Goal: Task Accomplishment & Management: Manage account settings

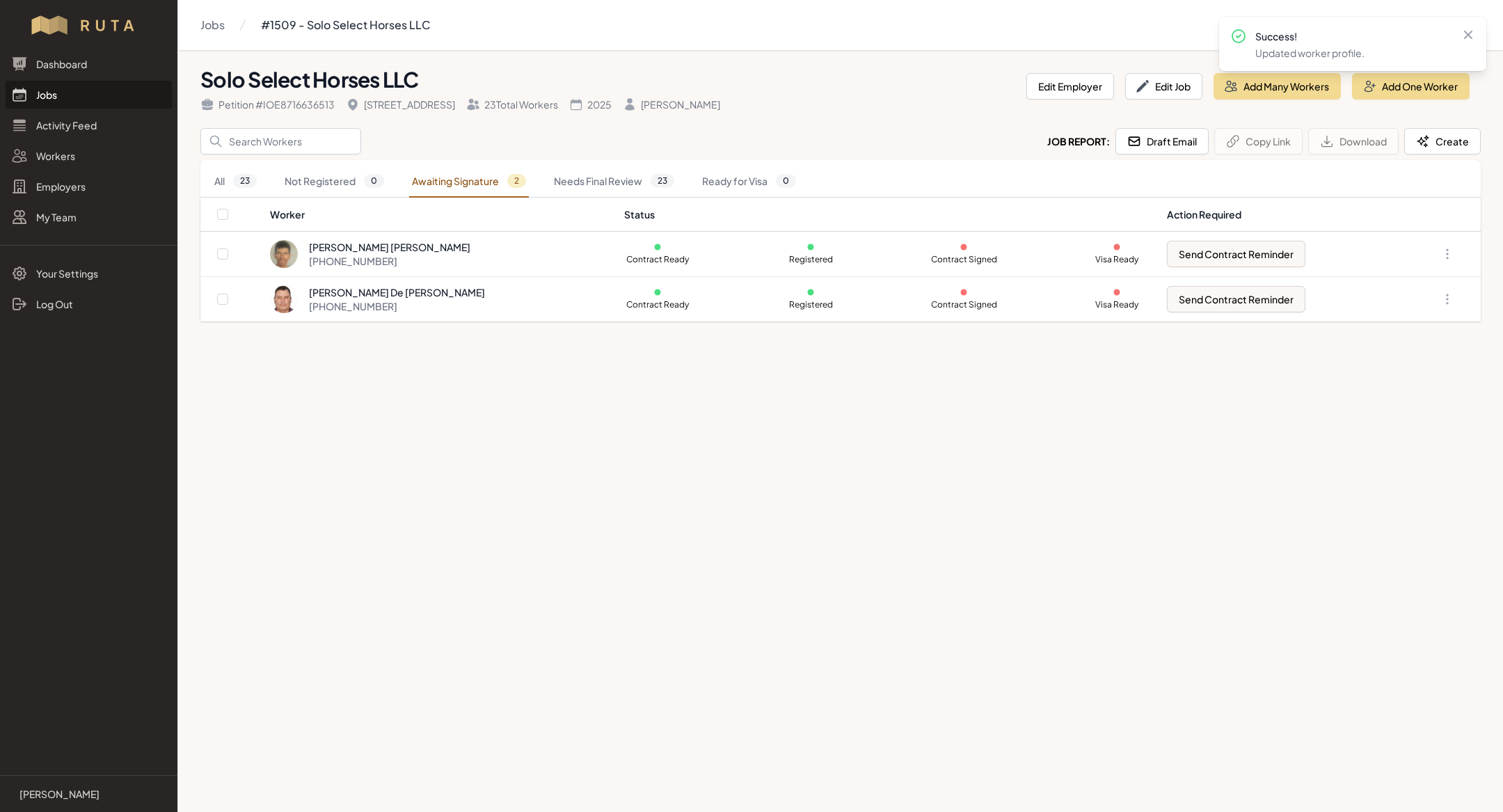
click at [56, 107] on link "Jobs" at bounding box center [89, 95] width 166 height 28
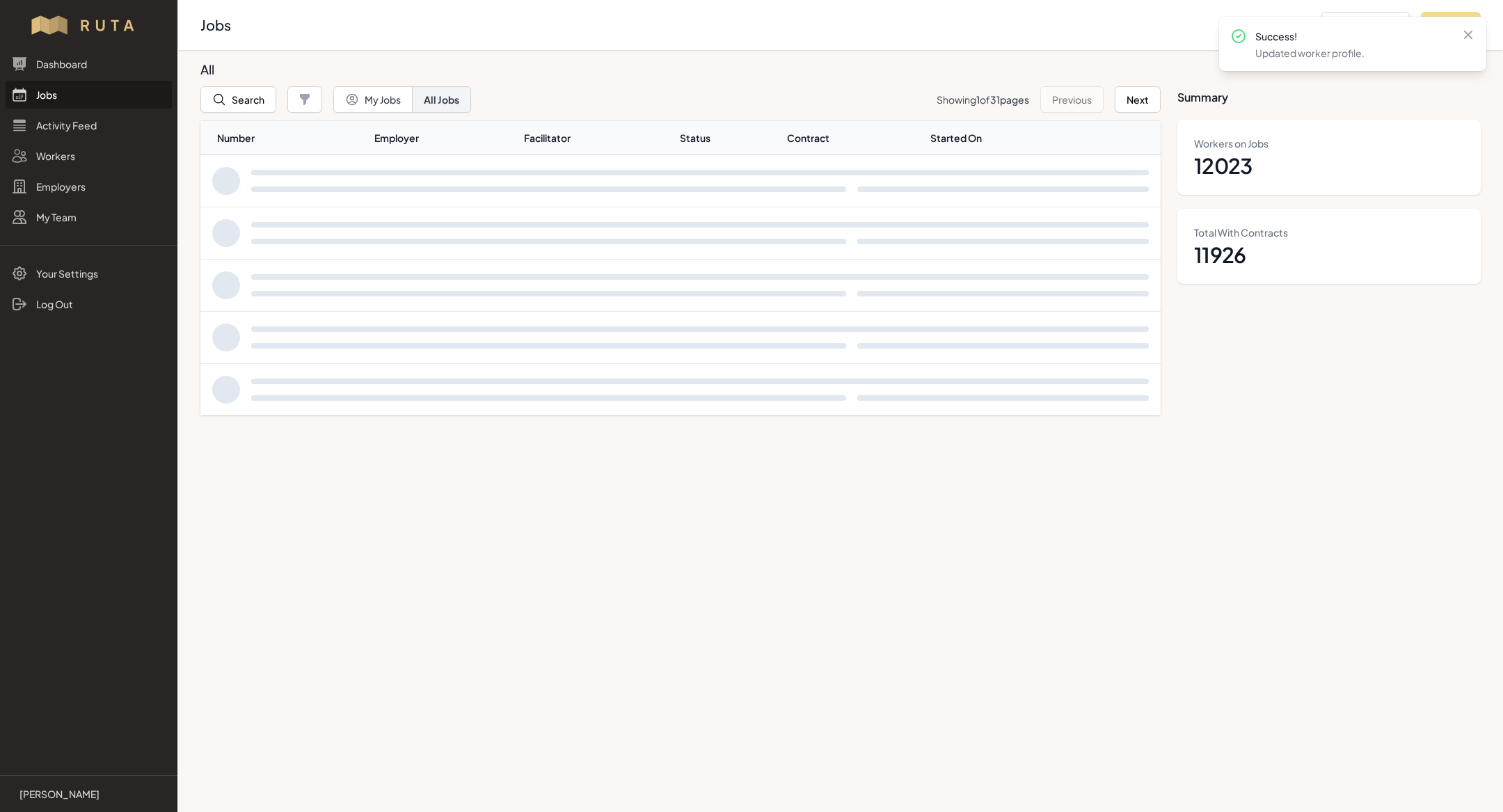
click at [63, 90] on link "Jobs" at bounding box center [89, 95] width 166 height 28
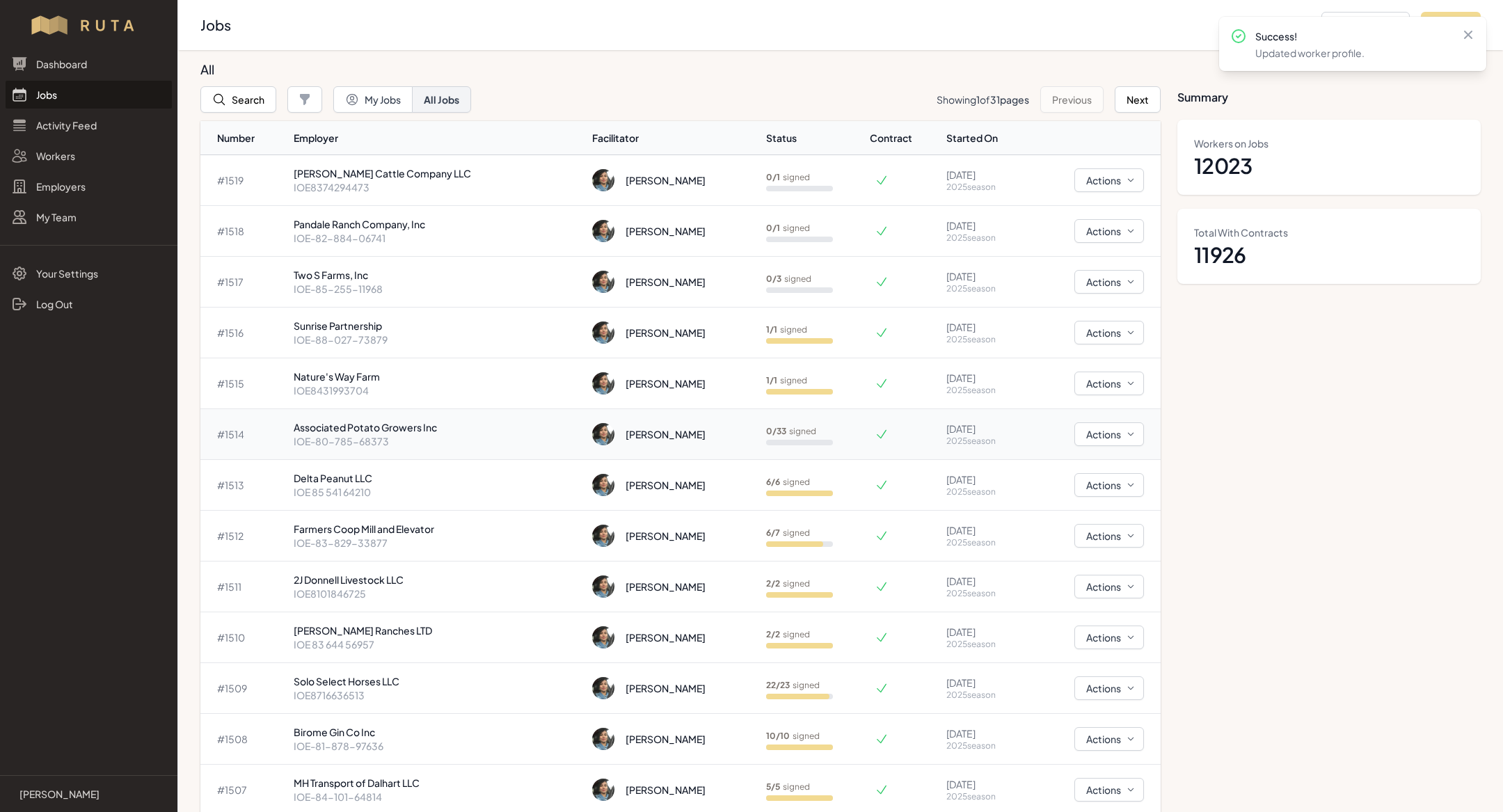
click at [471, 450] on td "Associated Potato Growers Inc IOE-80-785-68373" at bounding box center [437, 435] width 298 height 51
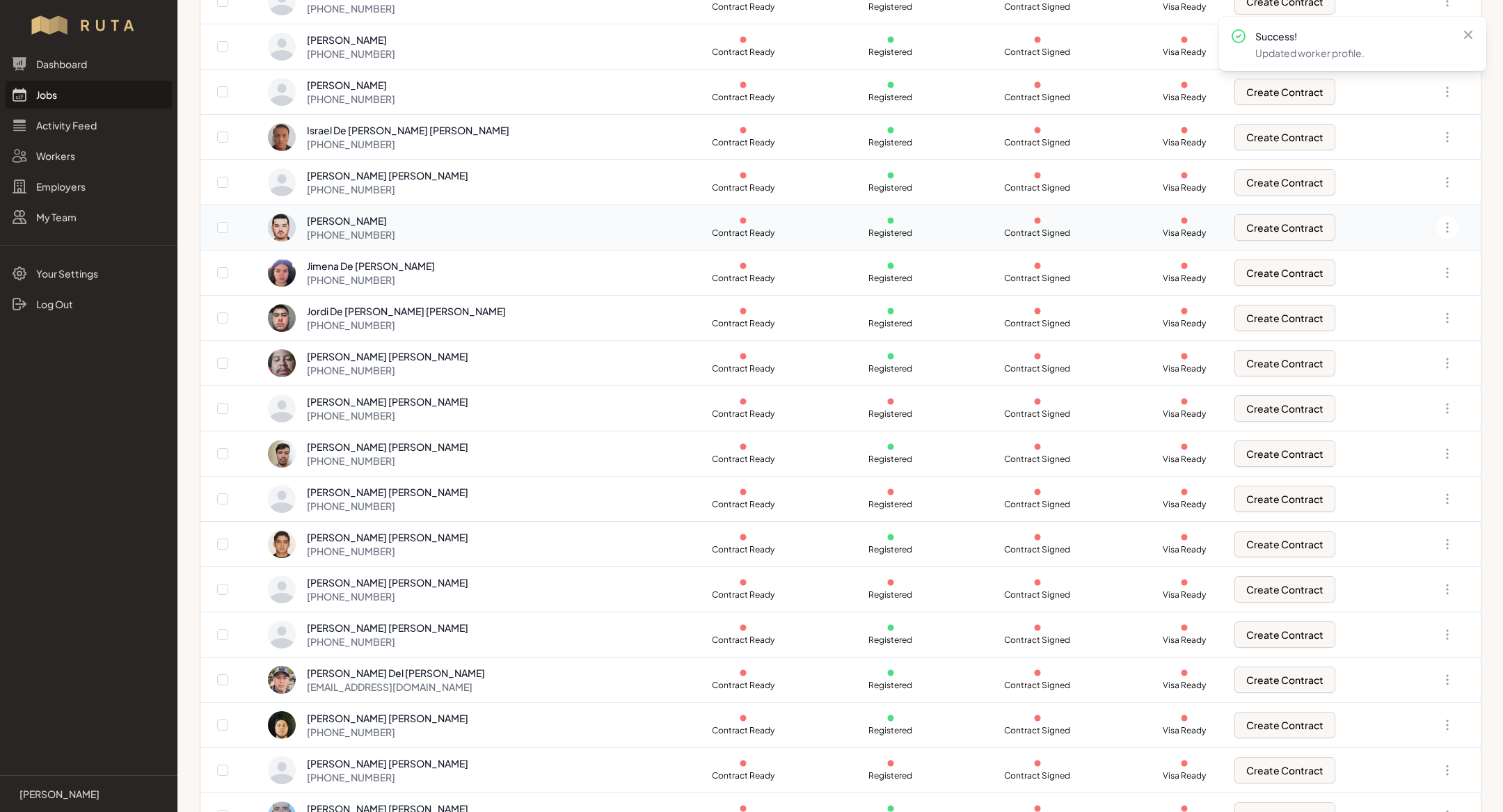
scroll to position [916, 0]
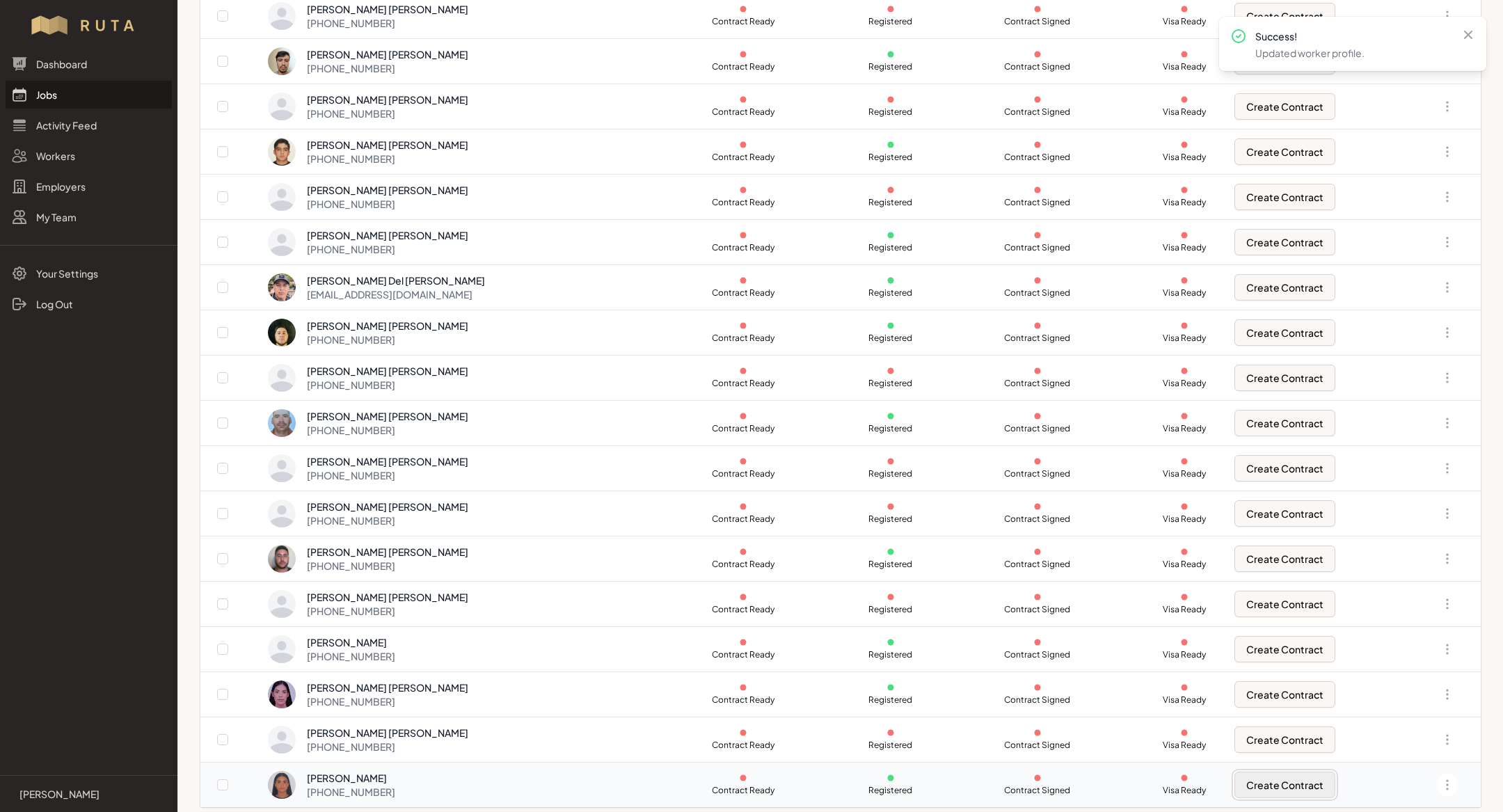
click at [1279, 777] on button "Create Contract" at bounding box center [1285, 785] width 101 height 26
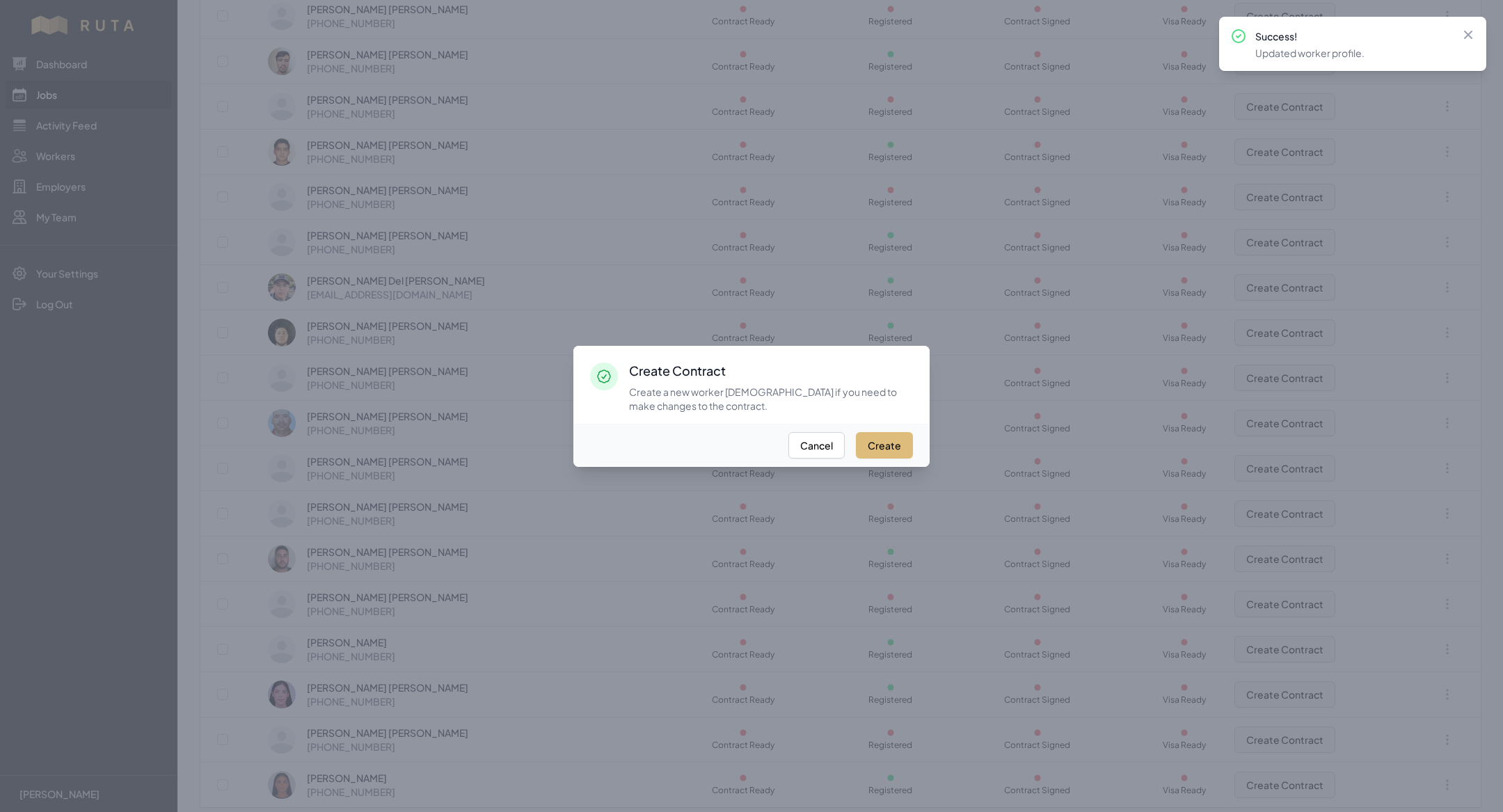
click at [884, 442] on button "Create" at bounding box center [884, 445] width 57 height 26
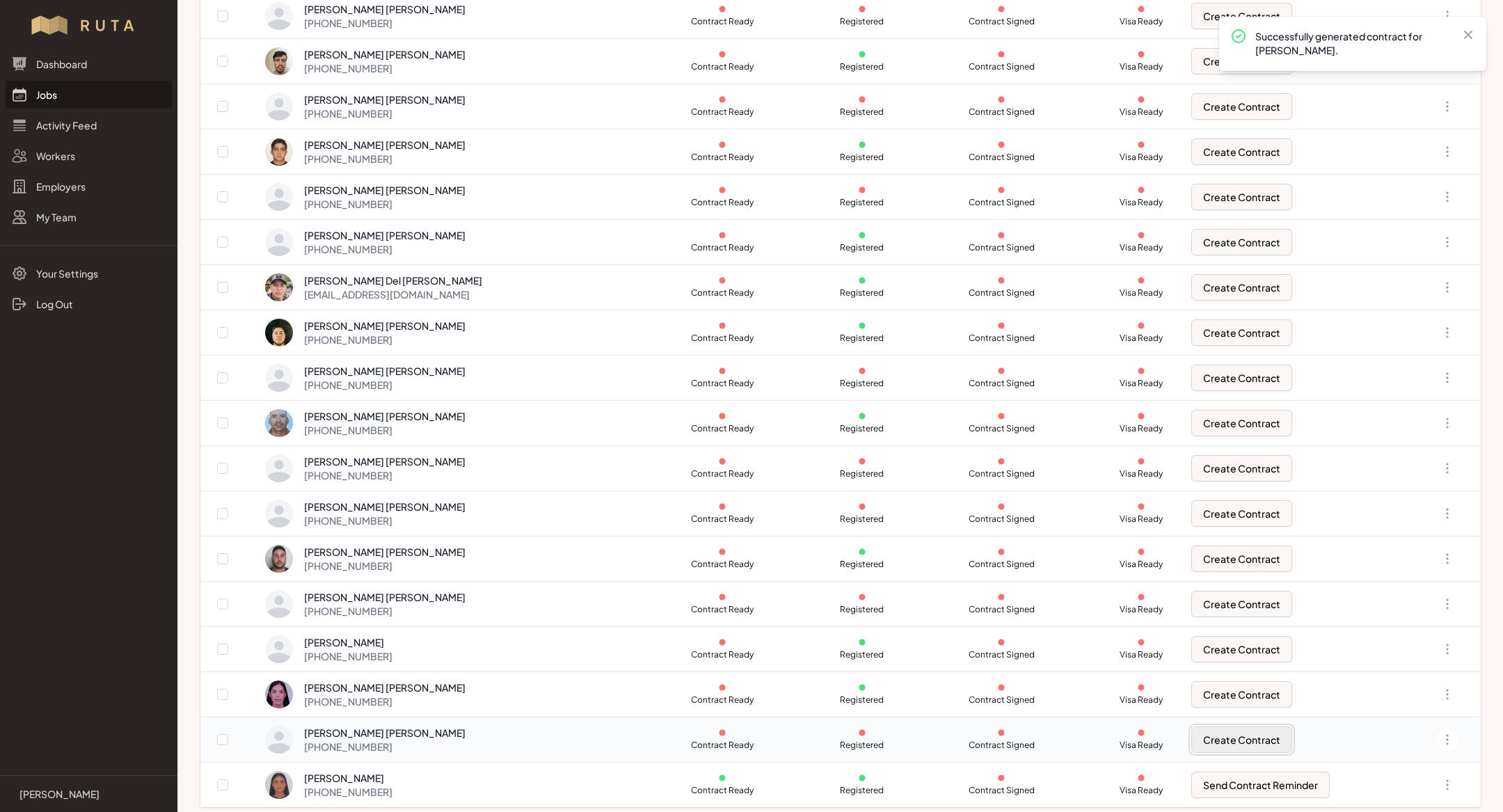
click at [1201, 731] on button "Create Contract" at bounding box center [1241, 740] width 101 height 26
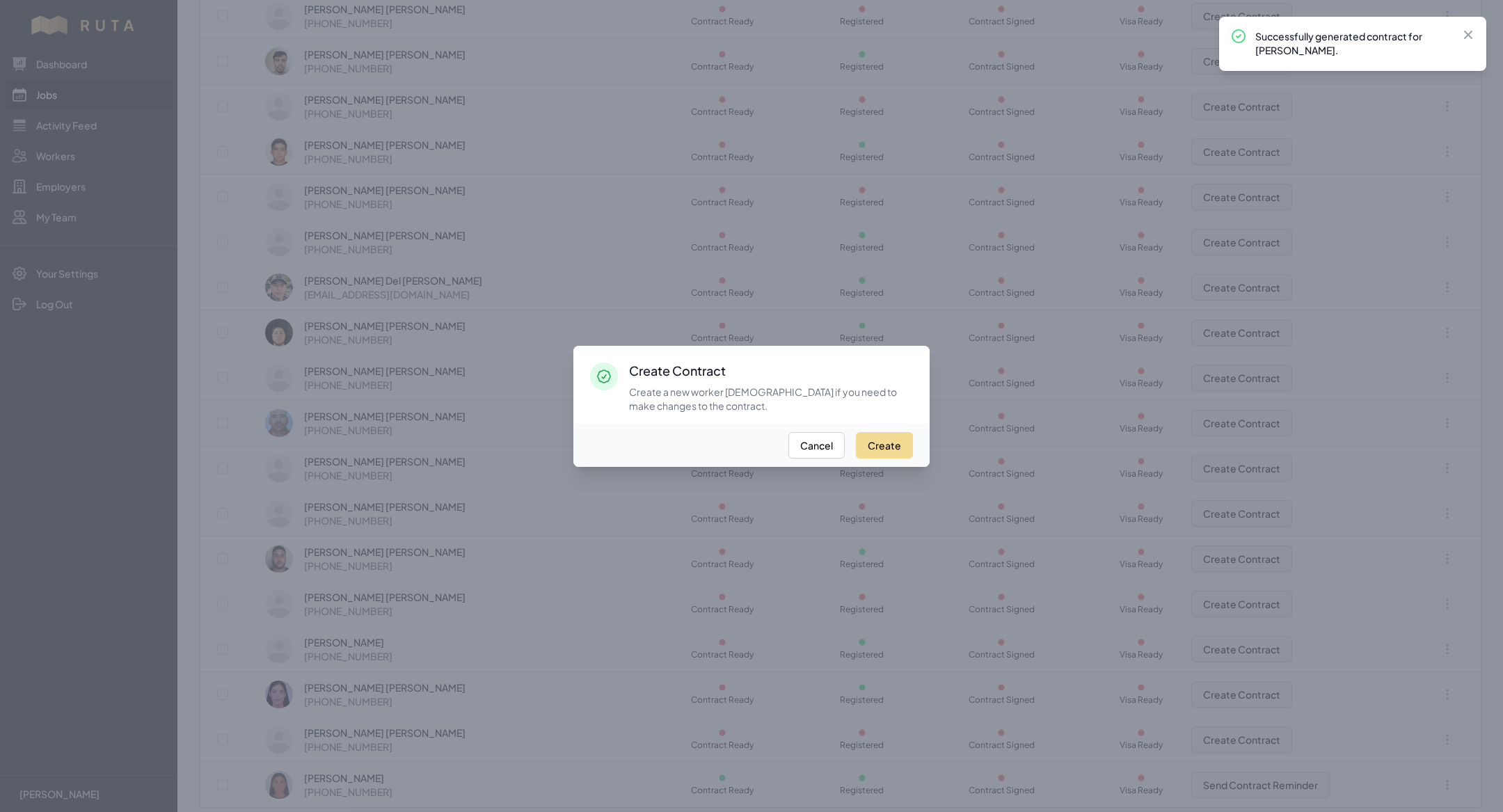
click at [855, 441] on div "Create Cancel" at bounding box center [752, 445] width 356 height 43
click at [890, 446] on button "Create" at bounding box center [884, 445] width 57 height 26
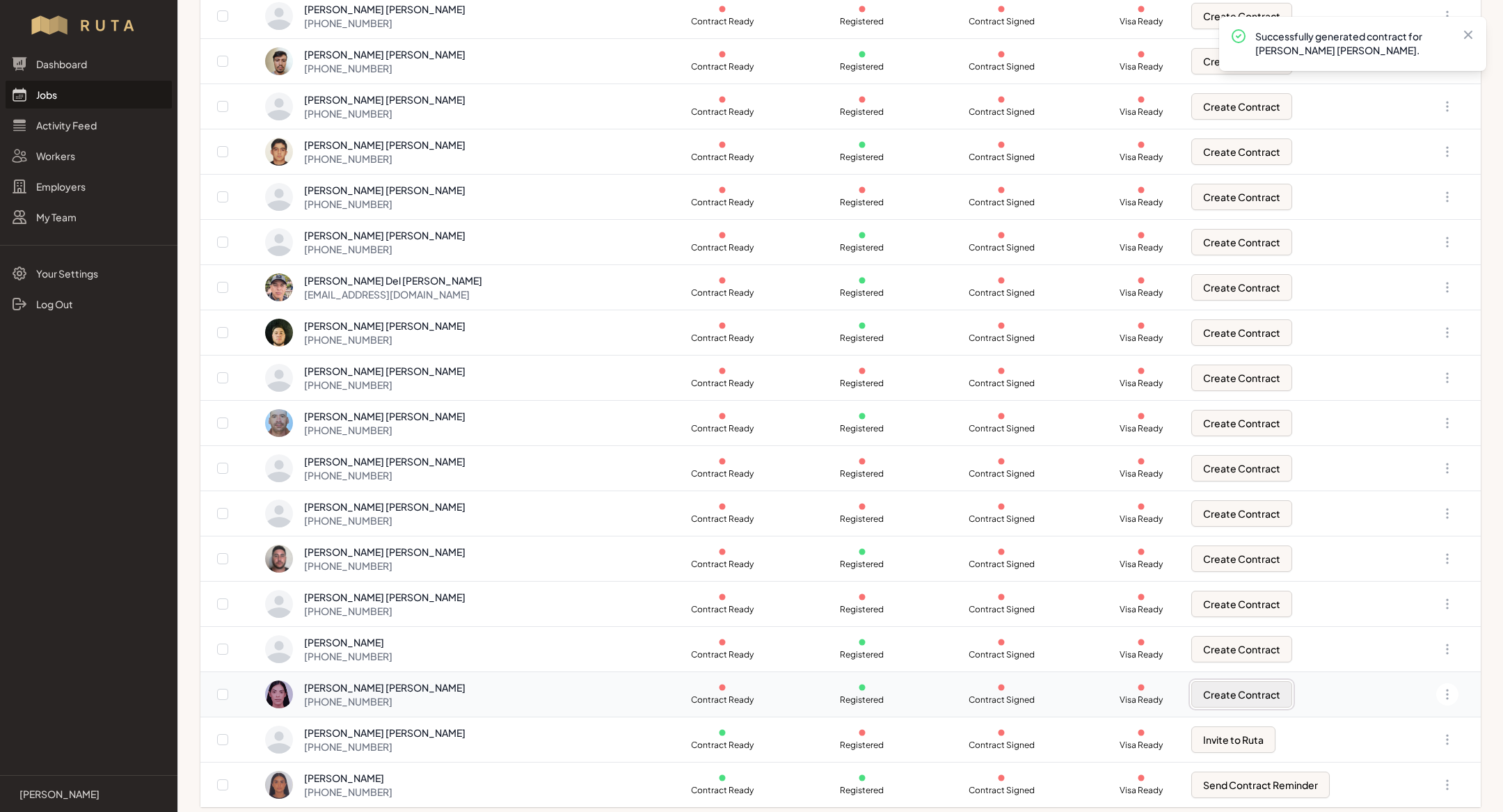
click at [1201, 689] on button "Create Contract" at bounding box center [1241, 694] width 101 height 26
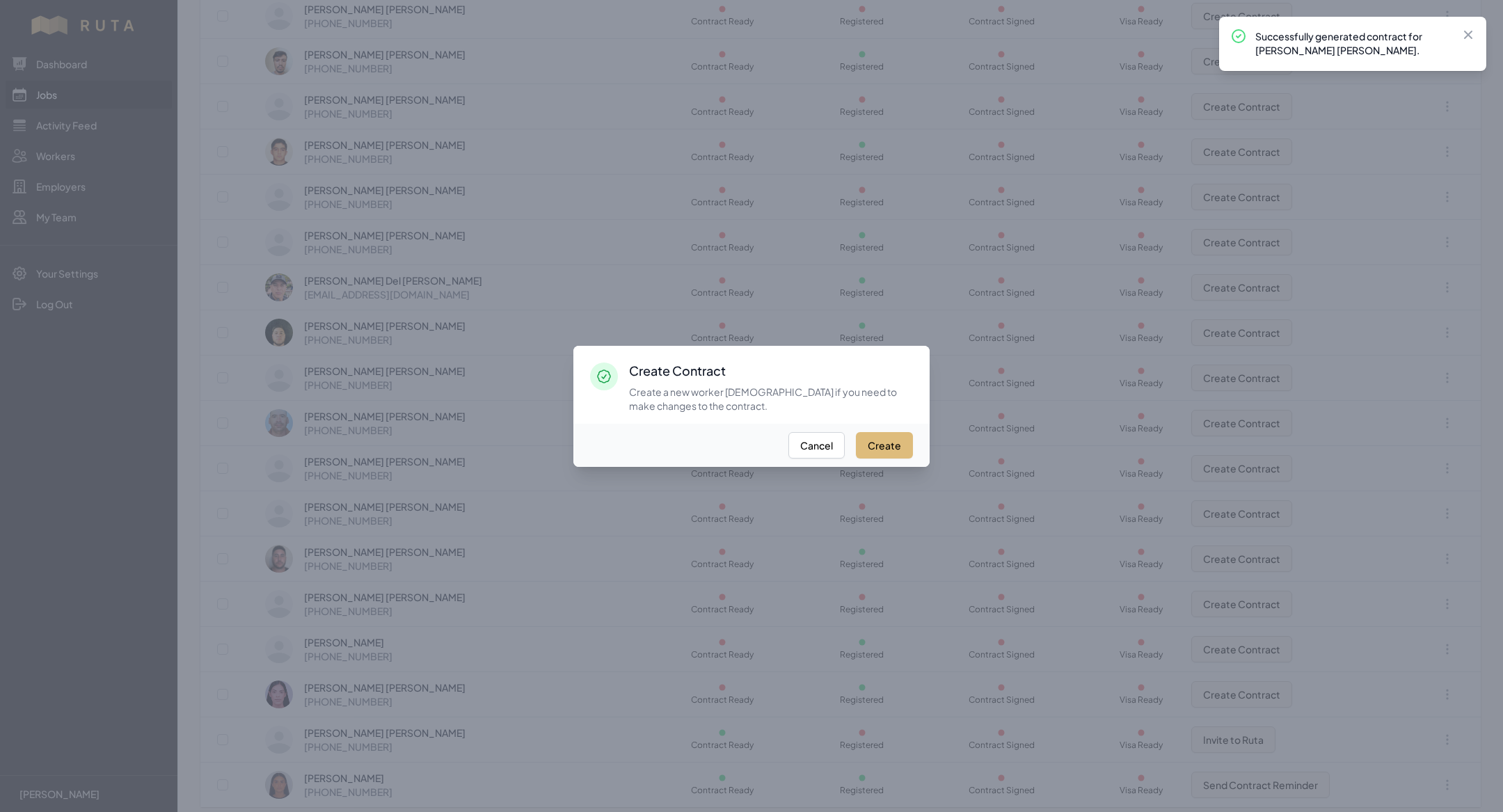
click at [869, 447] on button "Create" at bounding box center [884, 445] width 57 height 26
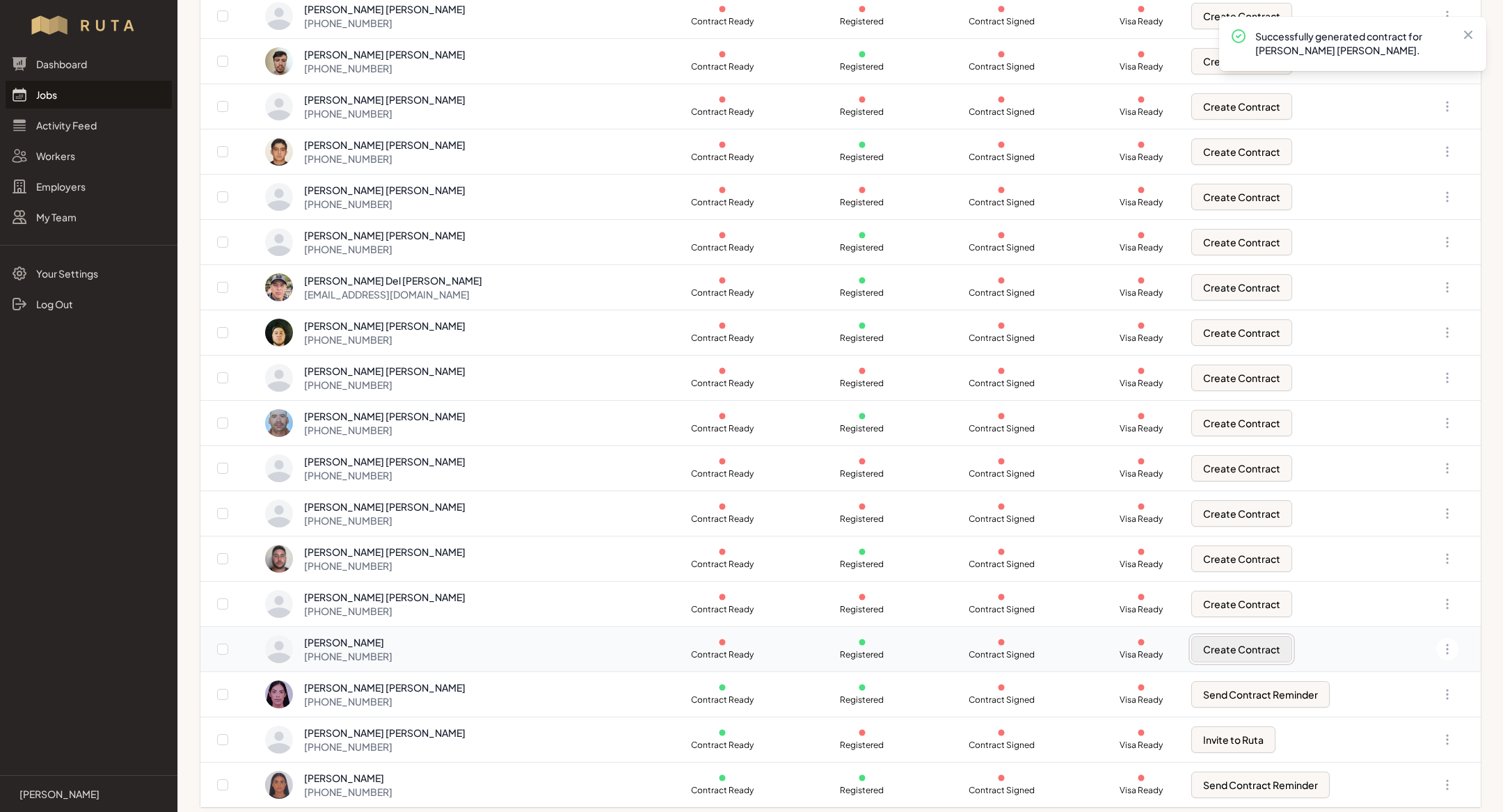
click at [1210, 642] on button "Create Contract" at bounding box center [1241, 648] width 101 height 26
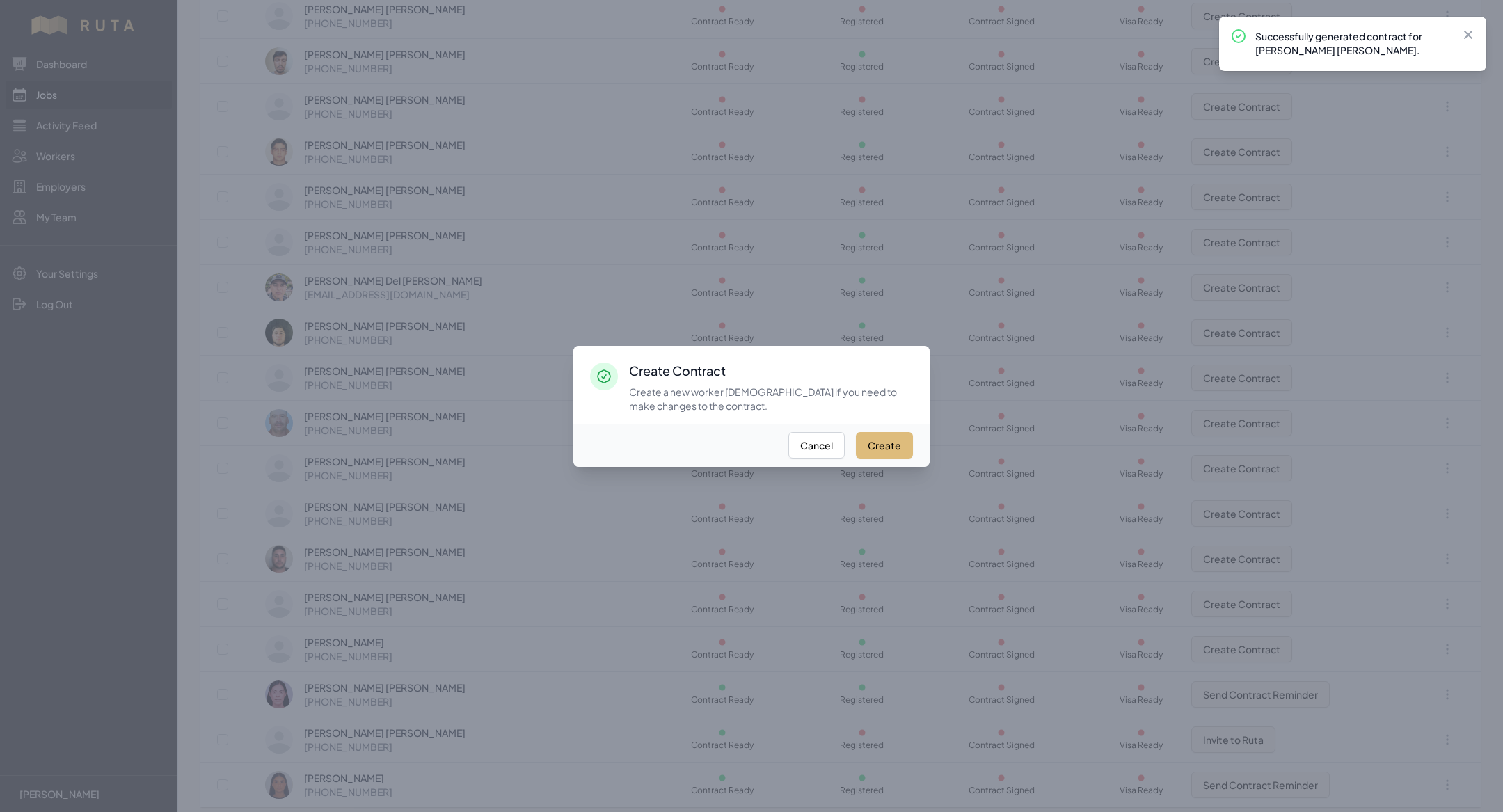
click at [882, 444] on button "Create" at bounding box center [884, 445] width 57 height 26
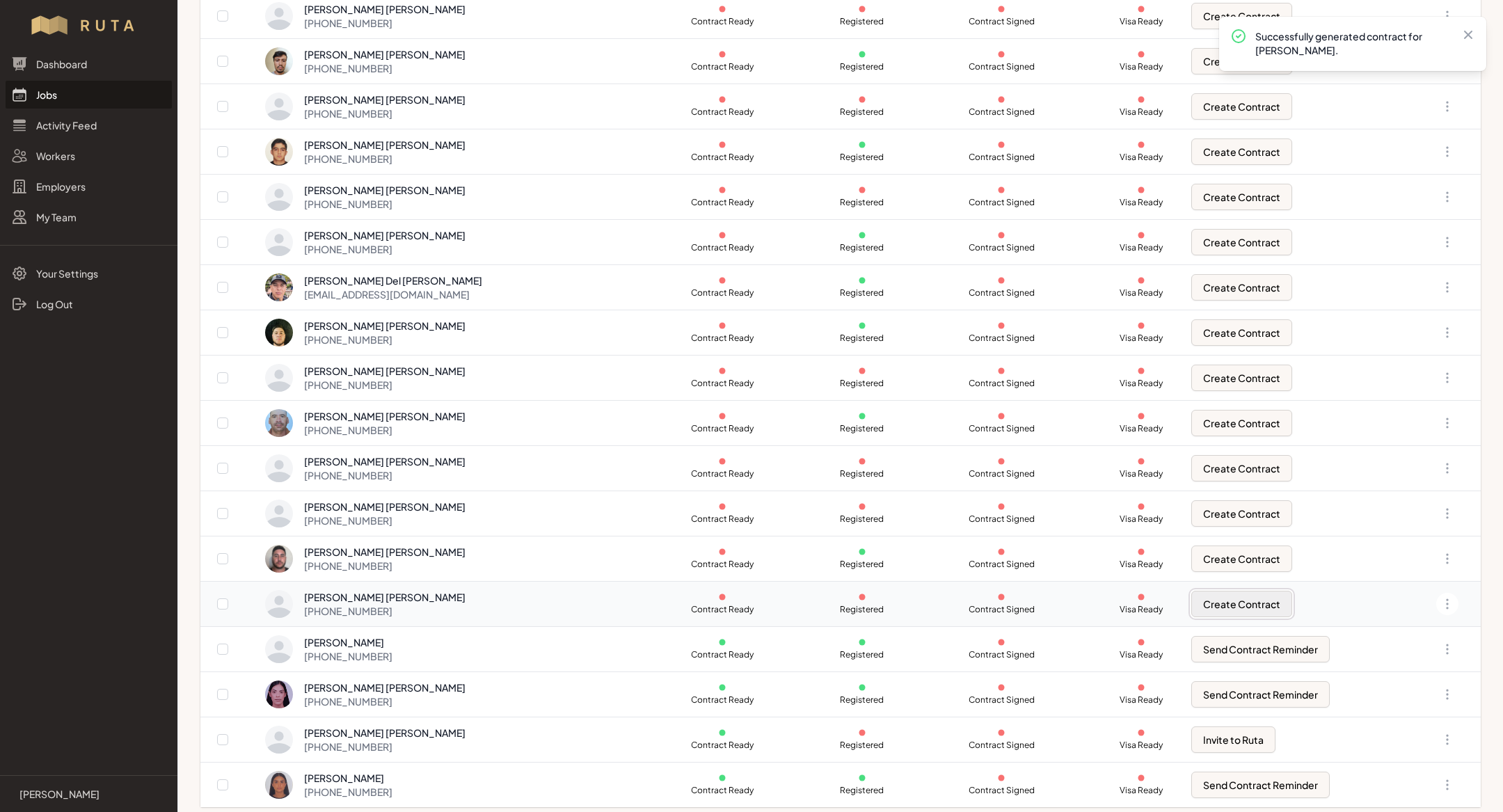
click at [1224, 602] on button "Create Contract" at bounding box center [1241, 603] width 101 height 26
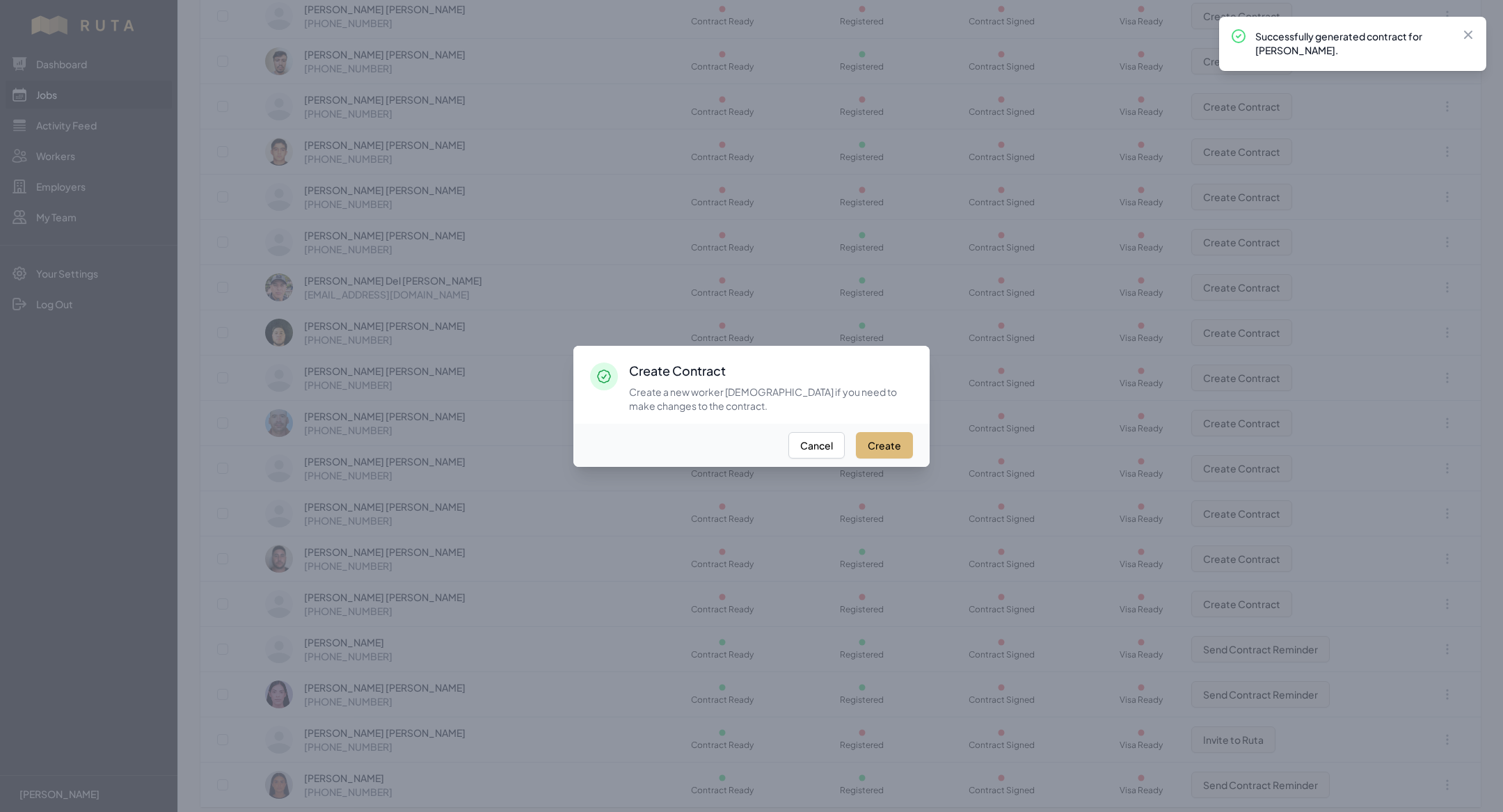
click at [883, 438] on button "Create" at bounding box center [884, 445] width 57 height 26
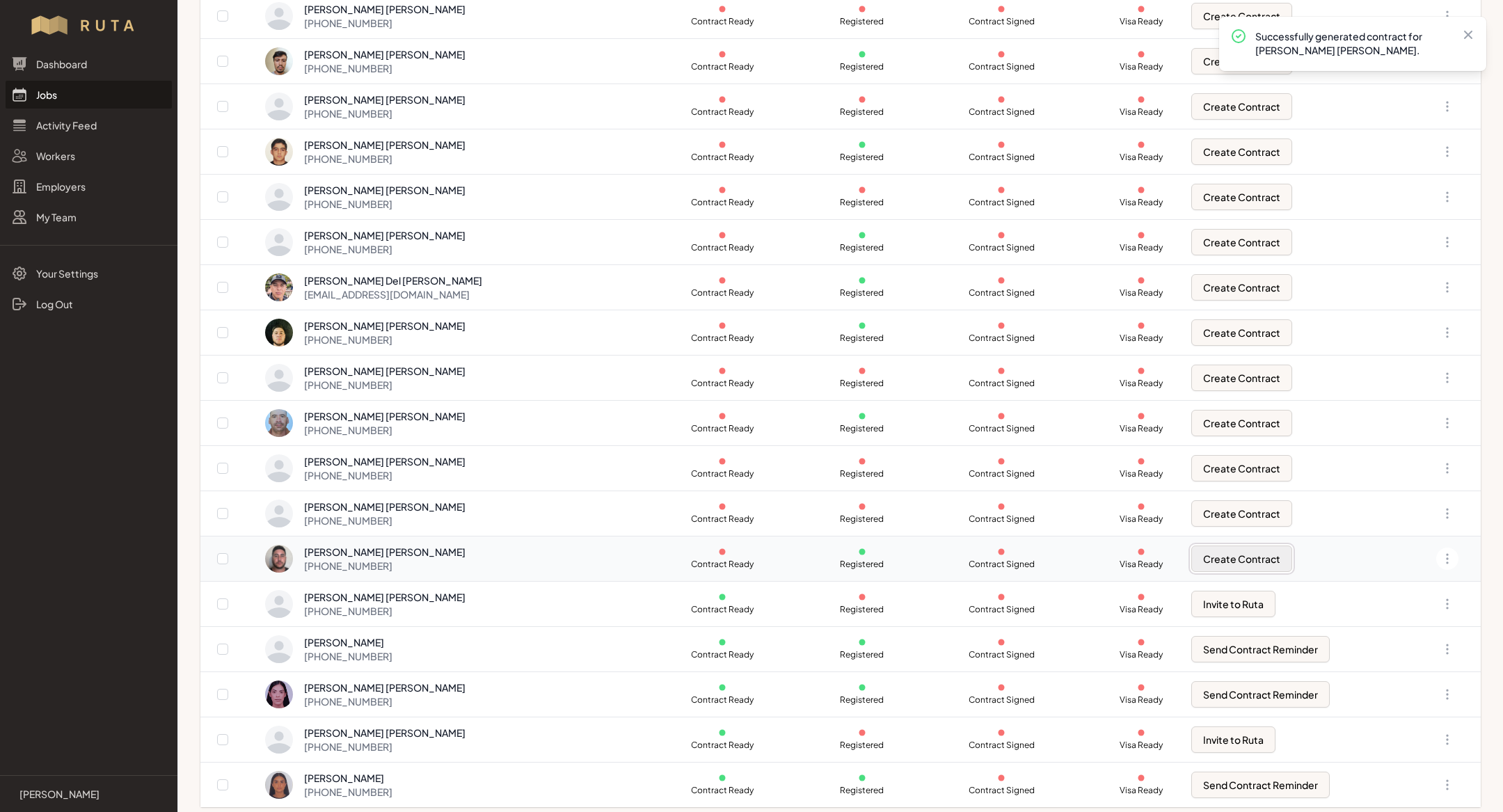
click at [1219, 564] on button "Create Contract" at bounding box center [1241, 558] width 101 height 26
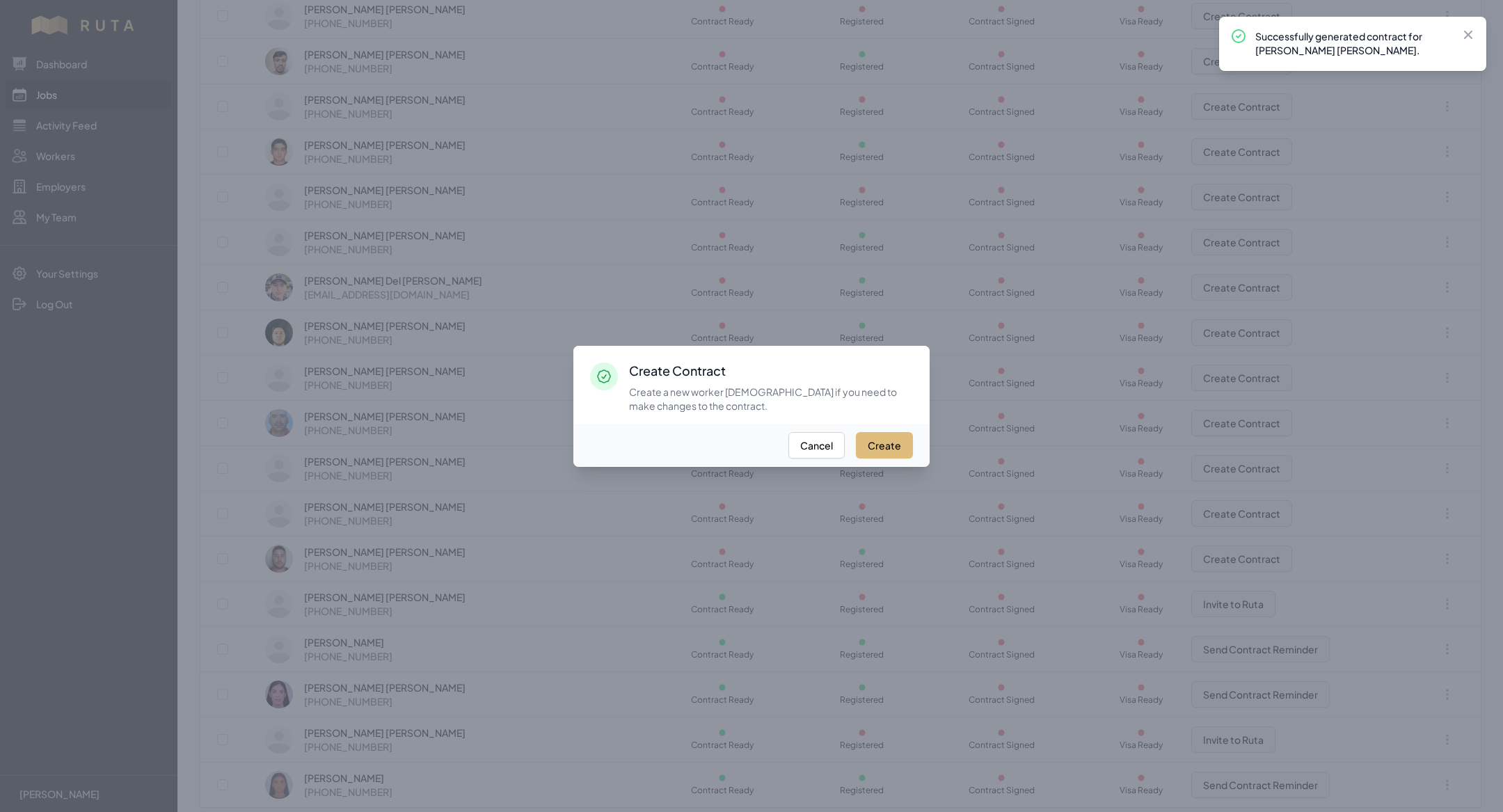
click at [886, 439] on button "Create" at bounding box center [884, 445] width 57 height 26
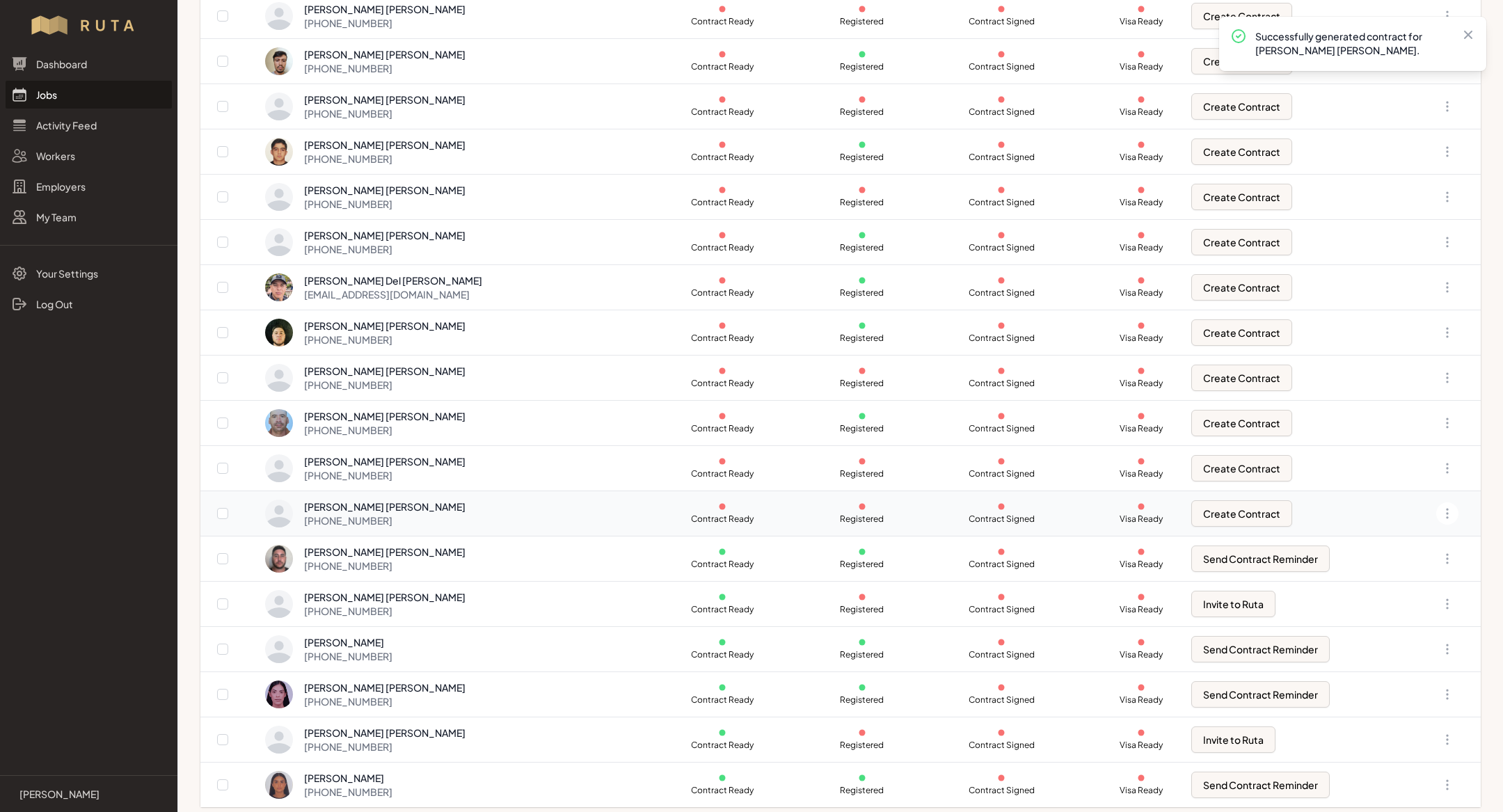
click at [1201, 492] on td "Create Contract" at bounding box center [1293, 514] width 222 height 45
click at [1201, 515] on button "Create Contract" at bounding box center [1241, 513] width 101 height 26
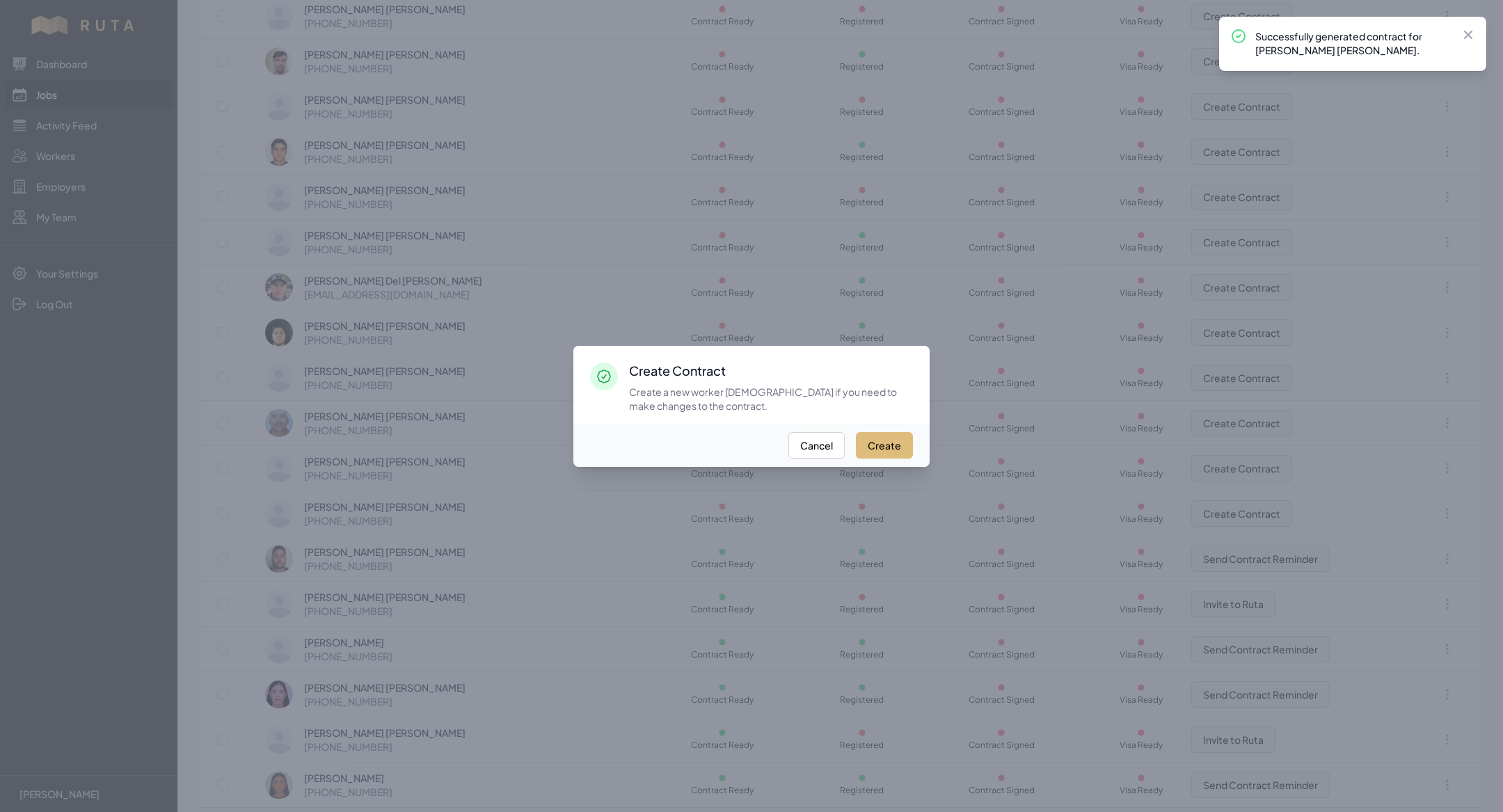
click at [890, 449] on button "Create" at bounding box center [884, 445] width 57 height 26
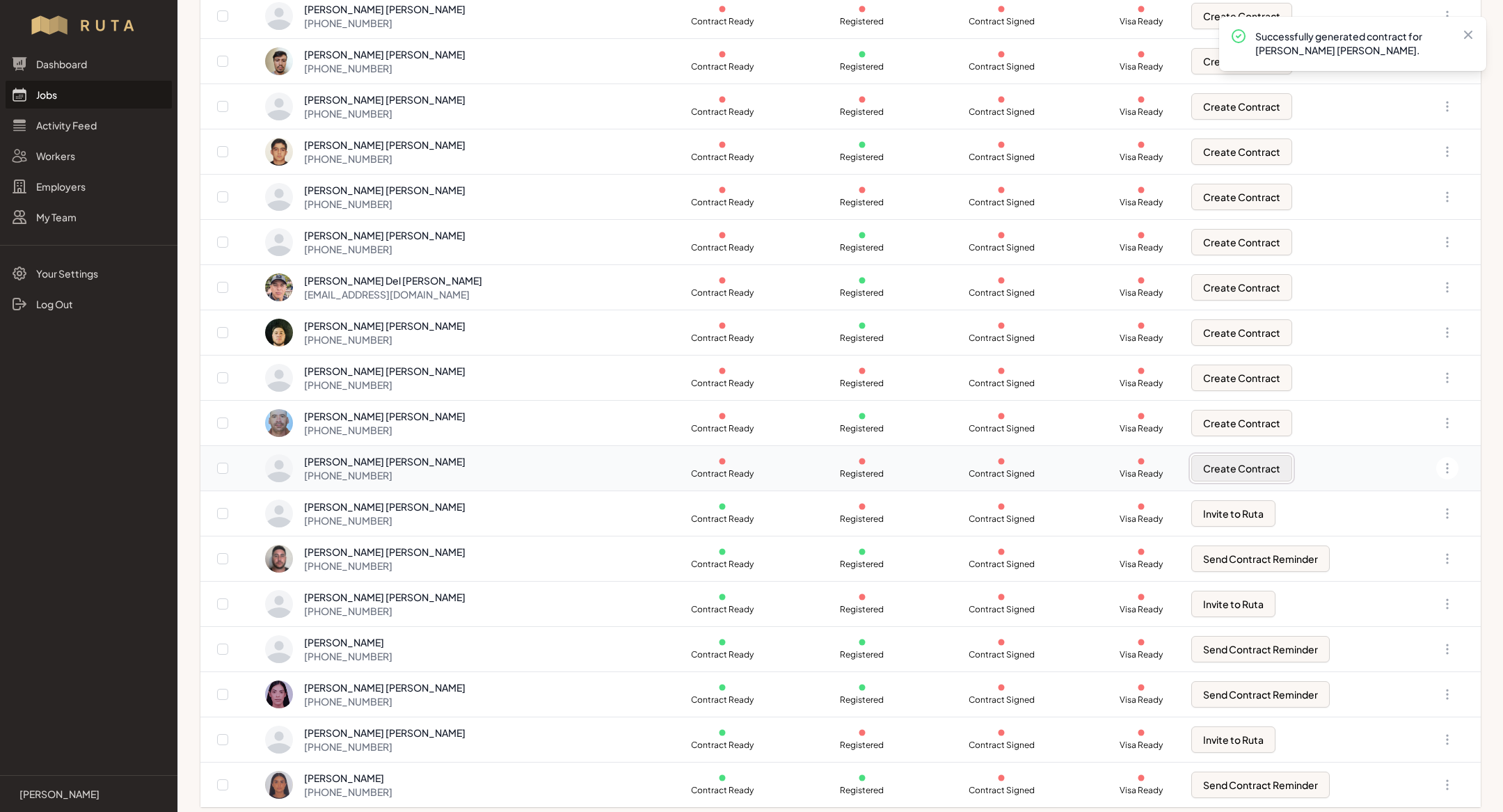
click at [1201, 468] on button "Create Contract" at bounding box center [1241, 468] width 101 height 26
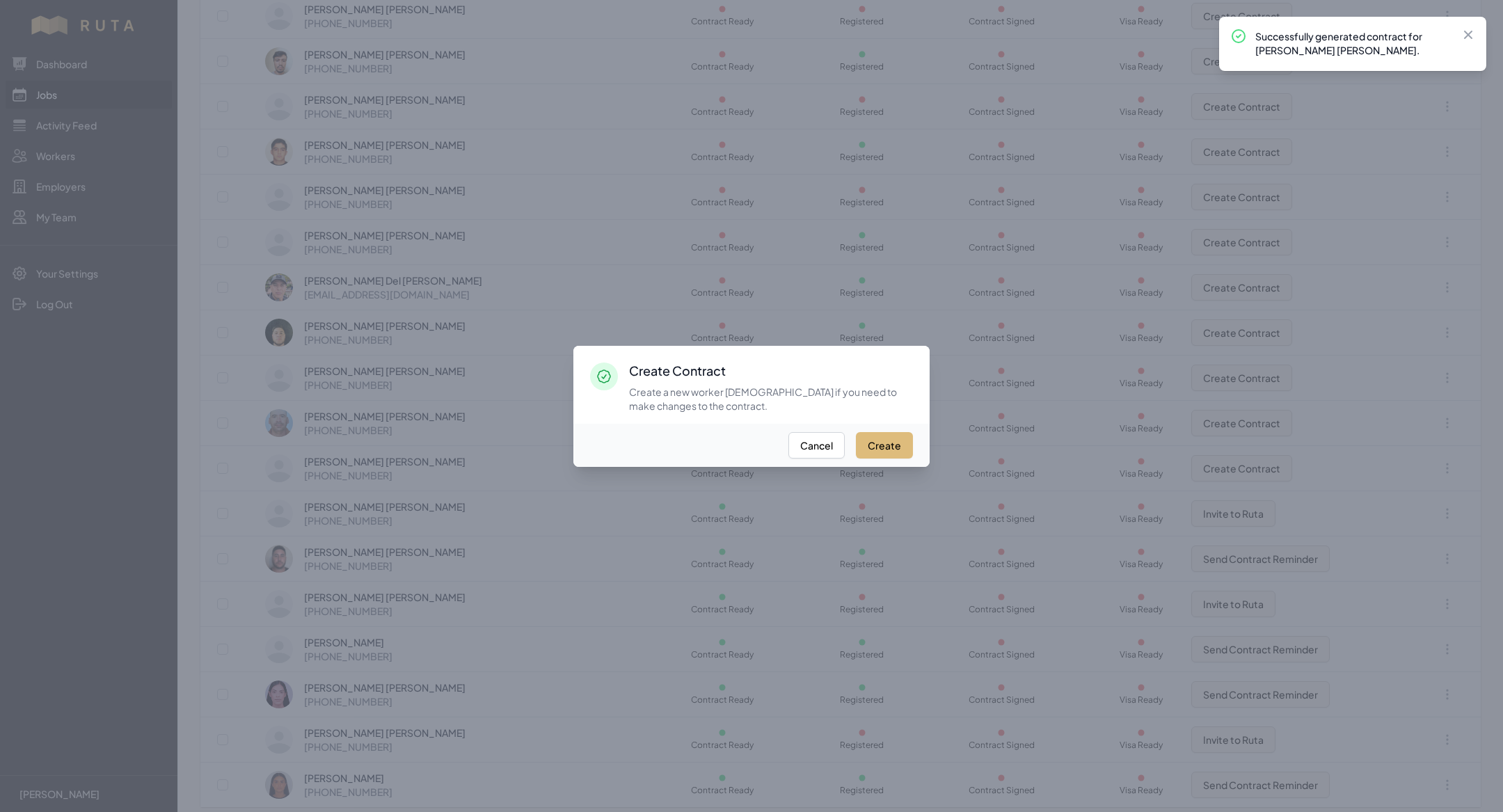
click at [892, 450] on button "Create" at bounding box center [884, 445] width 57 height 26
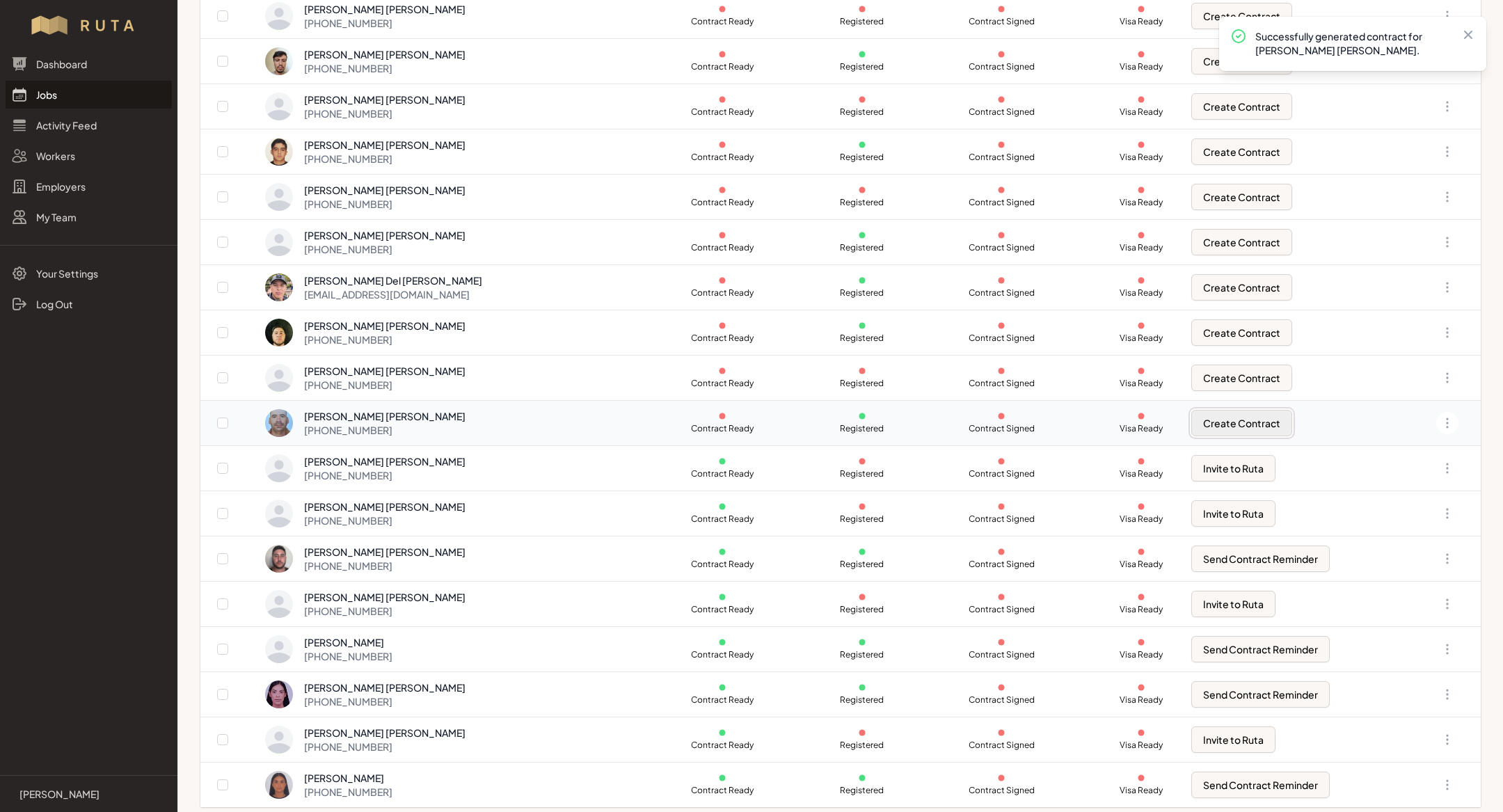
click at [1235, 410] on button "Create Contract" at bounding box center [1241, 423] width 101 height 26
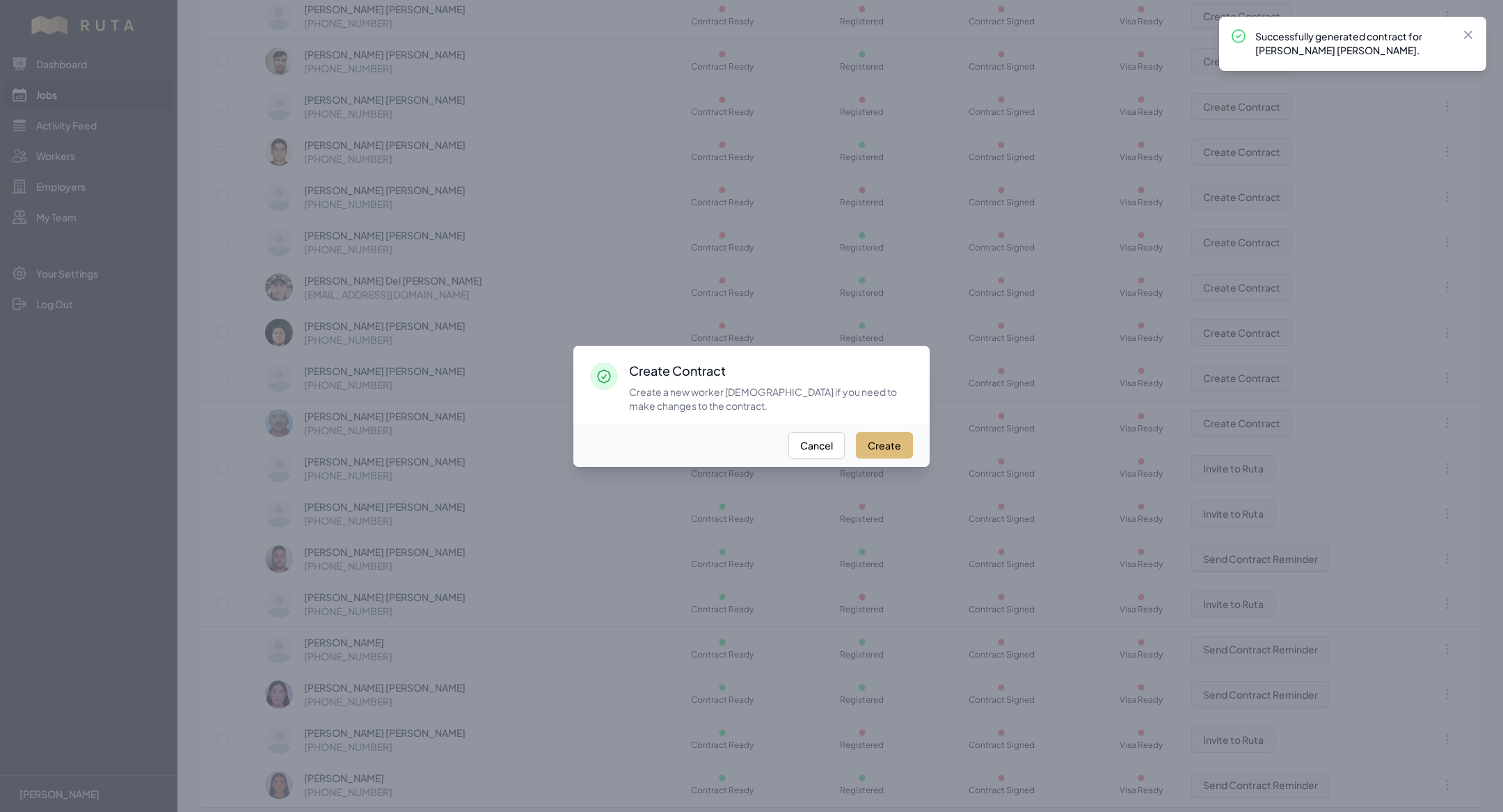
click at [884, 441] on button "Create" at bounding box center [884, 445] width 57 height 26
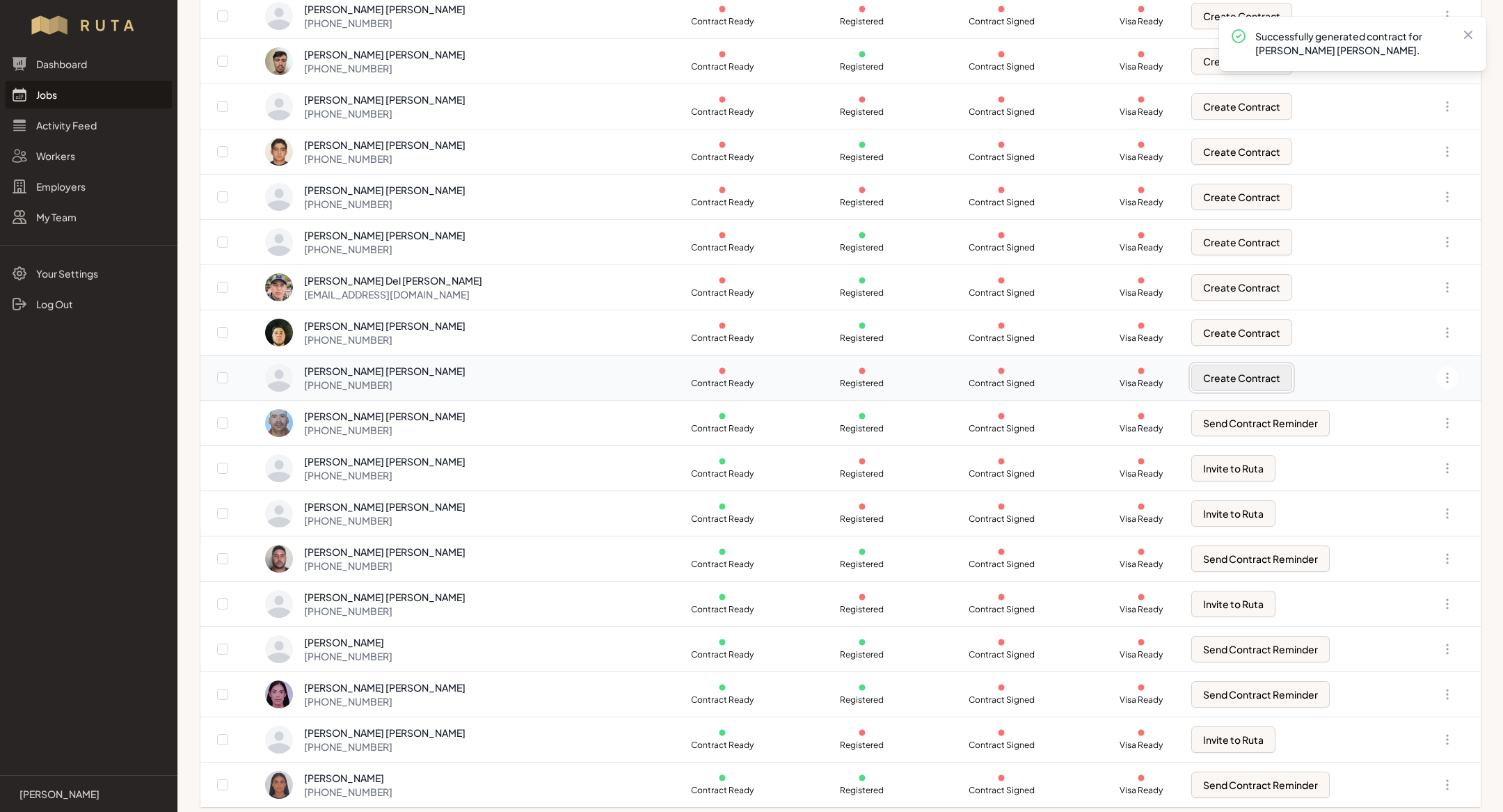
click at [1208, 376] on button "Create Contract" at bounding box center [1241, 377] width 101 height 26
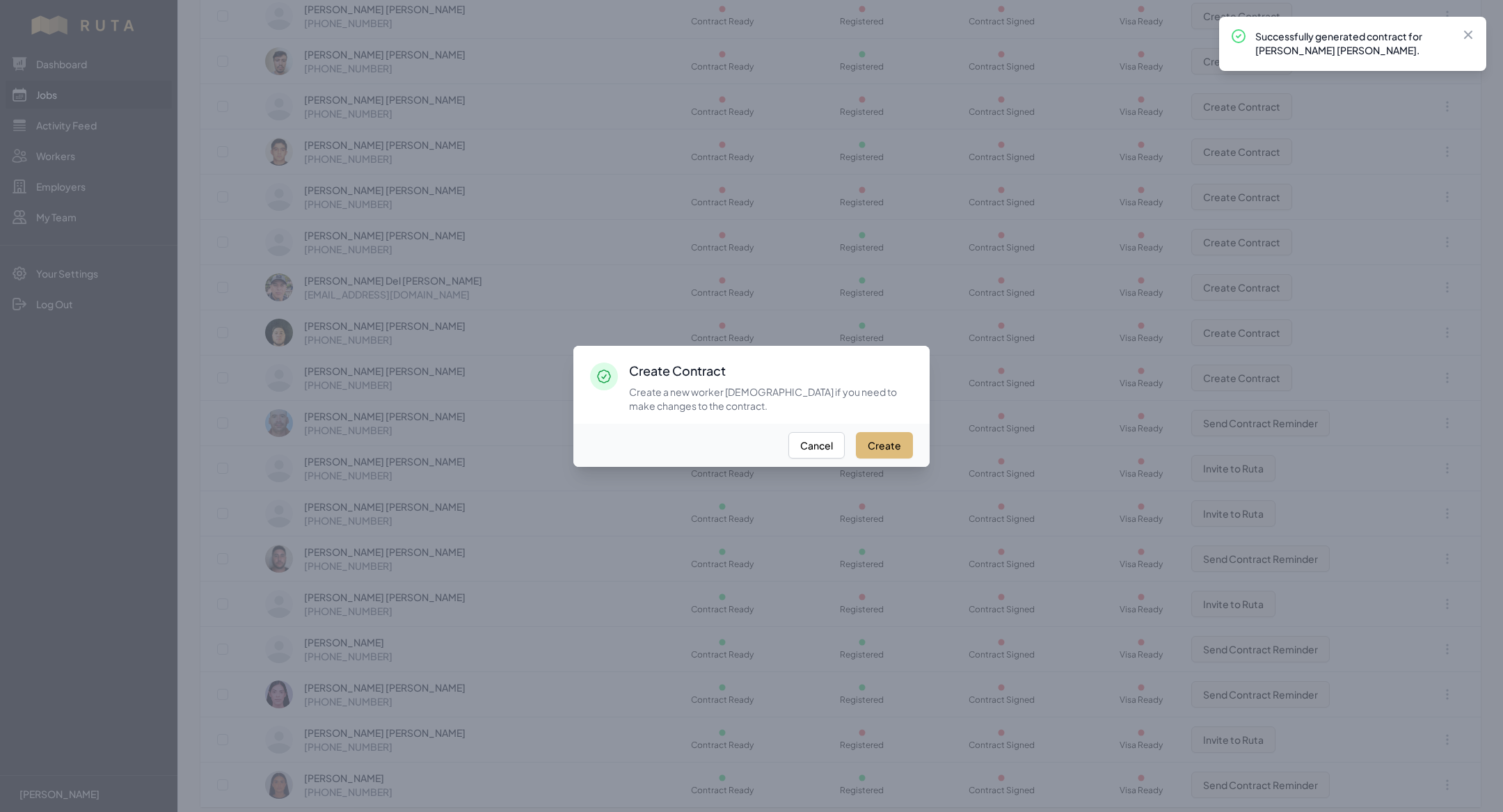
click at [879, 448] on button "Create" at bounding box center [884, 445] width 57 height 26
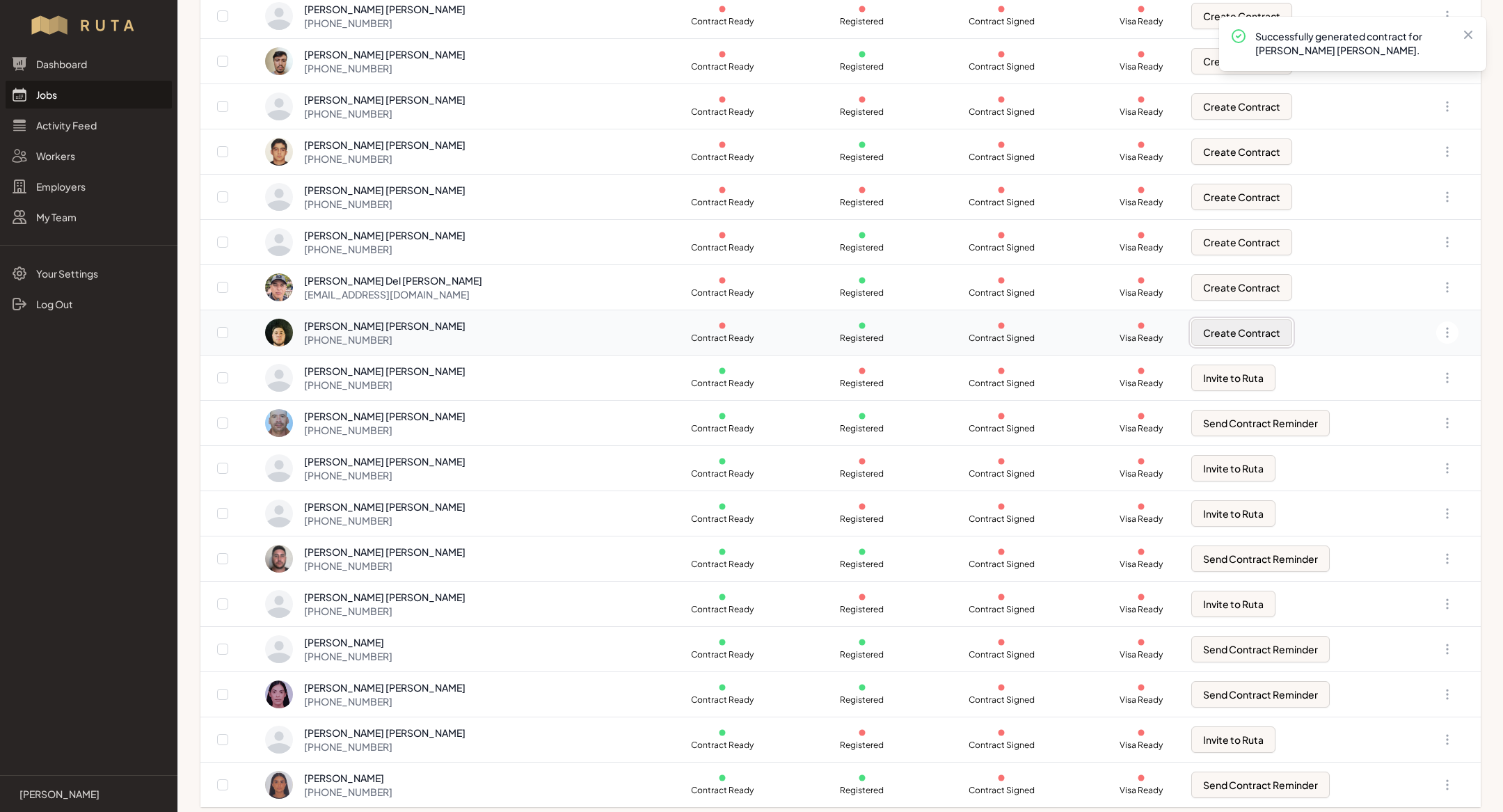
click at [1234, 330] on button "Create Contract" at bounding box center [1241, 332] width 101 height 26
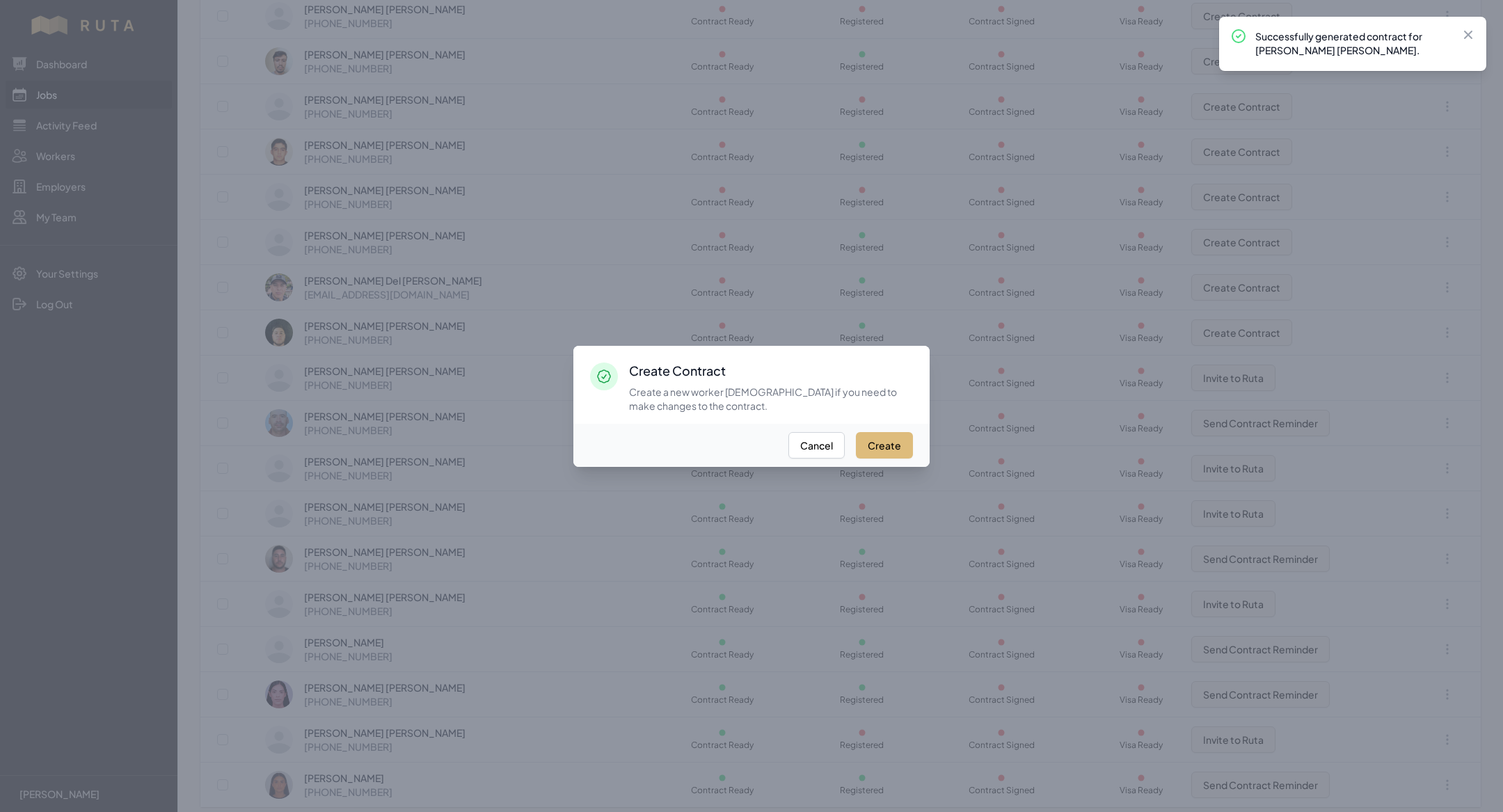
click at [892, 438] on button "Create" at bounding box center [884, 445] width 57 height 26
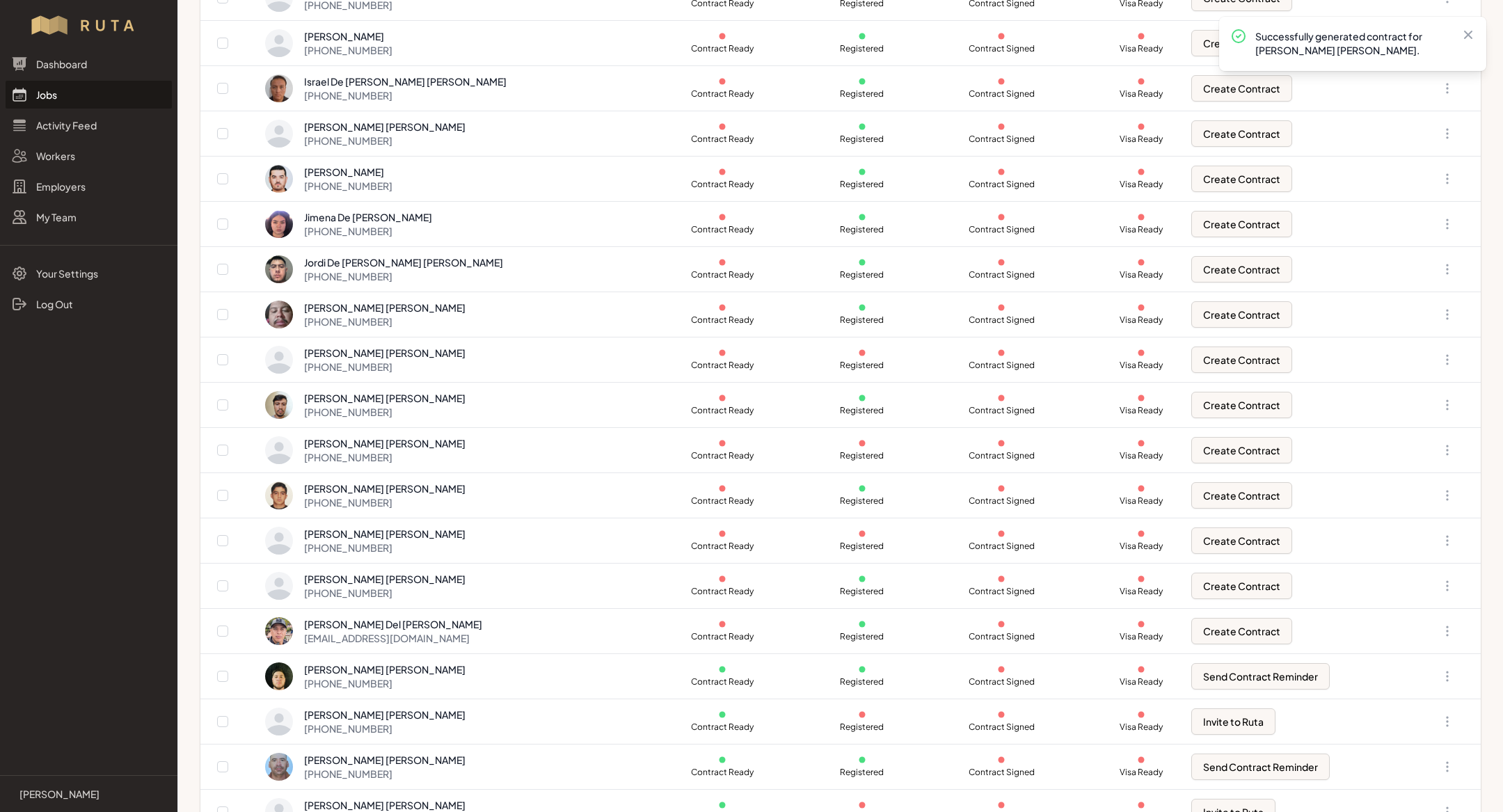
scroll to position [675, 0]
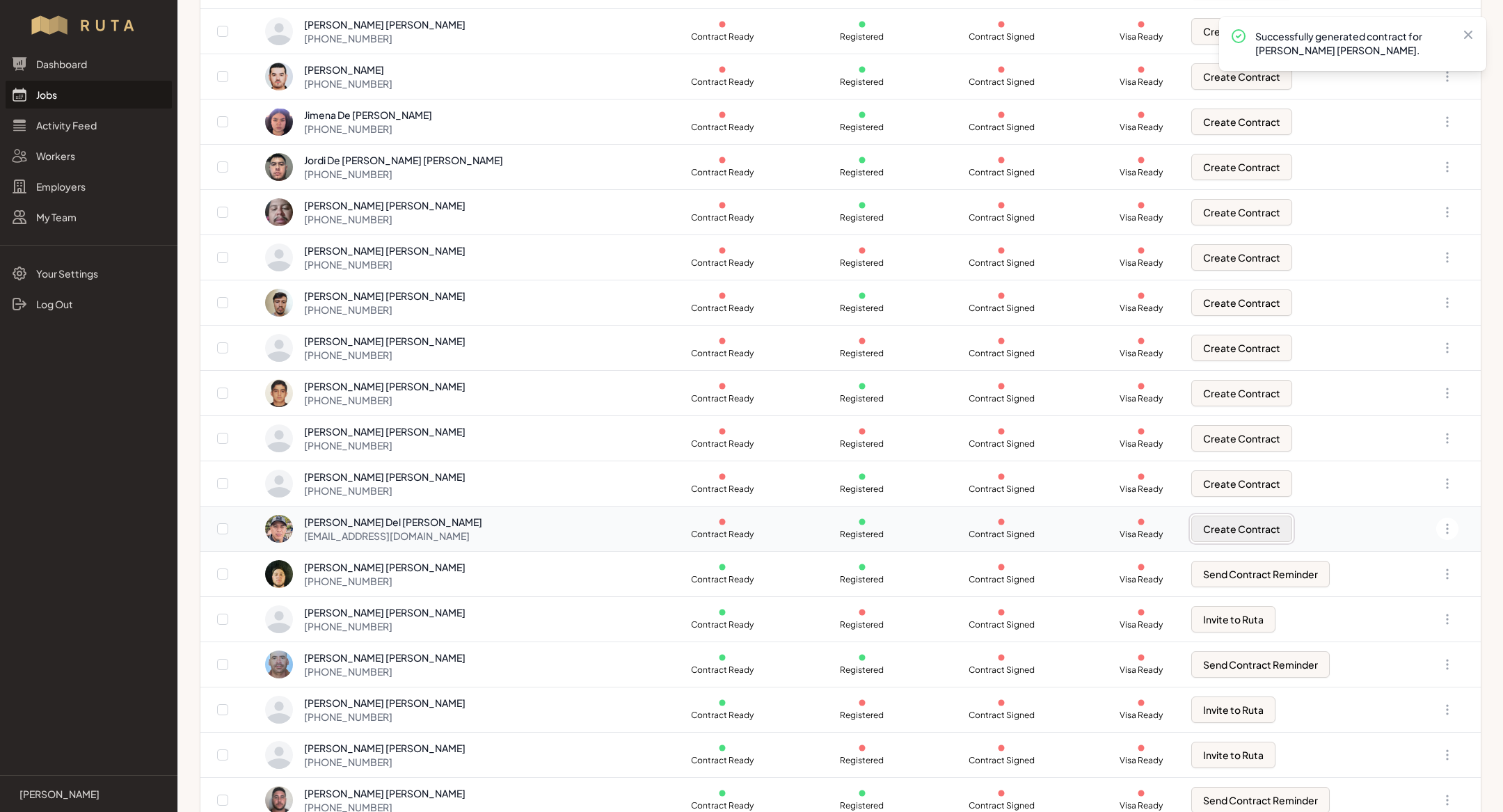
click at [1246, 521] on button "Create Contract" at bounding box center [1241, 528] width 101 height 26
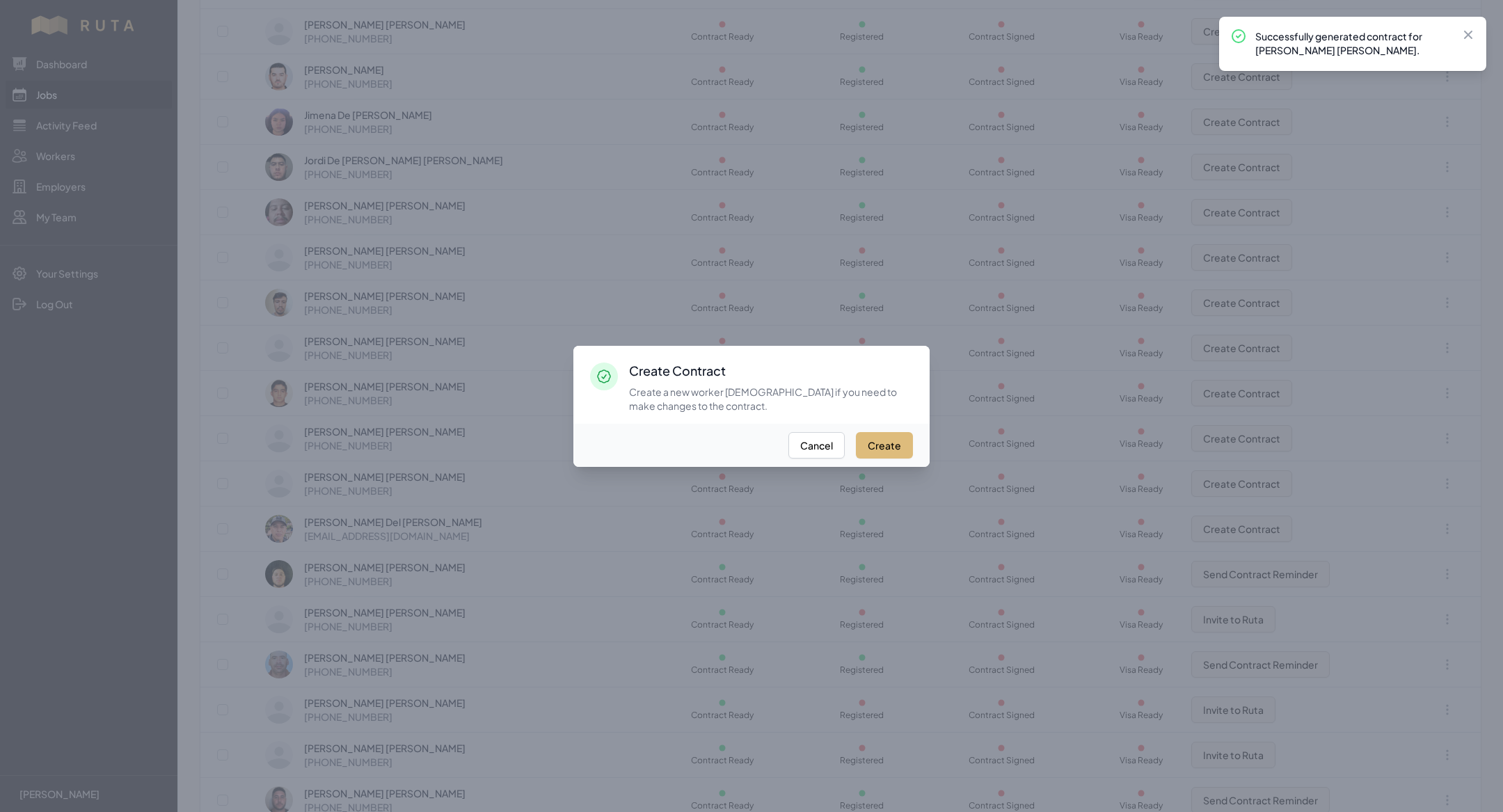
click at [894, 446] on button "Create" at bounding box center [884, 445] width 57 height 26
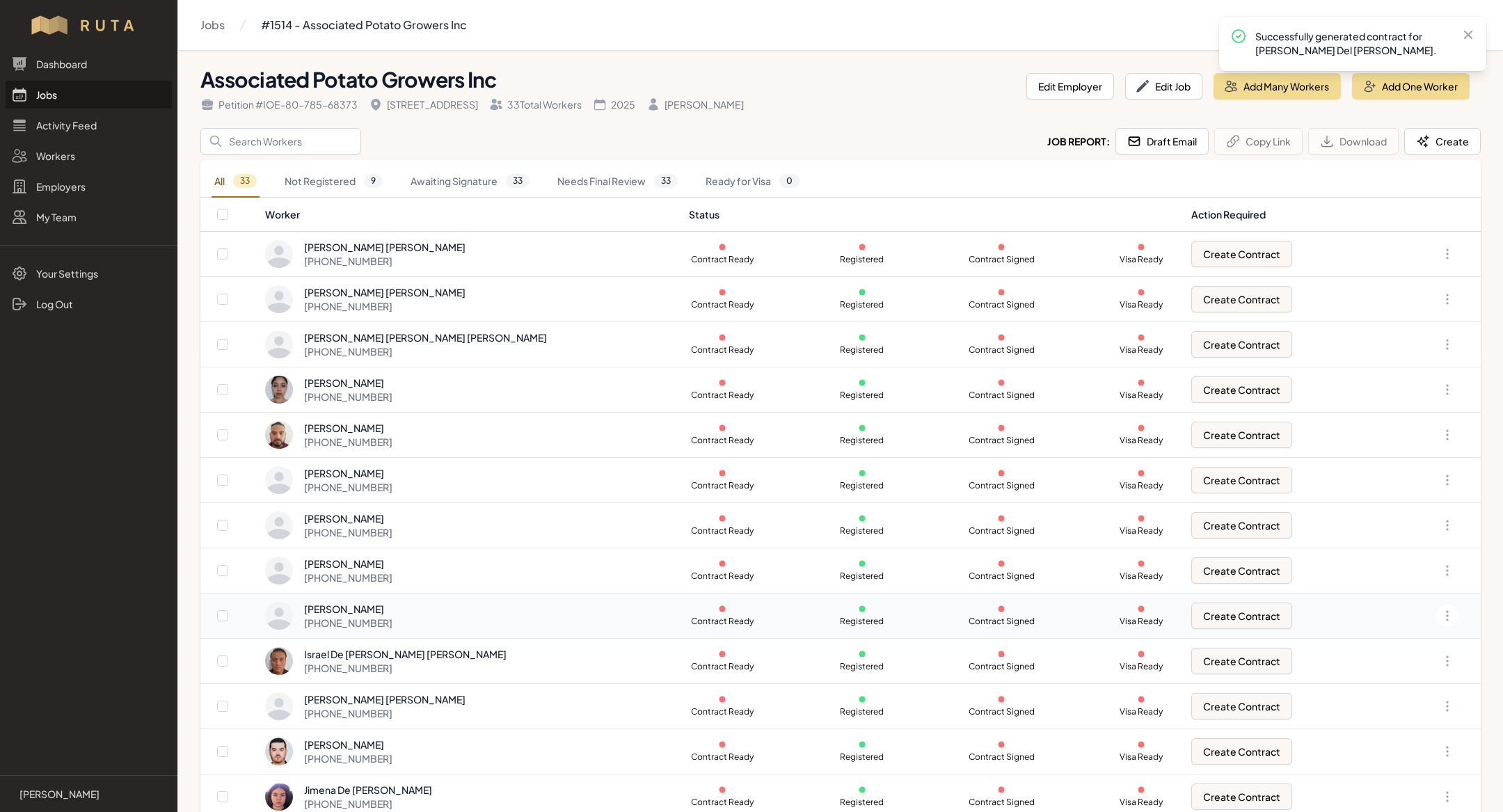
scroll to position [916, 0]
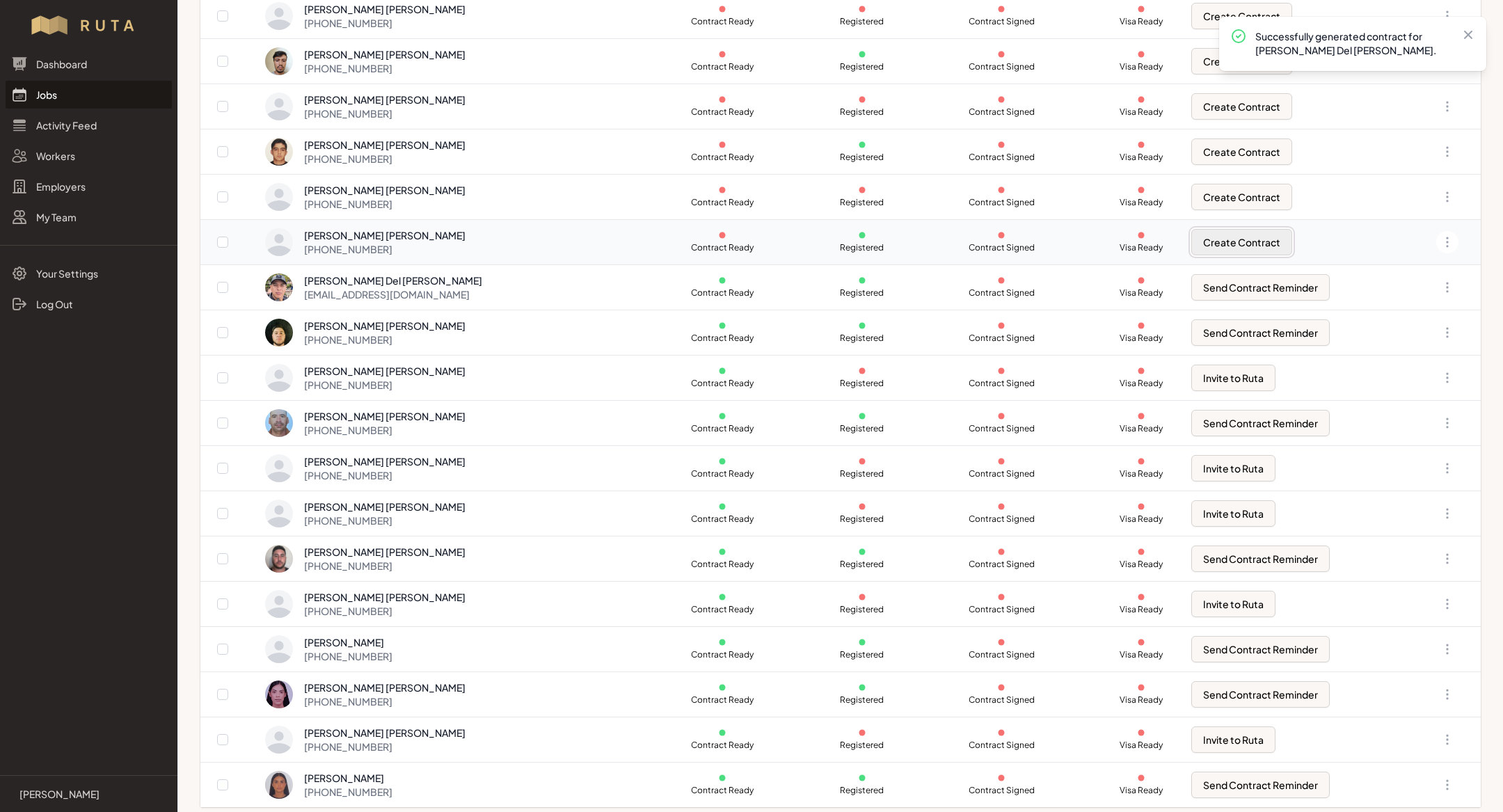
click at [1206, 237] on button "Create Contract" at bounding box center [1241, 242] width 101 height 26
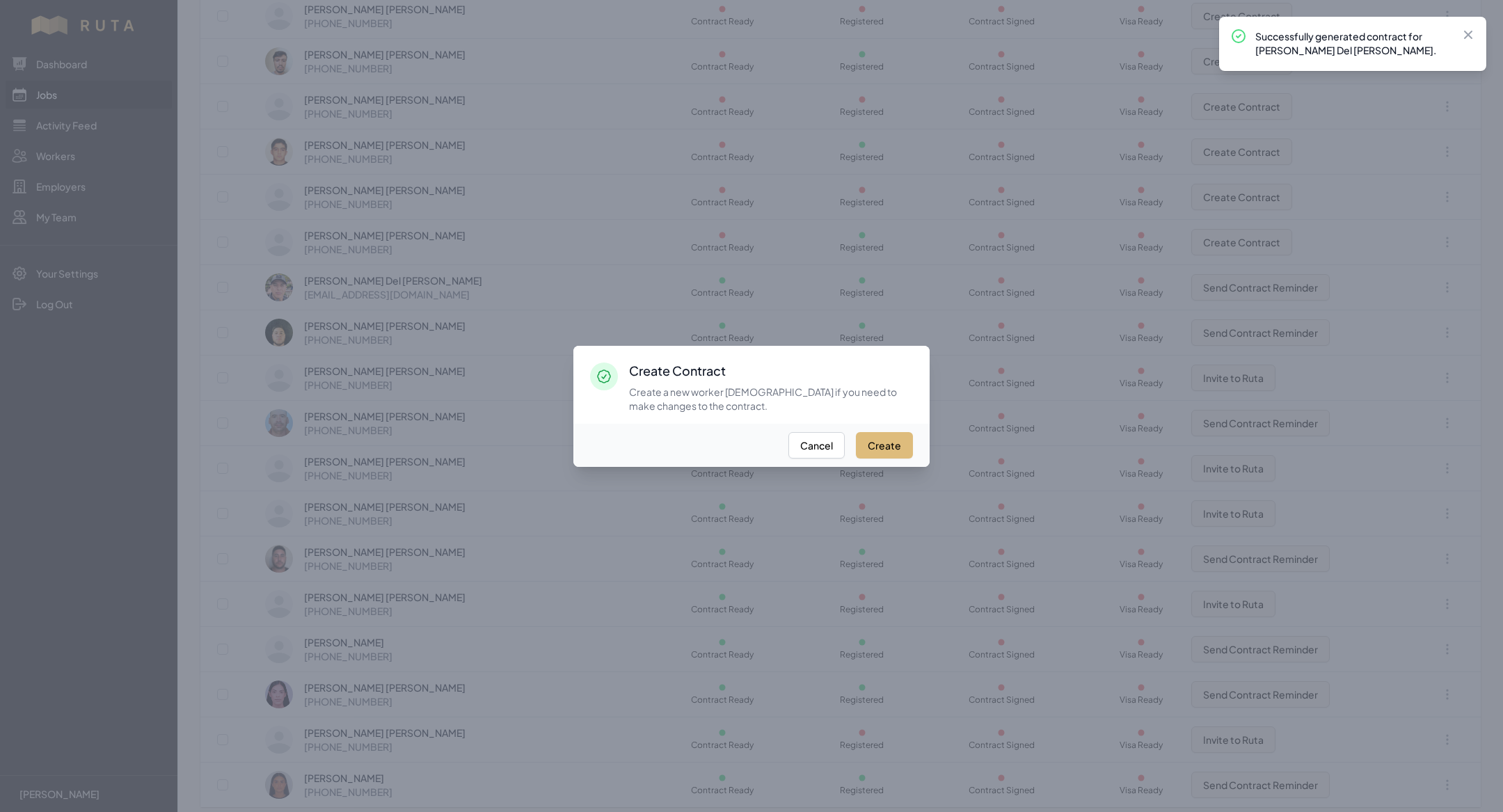
click at [872, 449] on button "Create" at bounding box center [884, 445] width 57 height 26
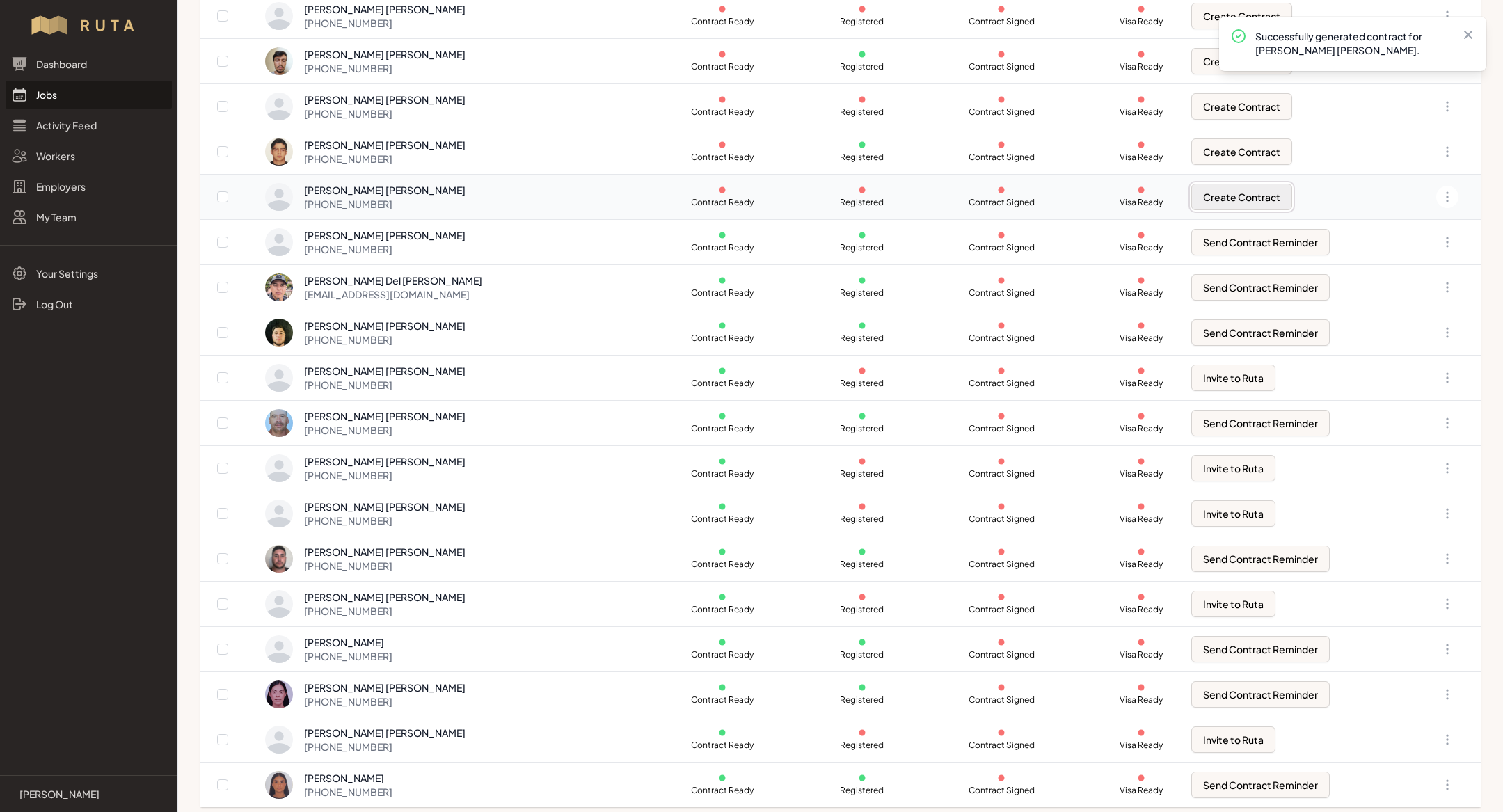
click at [1191, 187] on button "Create Contract" at bounding box center [1241, 197] width 101 height 26
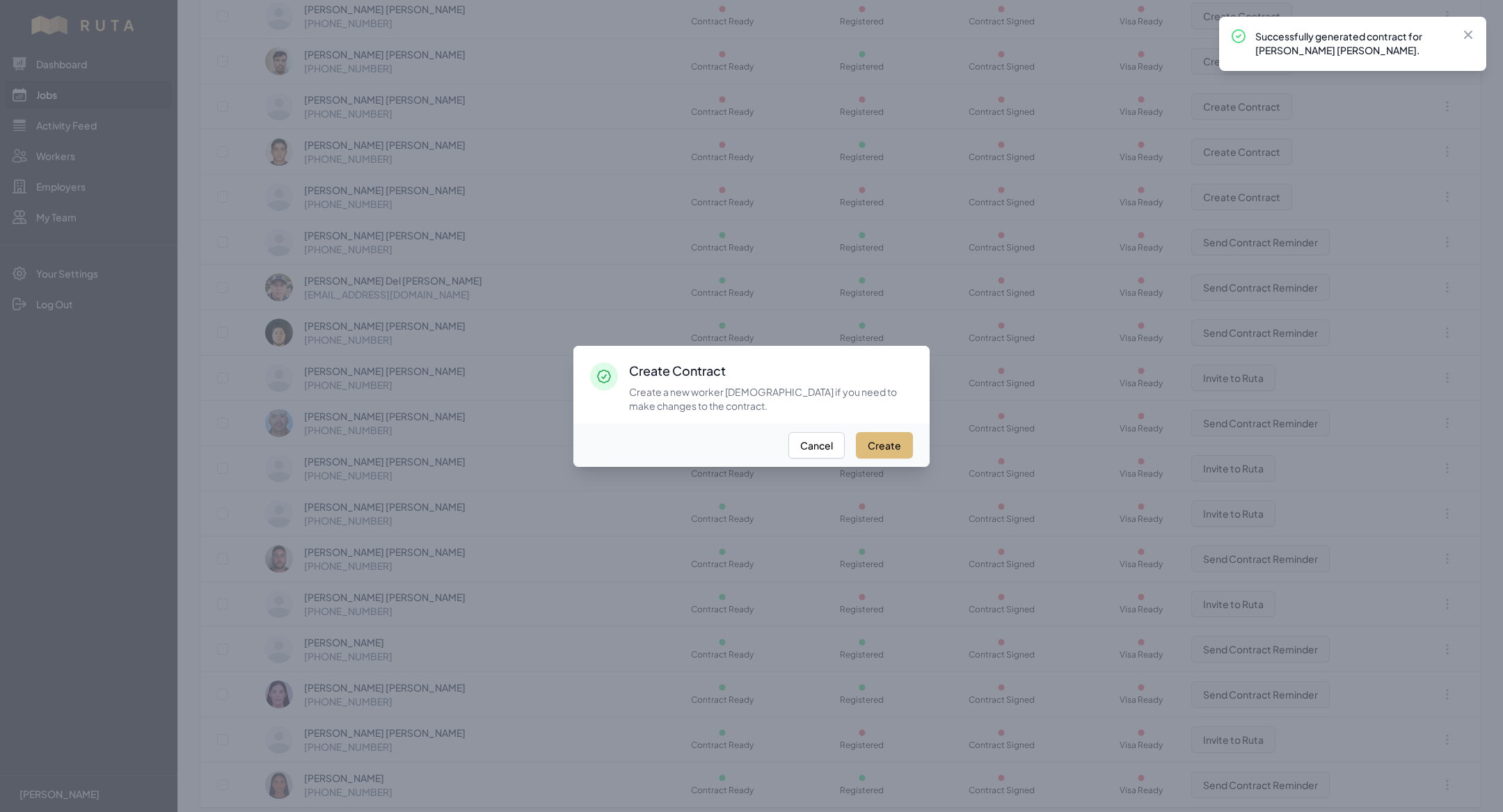
click at [891, 445] on button "Create" at bounding box center [884, 445] width 57 height 26
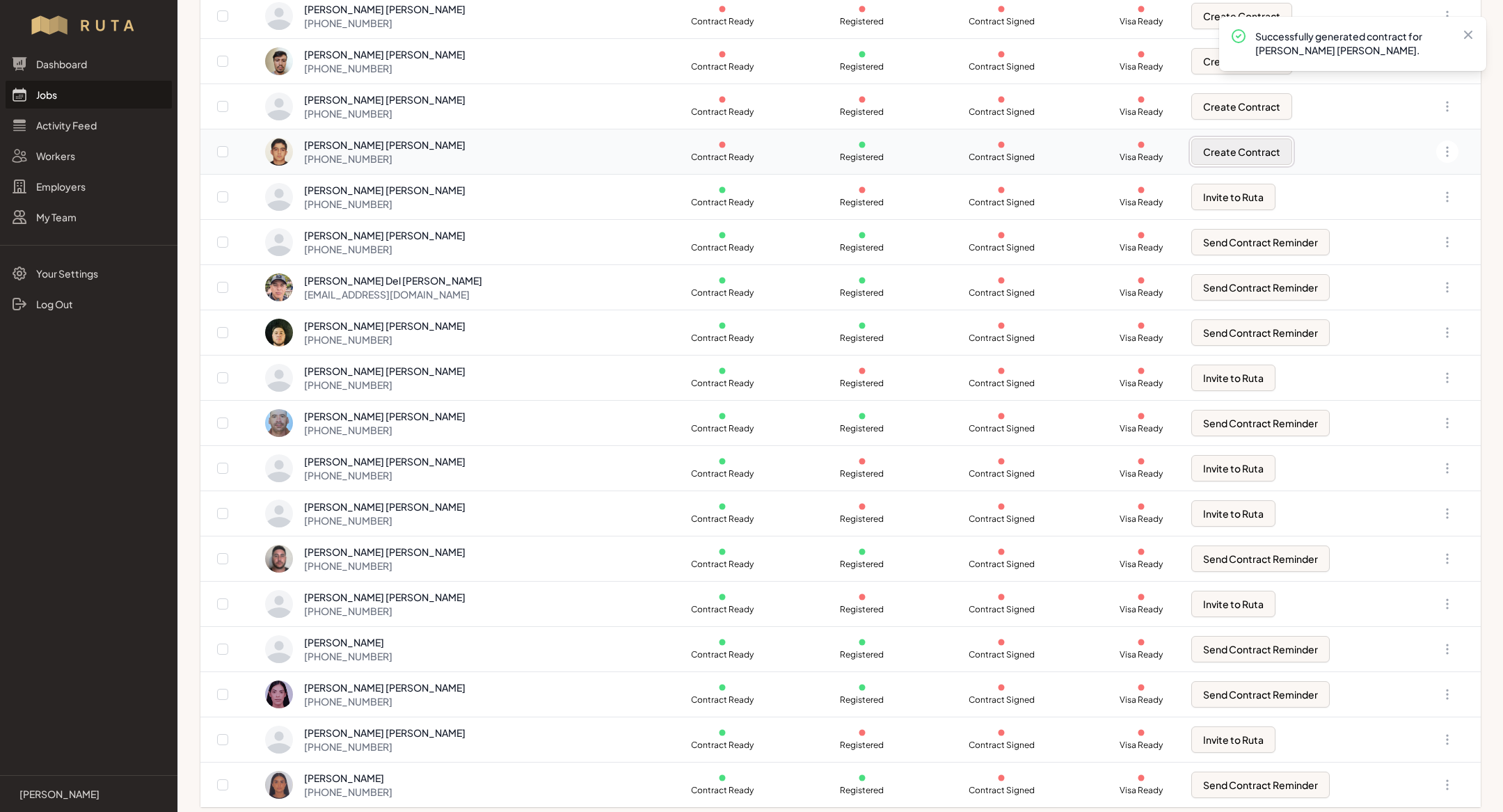
click at [1191, 144] on button "Create Contract" at bounding box center [1241, 152] width 101 height 26
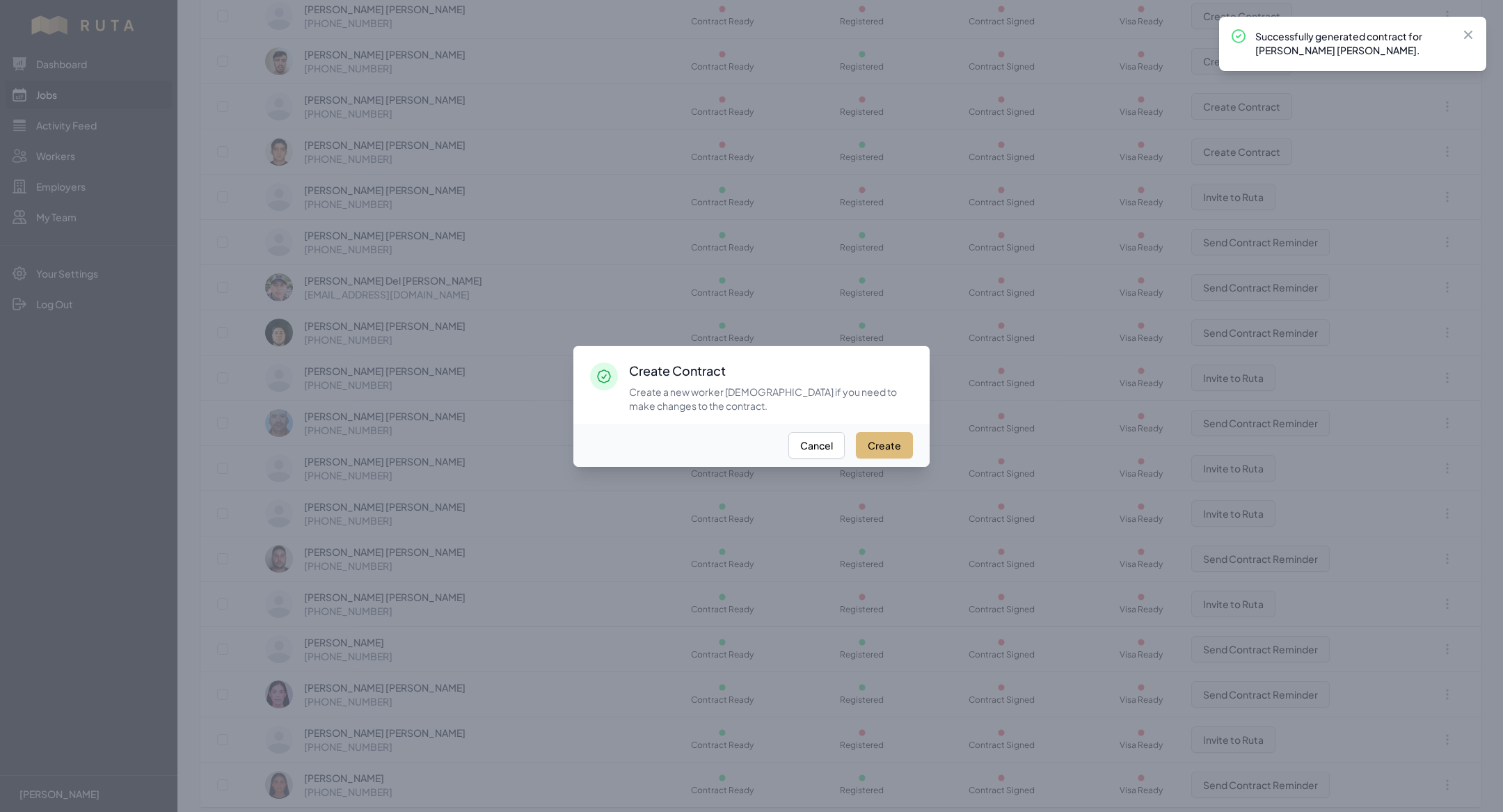
click at [901, 438] on button "Create" at bounding box center [884, 445] width 57 height 26
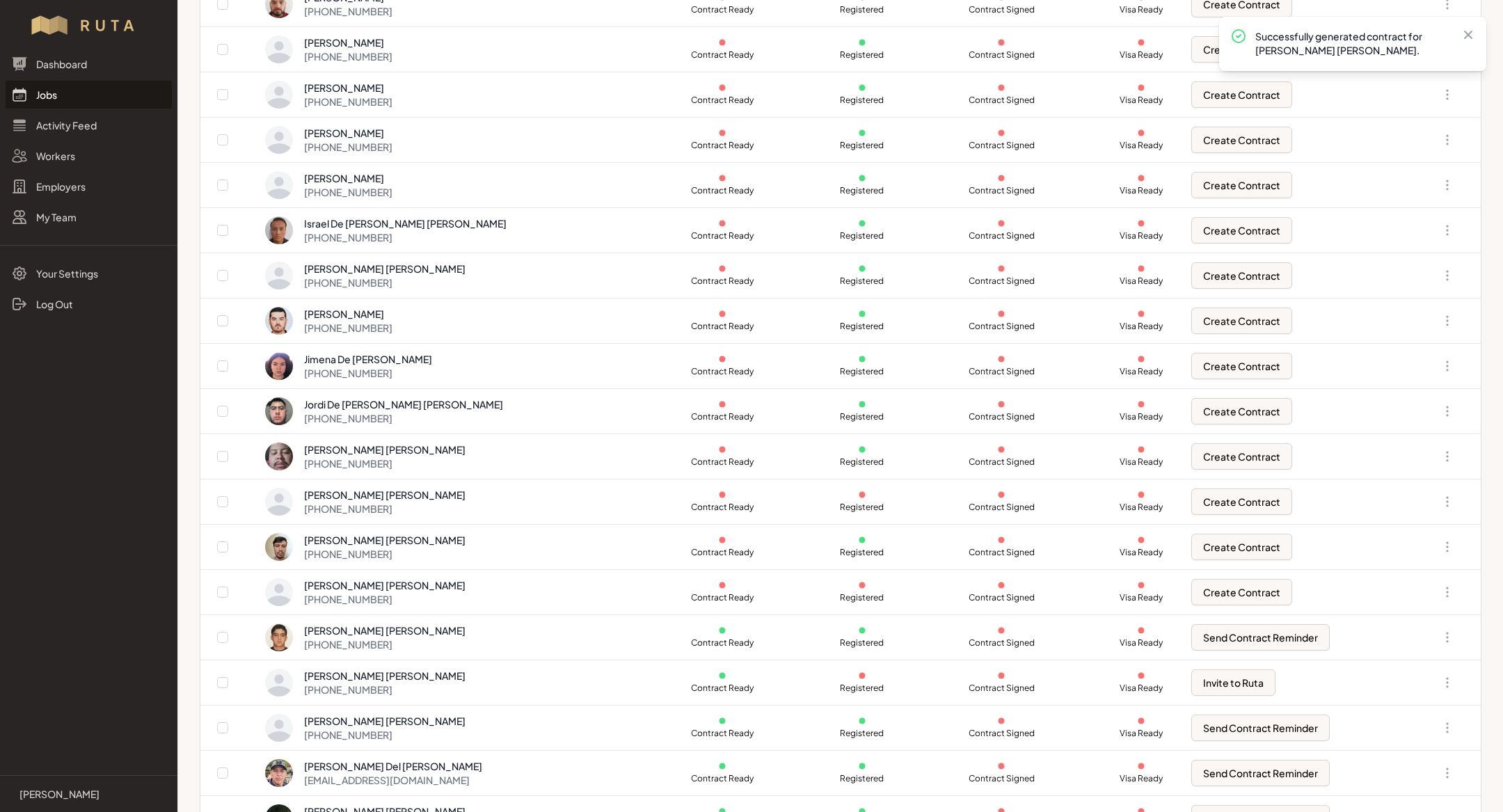
scroll to position [505, 0]
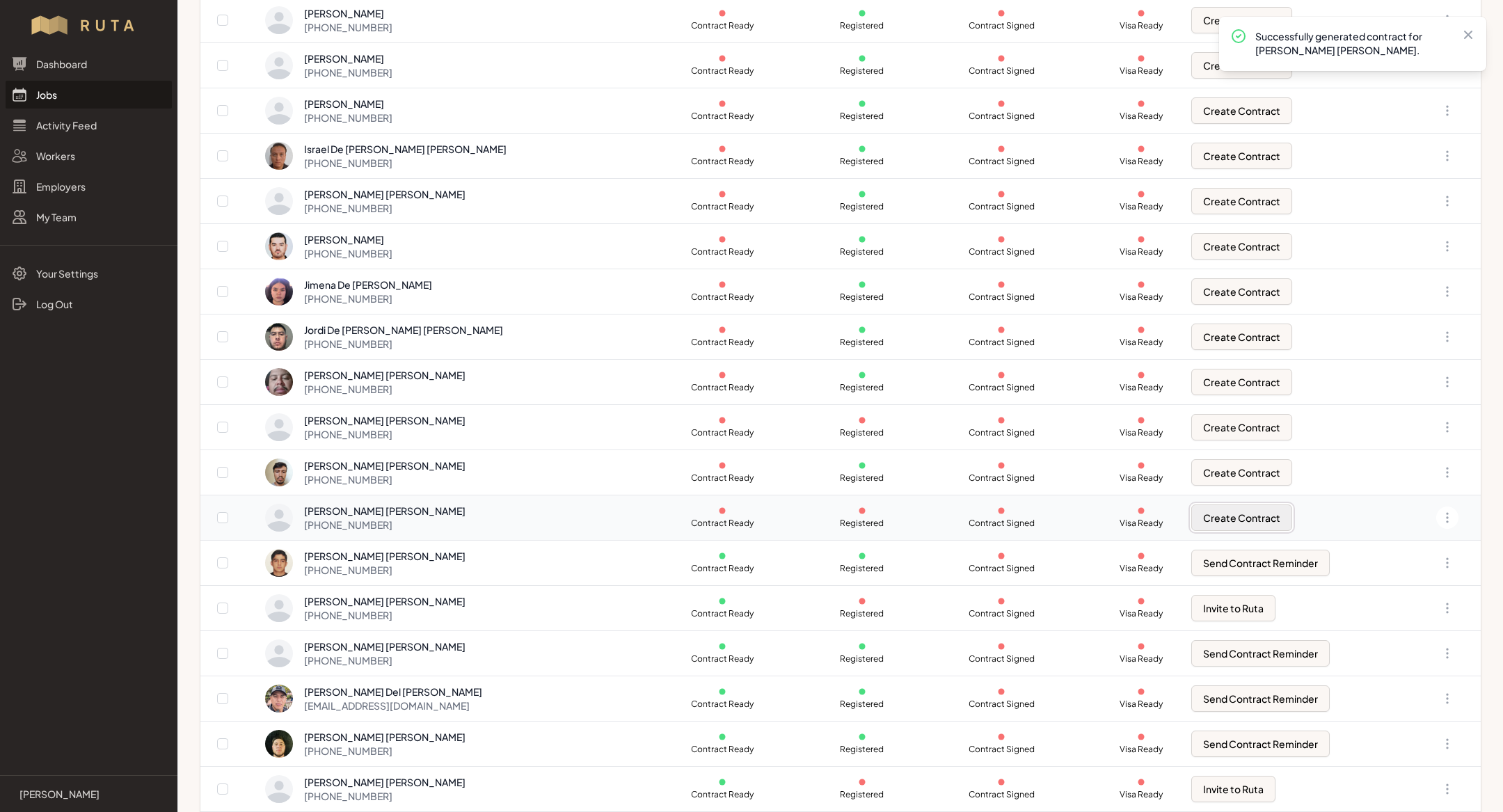
click at [1191, 505] on button "Create Contract" at bounding box center [1241, 517] width 101 height 26
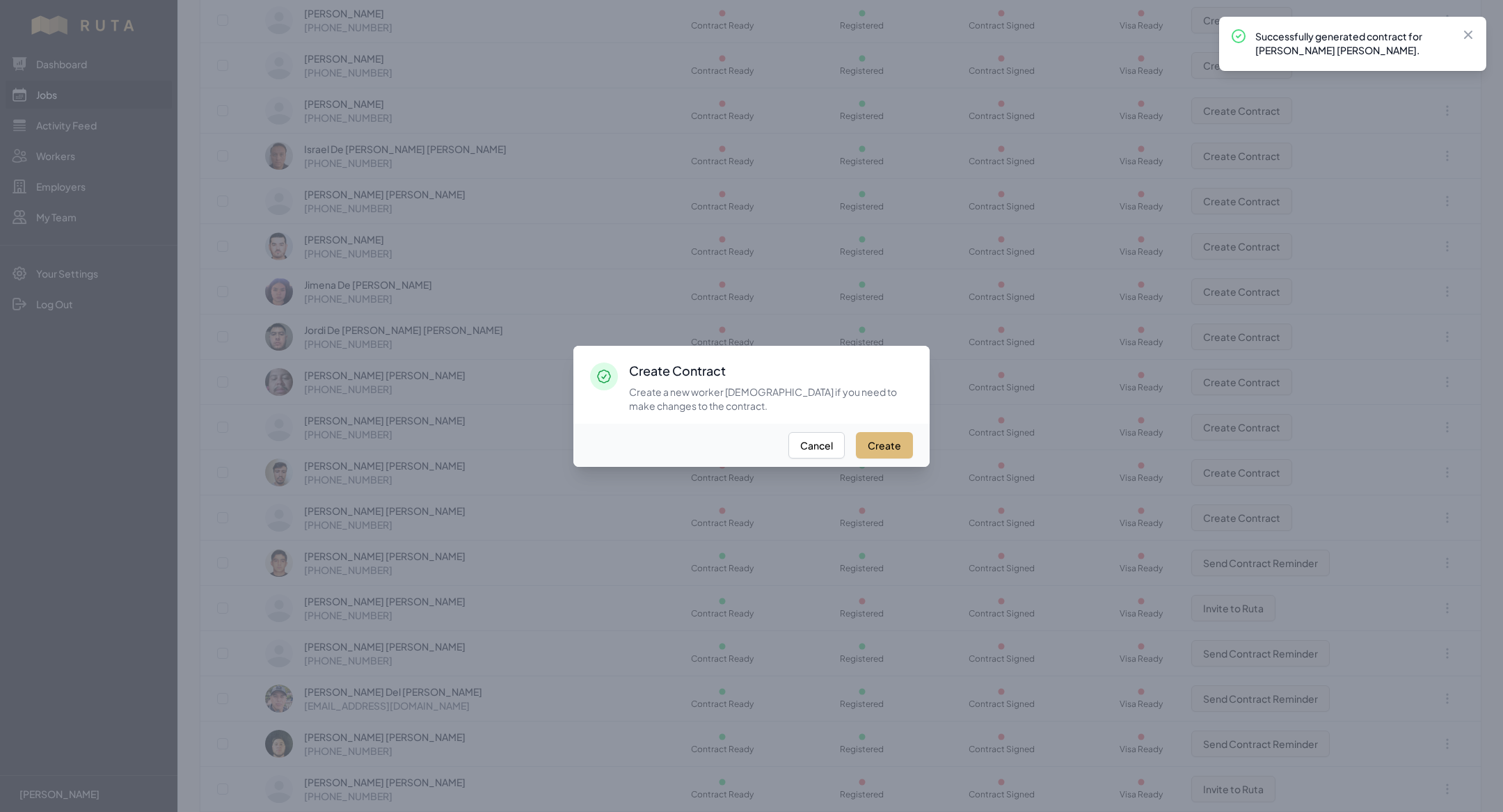
click at [895, 445] on button "Create" at bounding box center [884, 445] width 57 height 26
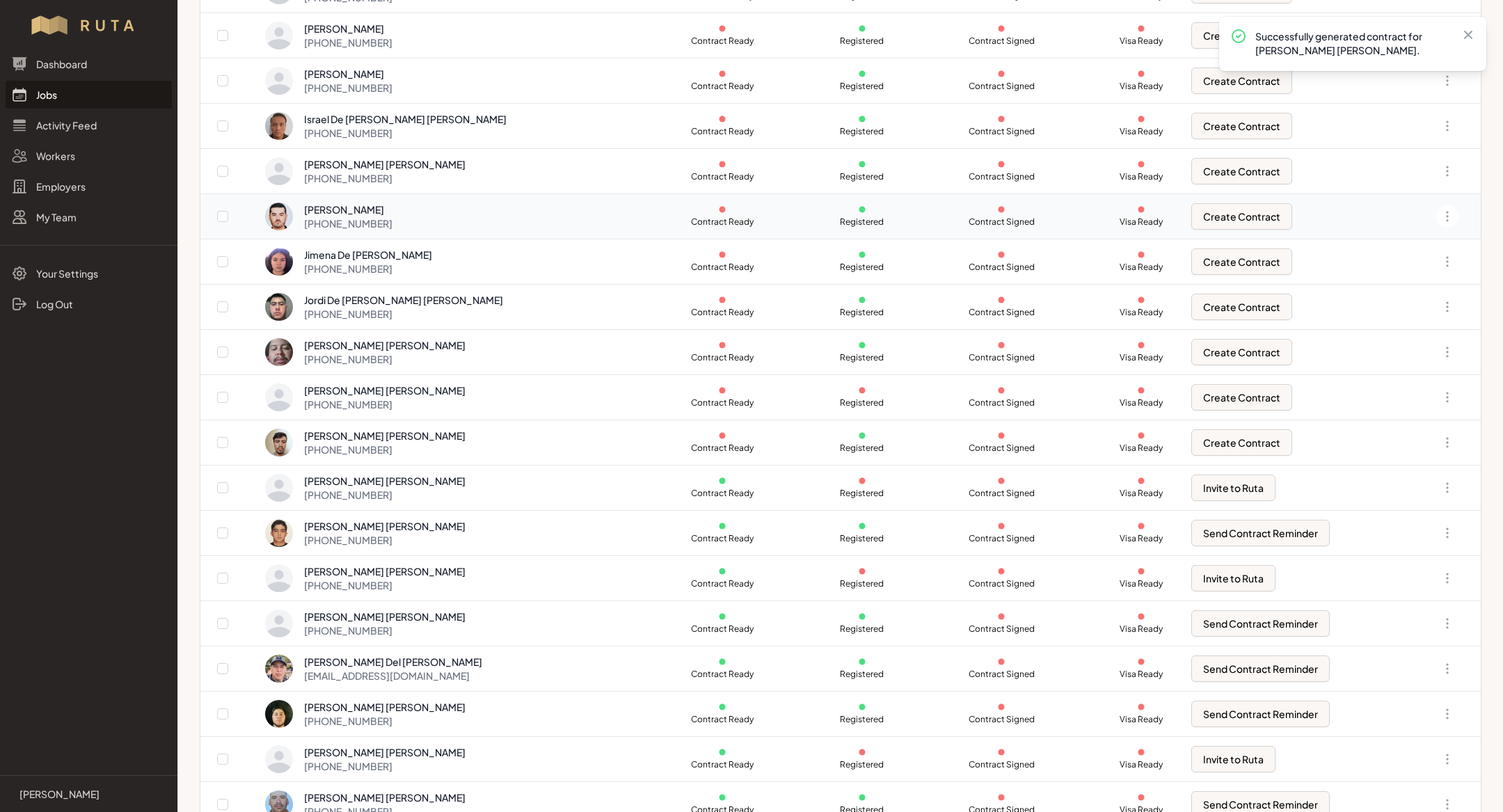
scroll to position [798, 0]
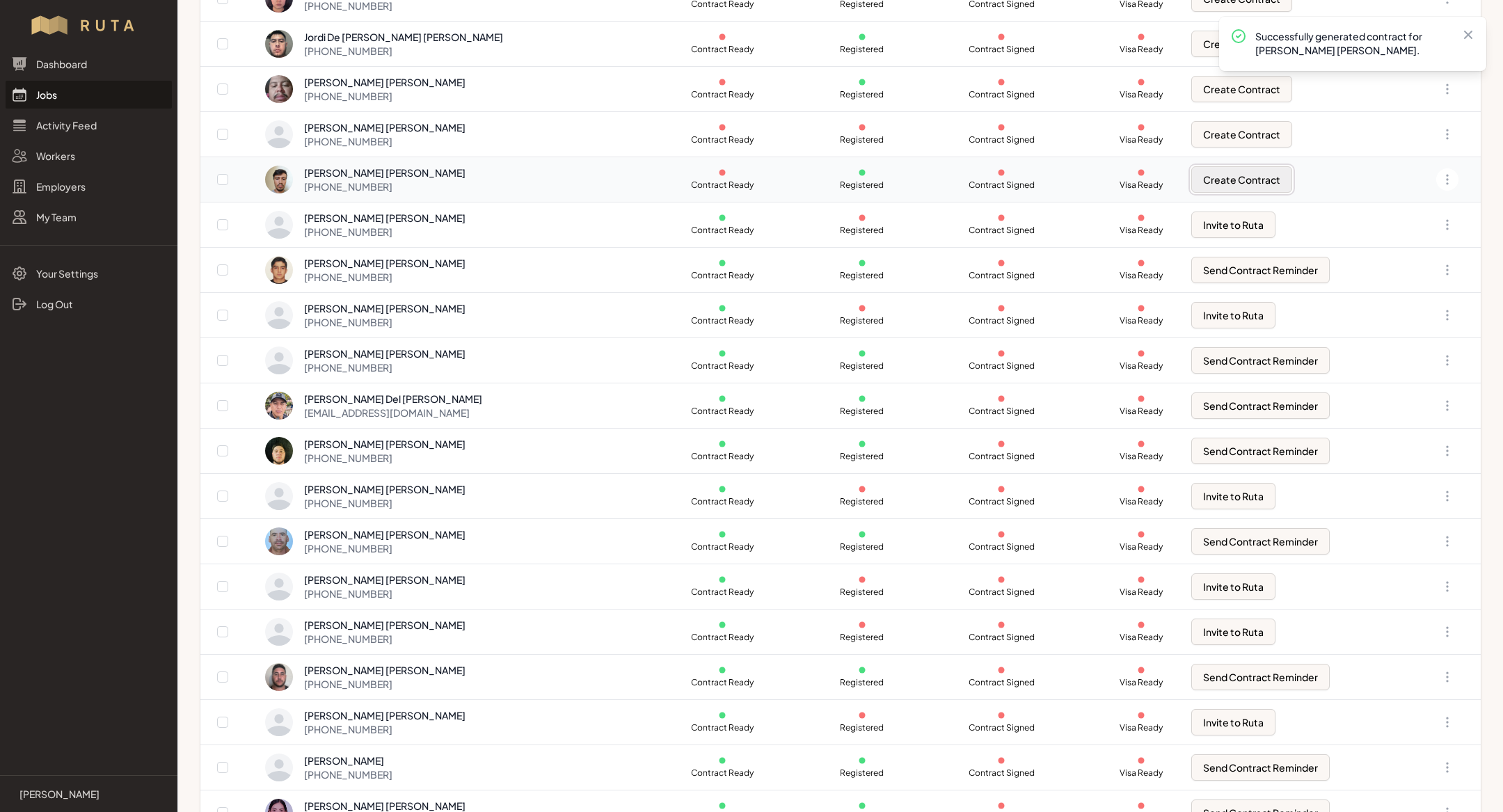
click at [1212, 179] on button "Create Contract" at bounding box center [1241, 179] width 101 height 26
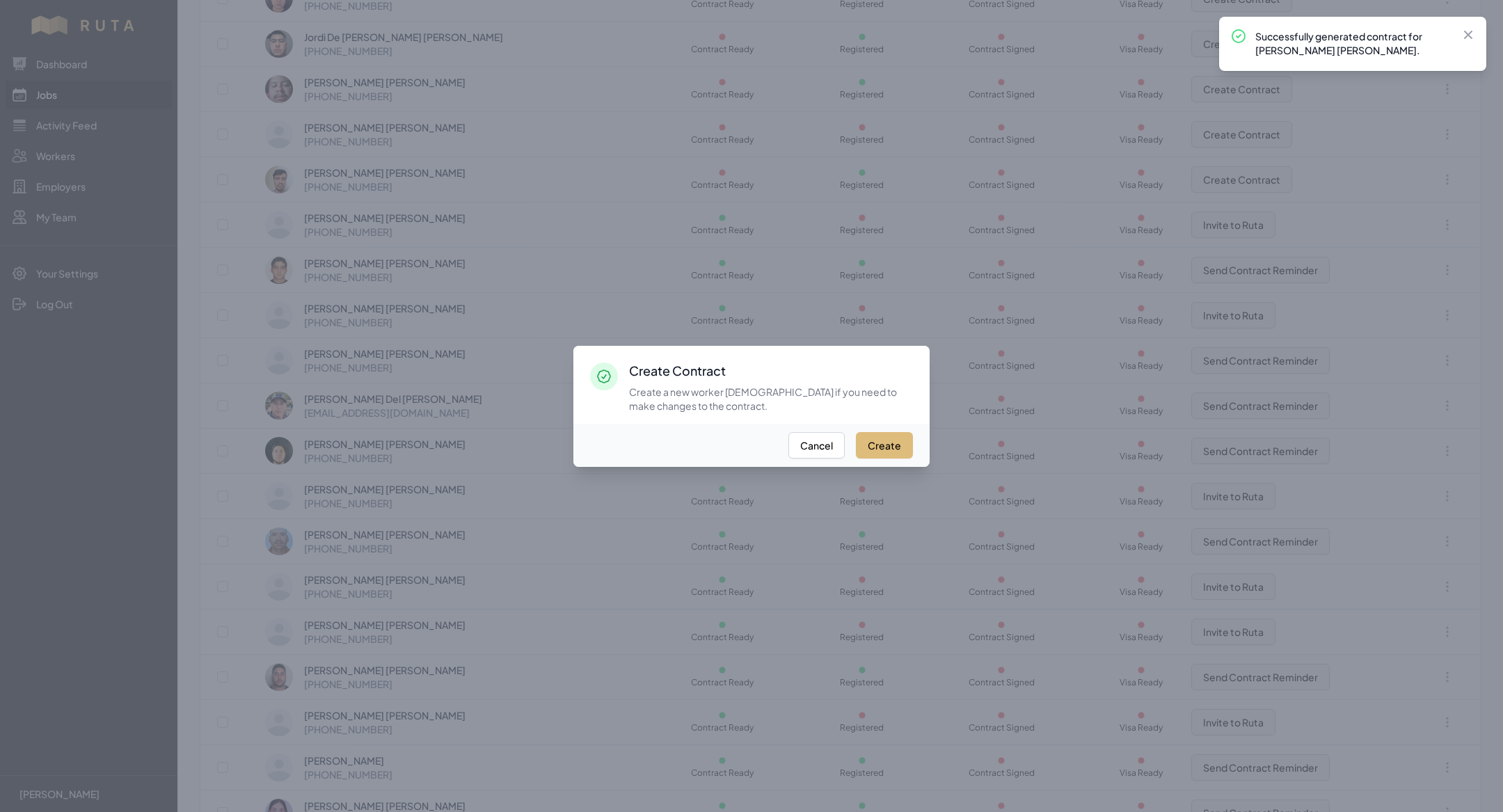
click at [896, 442] on button "Create" at bounding box center [884, 445] width 57 height 26
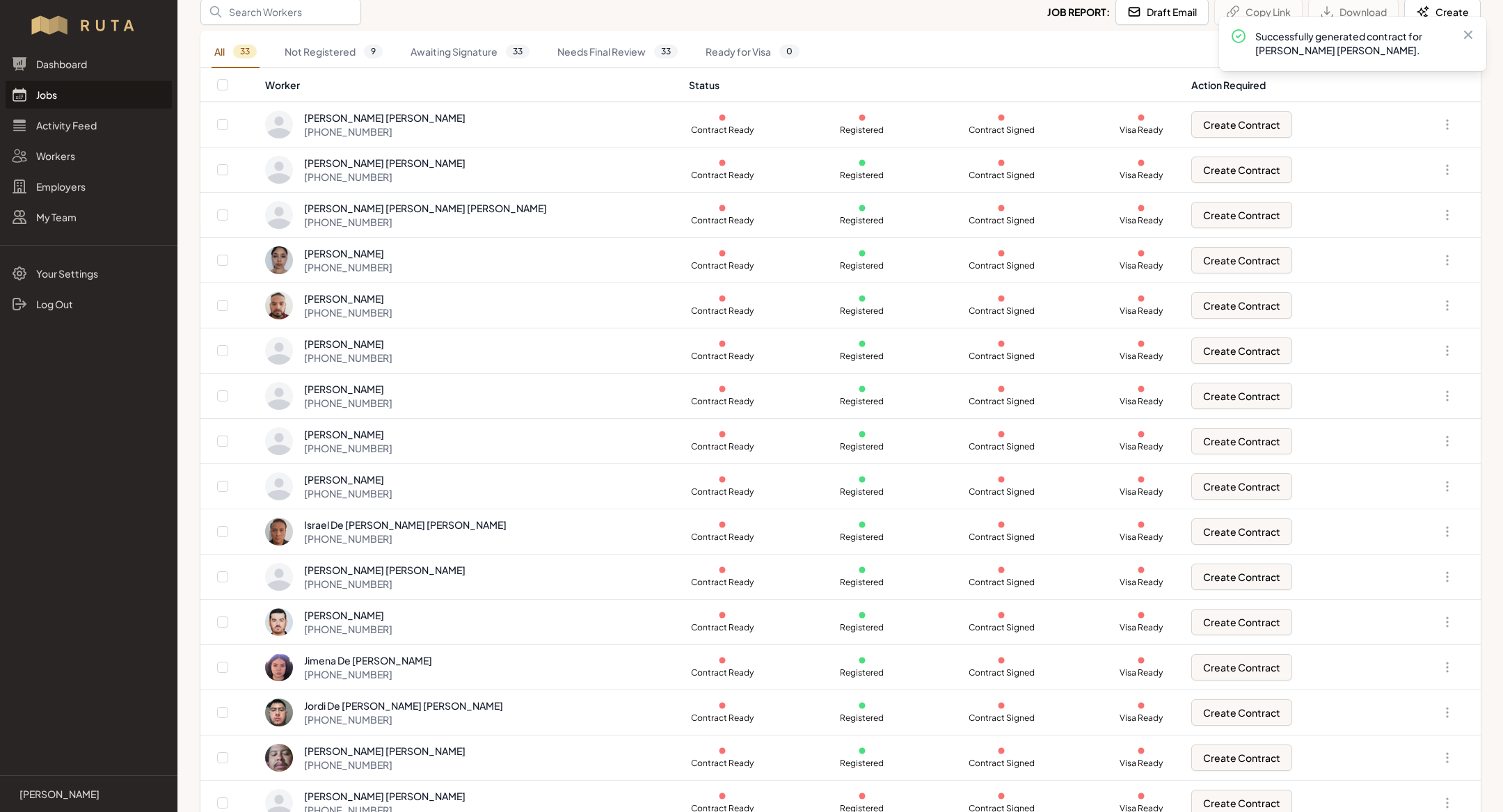
scroll to position [452, 0]
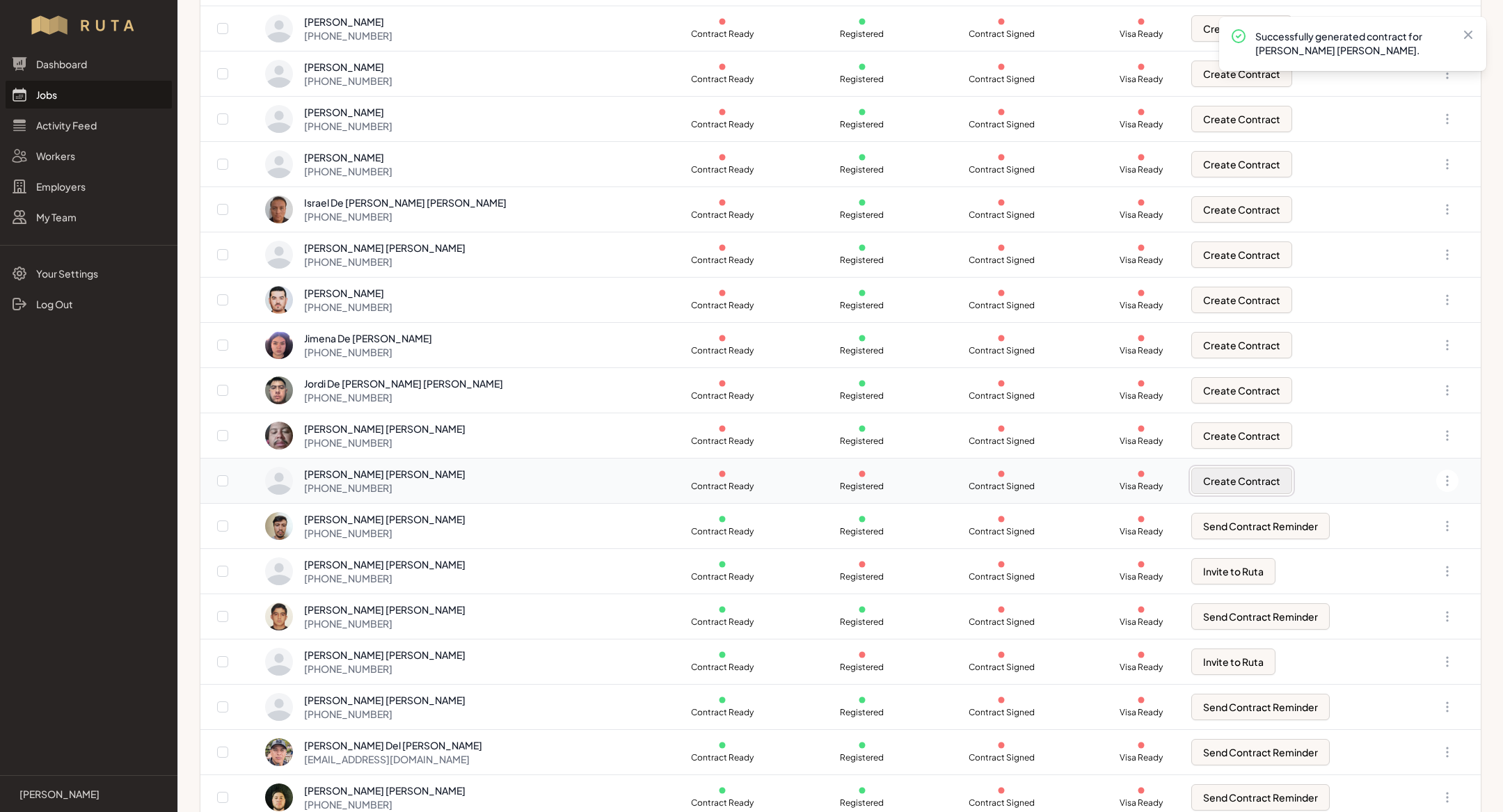
click at [1206, 483] on button "Create Contract" at bounding box center [1241, 481] width 101 height 26
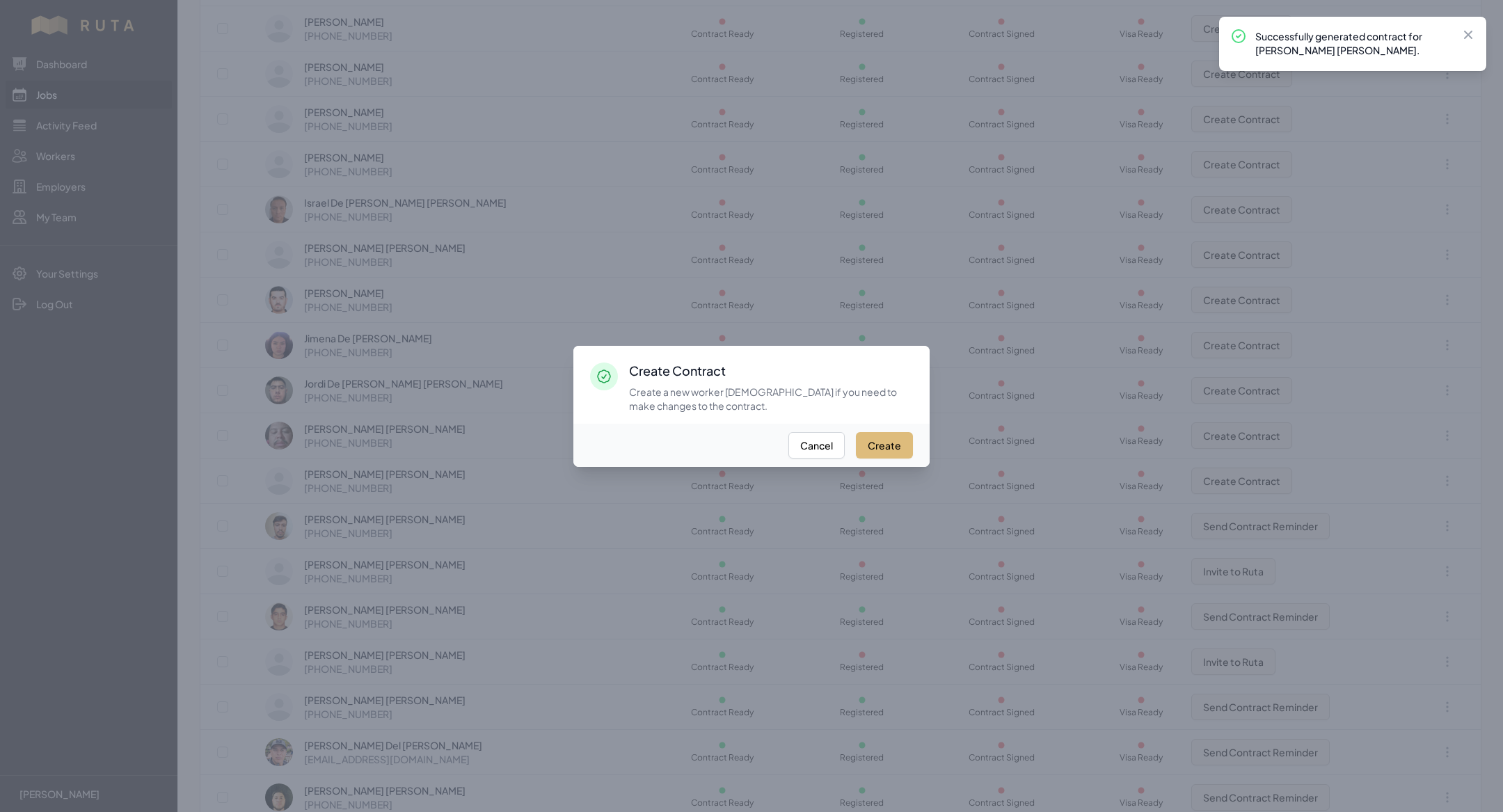
click at [884, 452] on button "Create" at bounding box center [884, 445] width 57 height 26
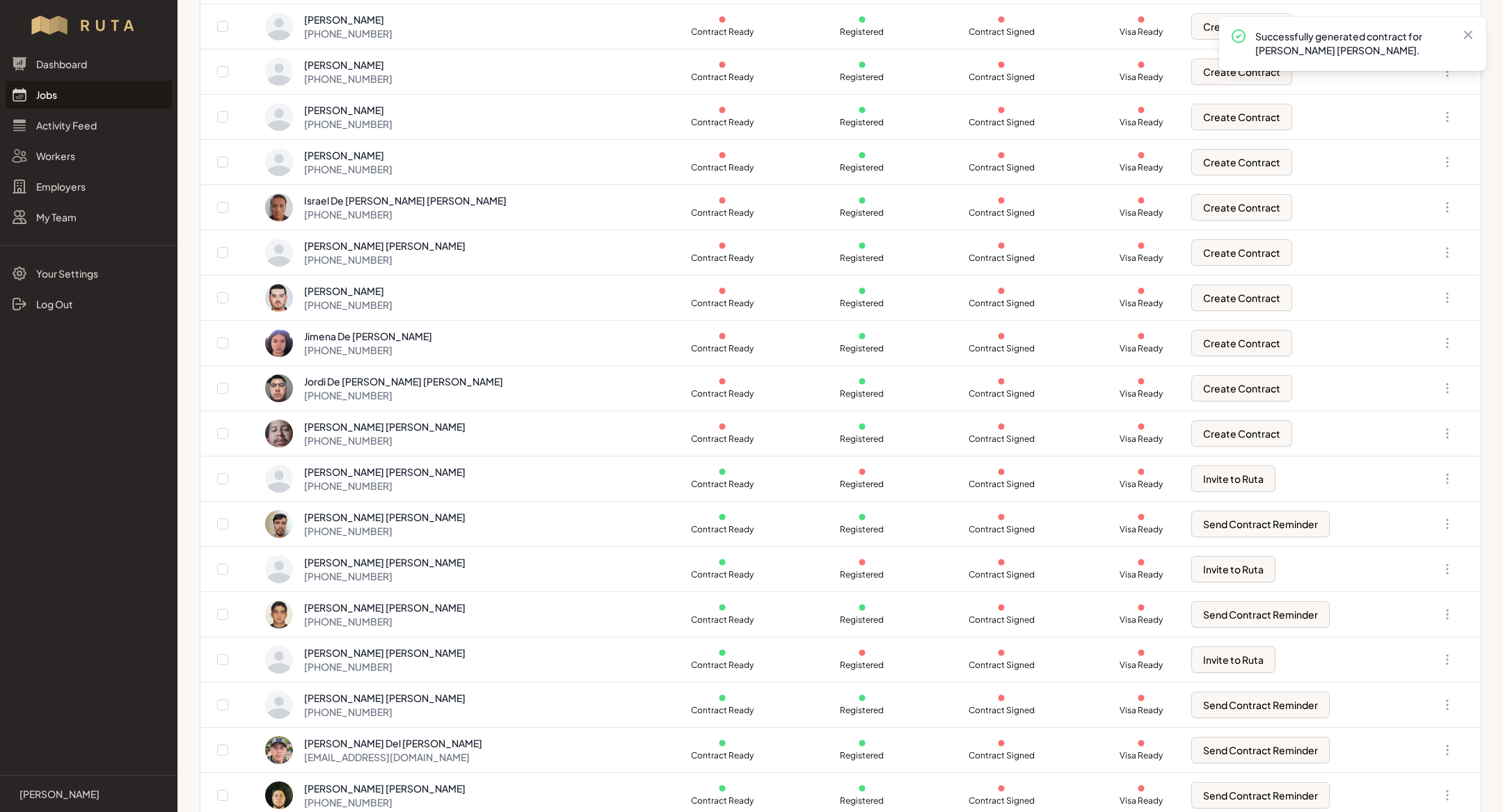
scroll to position [643, 0]
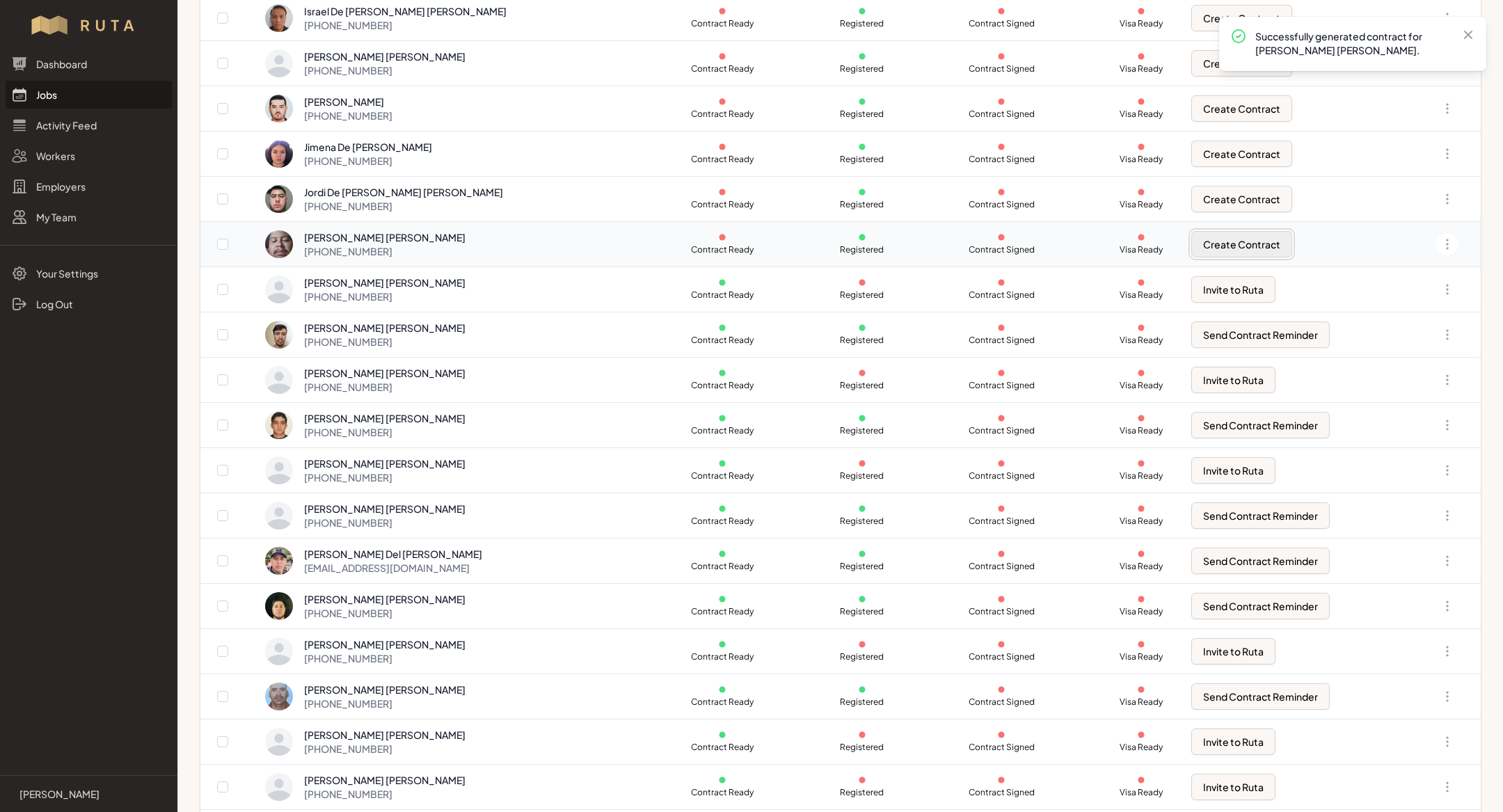
click at [1215, 241] on button "Create Contract" at bounding box center [1241, 244] width 101 height 26
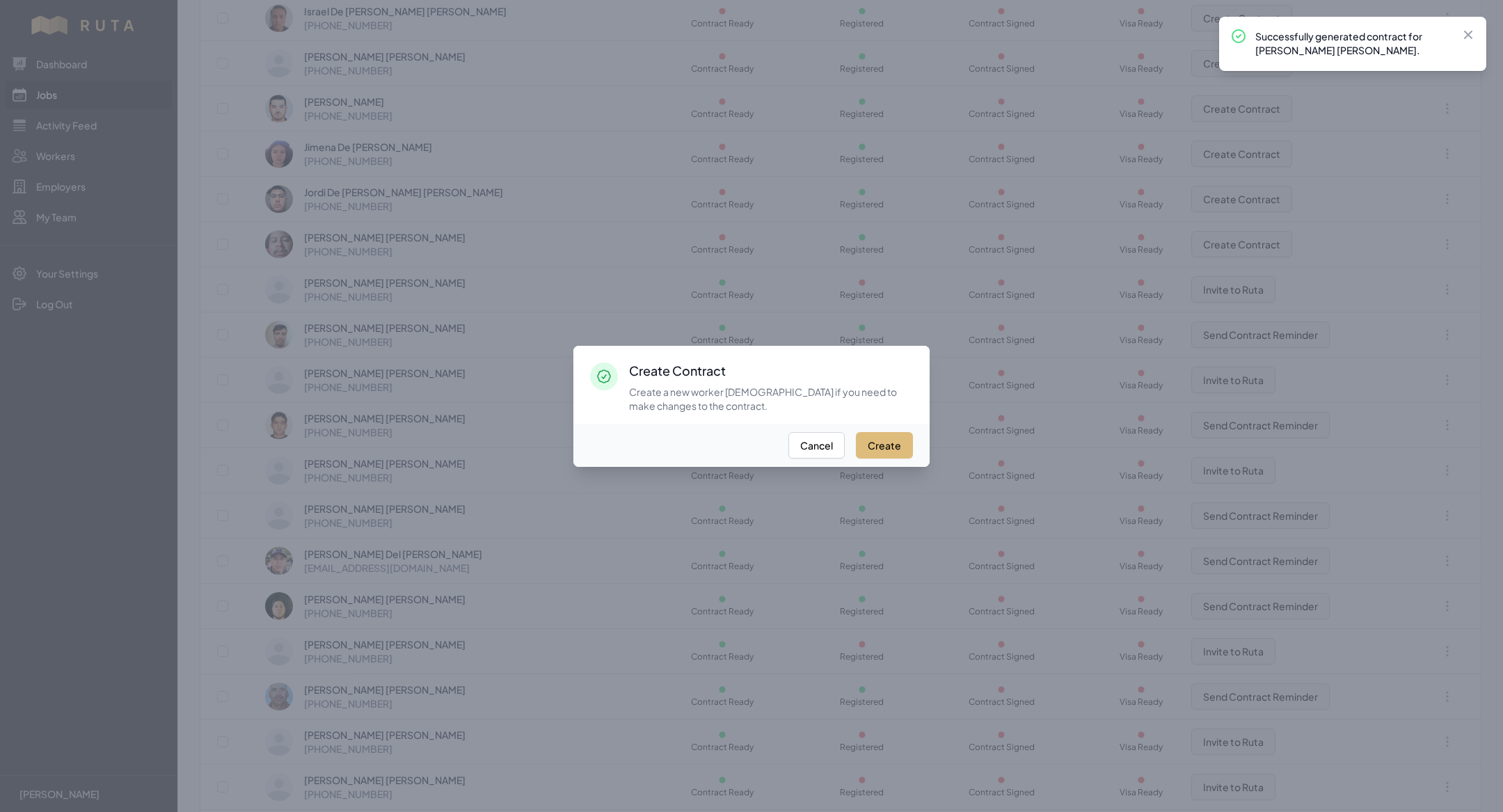
click at [883, 450] on button "Create" at bounding box center [884, 445] width 57 height 26
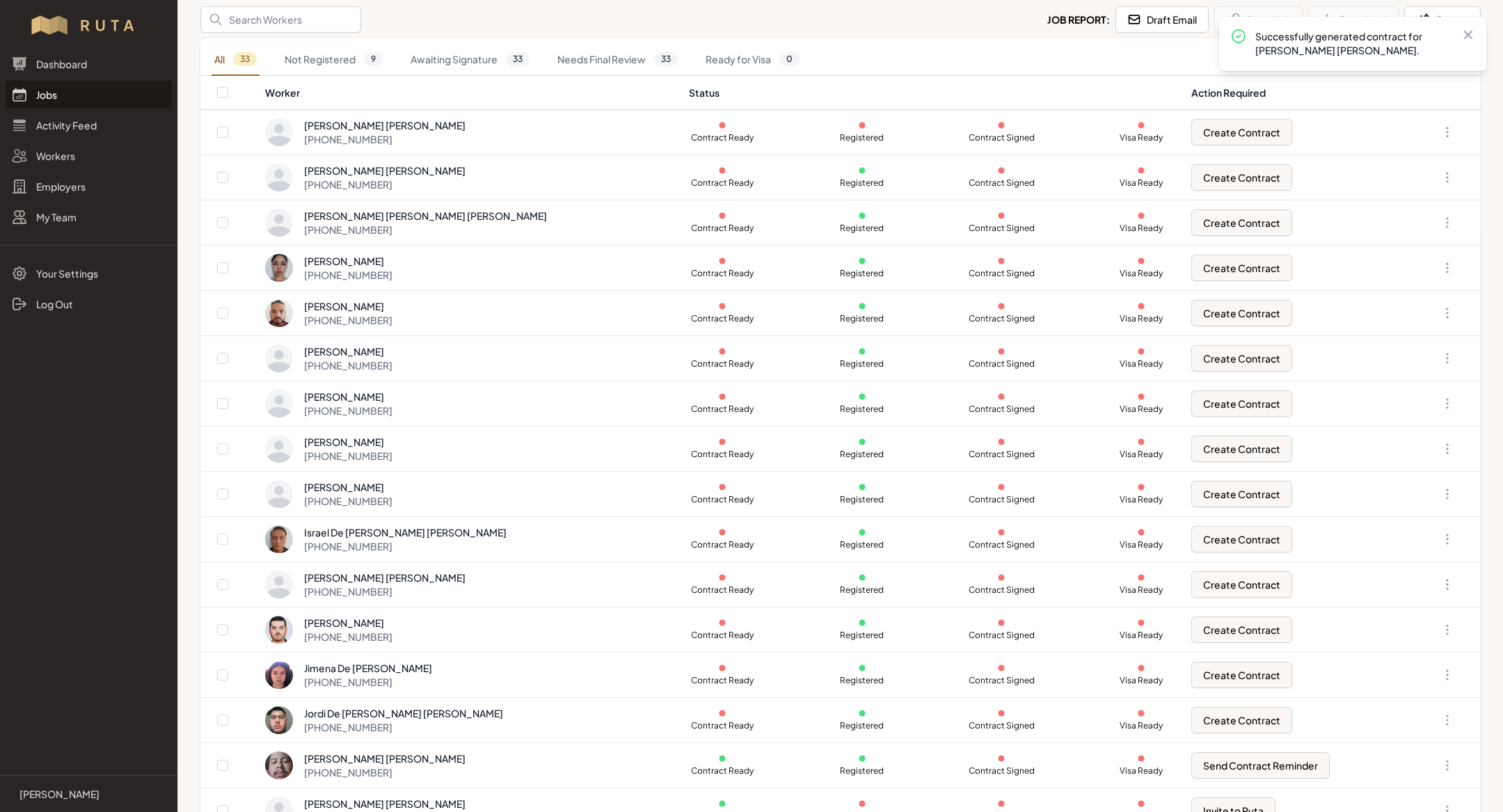
scroll to position [370, 0]
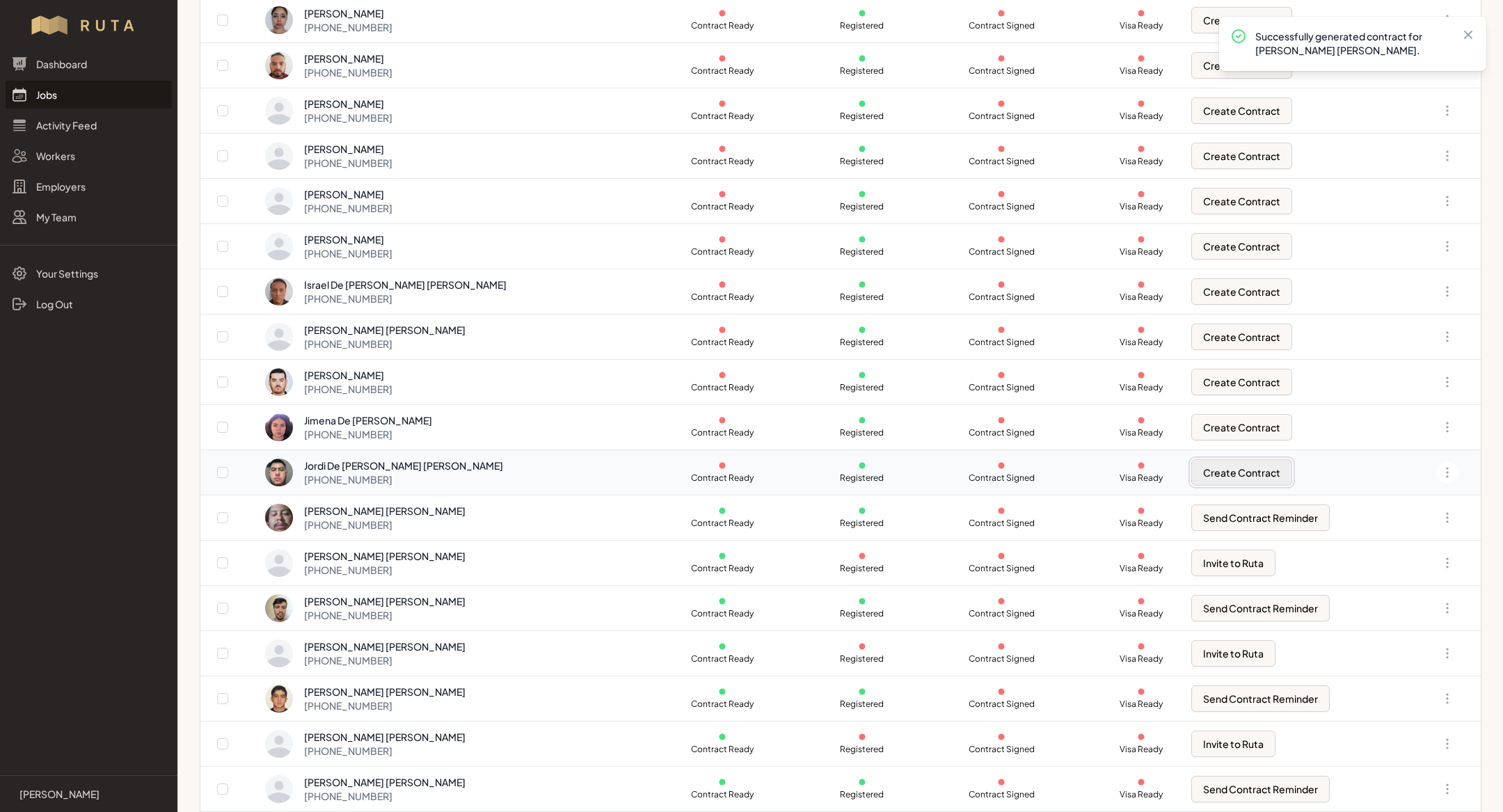
click at [1234, 469] on button "Create Contract" at bounding box center [1241, 472] width 101 height 26
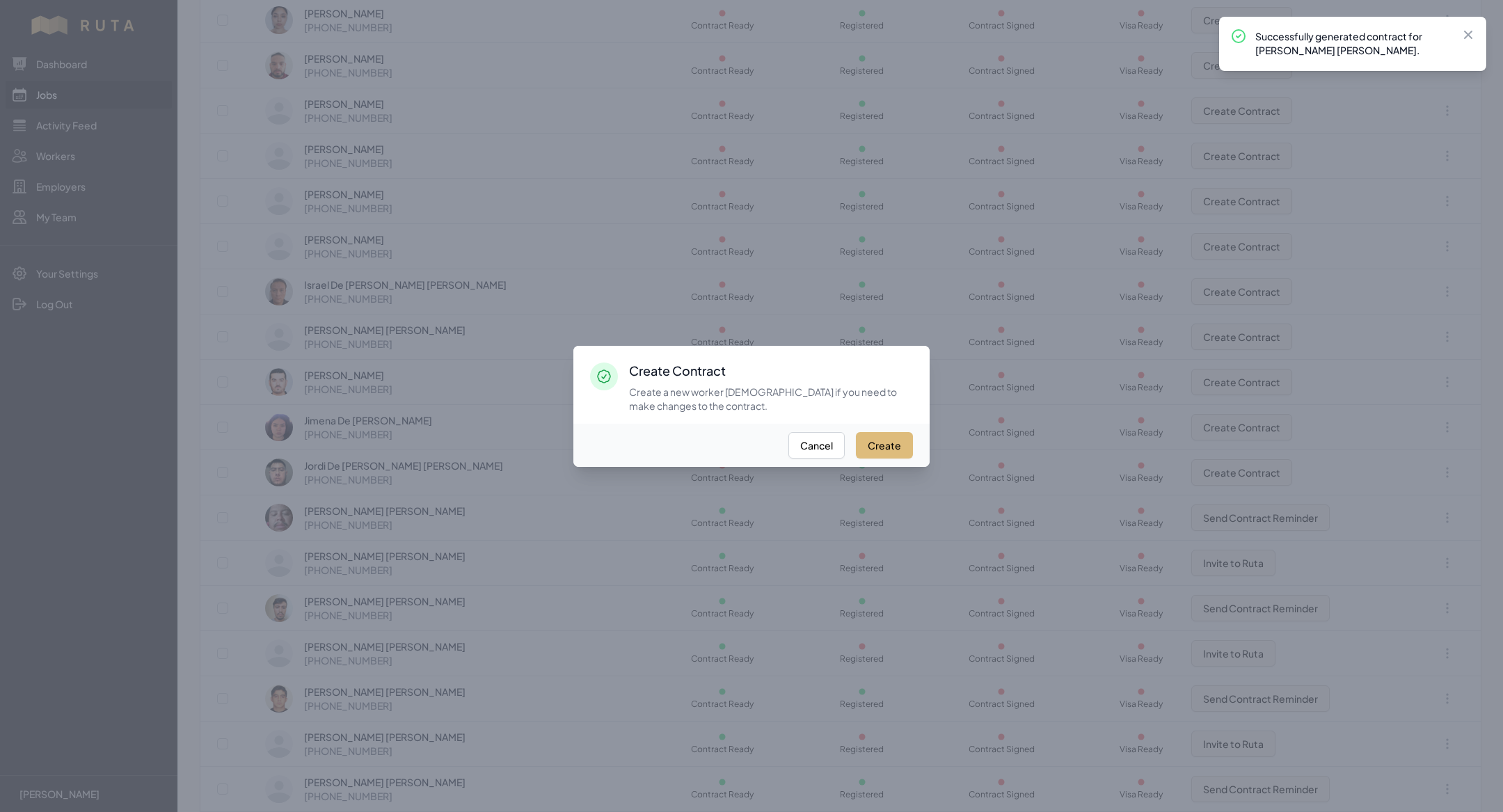
click at [888, 448] on button "Create" at bounding box center [884, 445] width 57 height 26
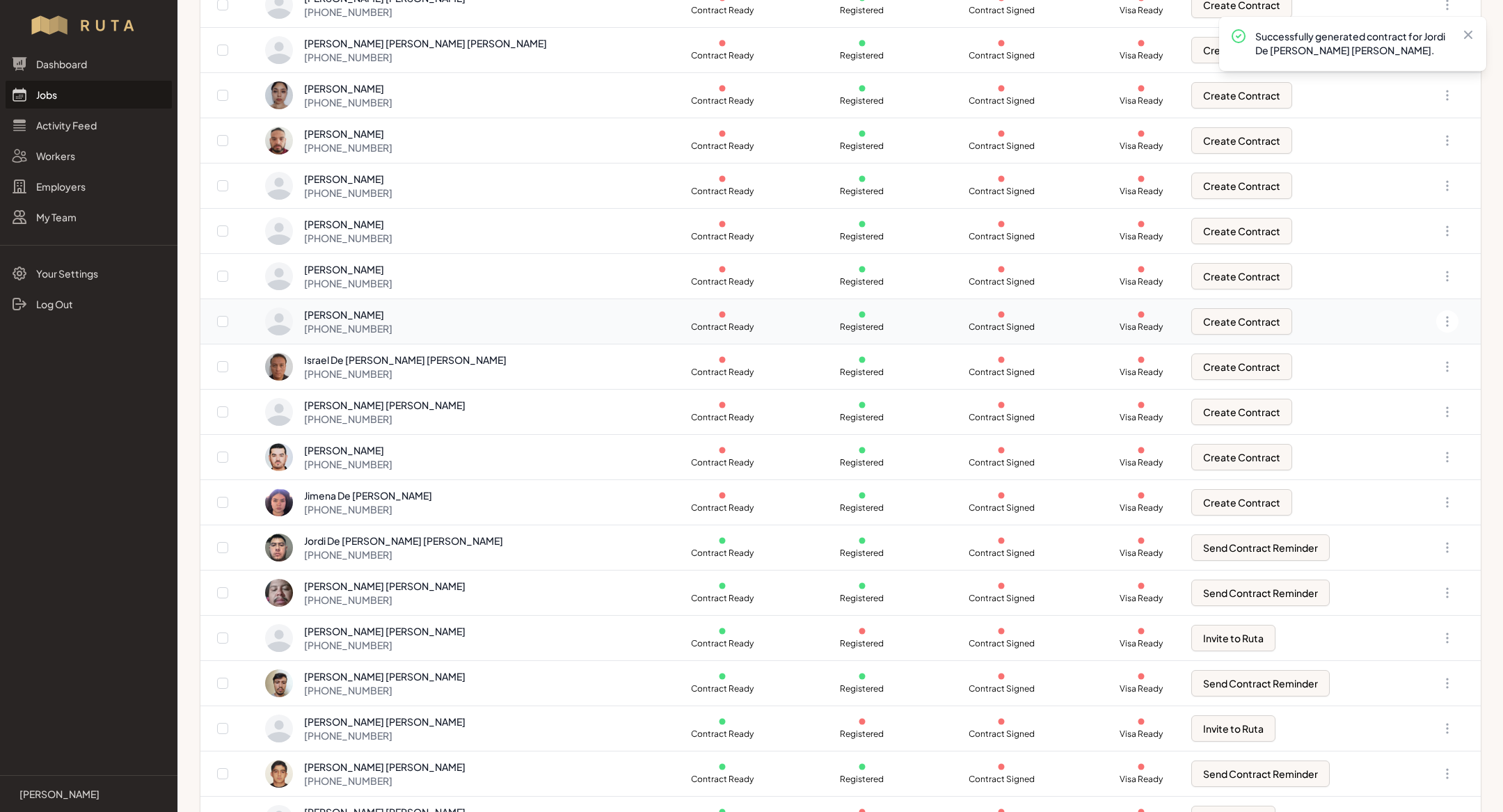
scroll to position [511, 0]
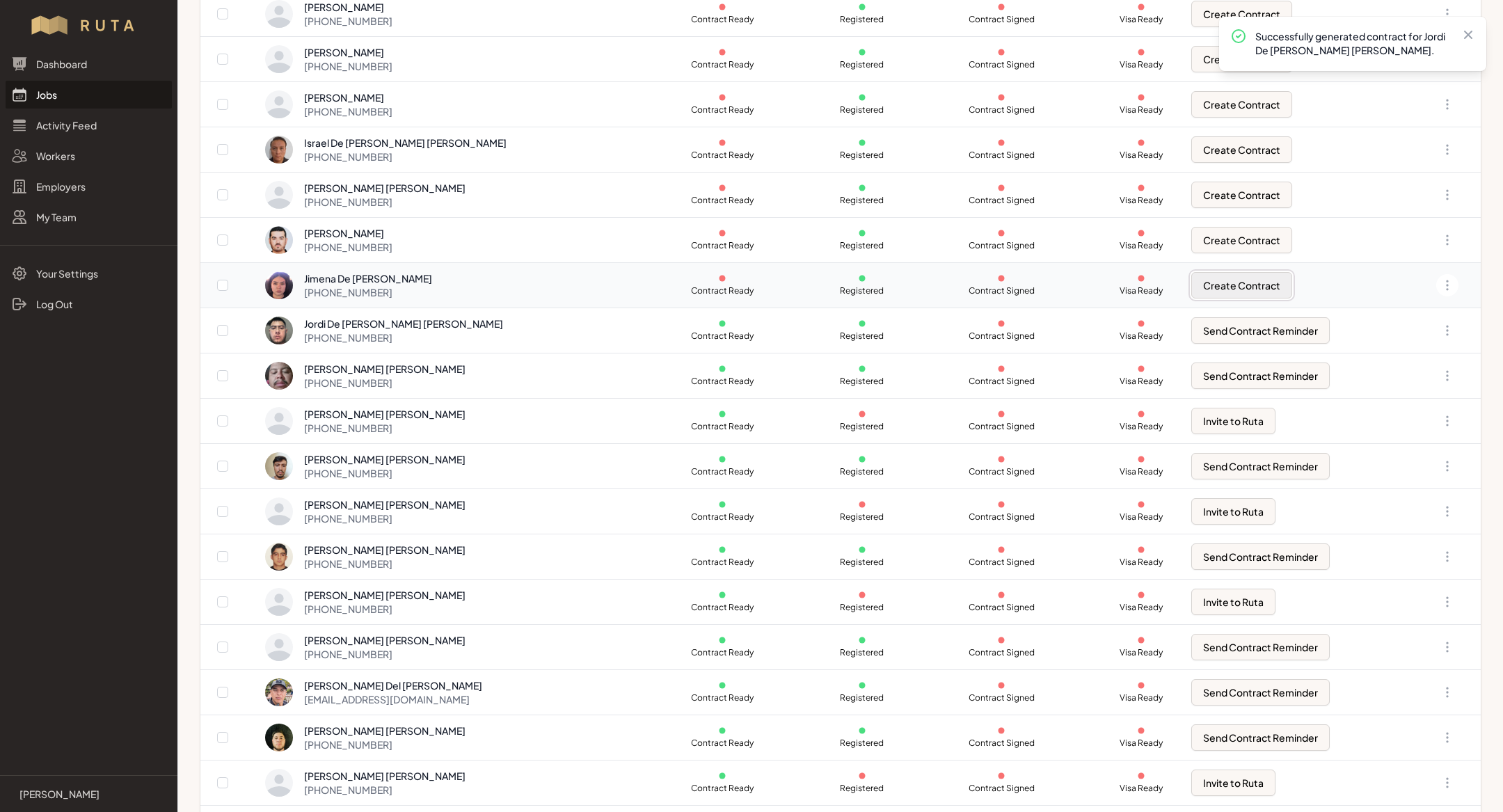
click at [1191, 279] on button "Create Contract" at bounding box center [1241, 285] width 101 height 26
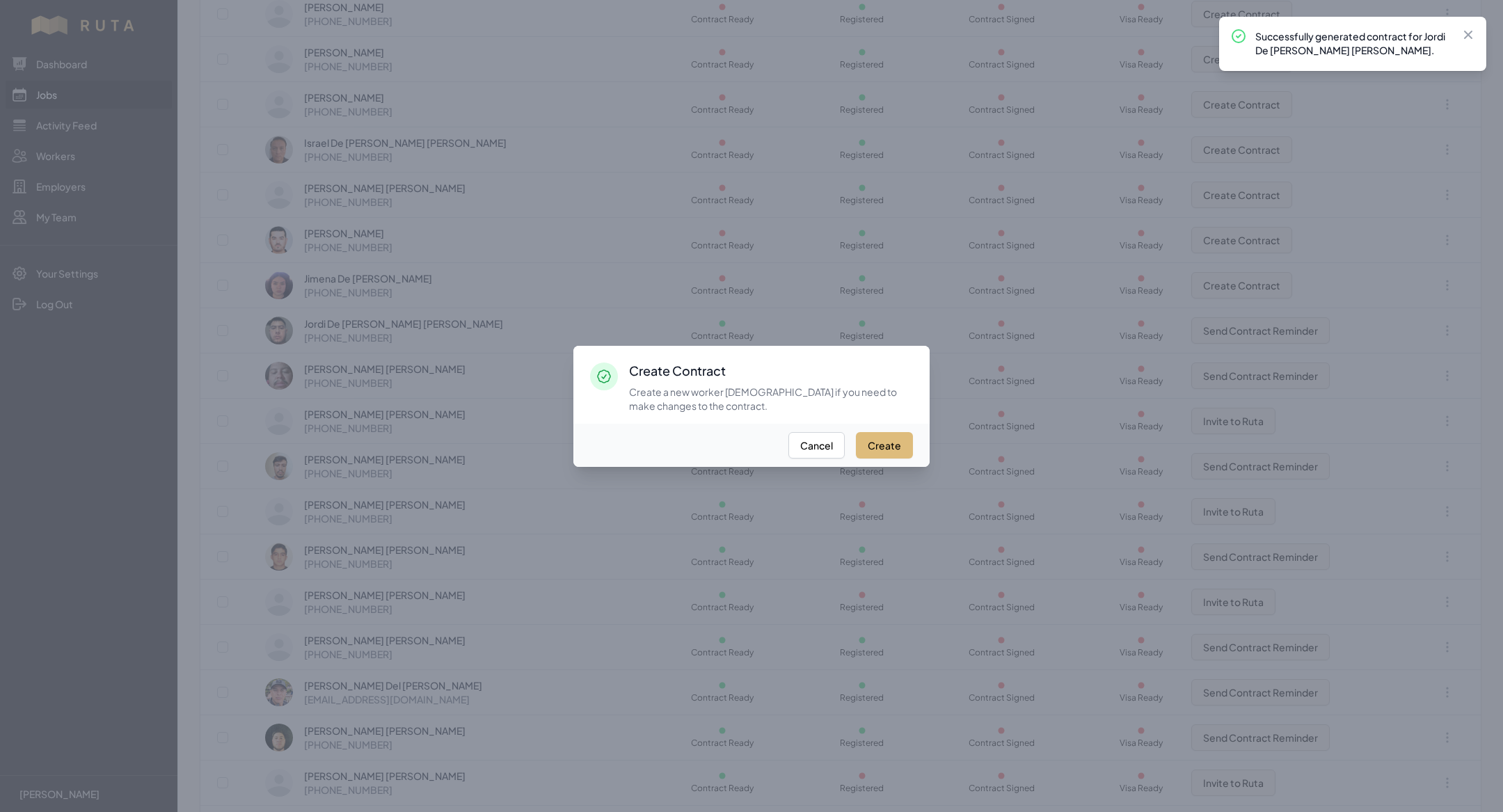
click at [902, 437] on button "Create" at bounding box center [884, 445] width 57 height 26
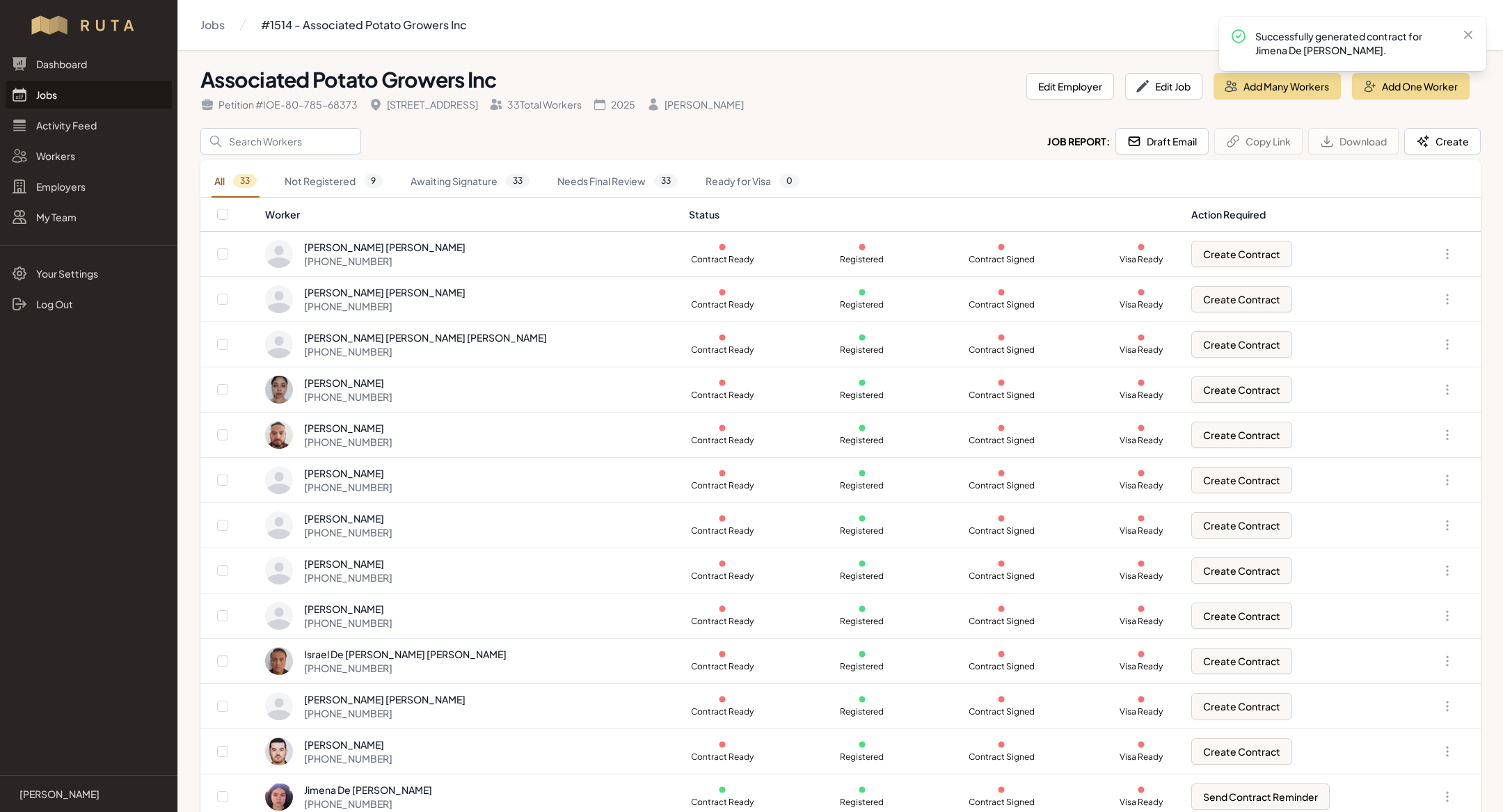
scroll to position [282, 0]
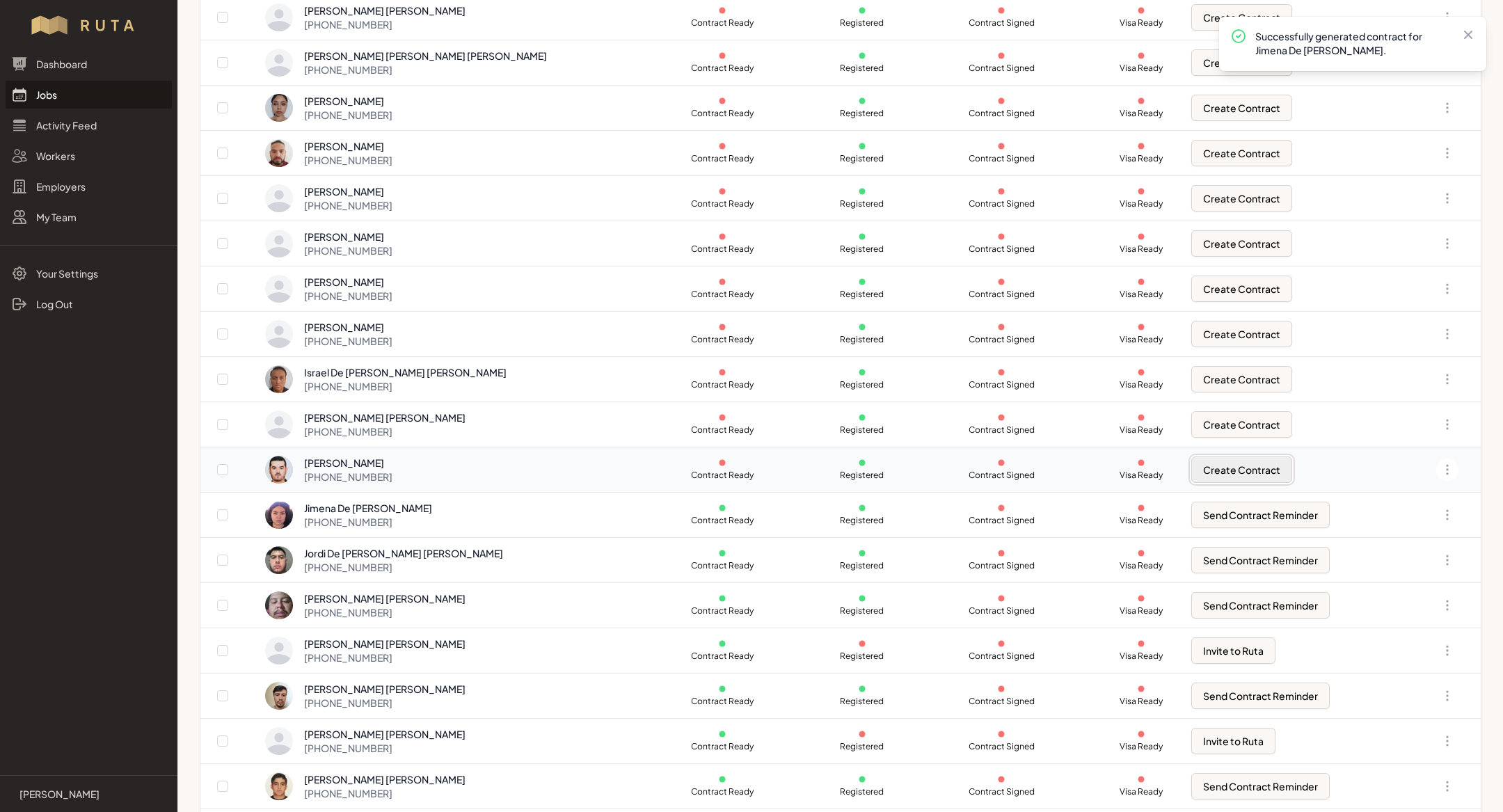
click at [1230, 457] on button "Create Contract" at bounding box center [1241, 469] width 101 height 26
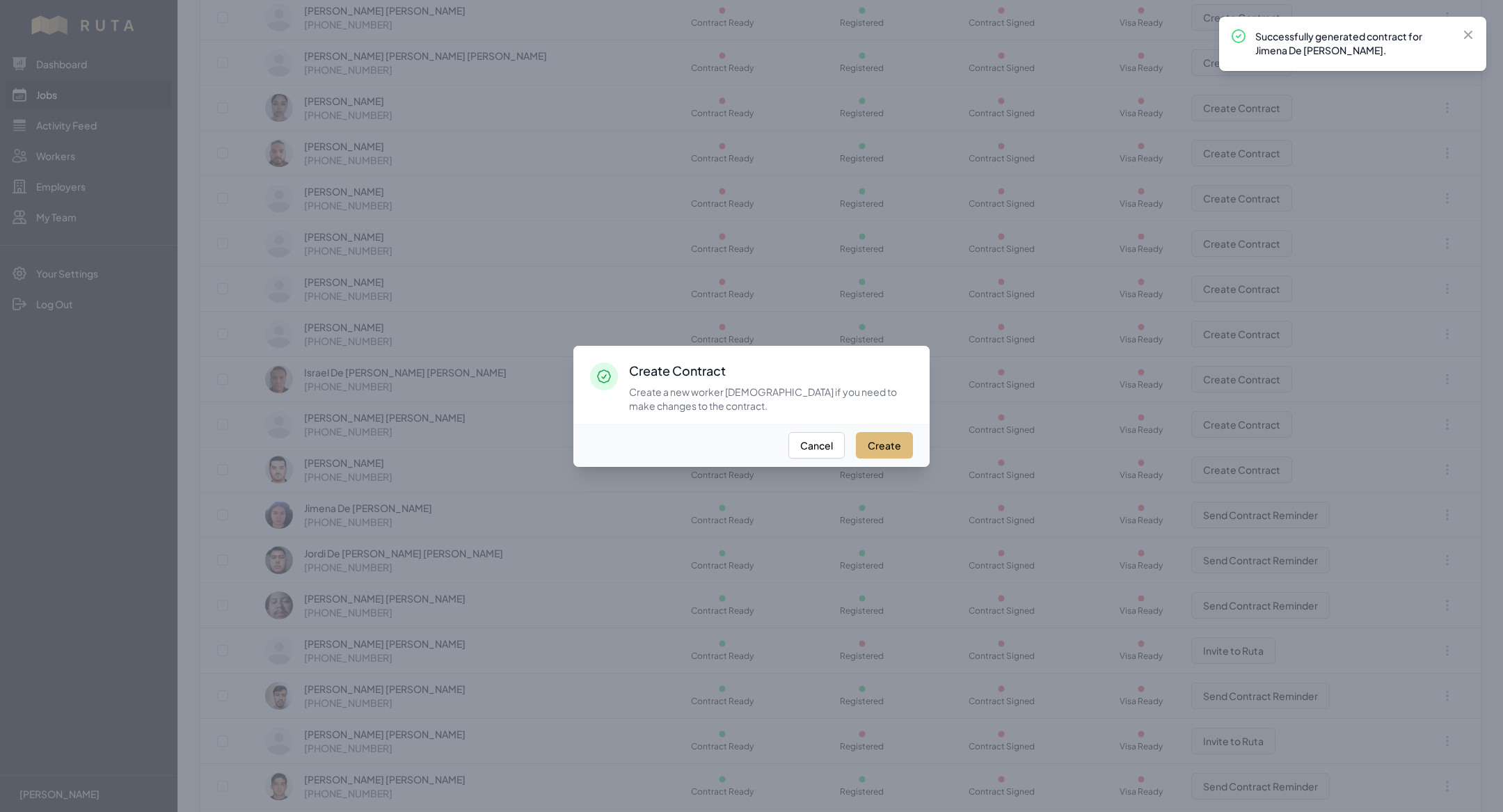
click at [890, 442] on button "Create" at bounding box center [884, 445] width 57 height 26
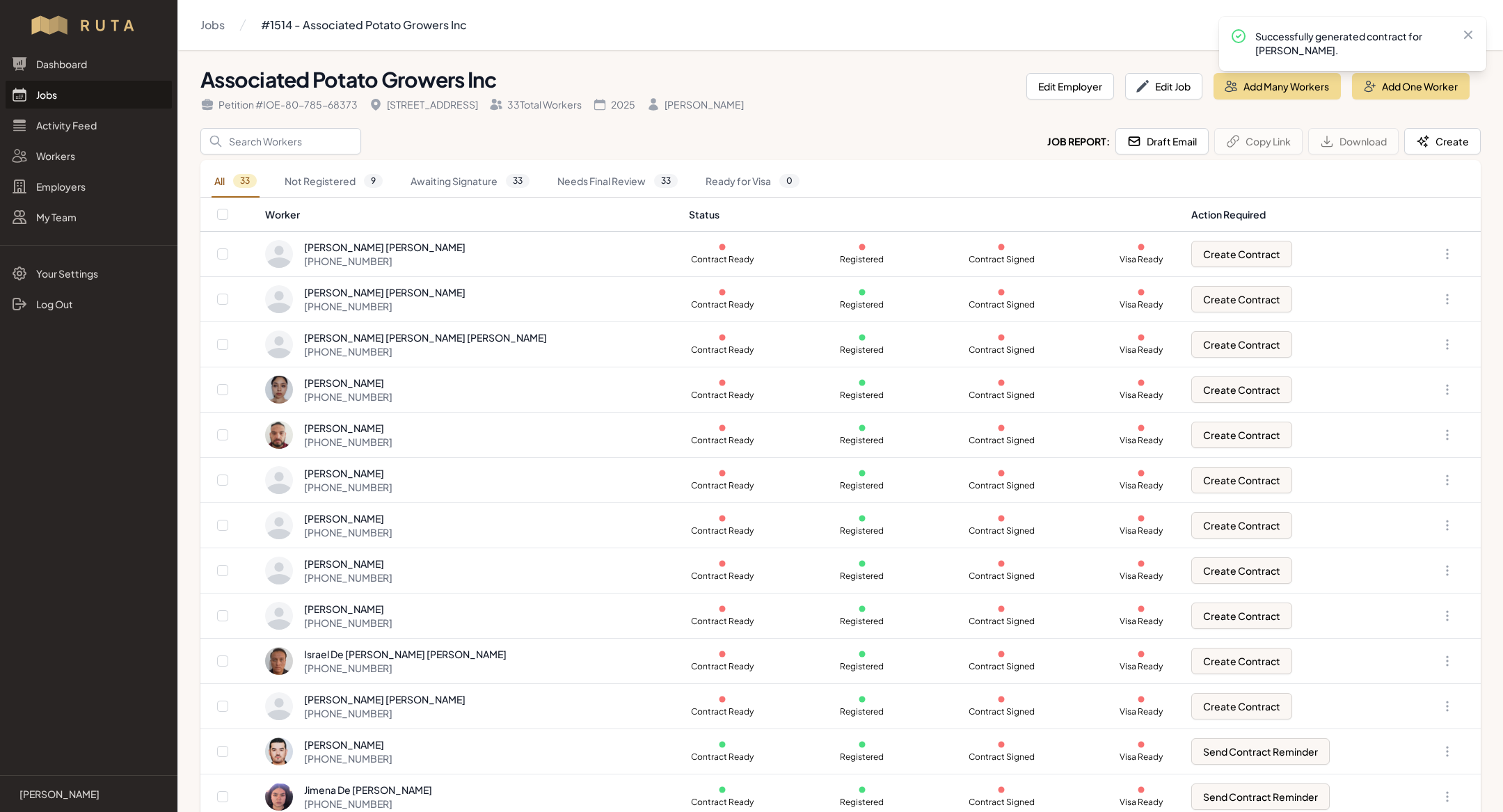
scroll to position [435, 0]
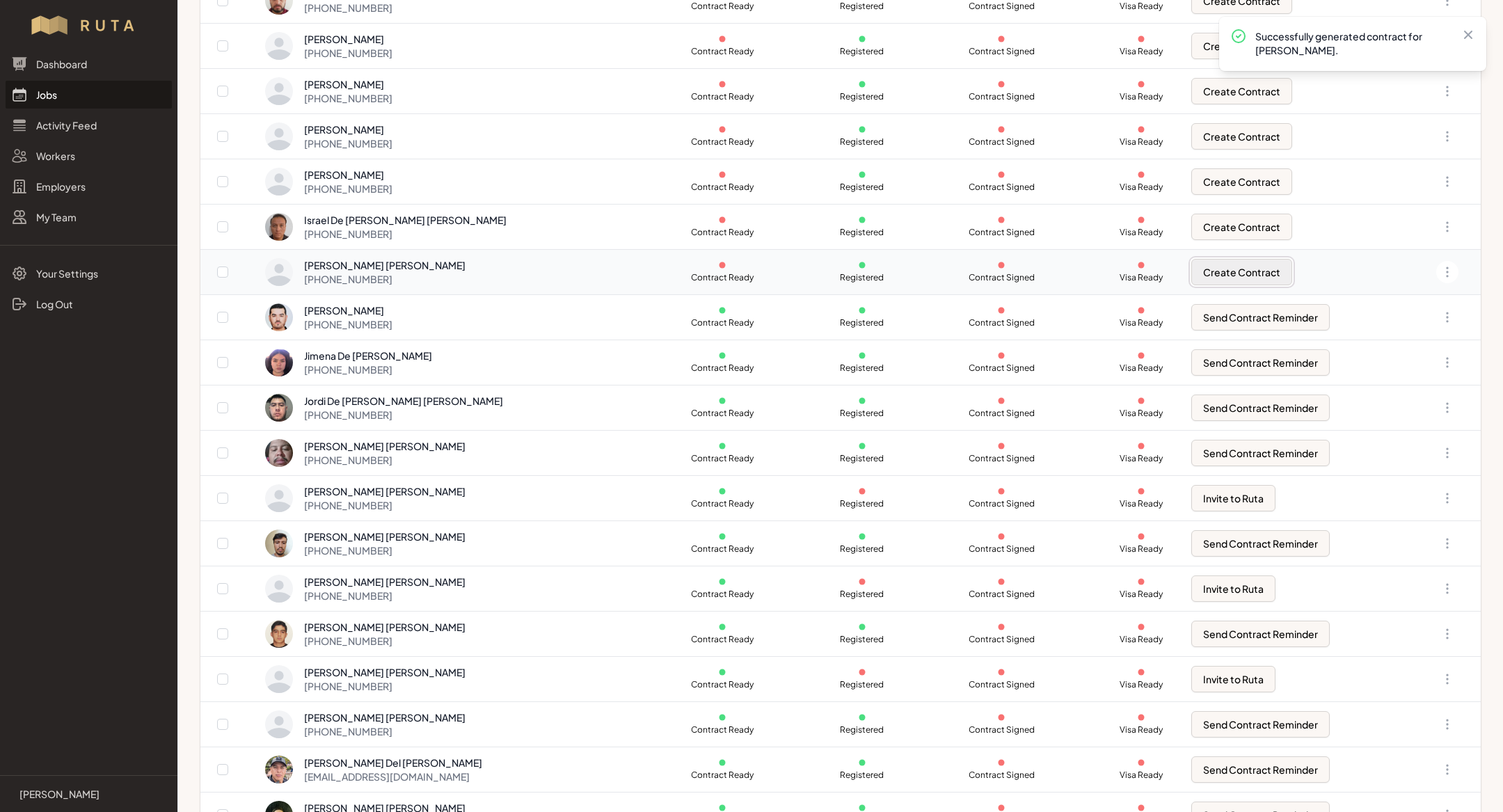
click at [1202, 270] on button "Create Contract" at bounding box center [1241, 272] width 101 height 26
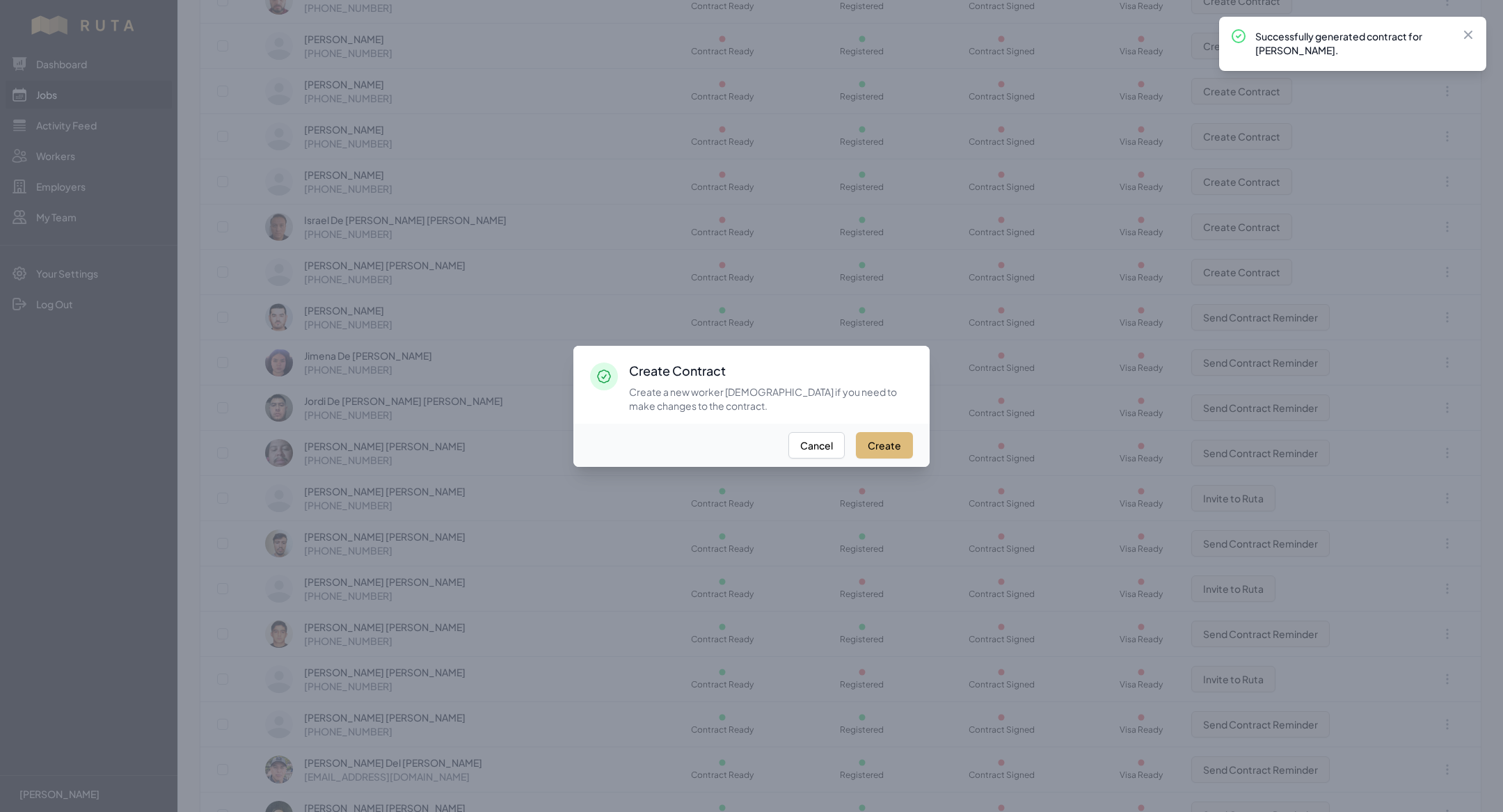
click at [888, 444] on button "Create" at bounding box center [884, 445] width 57 height 26
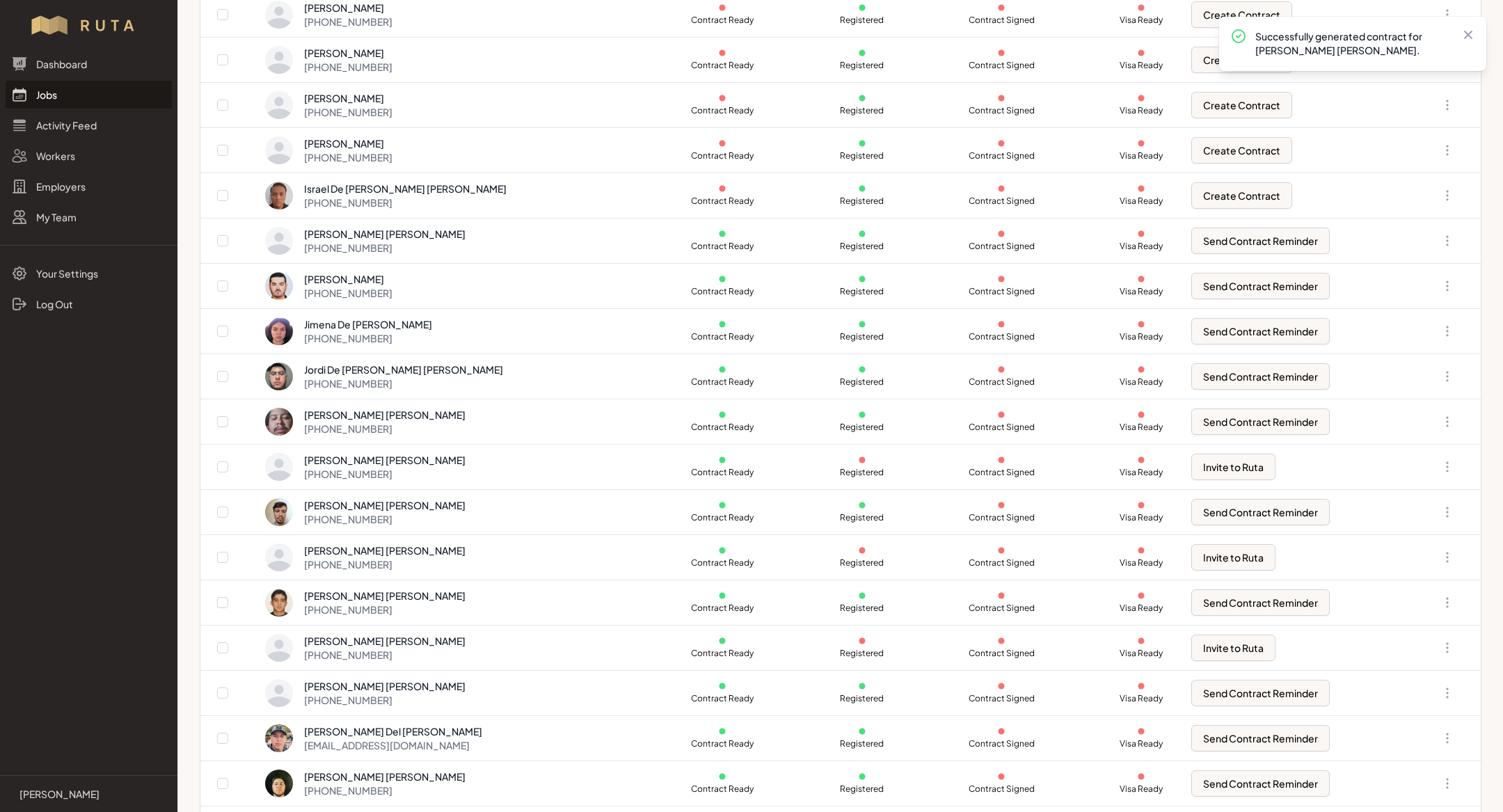
scroll to position [501, 0]
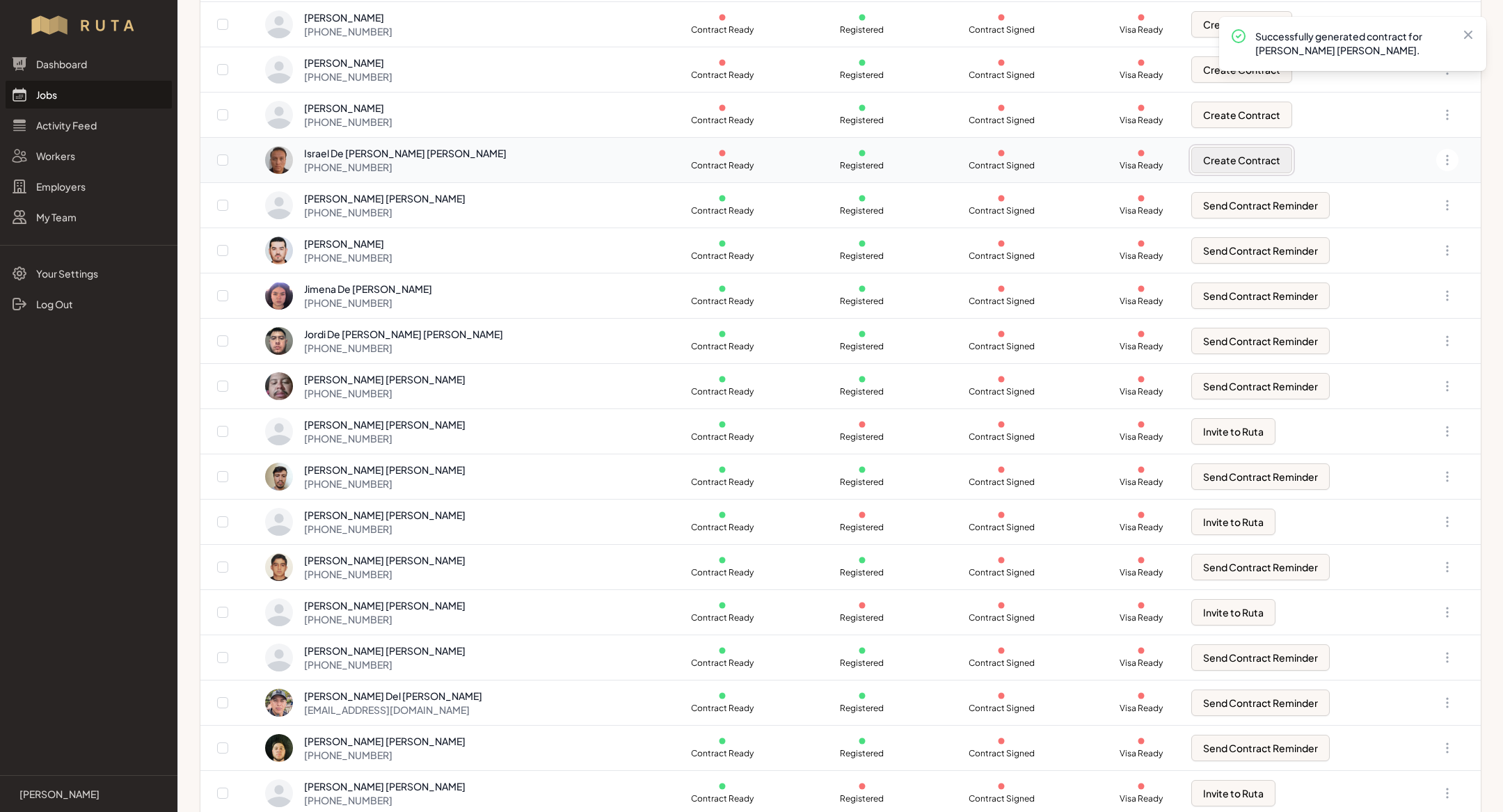
click at [1216, 161] on button "Create Contract" at bounding box center [1241, 159] width 101 height 26
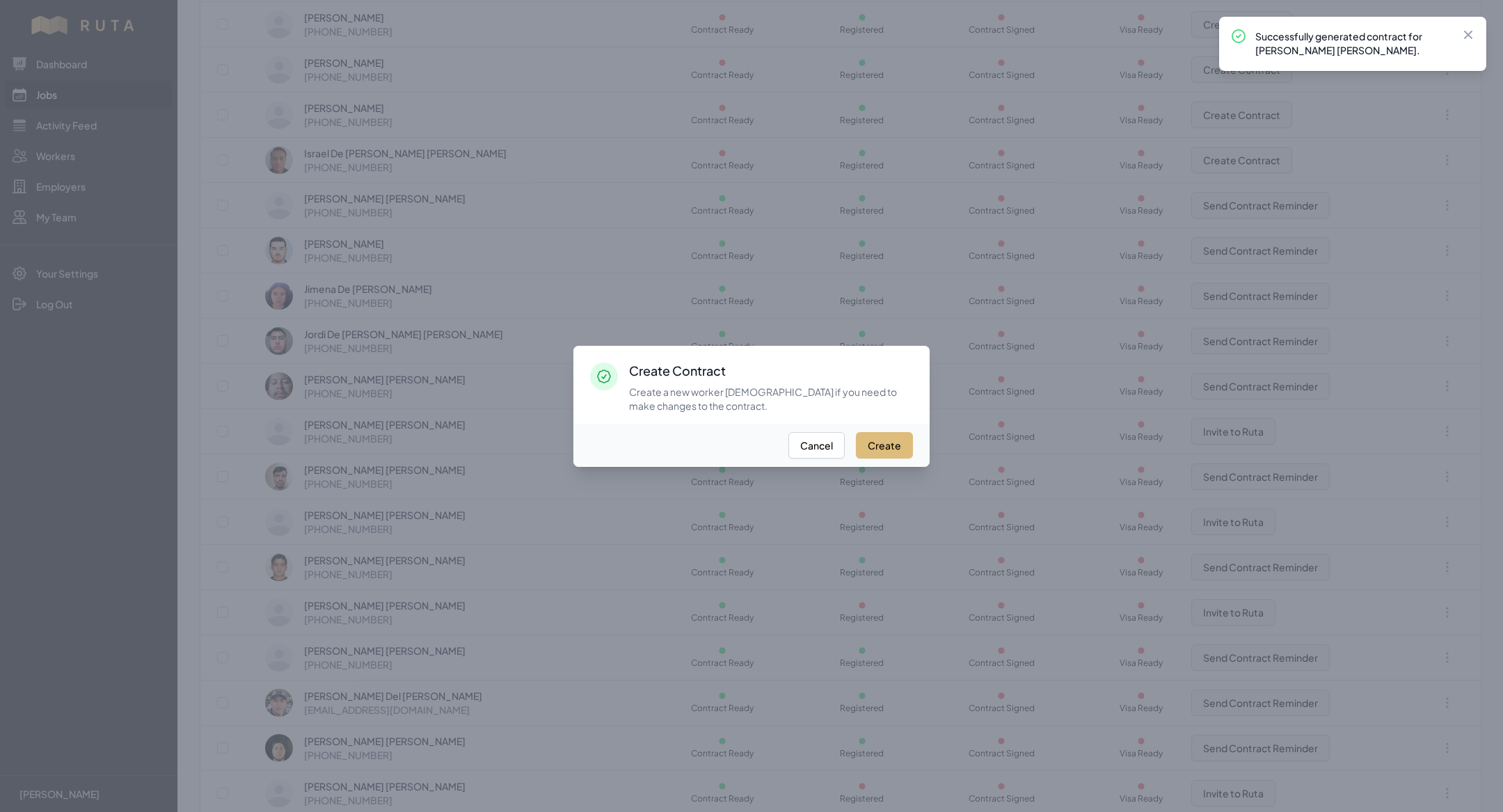
click at [869, 445] on button "Create" at bounding box center [884, 445] width 57 height 26
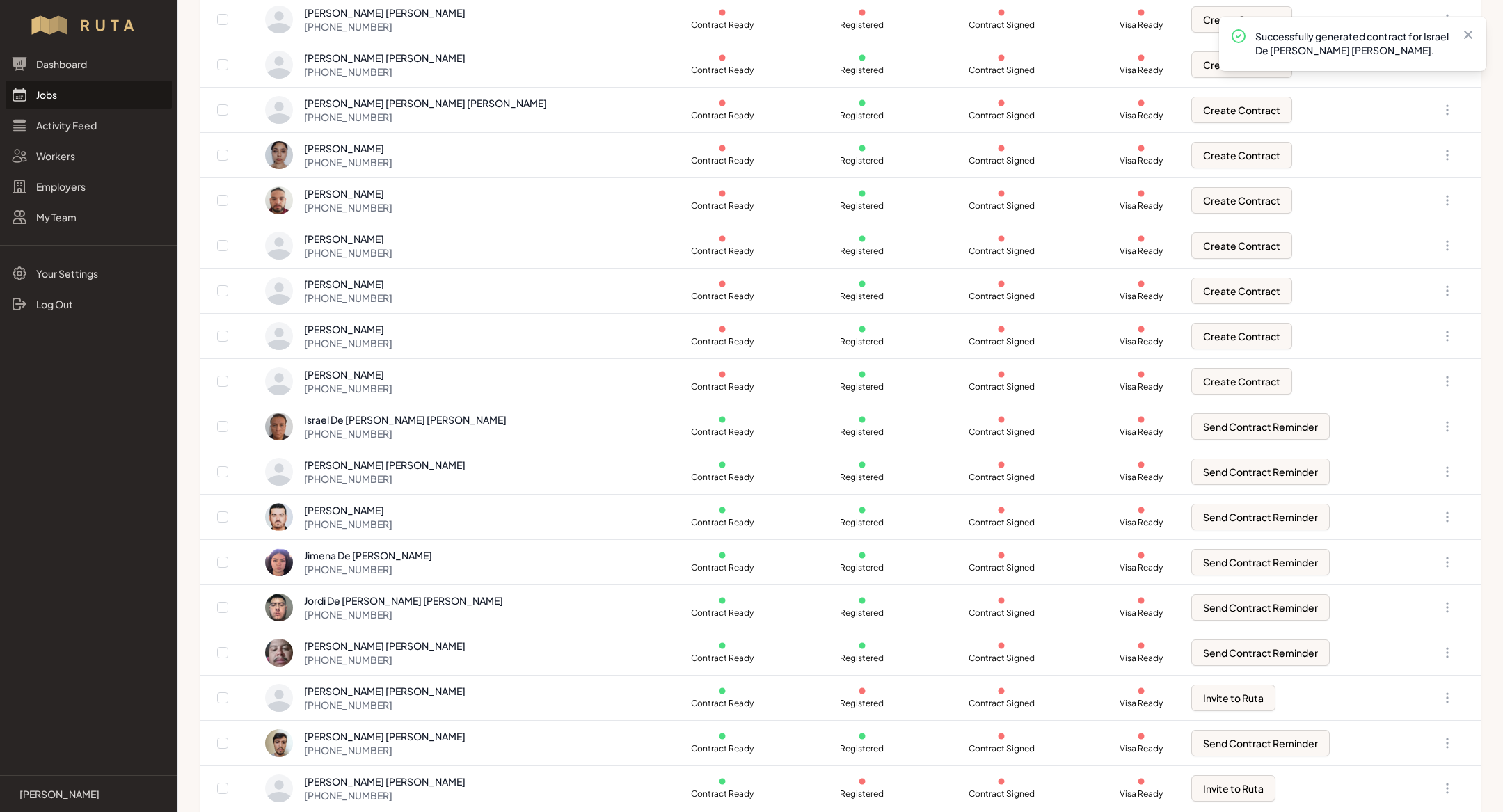
scroll to position [302, 0]
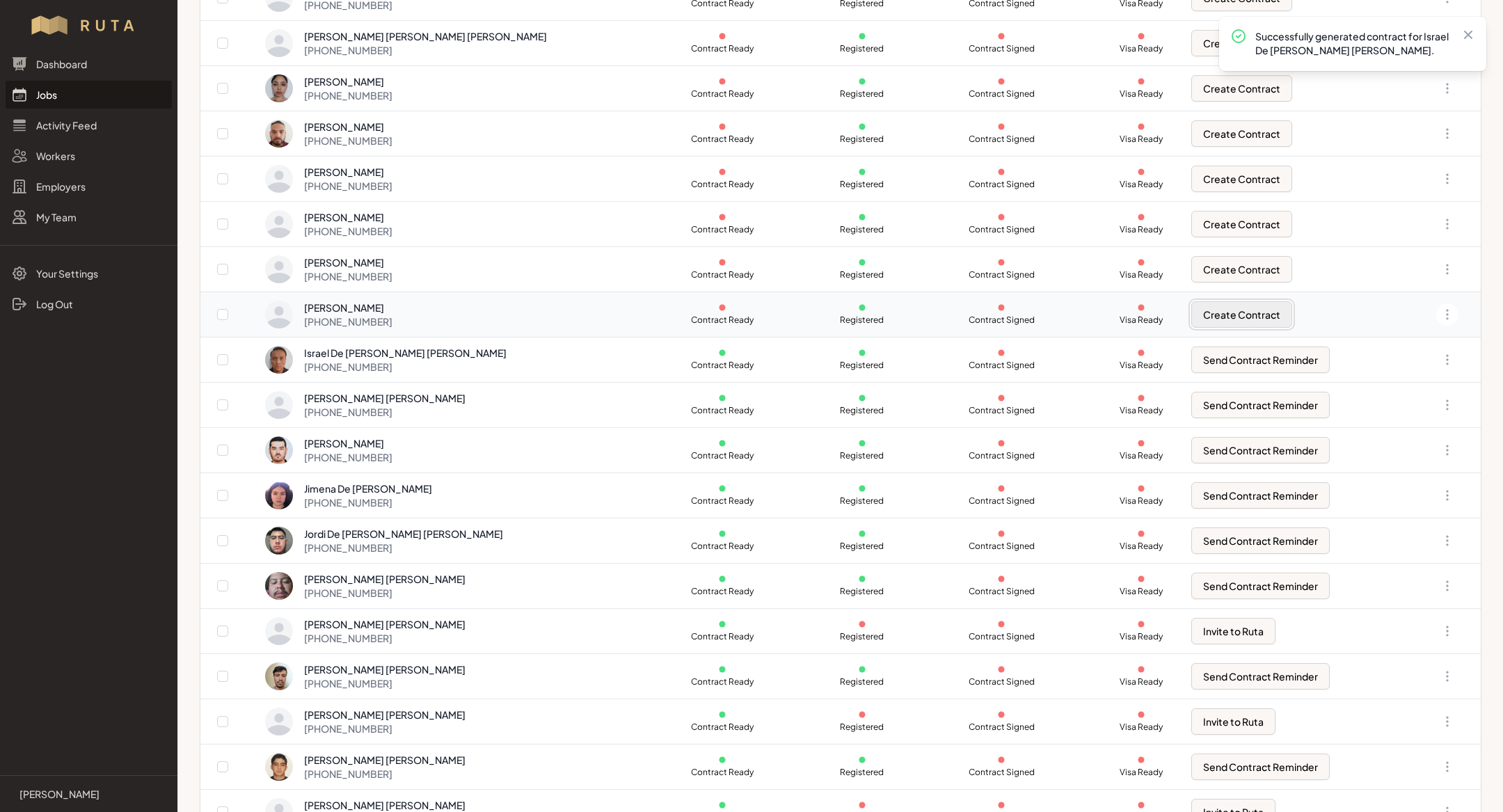
click at [1191, 307] on button "Create Contract" at bounding box center [1241, 314] width 101 height 26
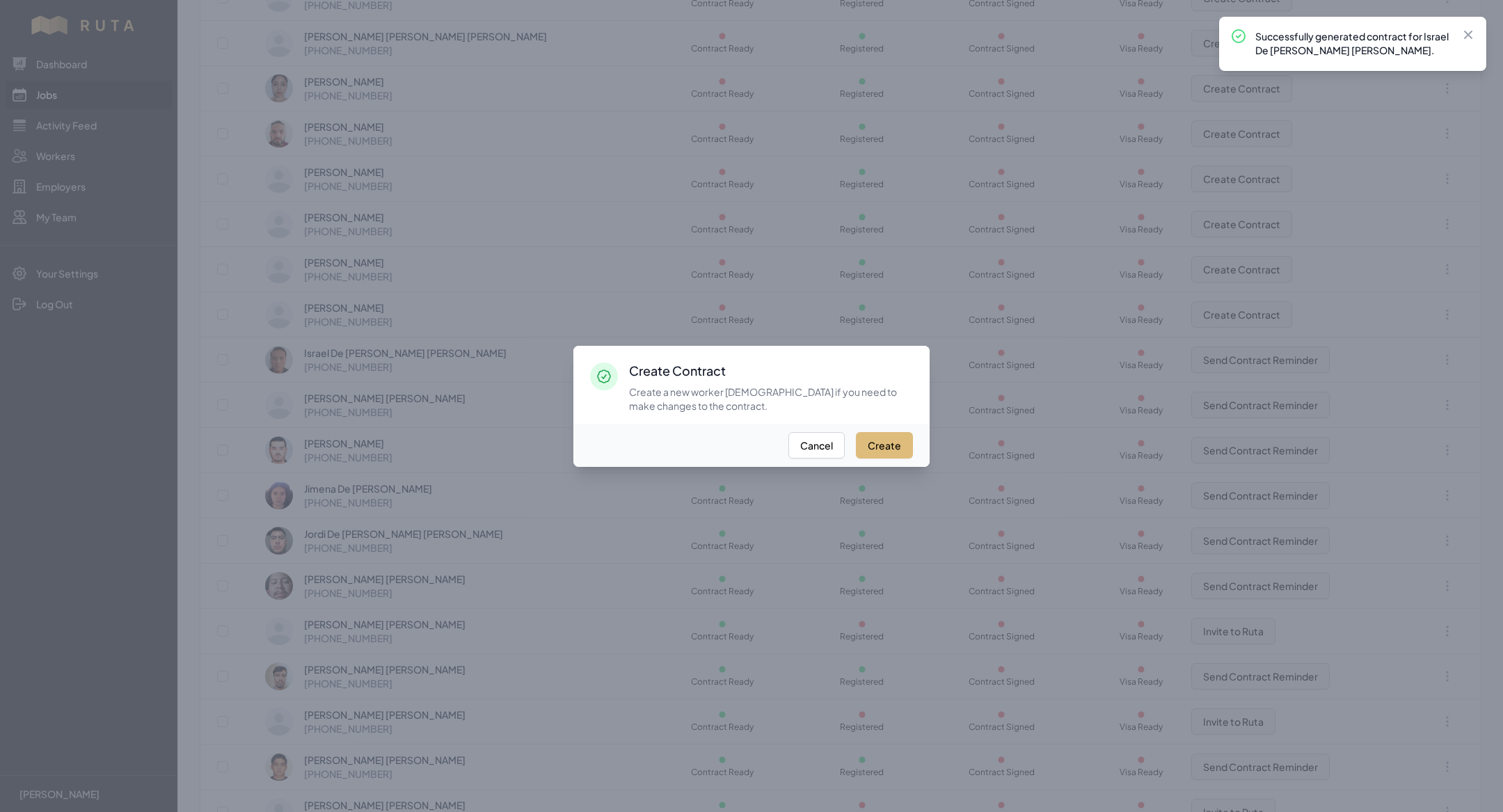
click at [890, 435] on button "Create" at bounding box center [884, 445] width 57 height 26
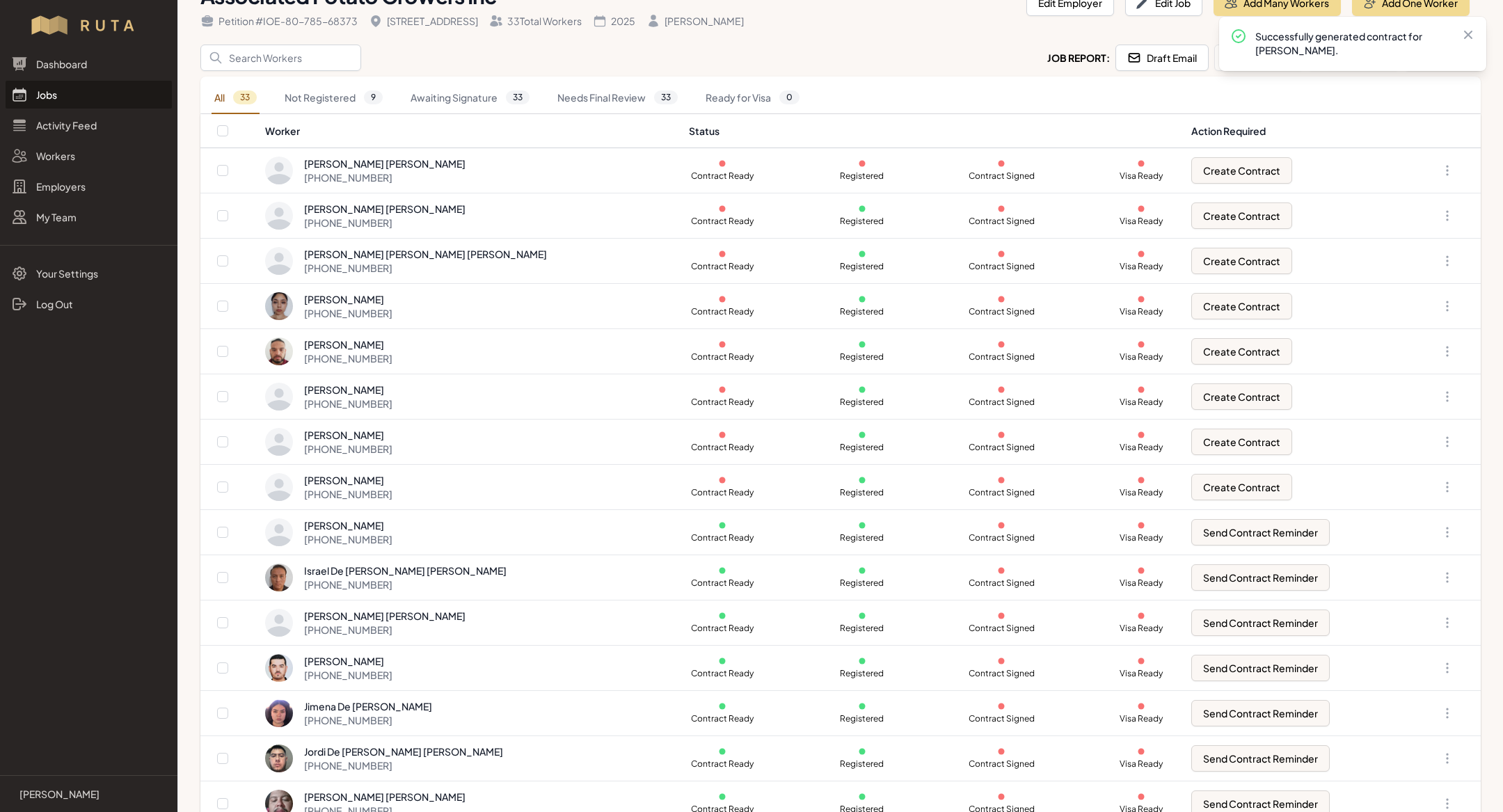
scroll to position [107, 0]
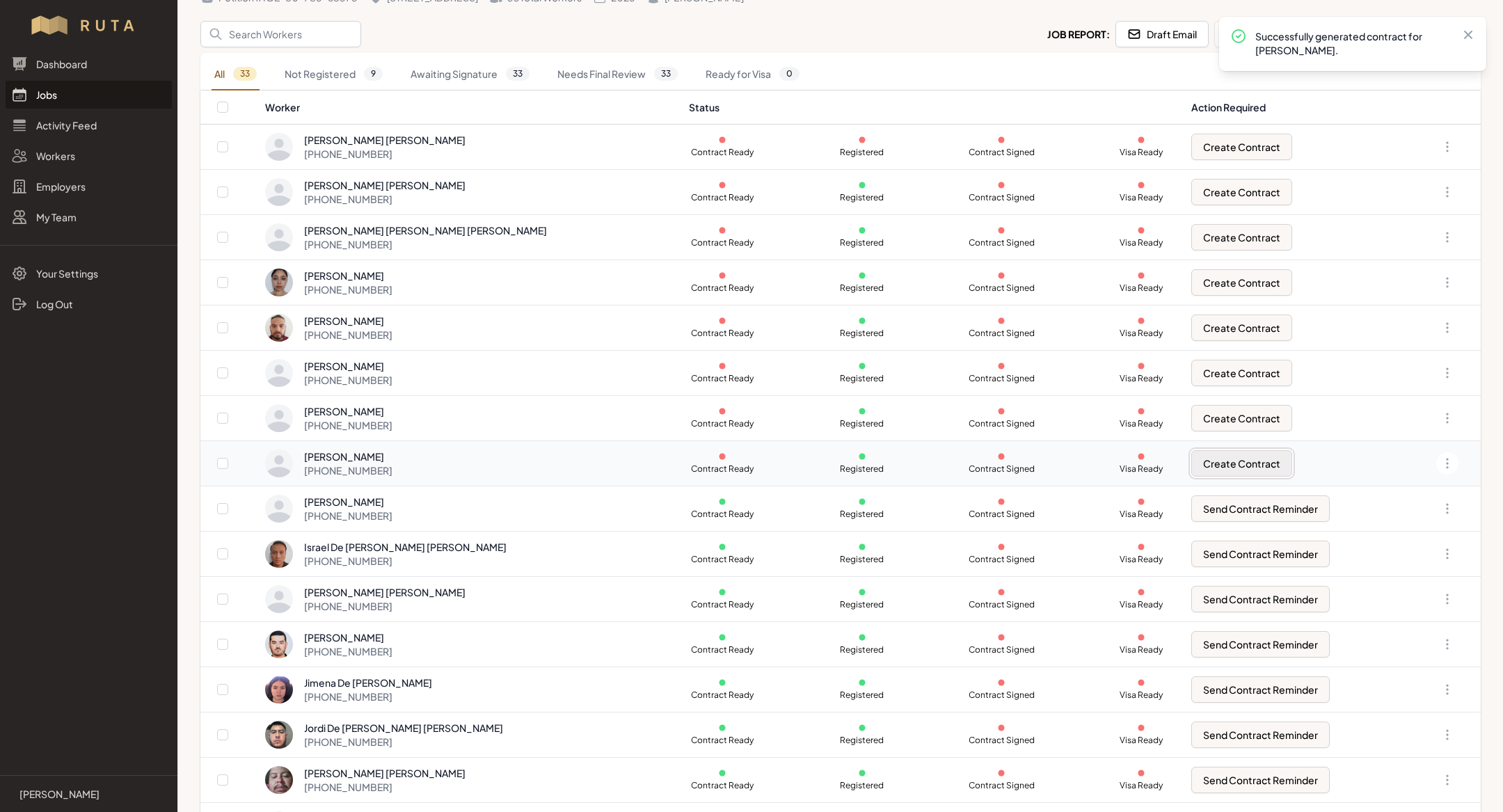
click at [1208, 458] on button "Create Contract" at bounding box center [1241, 463] width 101 height 26
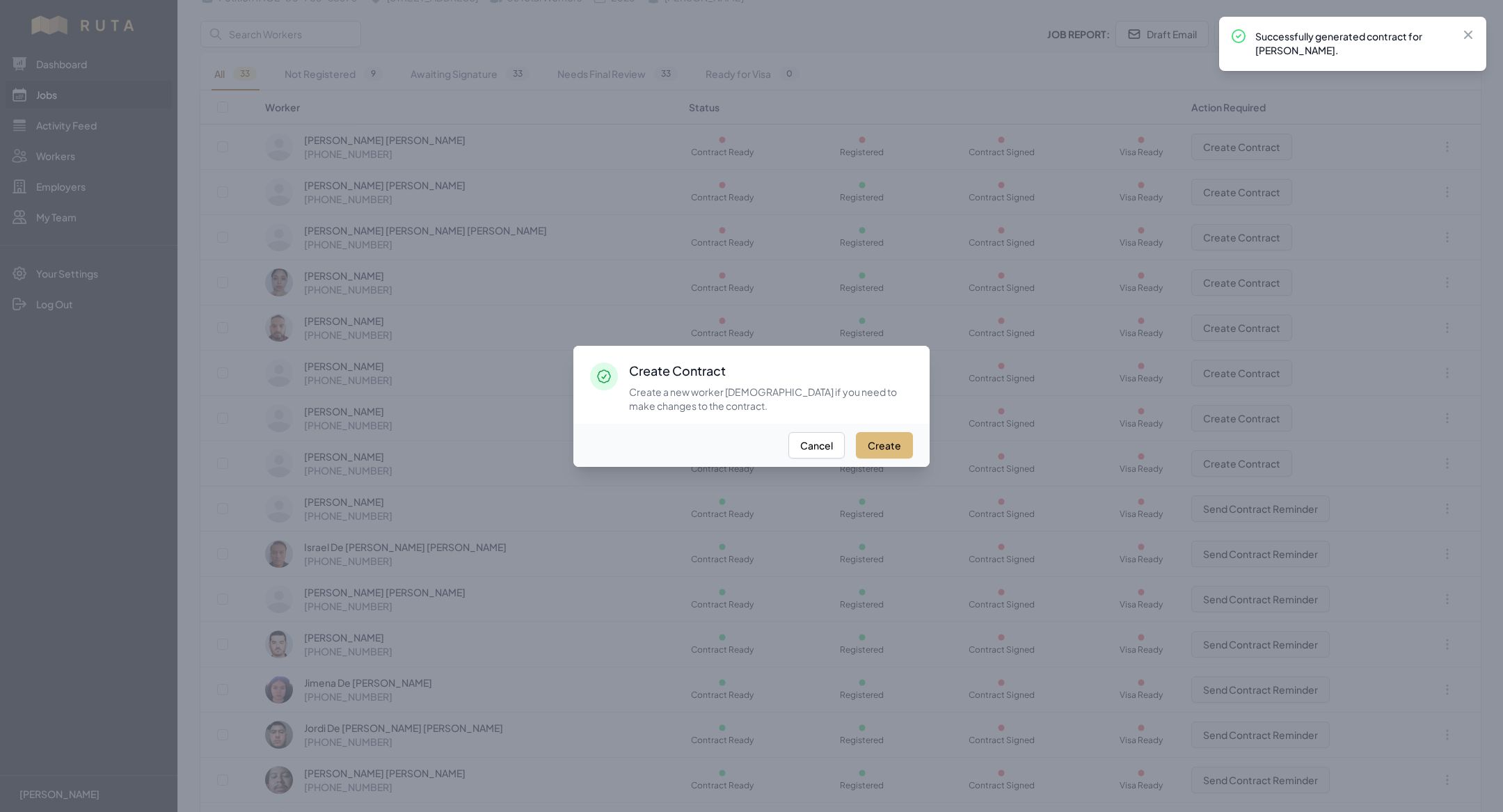
click at [886, 456] on button "Create" at bounding box center [884, 445] width 57 height 26
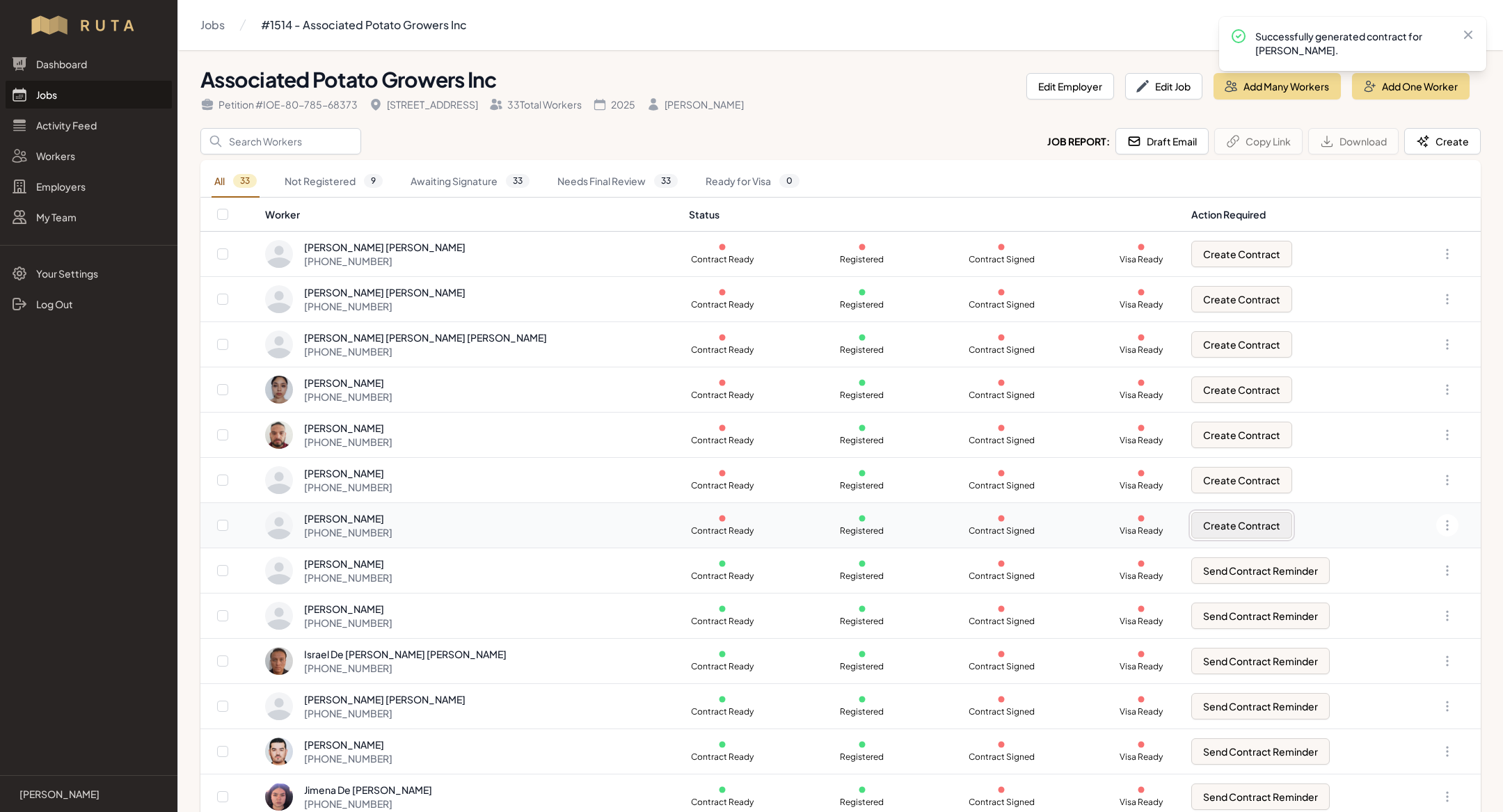
click at [1222, 530] on button "Create Contract" at bounding box center [1241, 525] width 101 height 26
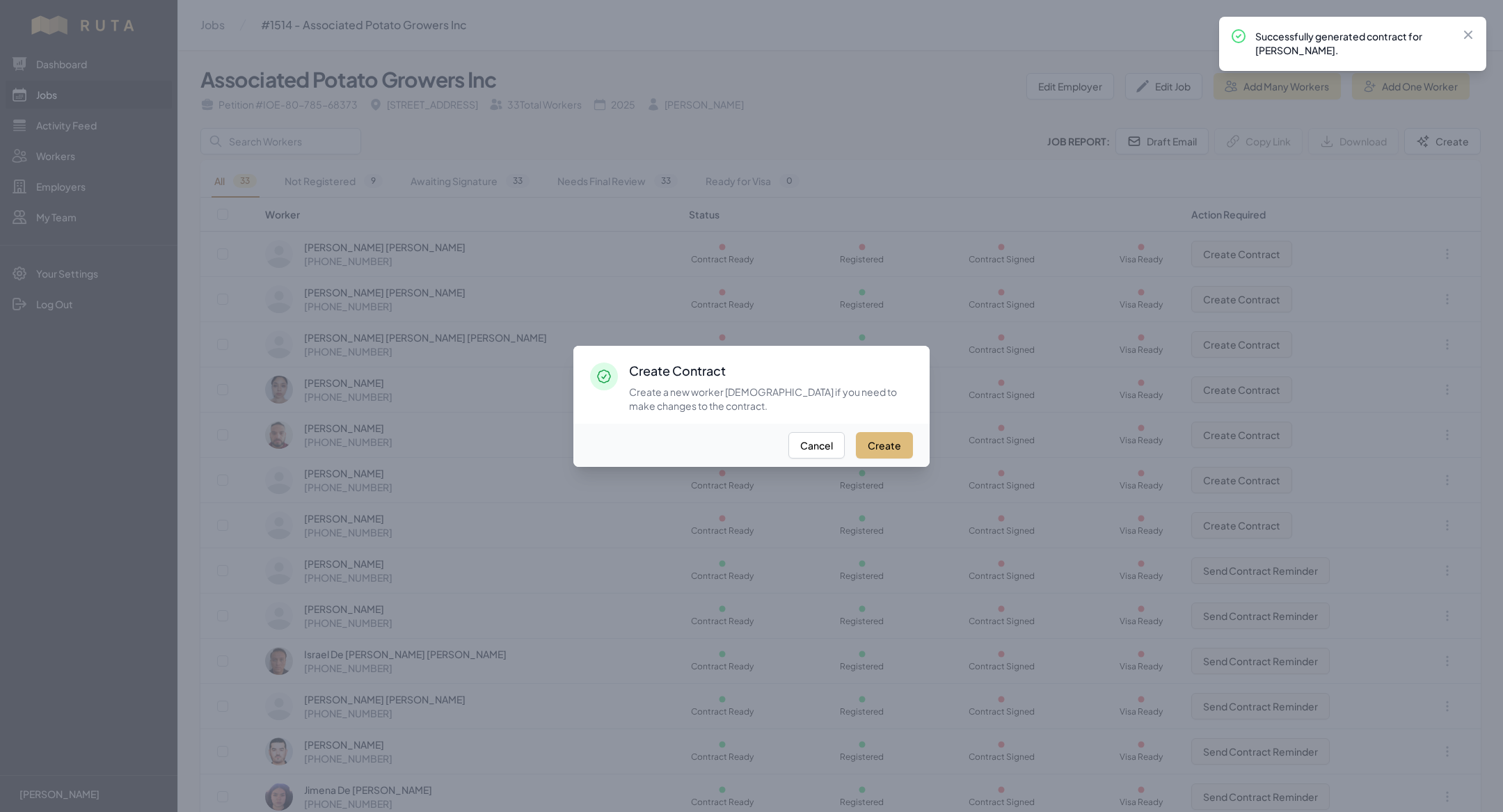
click at [882, 446] on button "Create" at bounding box center [884, 445] width 57 height 26
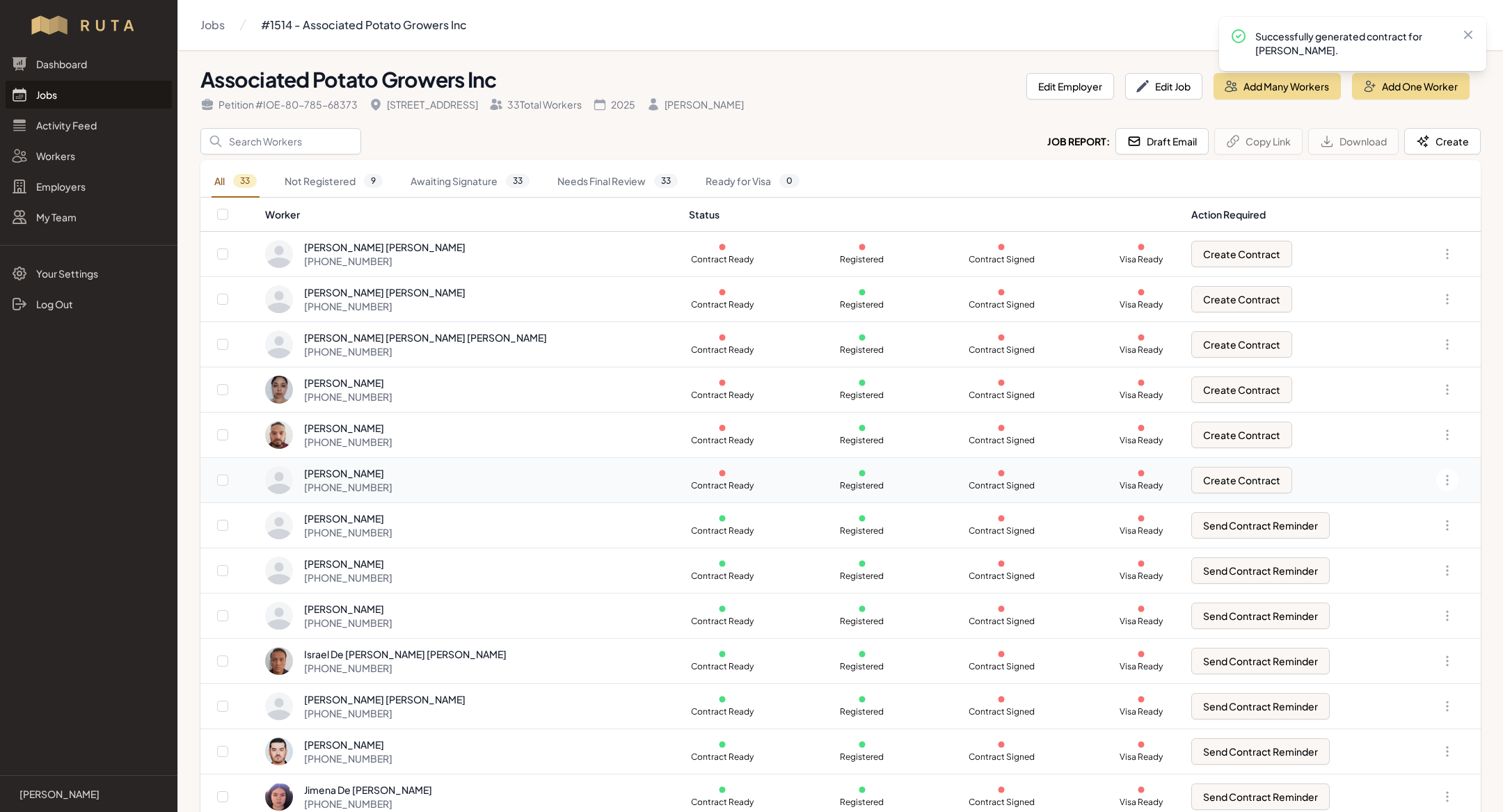
click at [1197, 492] on td "Create Contract" at bounding box center [1293, 480] width 222 height 45
click at [1199, 474] on button "Create Contract" at bounding box center [1241, 480] width 101 height 26
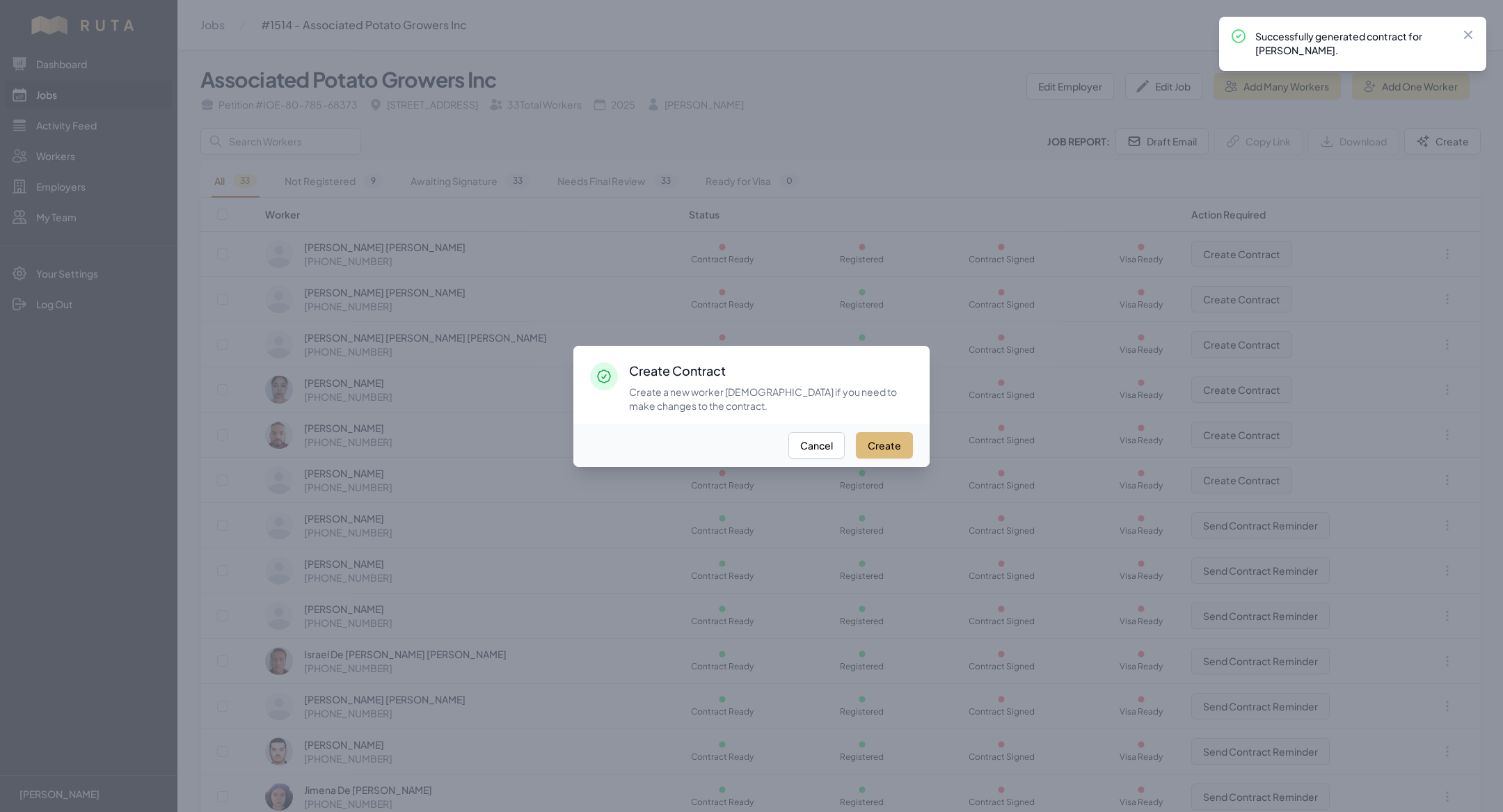
click at [884, 440] on button "Create" at bounding box center [884, 445] width 57 height 26
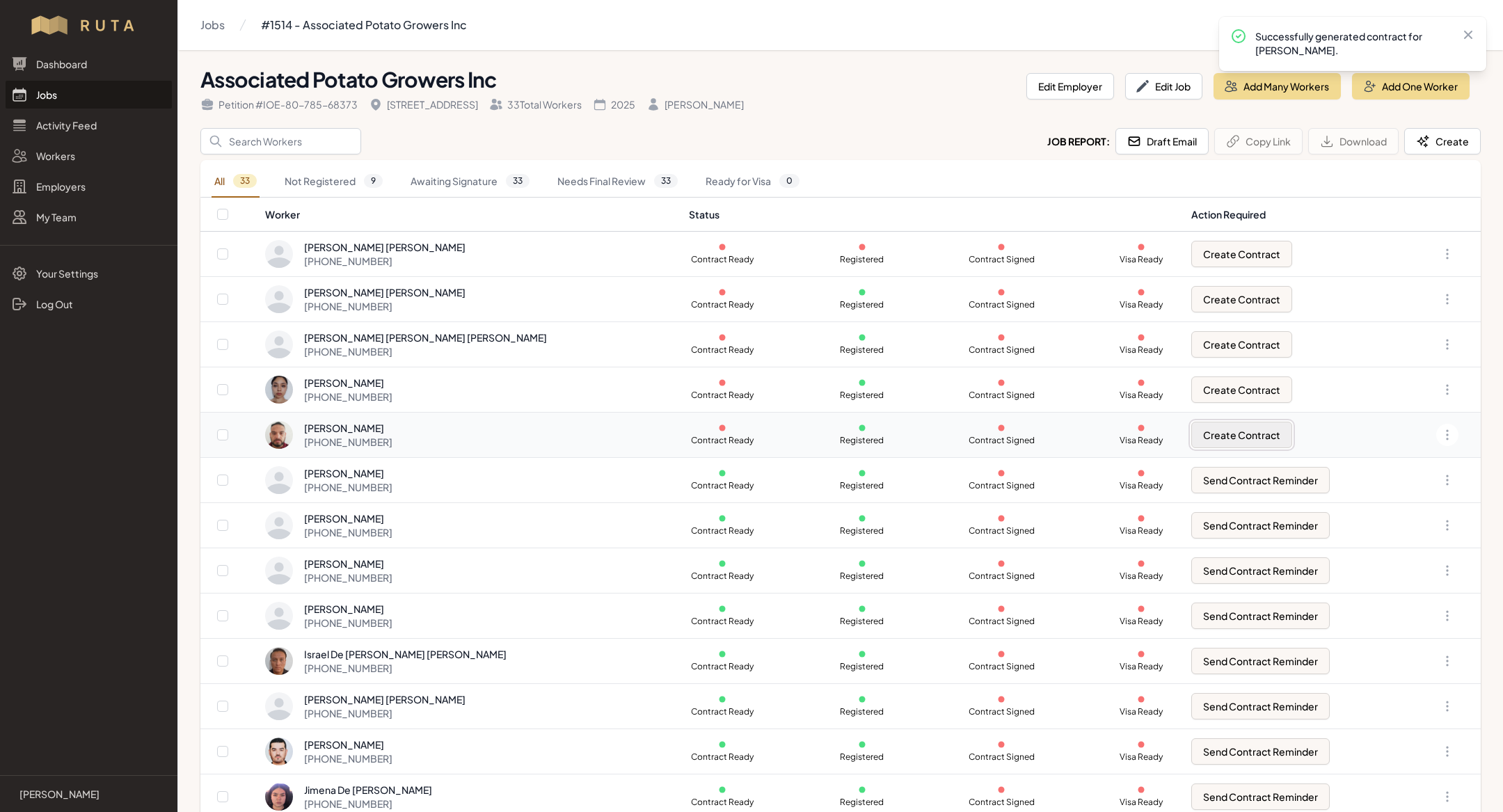
click at [1208, 439] on button "Create Contract" at bounding box center [1241, 435] width 101 height 26
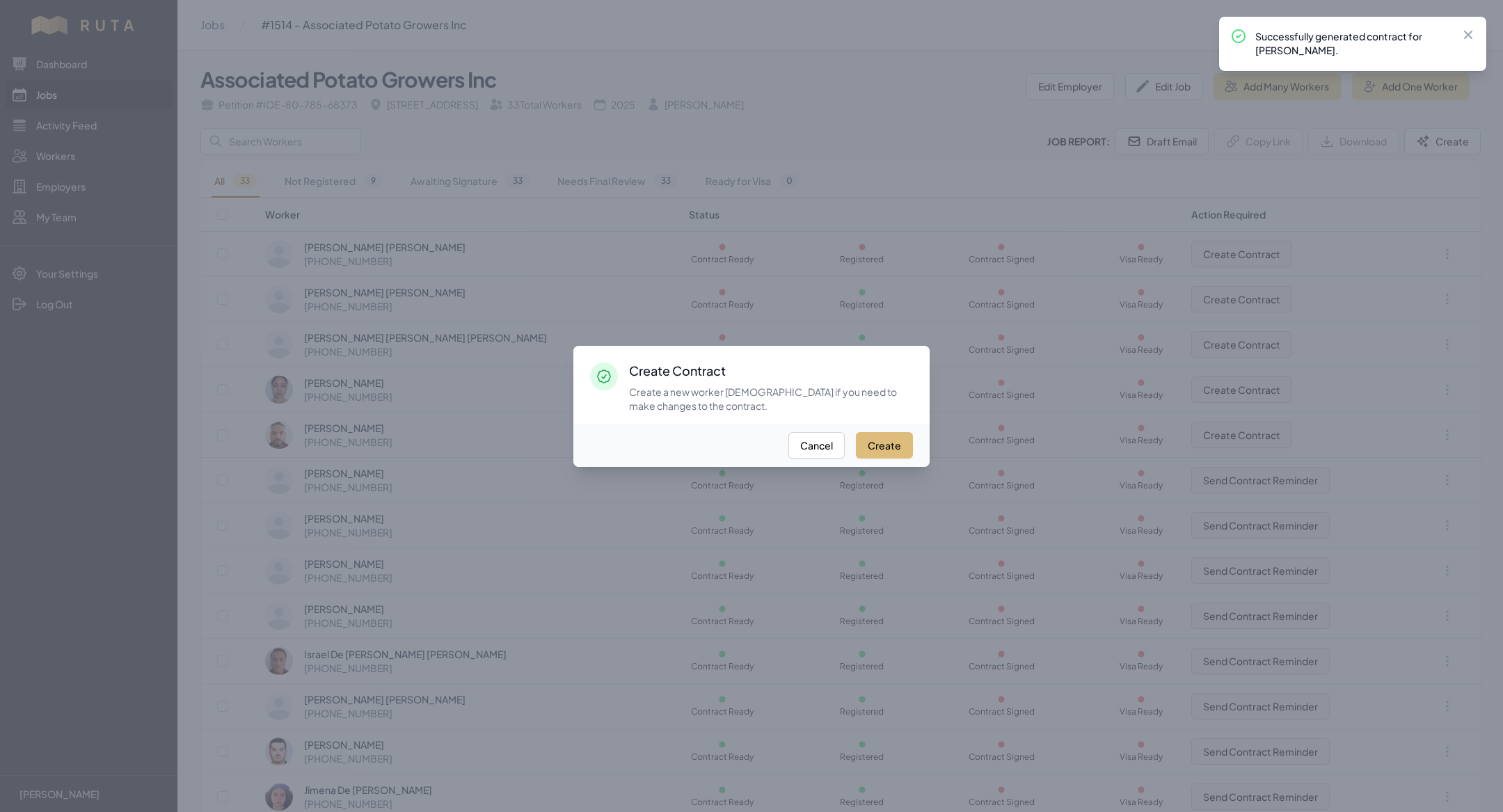
click at [891, 449] on button "Create" at bounding box center [884, 445] width 57 height 26
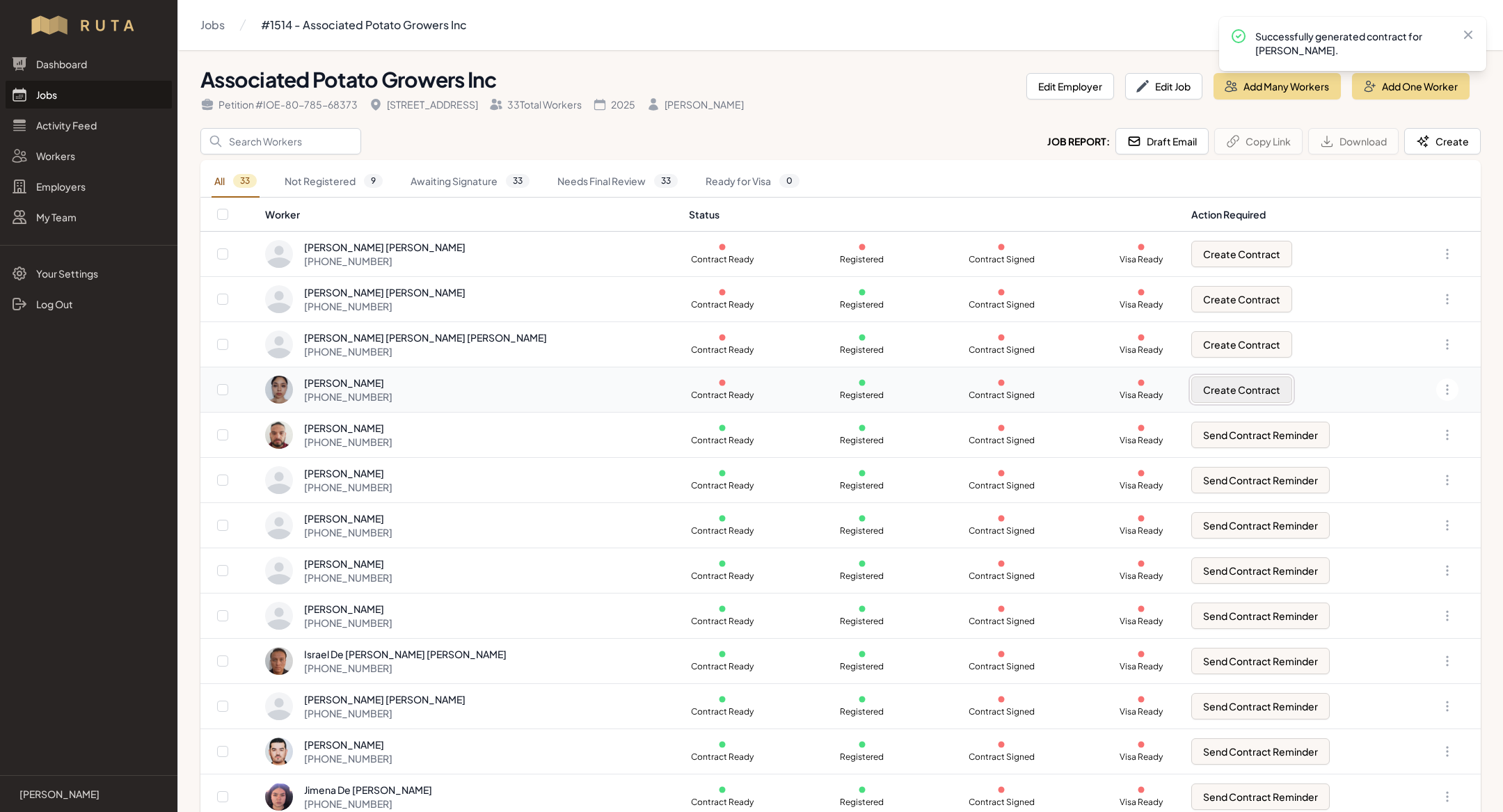
click at [1199, 381] on button "Create Contract" at bounding box center [1241, 389] width 101 height 26
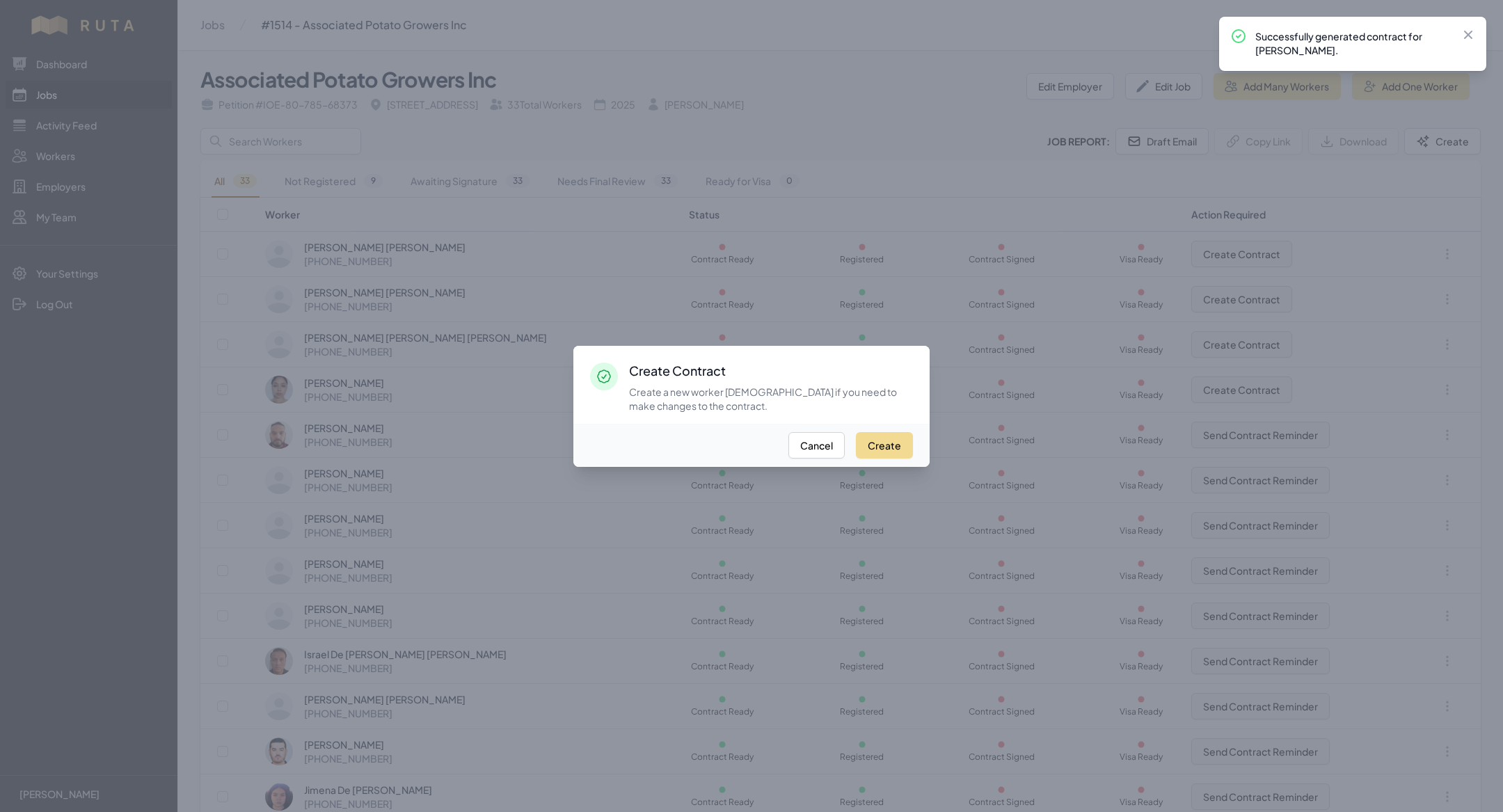
click at [894, 426] on div "Create Cancel" at bounding box center [752, 445] width 356 height 43
click at [876, 446] on button "Create" at bounding box center [884, 445] width 57 height 26
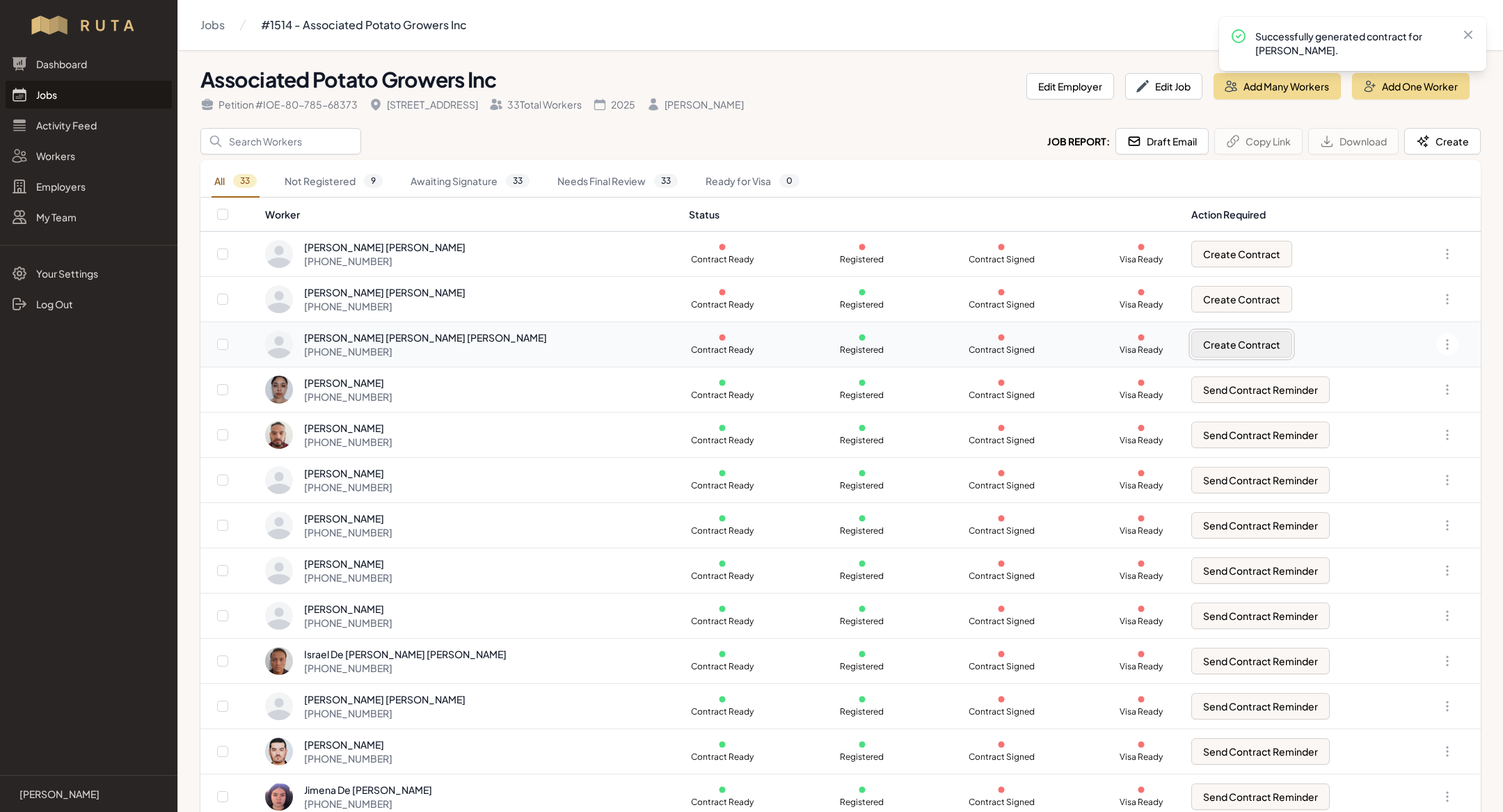
click at [1201, 341] on button "Create Contract" at bounding box center [1241, 344] width 101 height 26
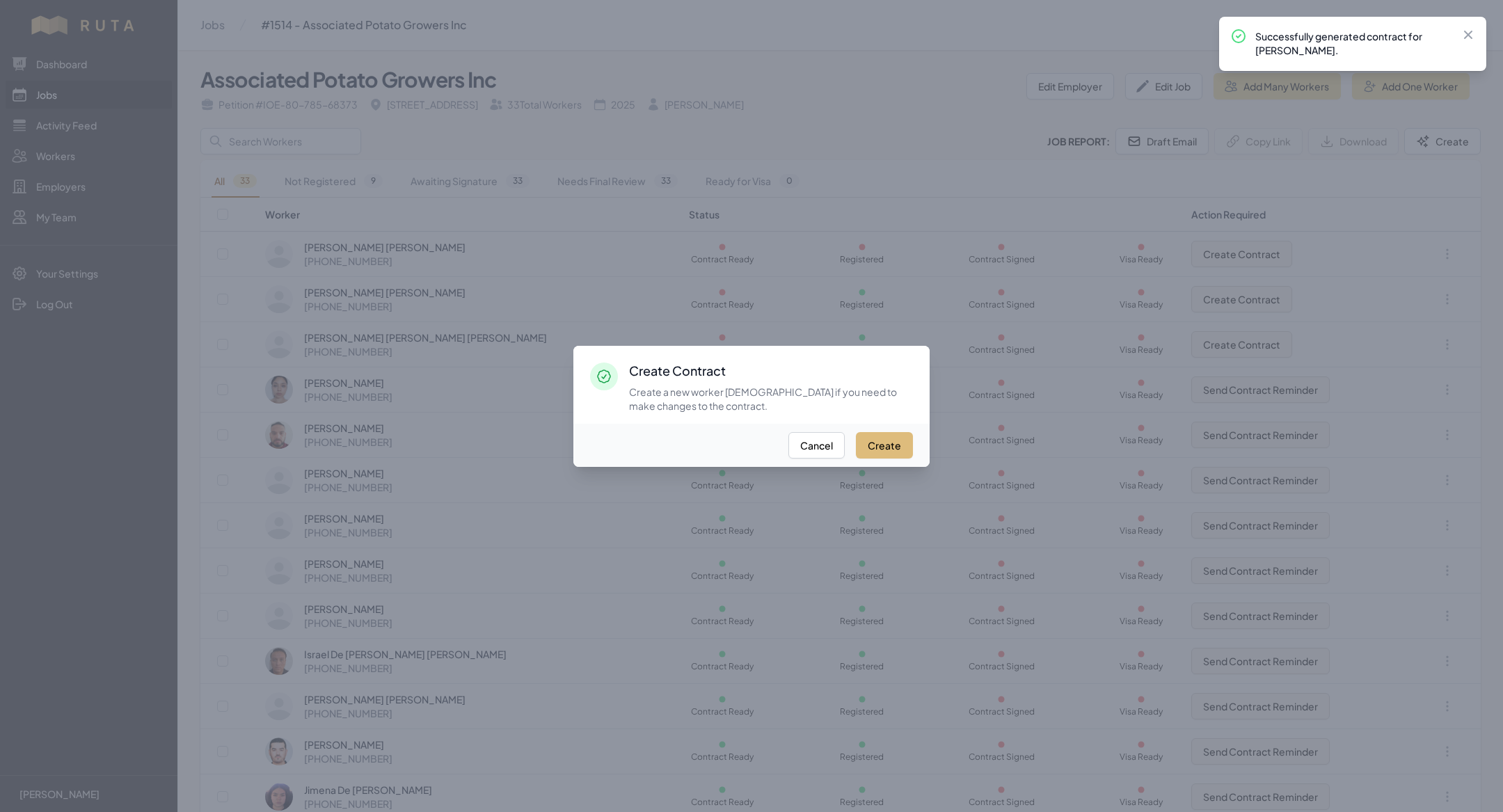
click at [885, 450] on button "Create" at bounding box center [884, 445] width 57 height 26
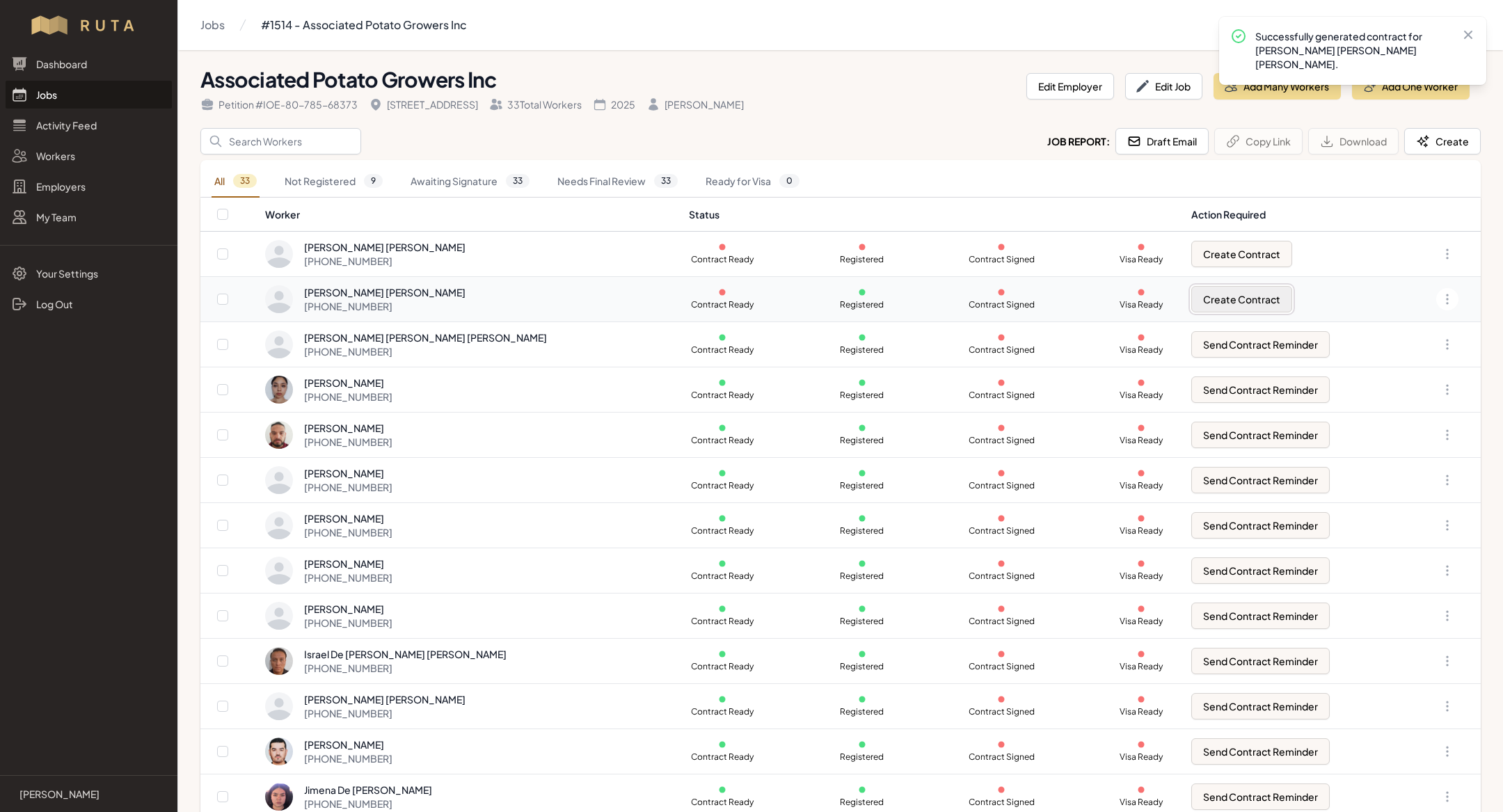
click at [1191, 298] on button "Create Contract" at bounding box center [1241, 299] width 101 height 26
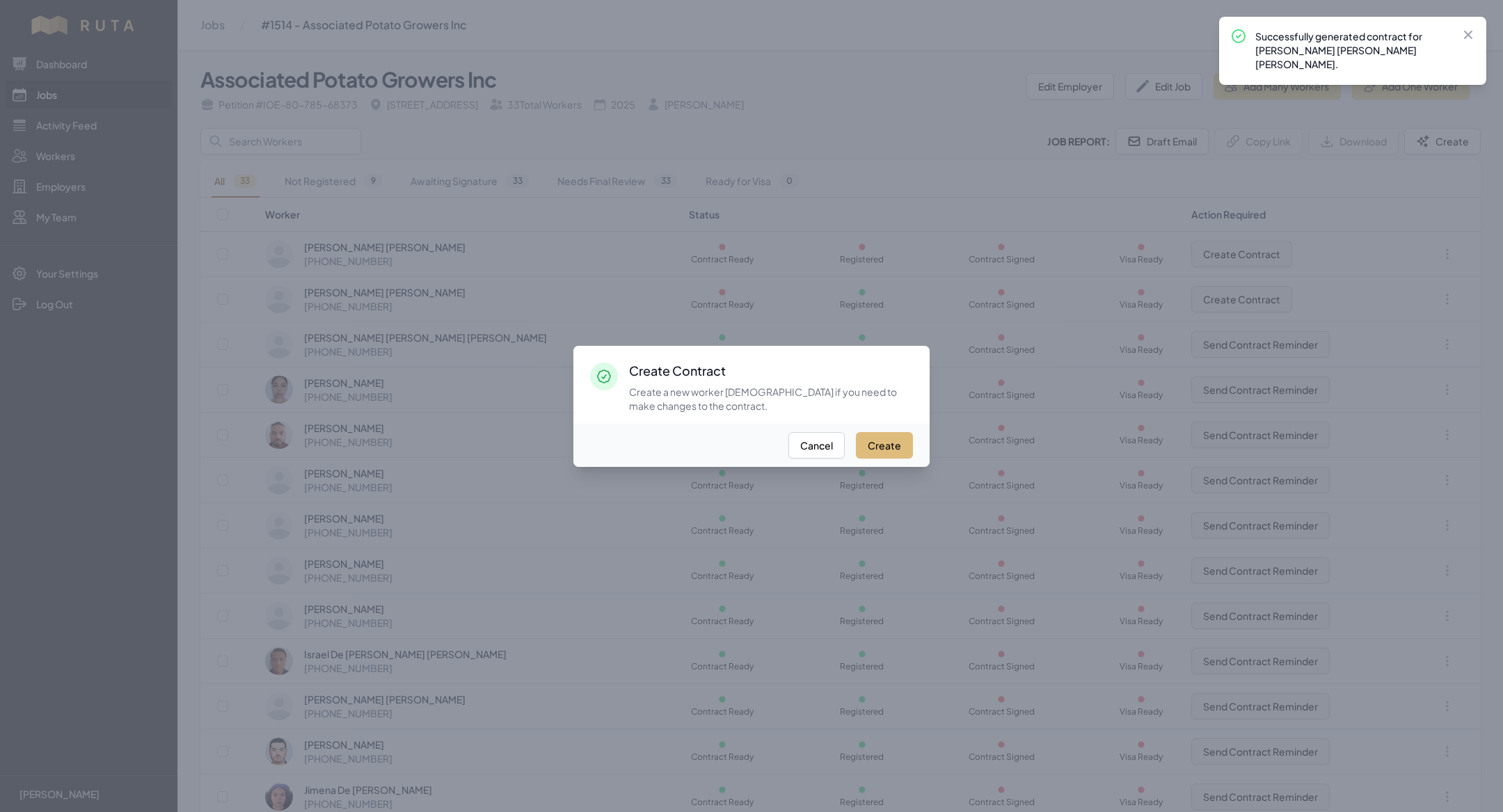
click at [886, 438] on button "Create" at bounding box center [884, 445] width 57 height 26
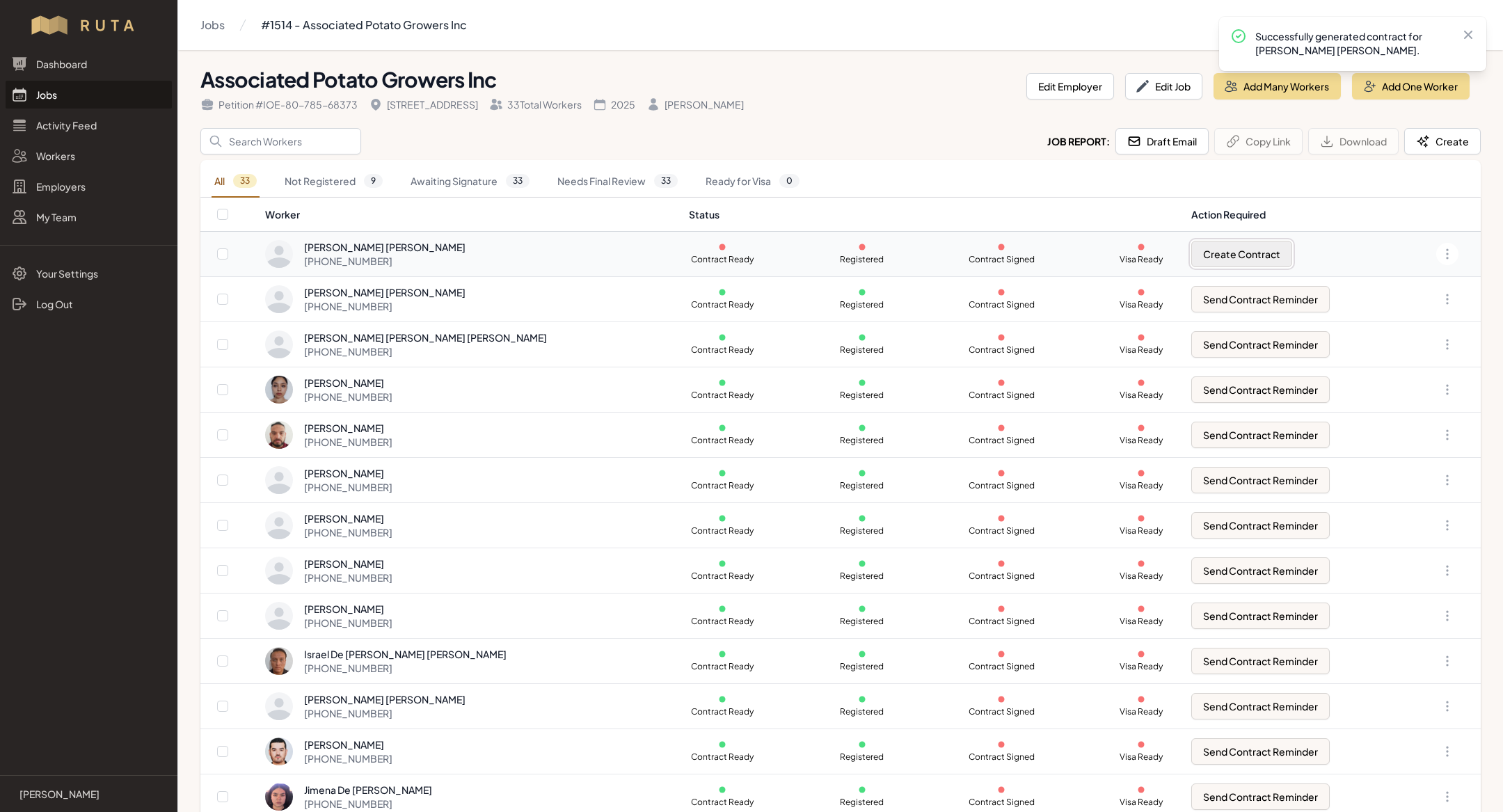
click at [1228, 249] on button "Create Contract" at bounding box center [1241, 254] width 101 height 26
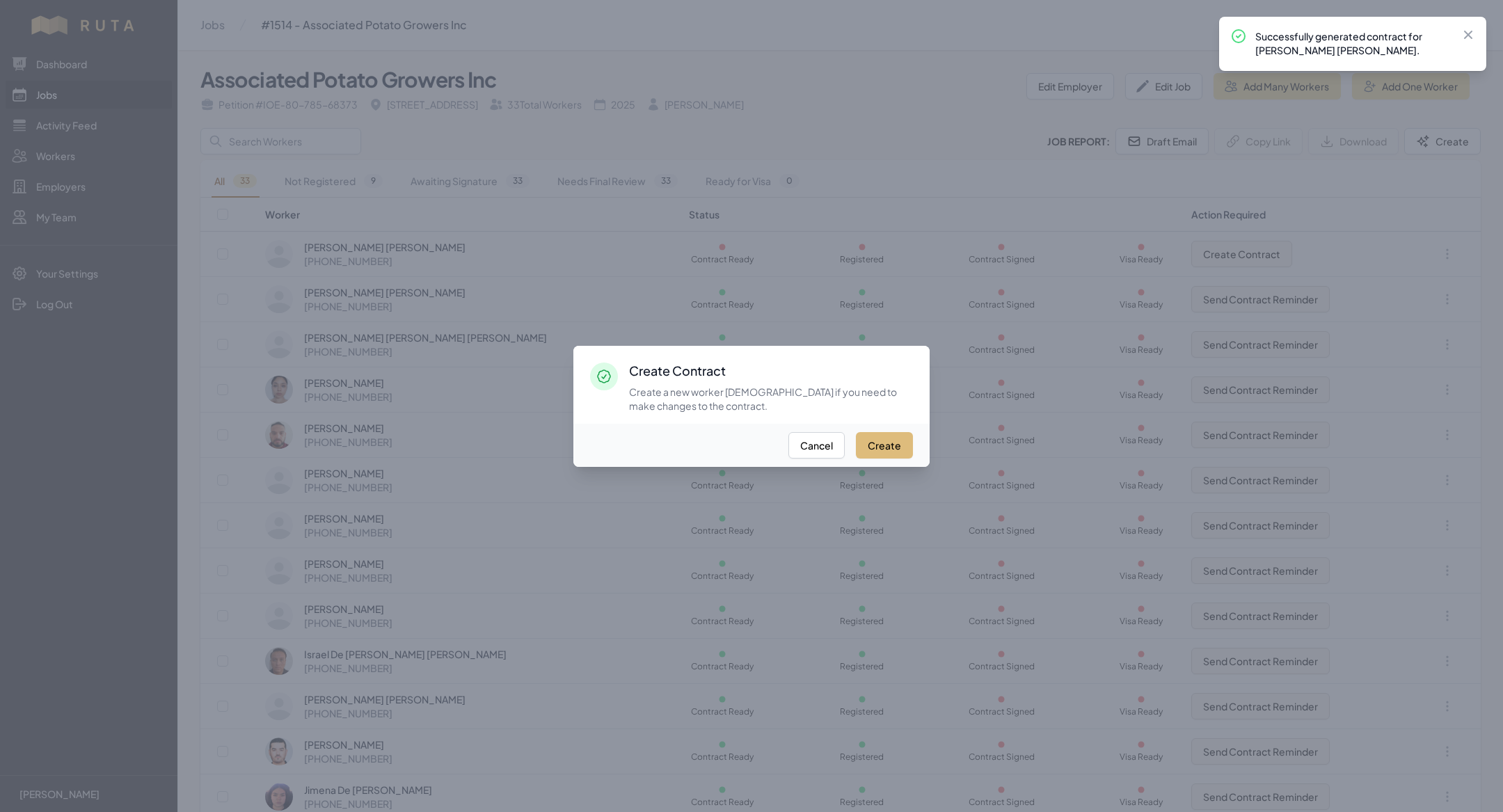
click at [883, 447] on button "Create" at bounding box center [884, 445] width 57 height 26
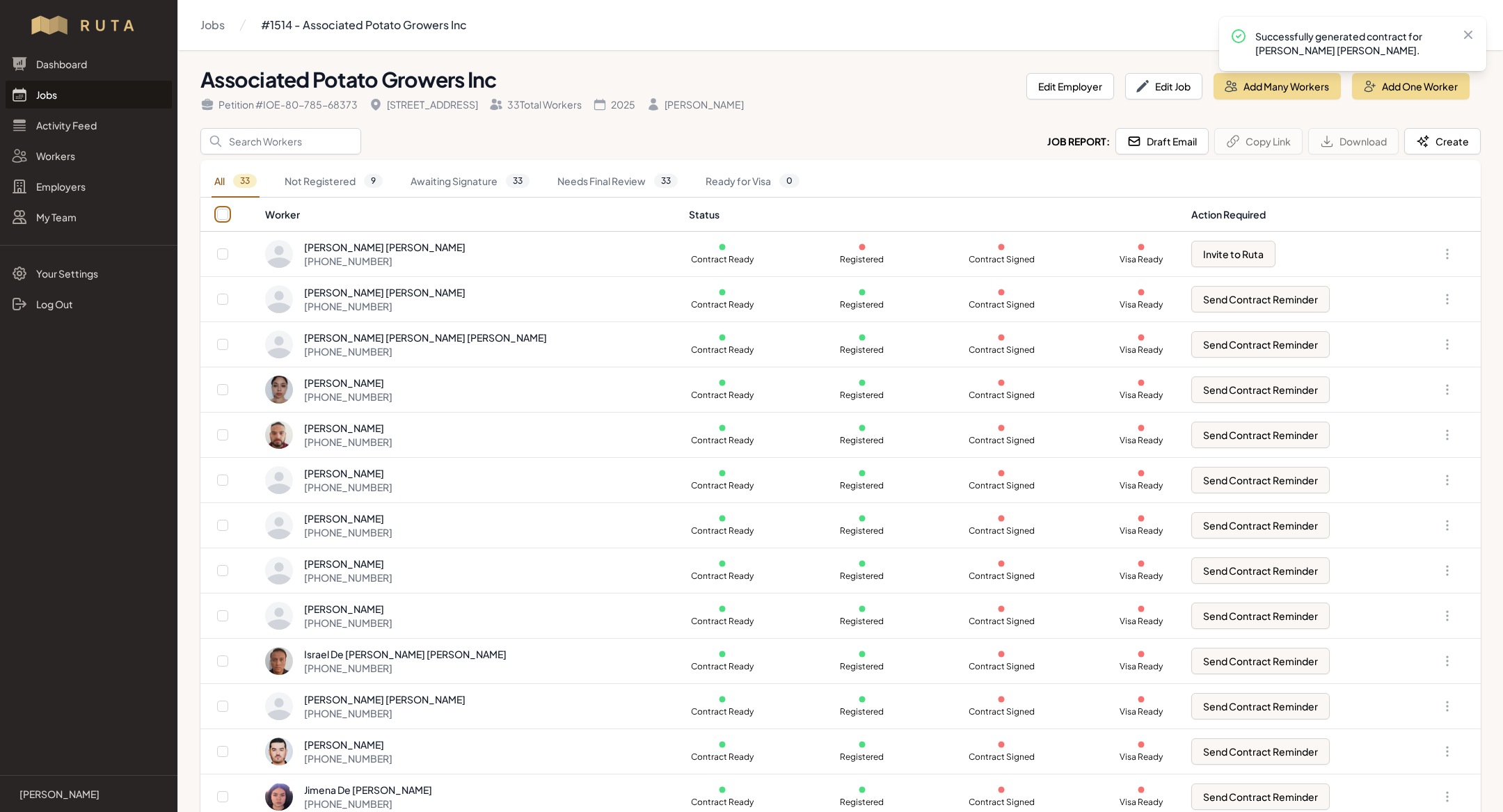
click at [223, 209] on input "checkbox" at bounding box center [222, 214] width 11 height 11
checkbox input "true"
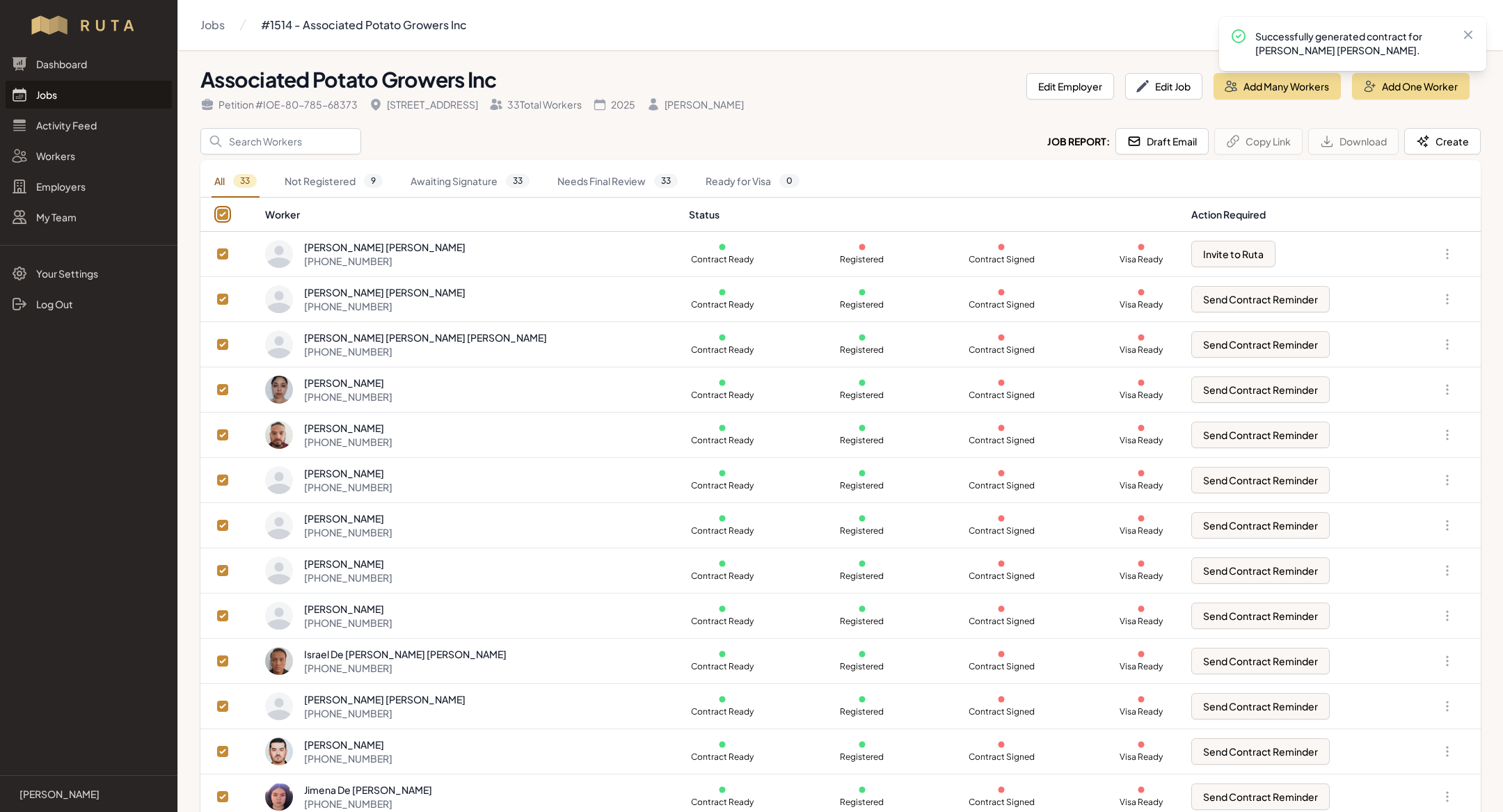
checkbox input "true"
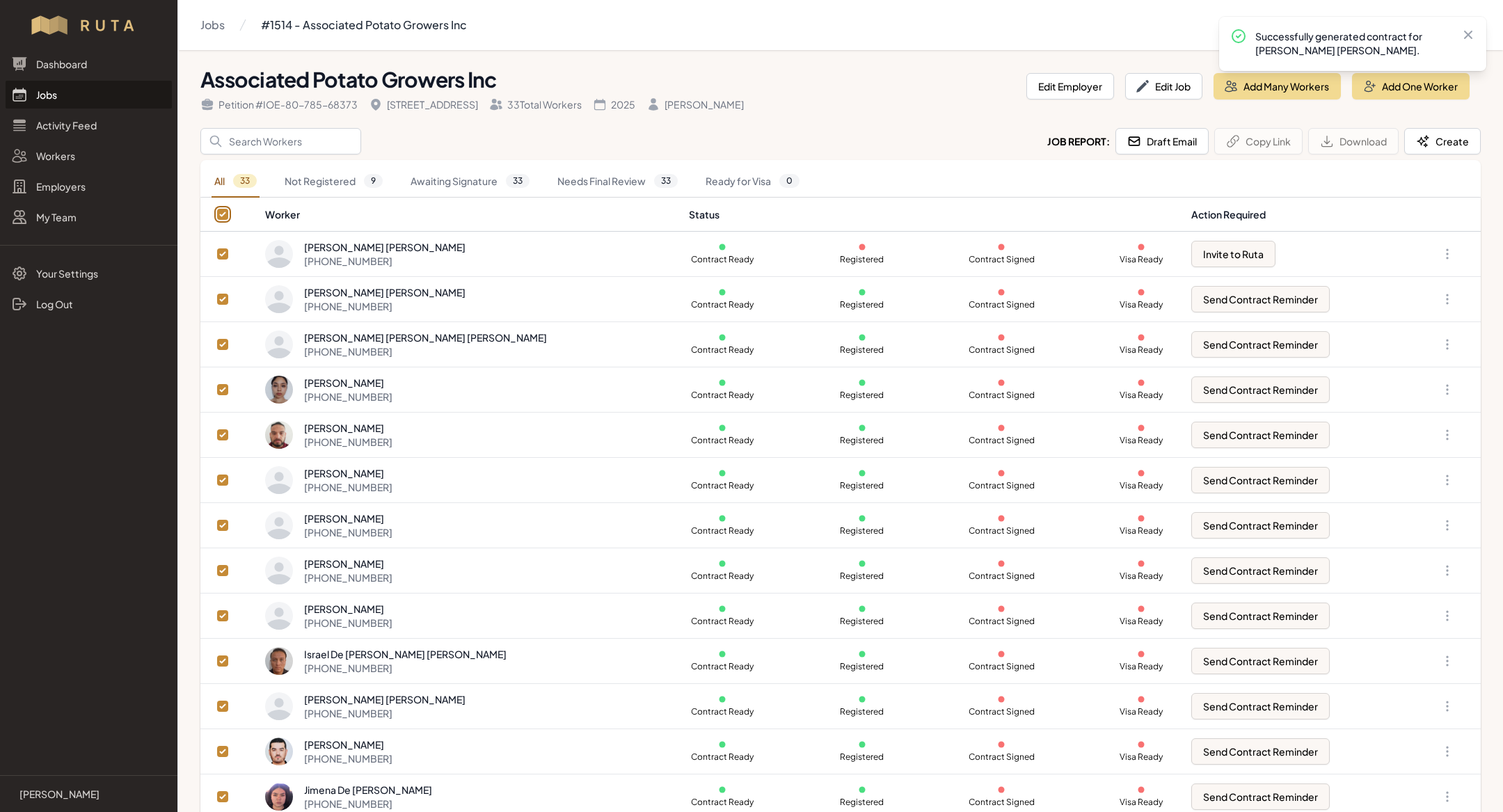
checkbox input "true"
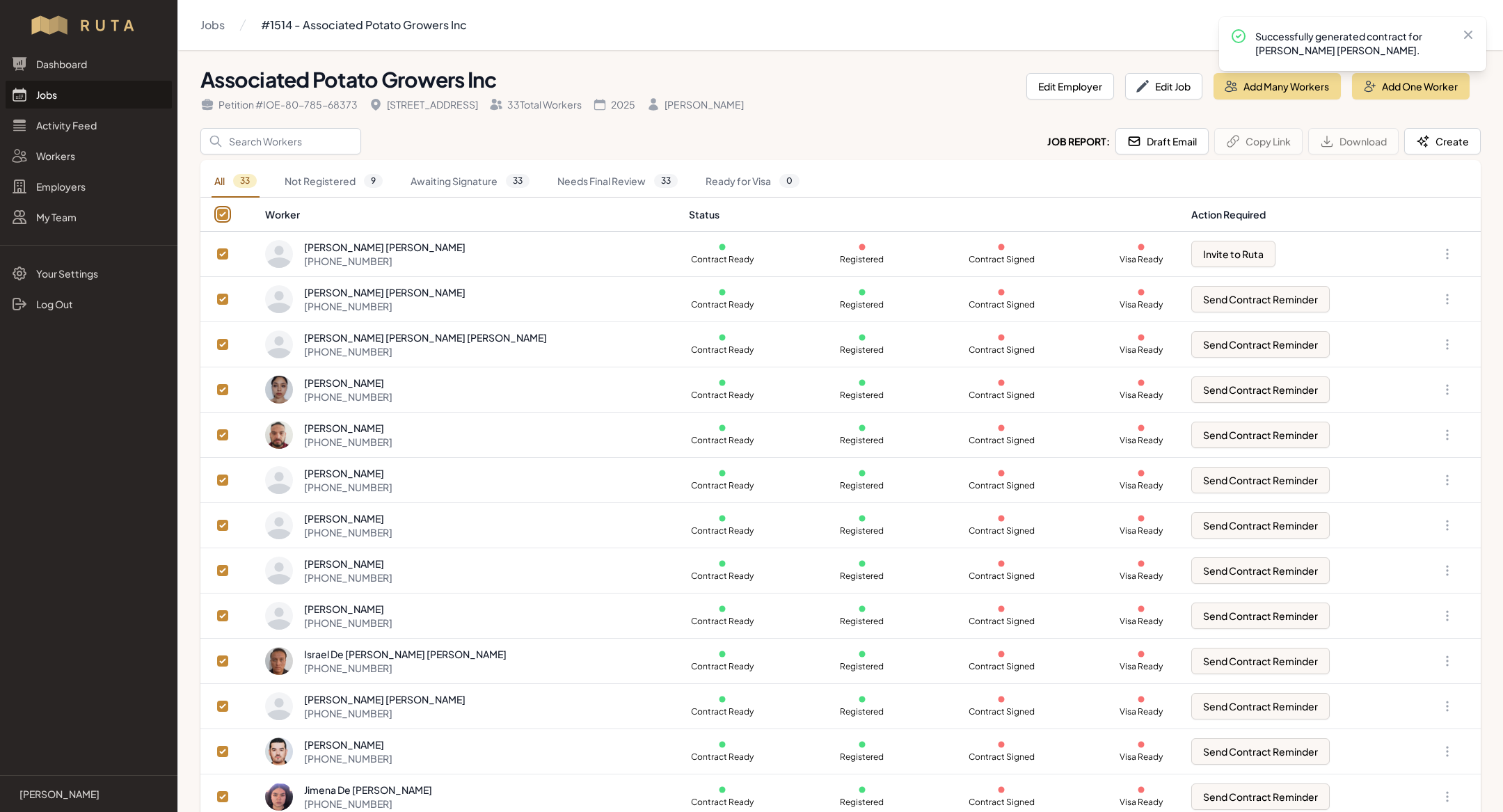
checkbox input "true"
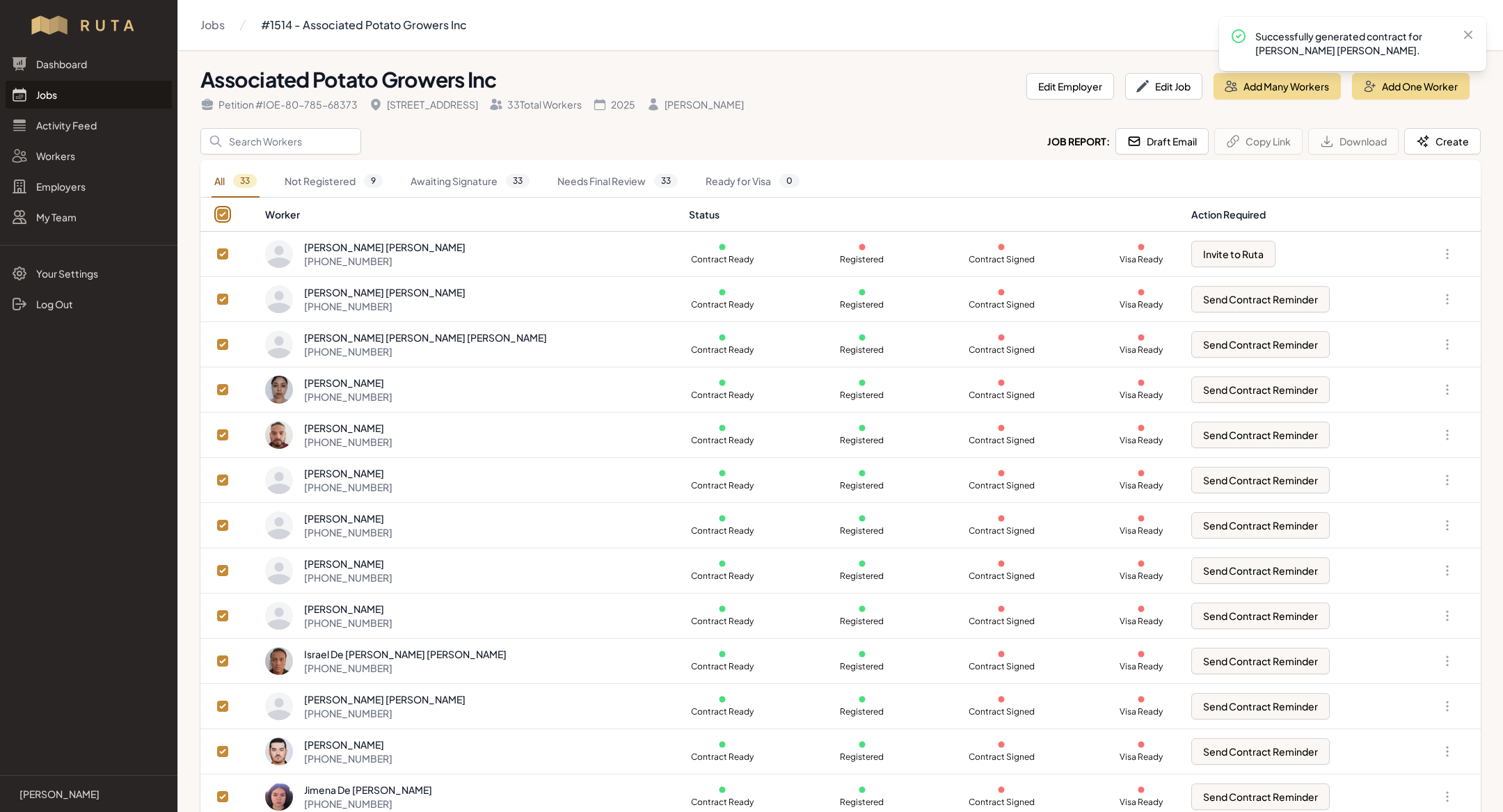
checkbox input "true"
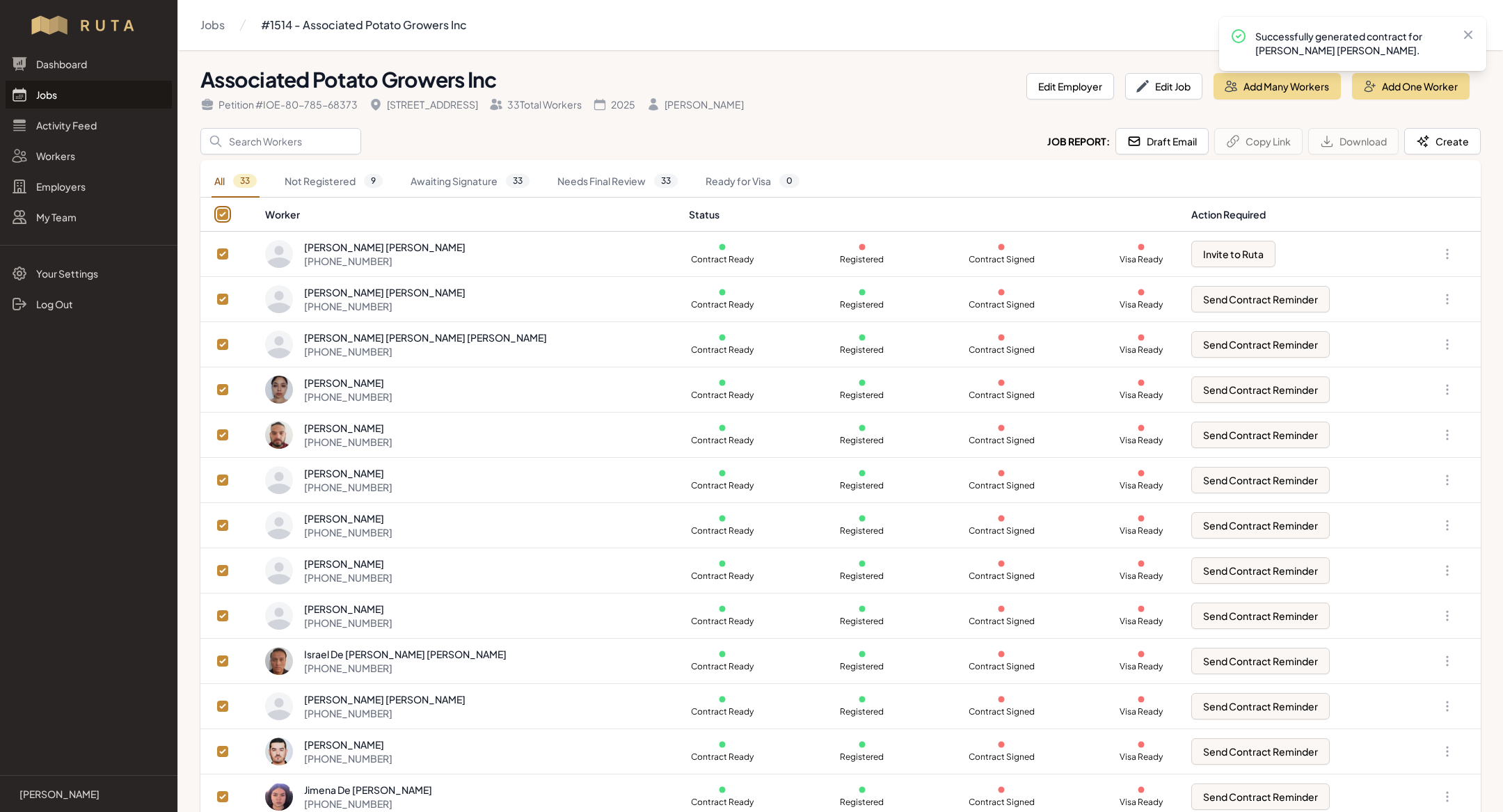
checkbox input "true"
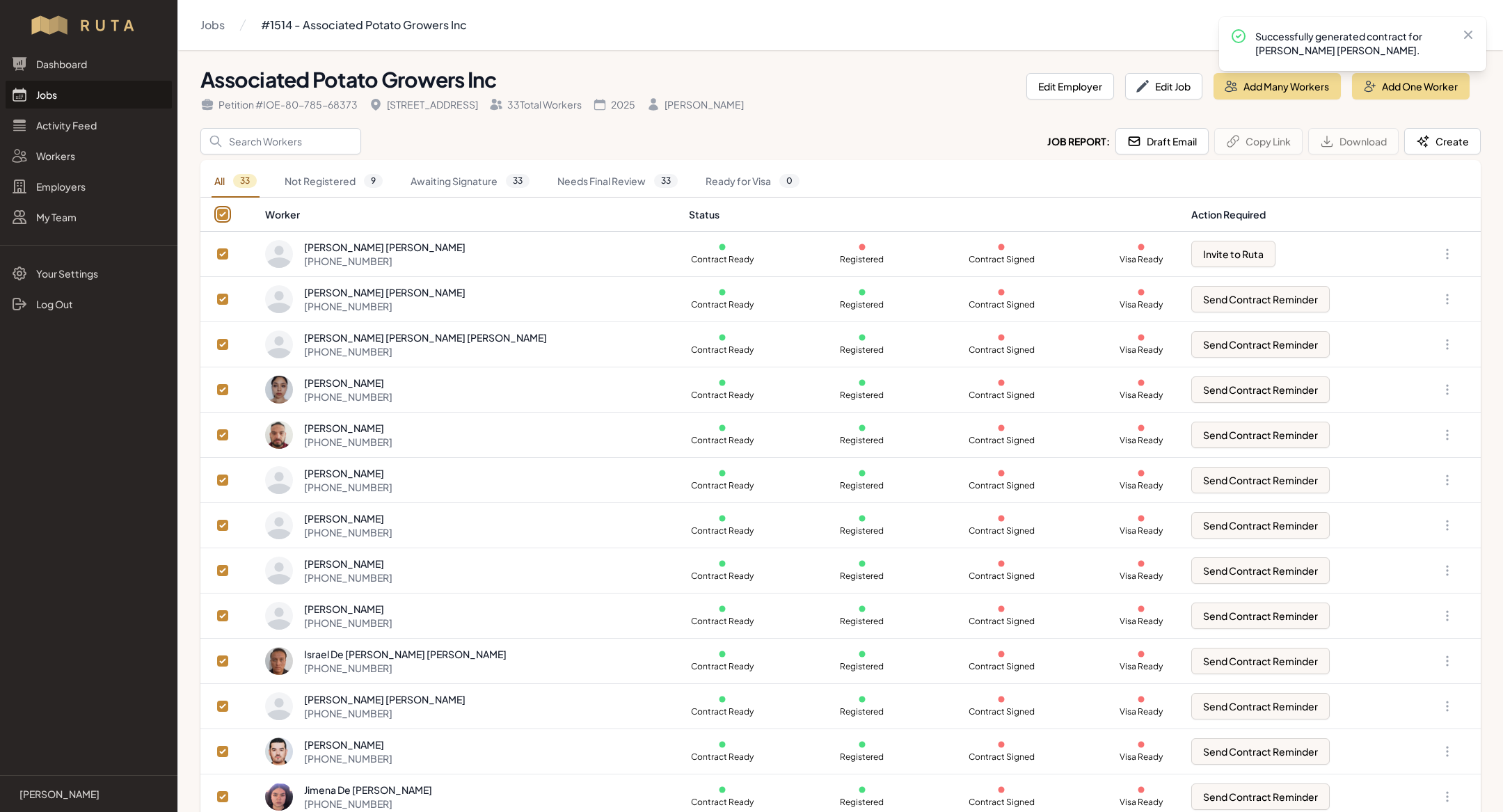
checkbox input "true"
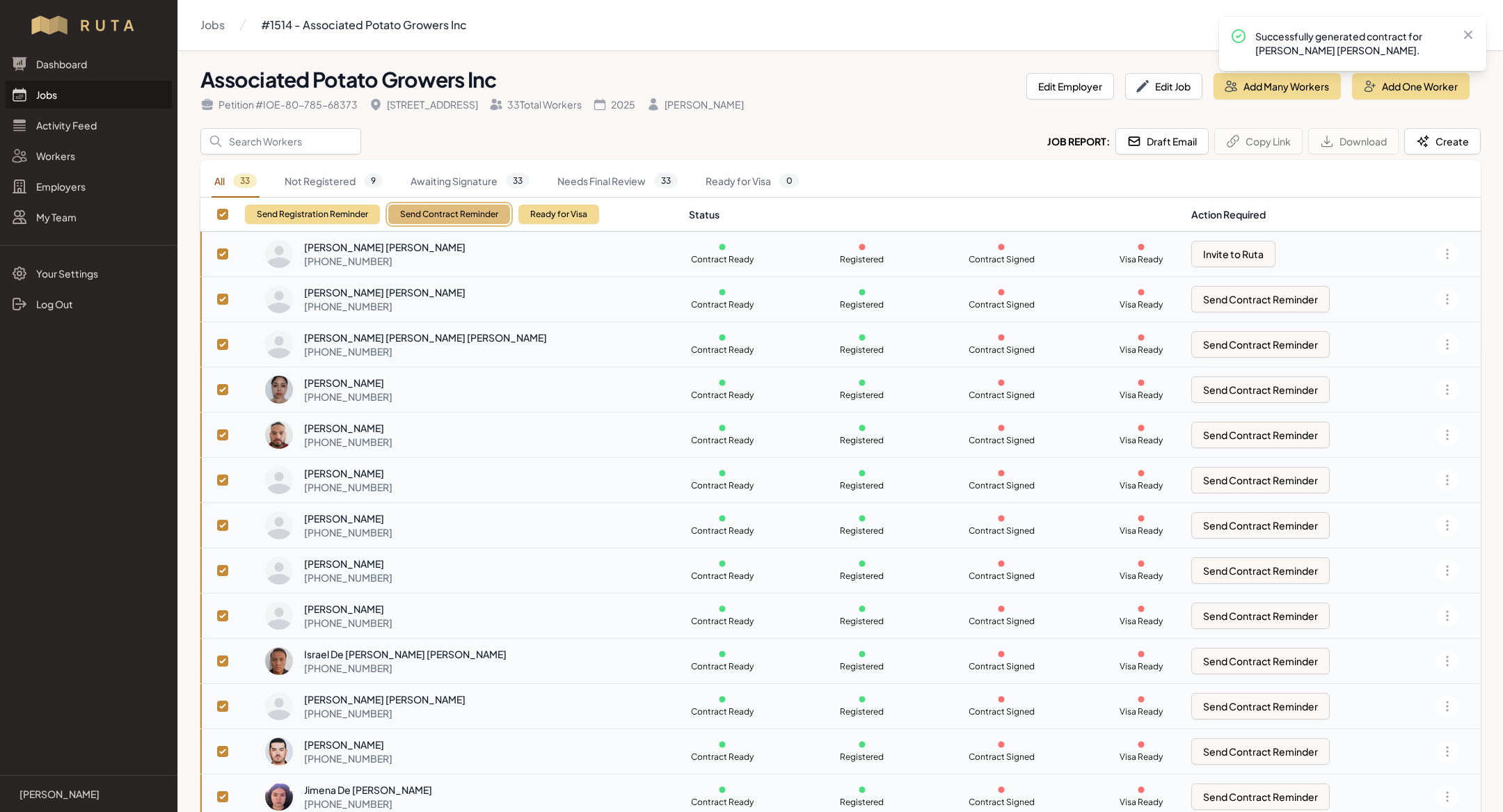
click at [477, 219] on button "Send Contract Reminder" at bounding box center [449, 214] width 122 height 20
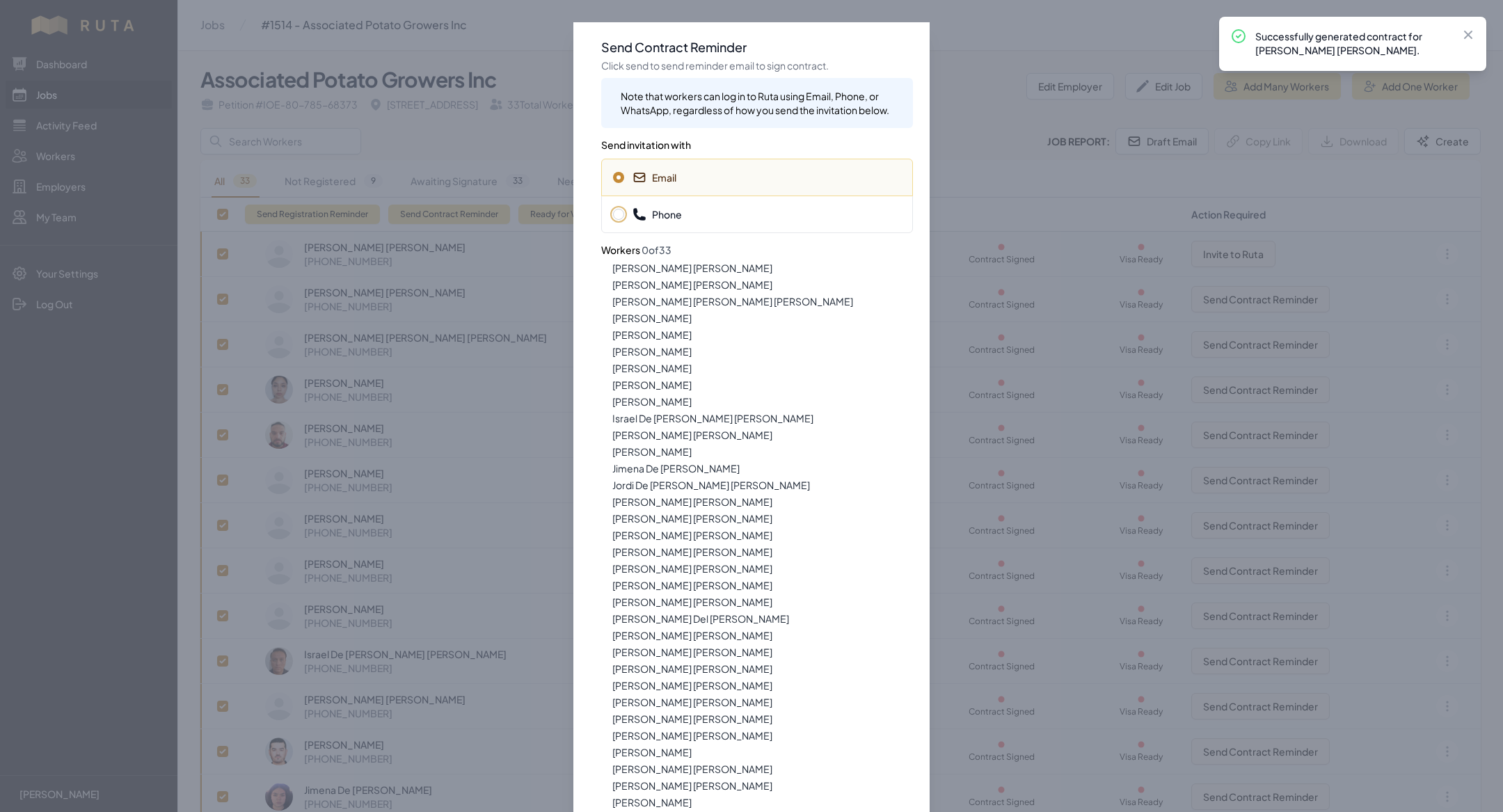
click at [673, 222] on div "Phone" at bounding box center [757, 214] width 312 height 37
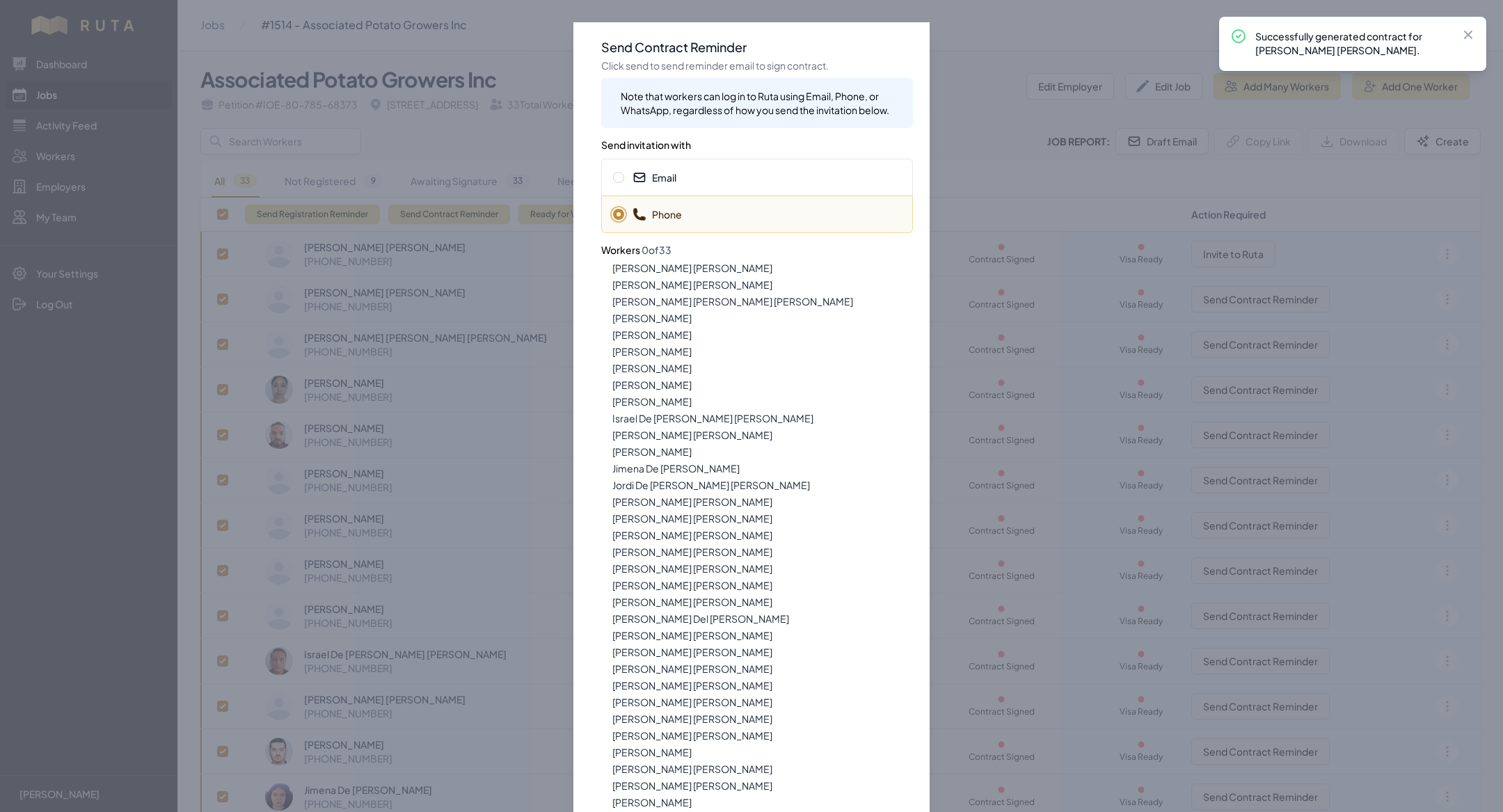
scroll to position [72, 0]
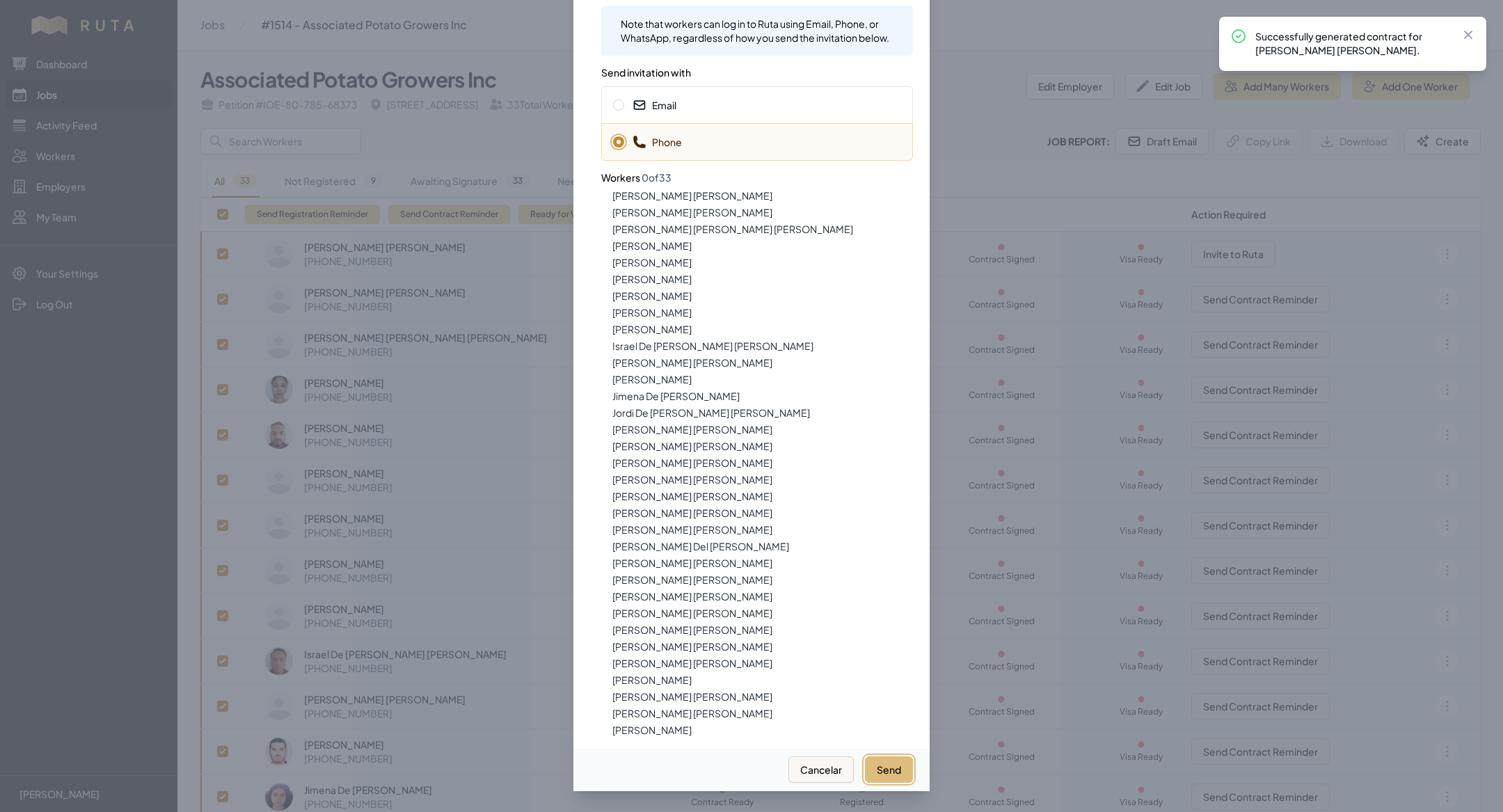
click at [884, 768] on button "Send" at bounding box center [889, 769] width 48 height 26
click at [699, 78] on h3 "Send invitation with" at bounding box center [757, 67] width 312 height 25
click at [699, 112] on div "Email" at bounding box center [757, 105] width 312 height 37
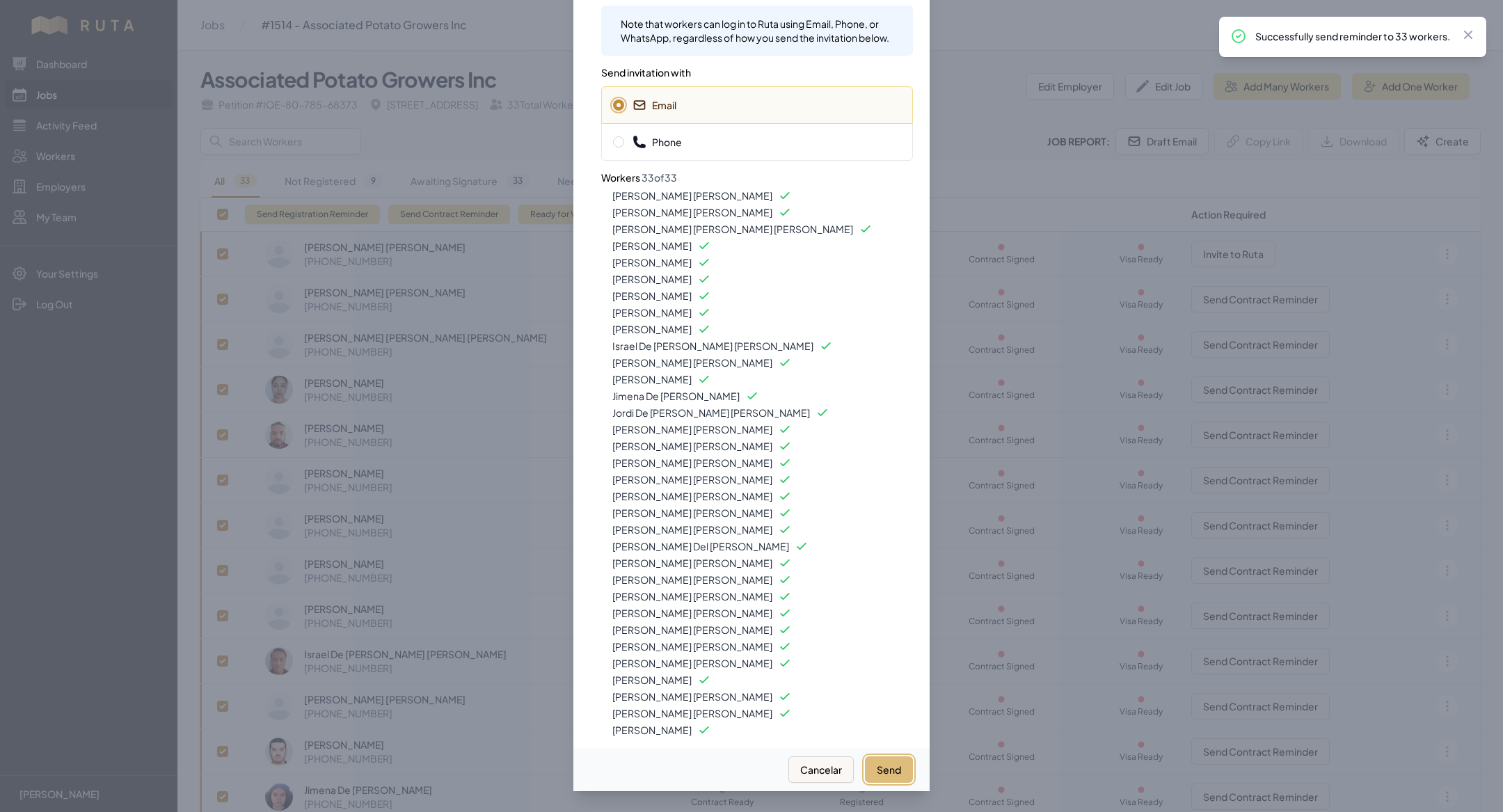
click at [886, 765] on button "Send" at bounding box center [889, 769] width 48 height 26
click at [400, 118] on div at bounding box center [752, 406] width 1503 height 812
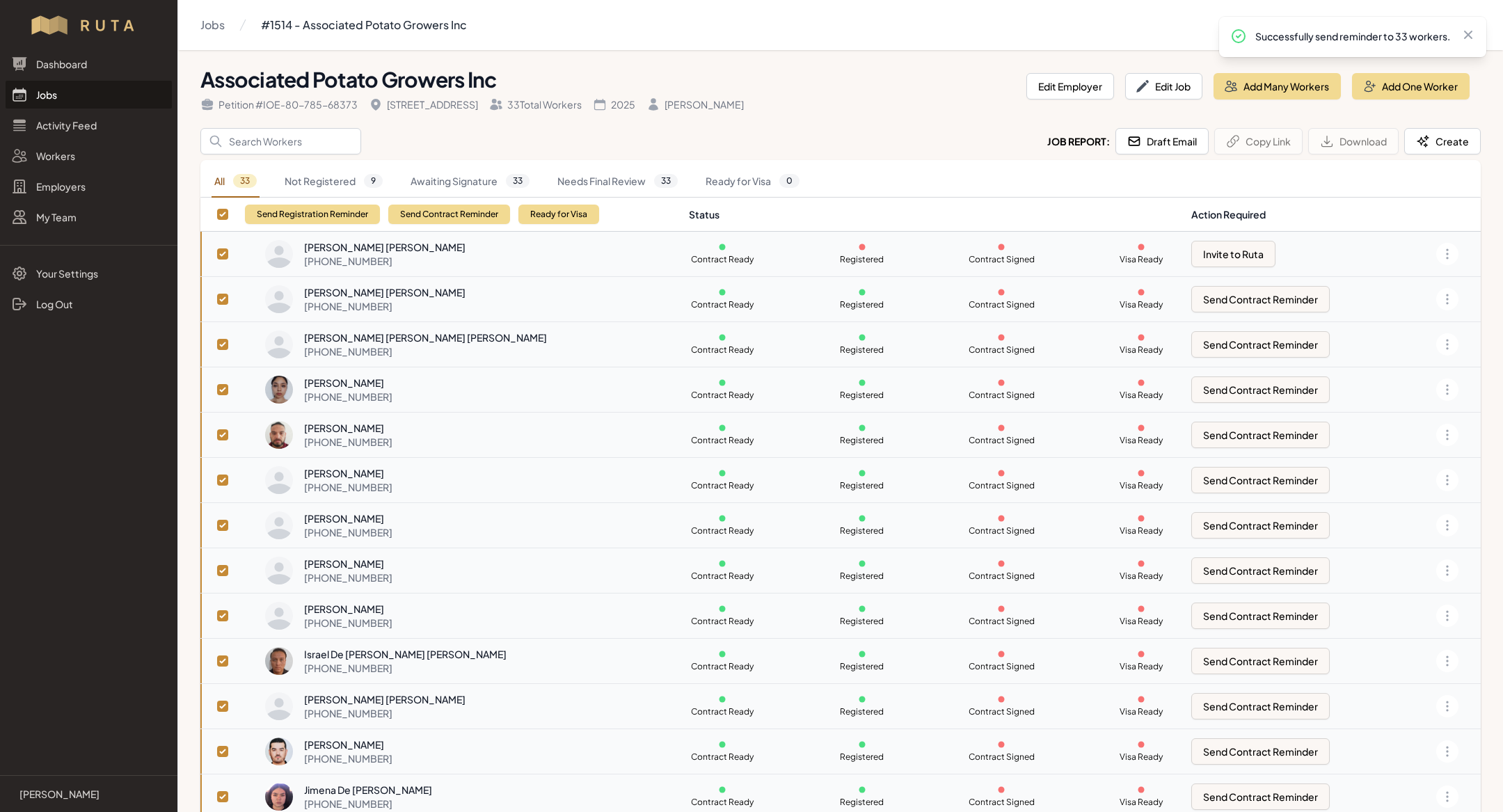
click at [66, 95] on link "Jobs" at bounding box center [89, 95] width 166 height 28
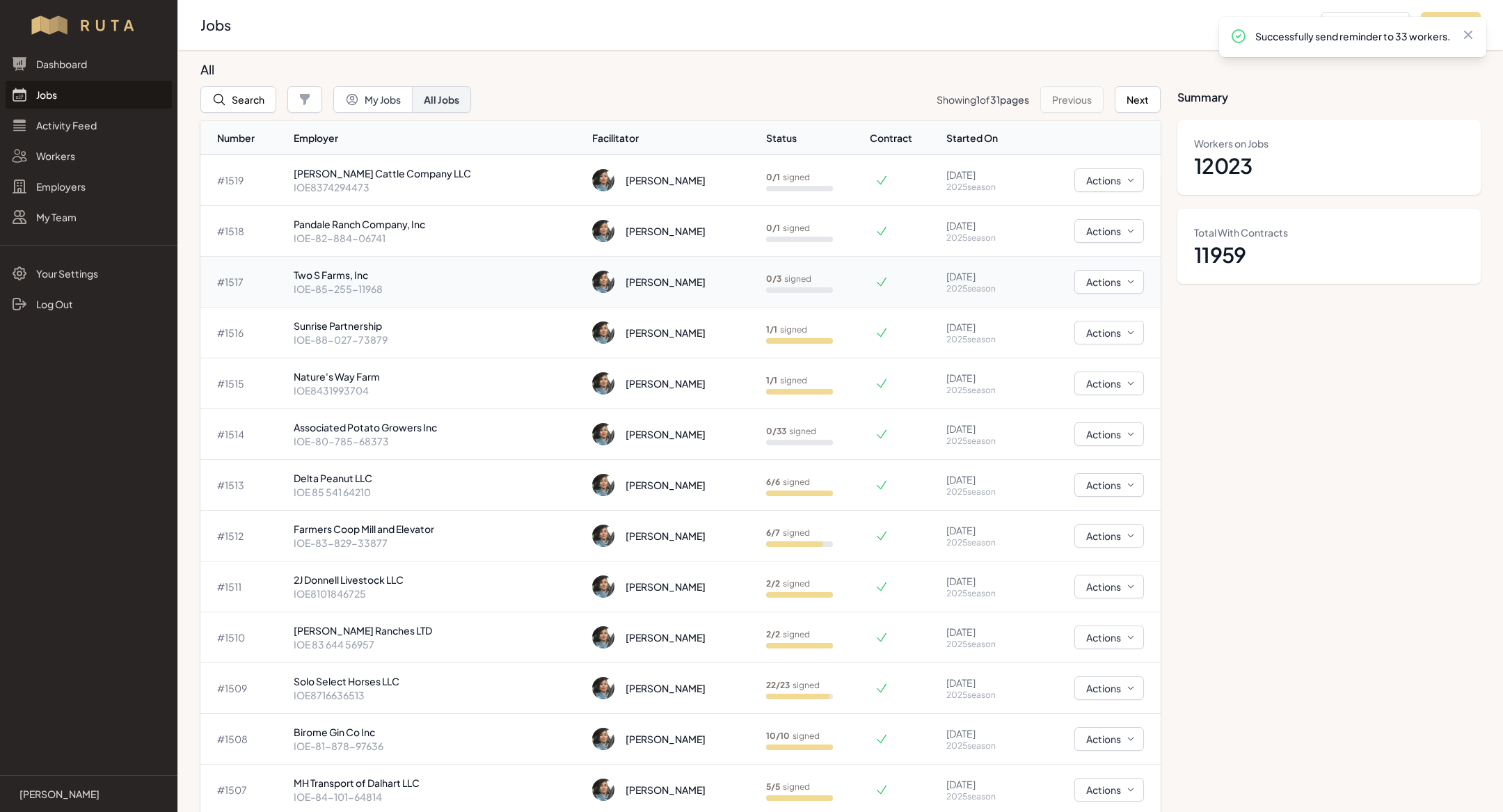
click at [457, 289] on p "IOE-85-255-11968" at bounding box center [437, 289] width 287 height 14
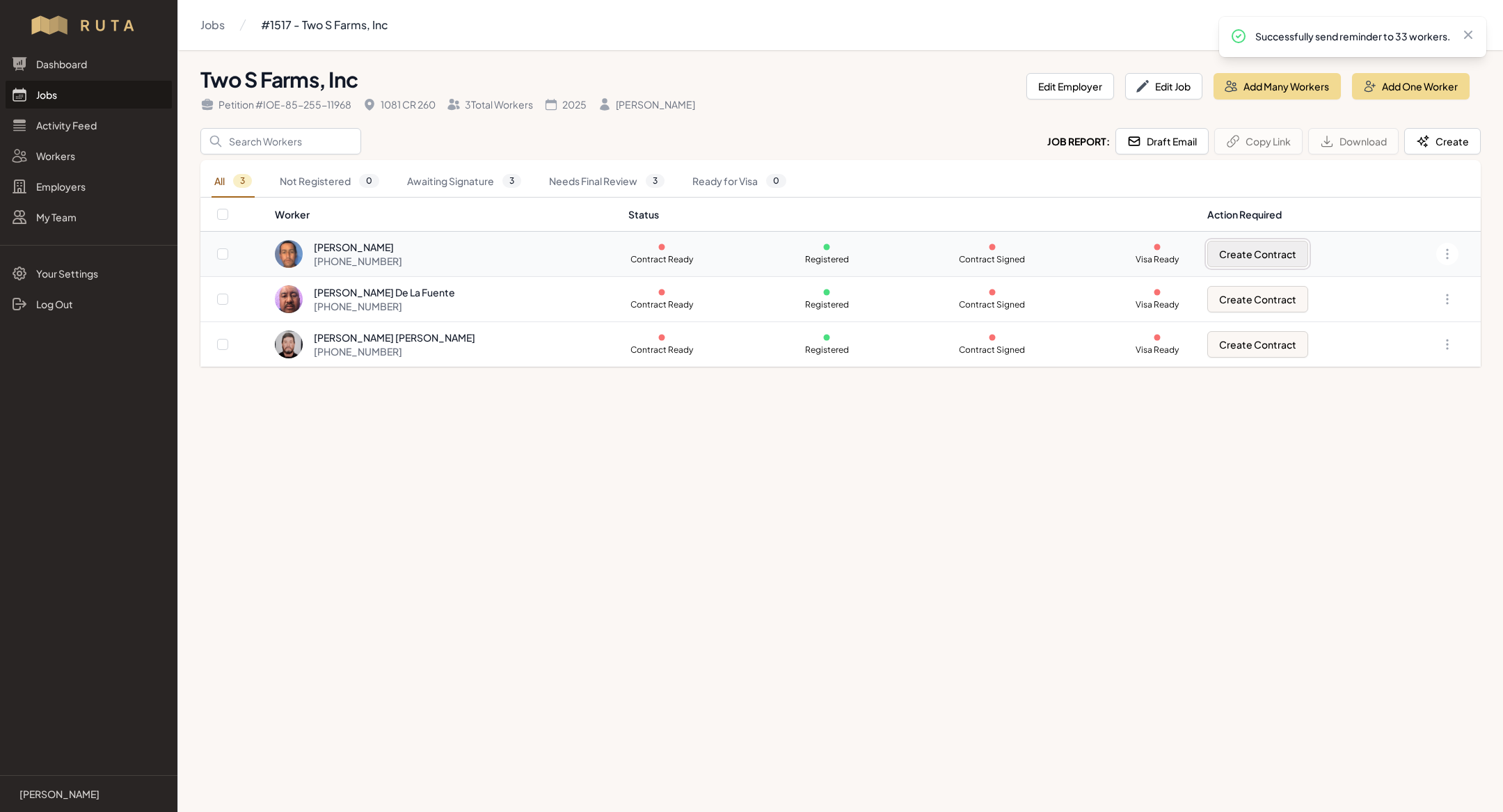
click at [1288, 249] on button "Create Contract" at bounding box center [1258, 254] width 101 height 26
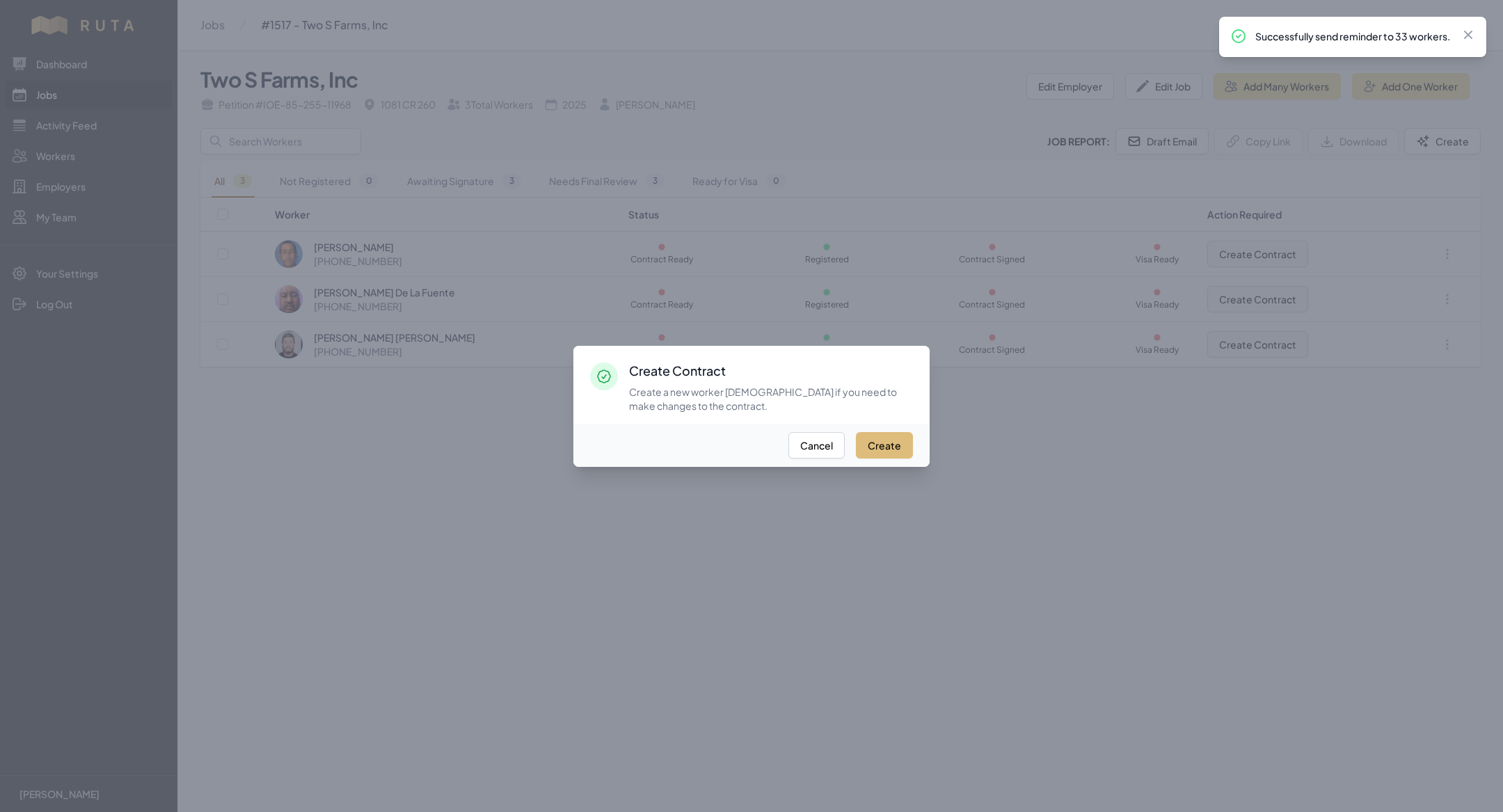
click at [898, 444] on button "Create" at bounding box center [884, 445] width 57 height 26
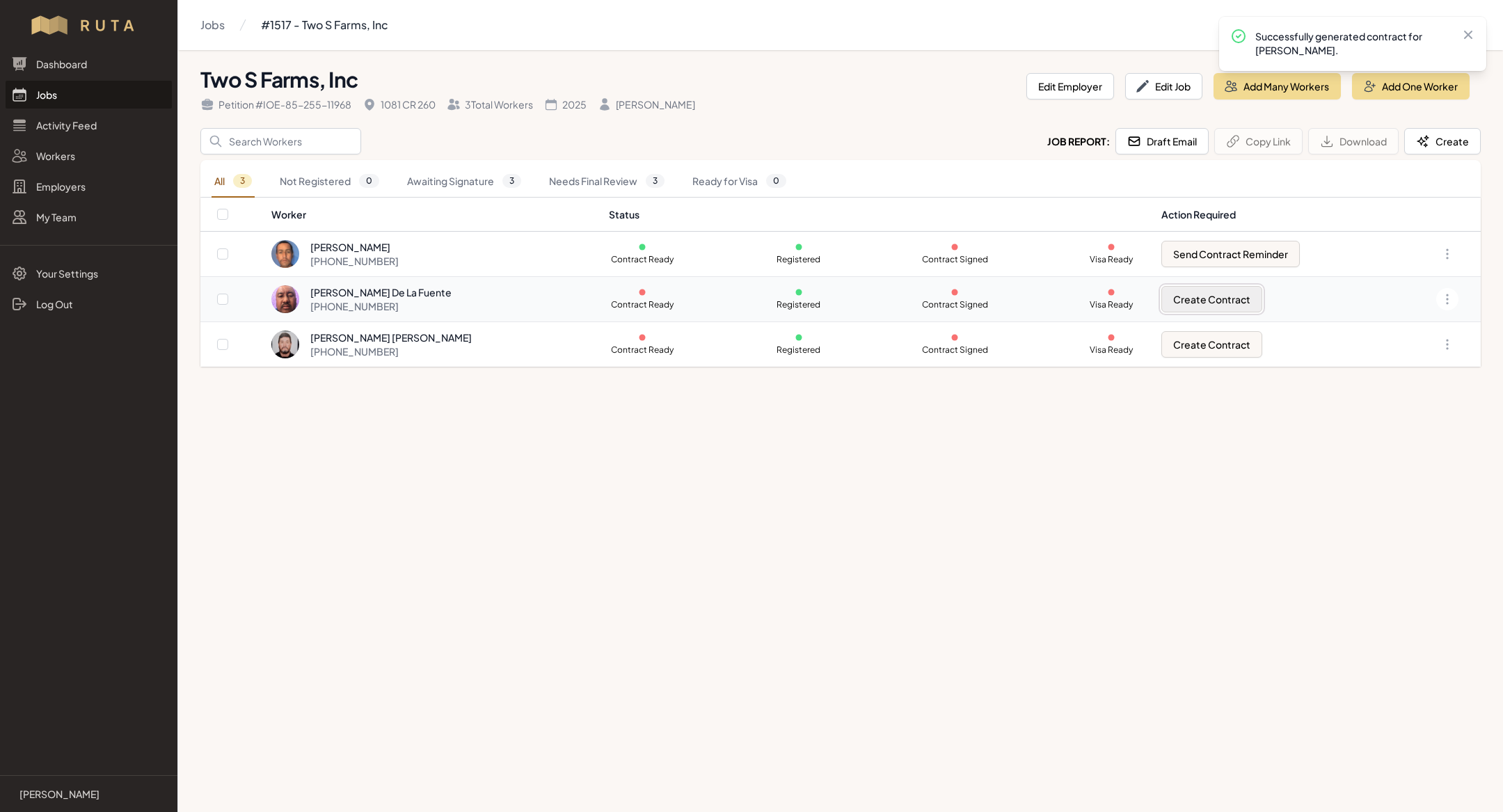
click at [1212, 292] on button "Create Contract" at bounding box center [1212, 299] width 101 height 26
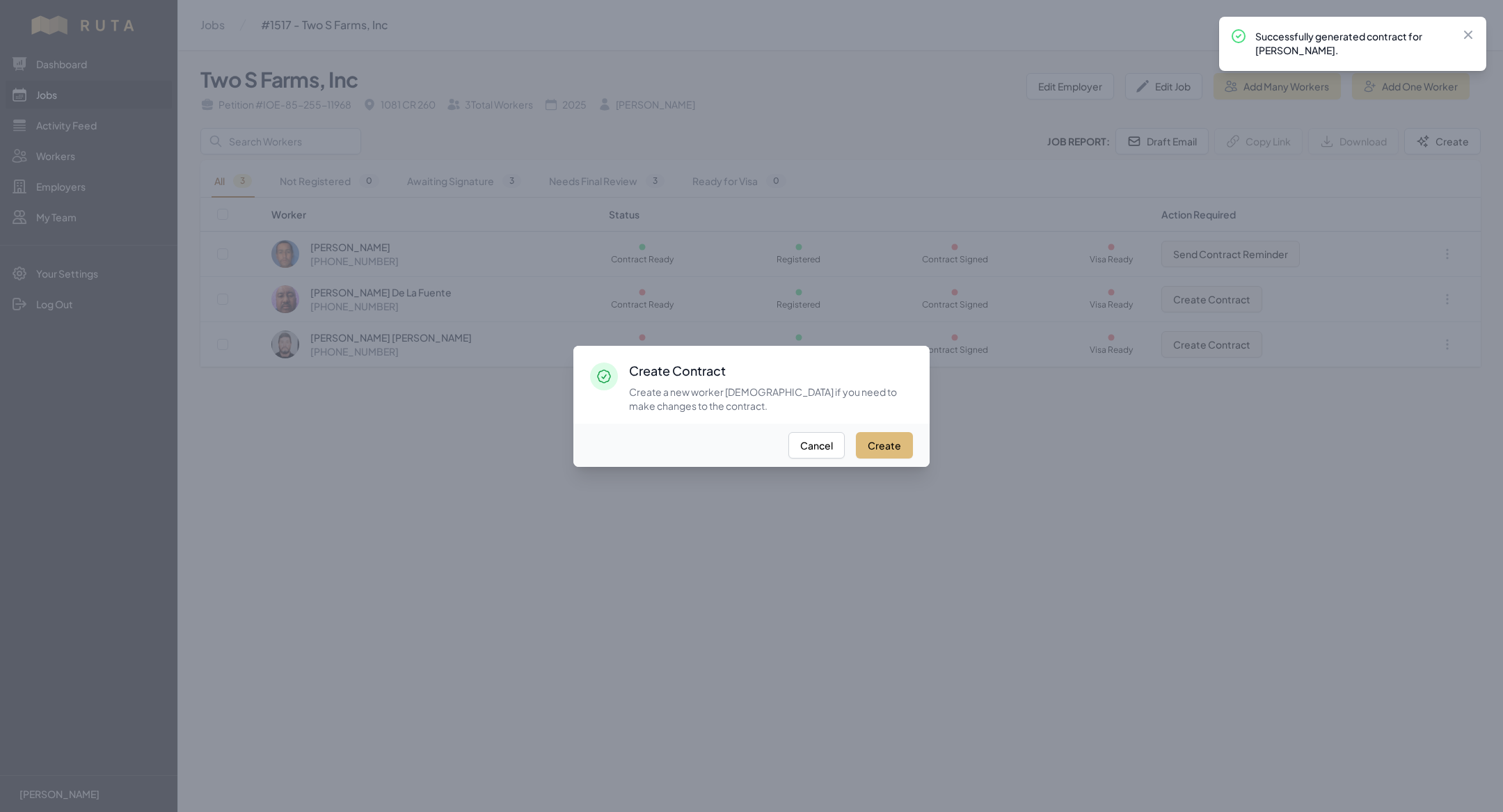
click at [894, 448] on button "Create" at bounding box center [884, 445] width 57 height 26
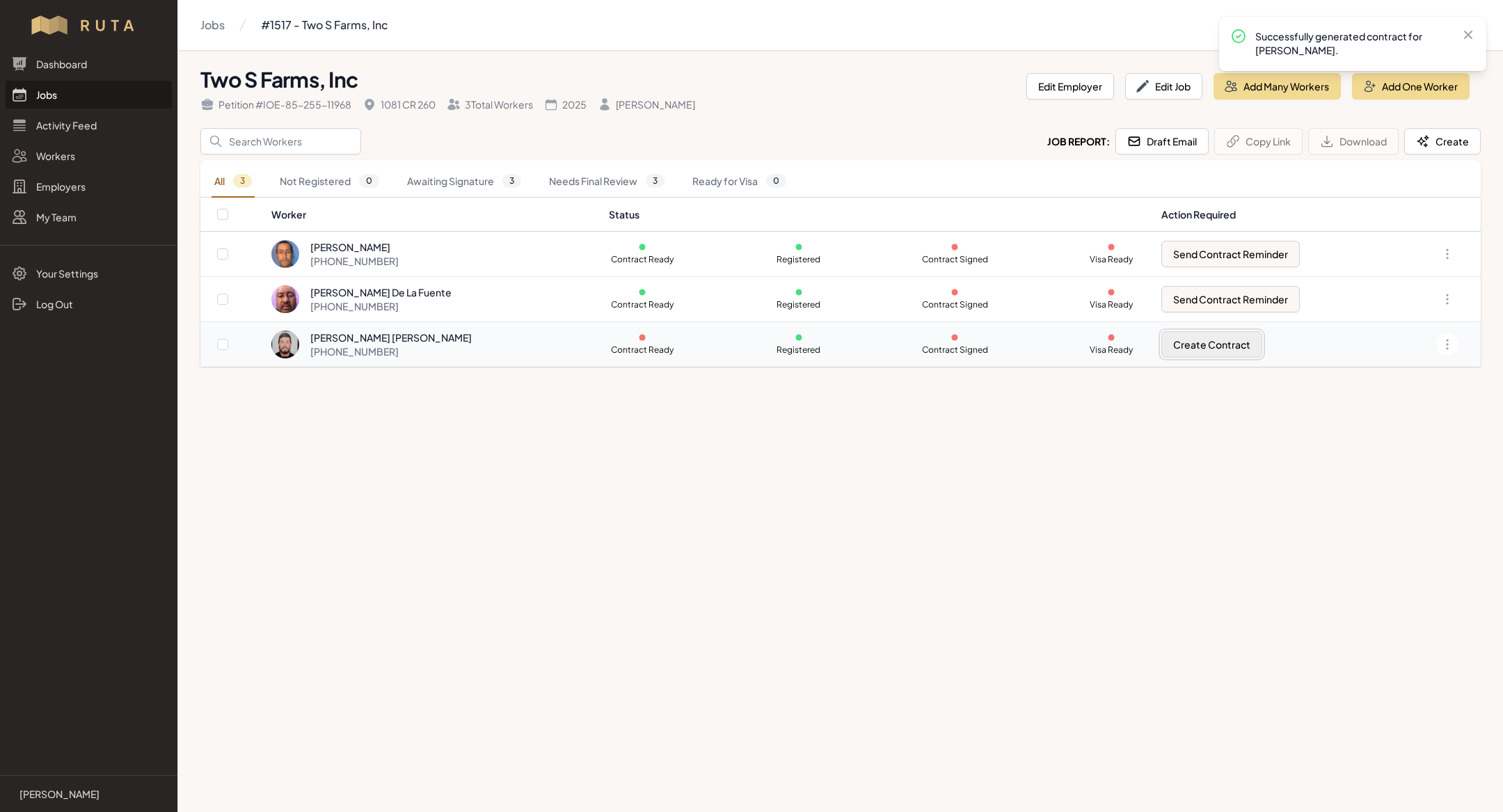
click at [1216, 351] on button "Create Contract" at bounding box center [1212, 344] width 101 height 26
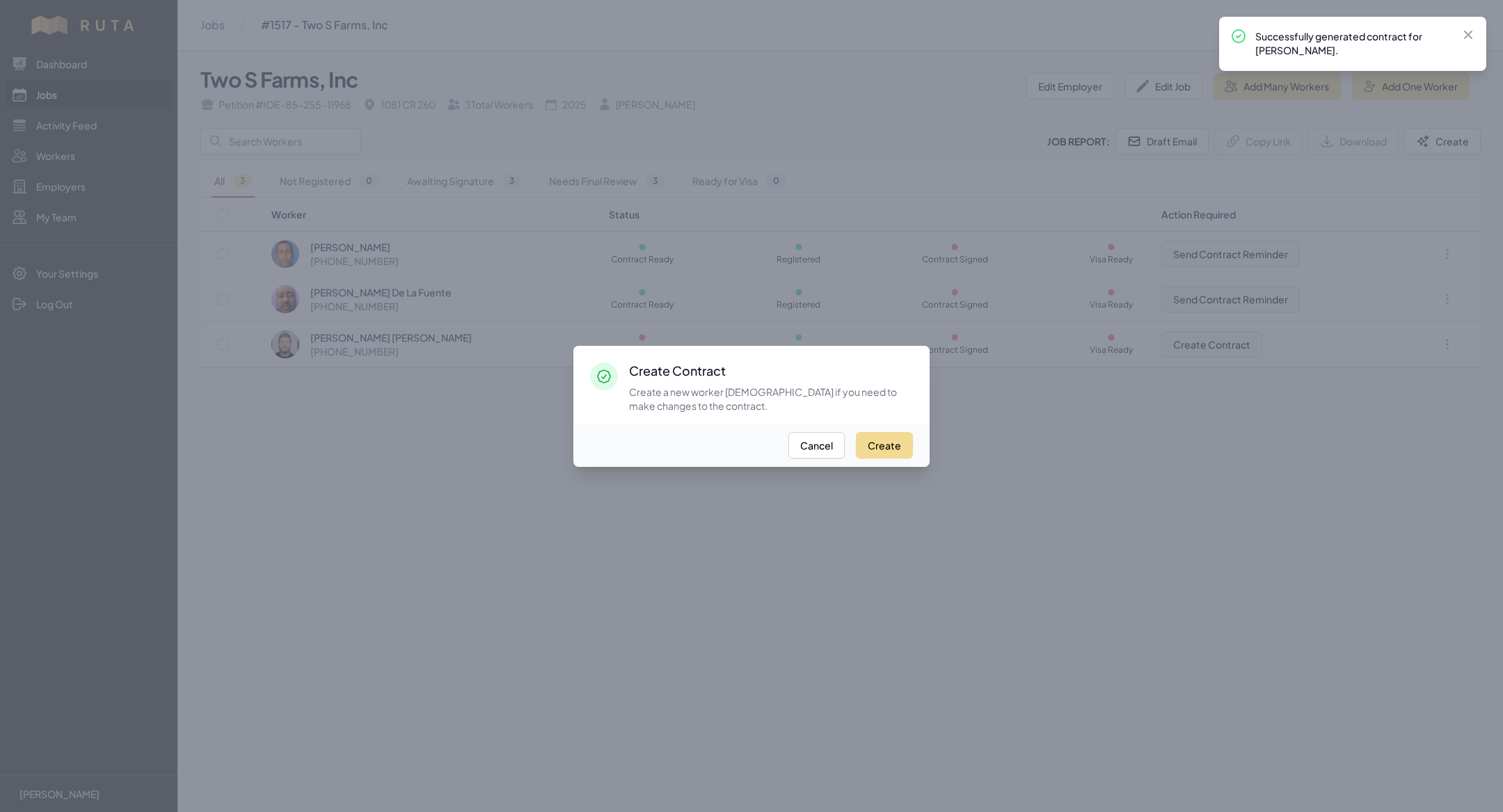
click at [868, 428] on div "Create Cancel" at bounding box center [752, 445] width 356 height 43
click at [870, 430] on div "Create Cancel" at bounding box center [752, 445] width 356 height 43
click at [872, 437] on button "Create" at bounding box center [884, 445] width 57 height 26
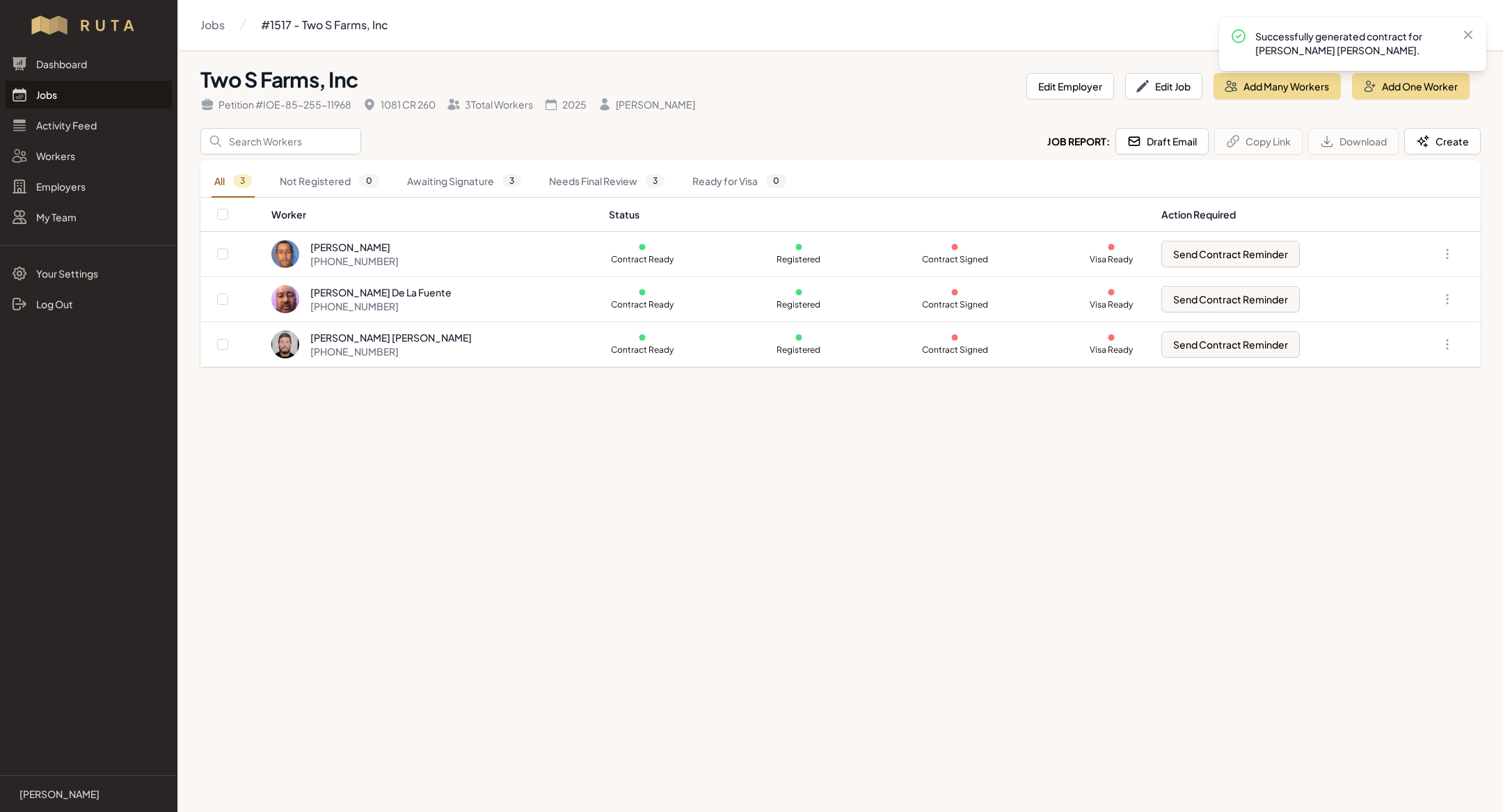
click at [223, 207] on th at bounding box center [235, 215] width 70 height 34
click at [222, 210] on input "checkbox" at bounding box center [222, 214] width 11 height 11
checkbox input "true"
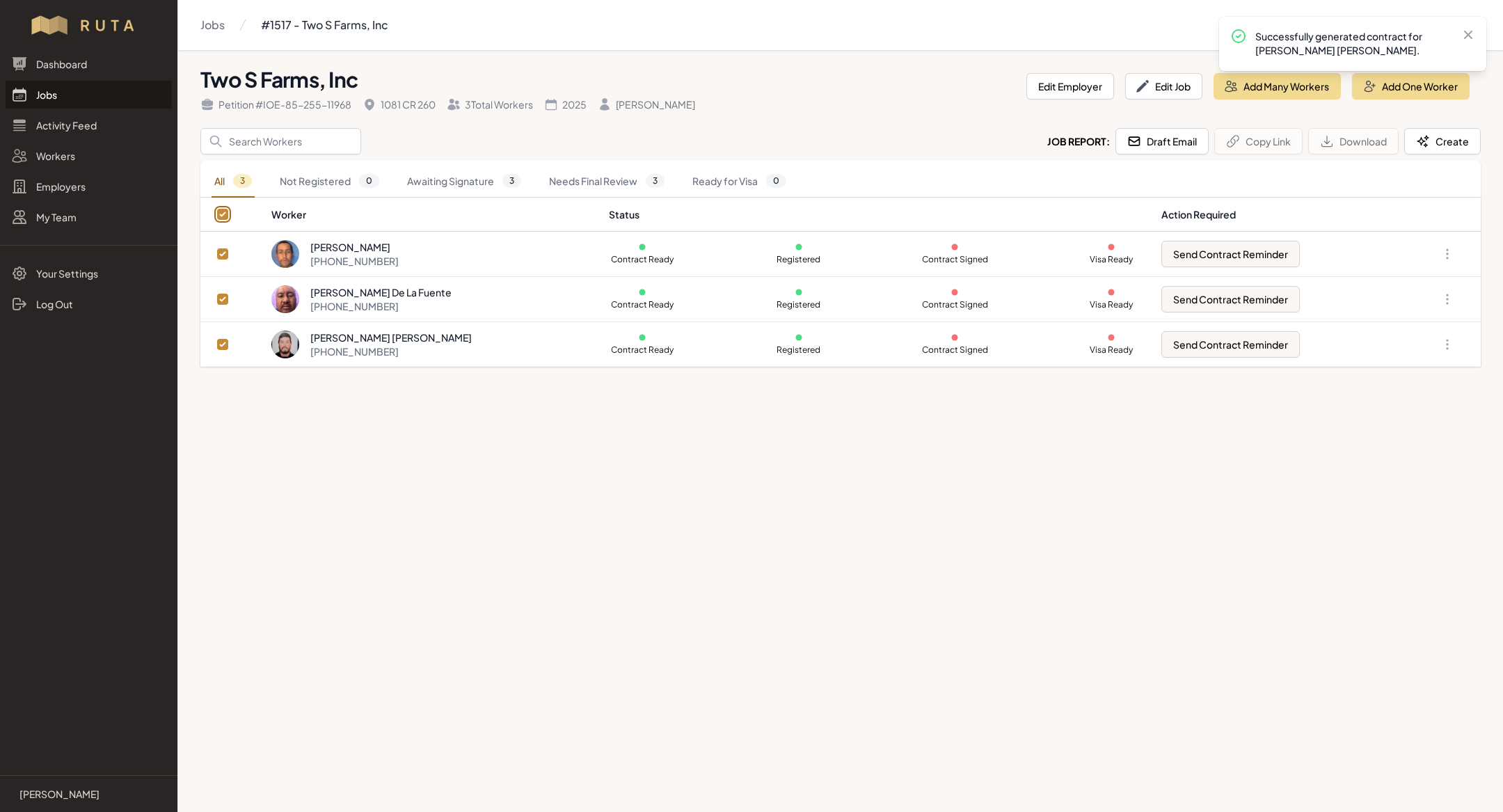
checkbox input "true"
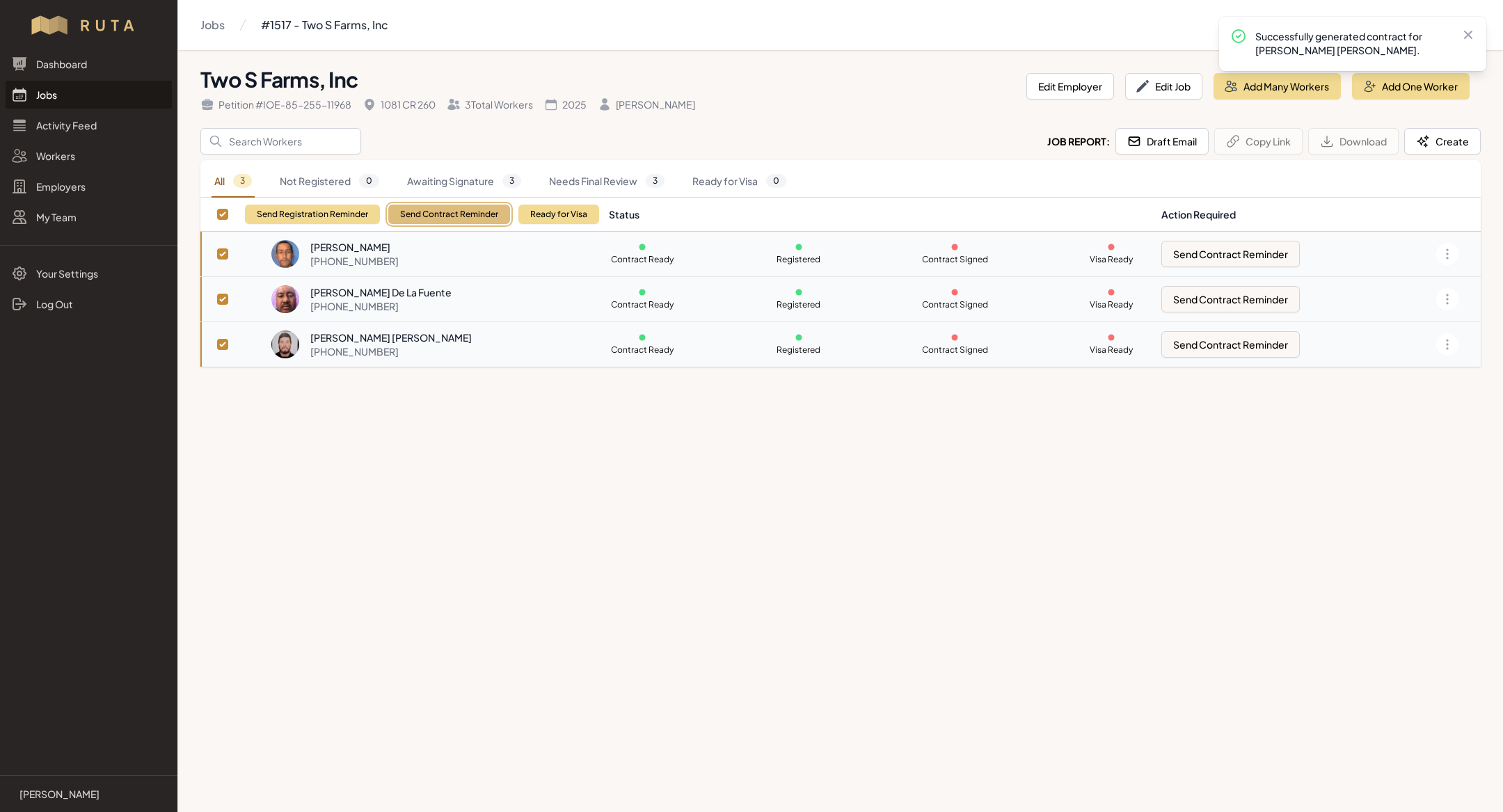
click at [474, 216] on button "Send Contract Reminder" at bounding box center [449, 214] width 122 height 20
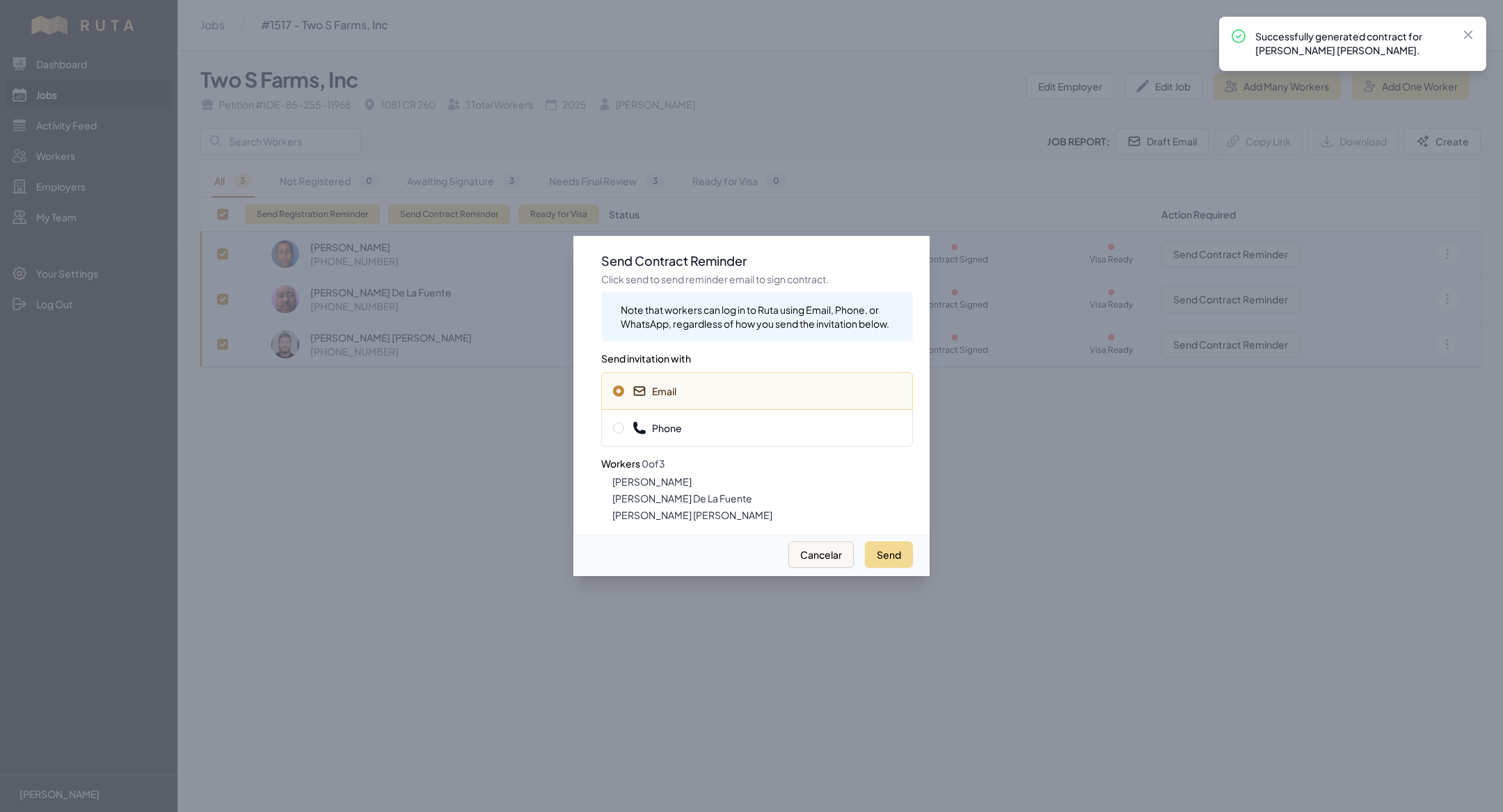
click at [769, 447] on h3 "Workers 0 of 3" at bounding box center [757, 458] width 312 height 25
click at [775, 440] on div "Phone" at bounding box center [757, 428] width 312 height 37
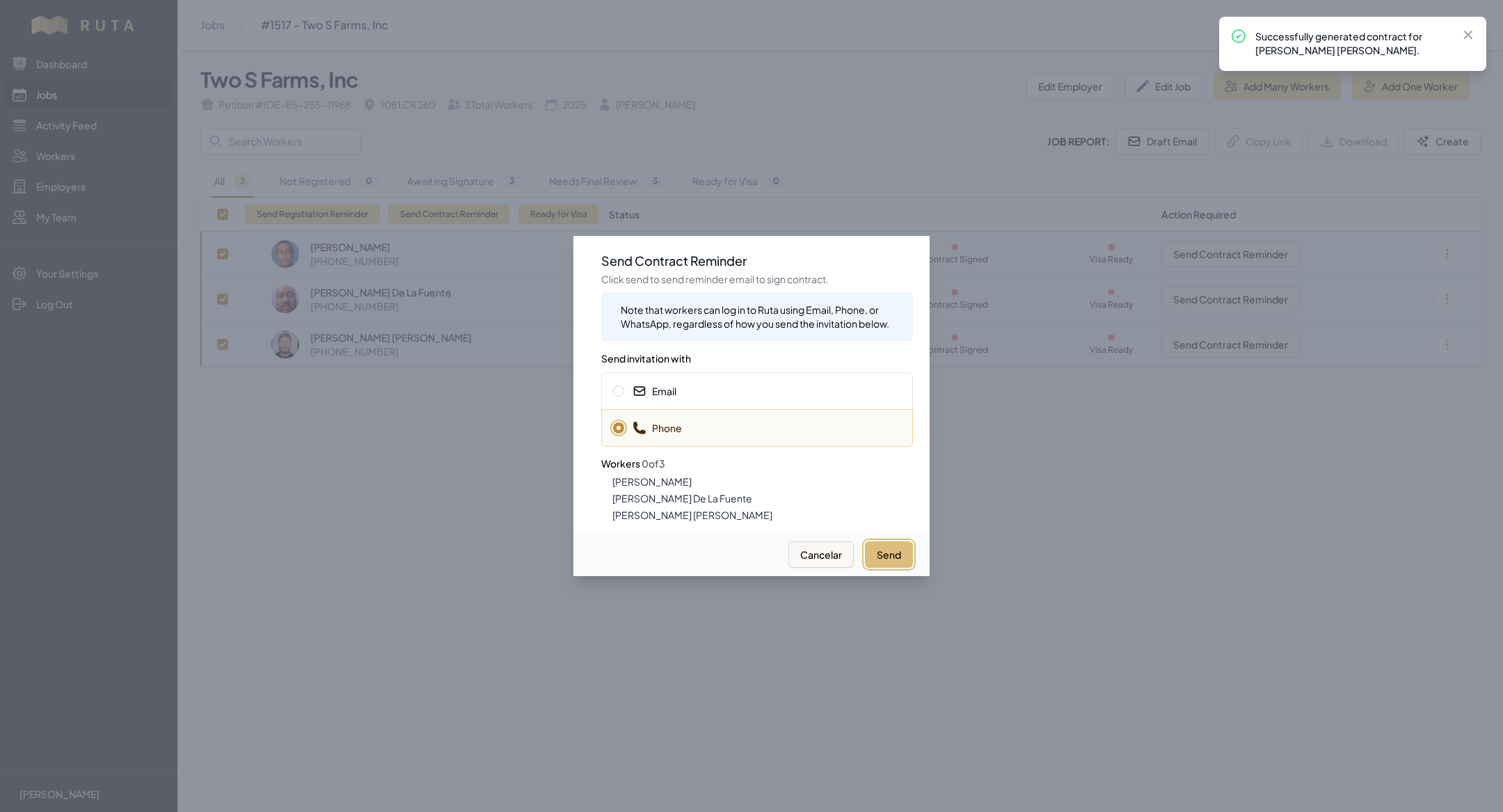
click at [889, 557] on button "Send" at bounding box center [889, 554] width 48 height 26
click at [700, 394] on span "Email" at bounding box center [757, 391] width 288 height 14
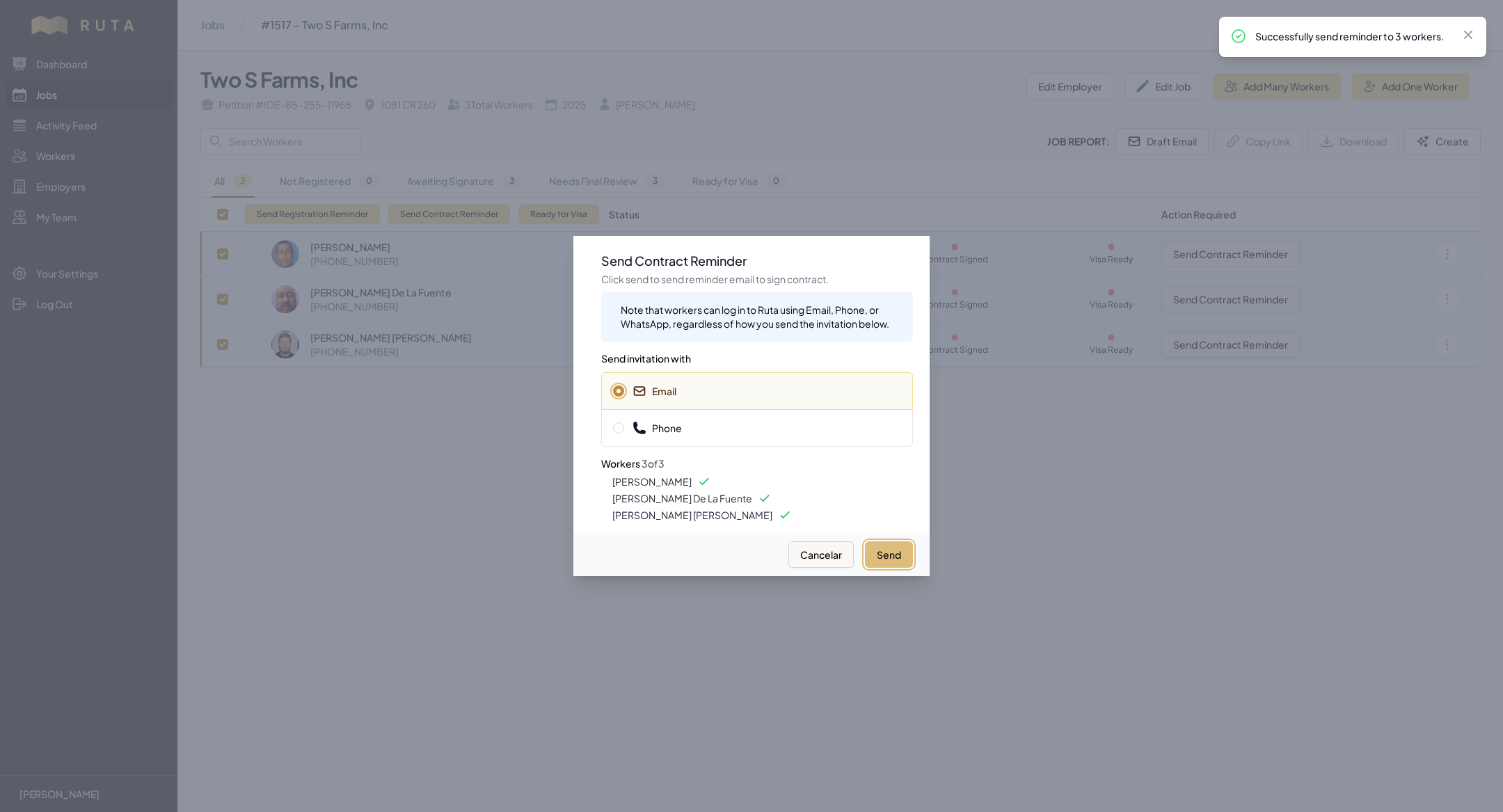
click at [892, 549] on button "Send" at bounding box center [889, 554] width 48 height 26
click at [499, 484] on div at bounding box center [752, 406] width 1503 height 812
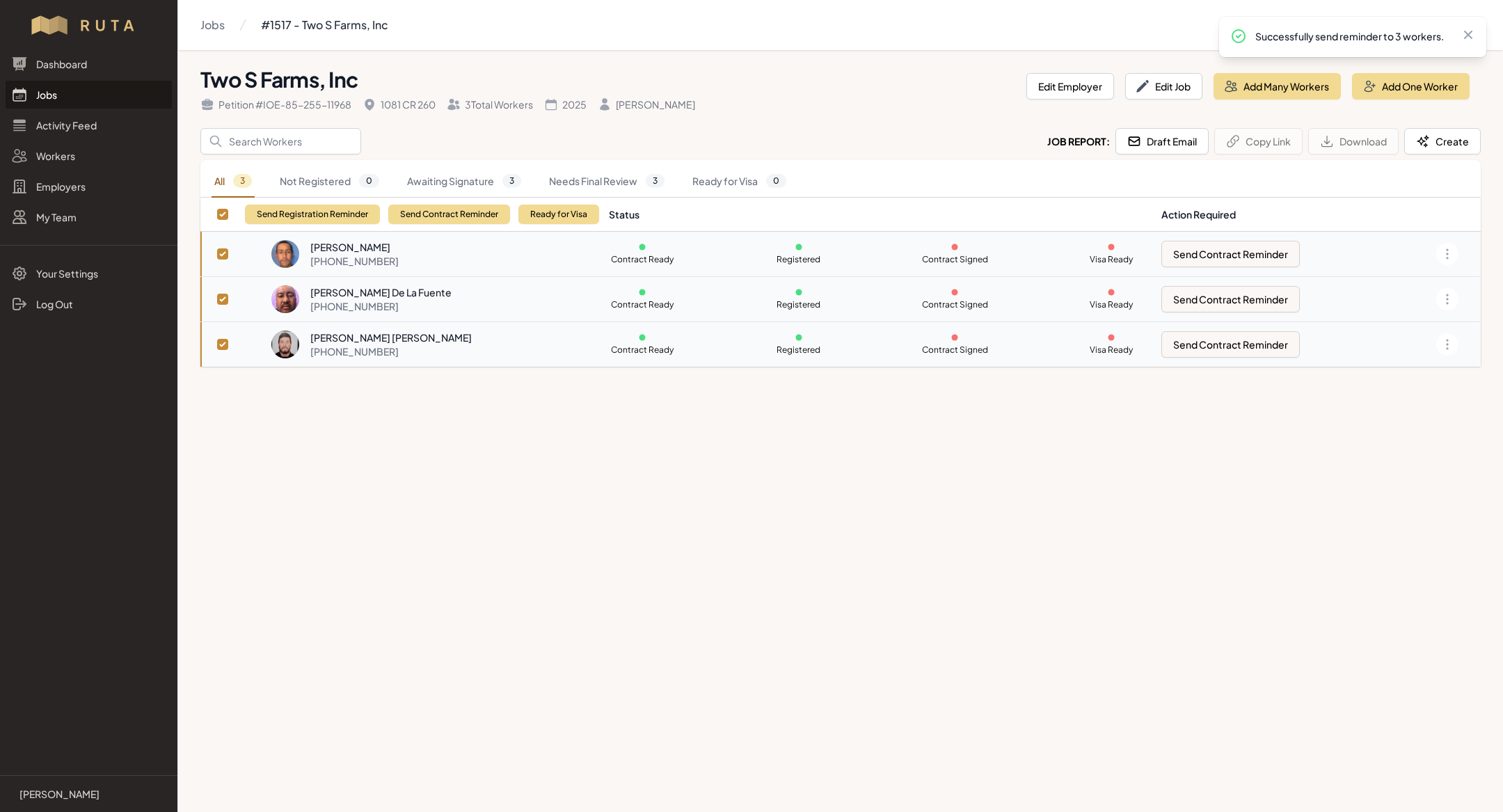
click at [81, 94] on link "Jobs" at bounding box center [89, 95] width 166 height 28
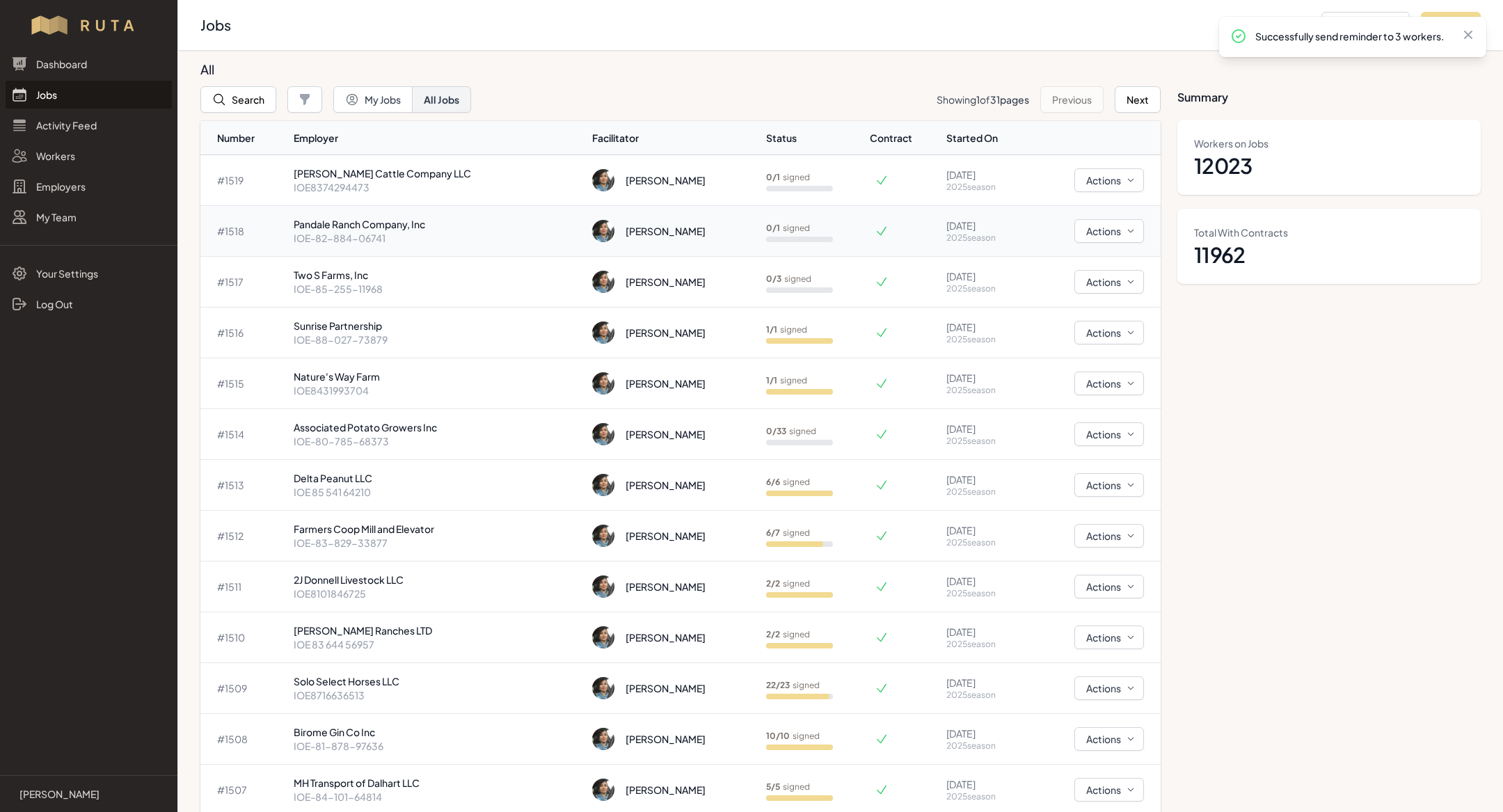
click at [370, 229] on p "Pandale Ranch Company, Inc" at bounding box center [437, 224] width 287 height 14
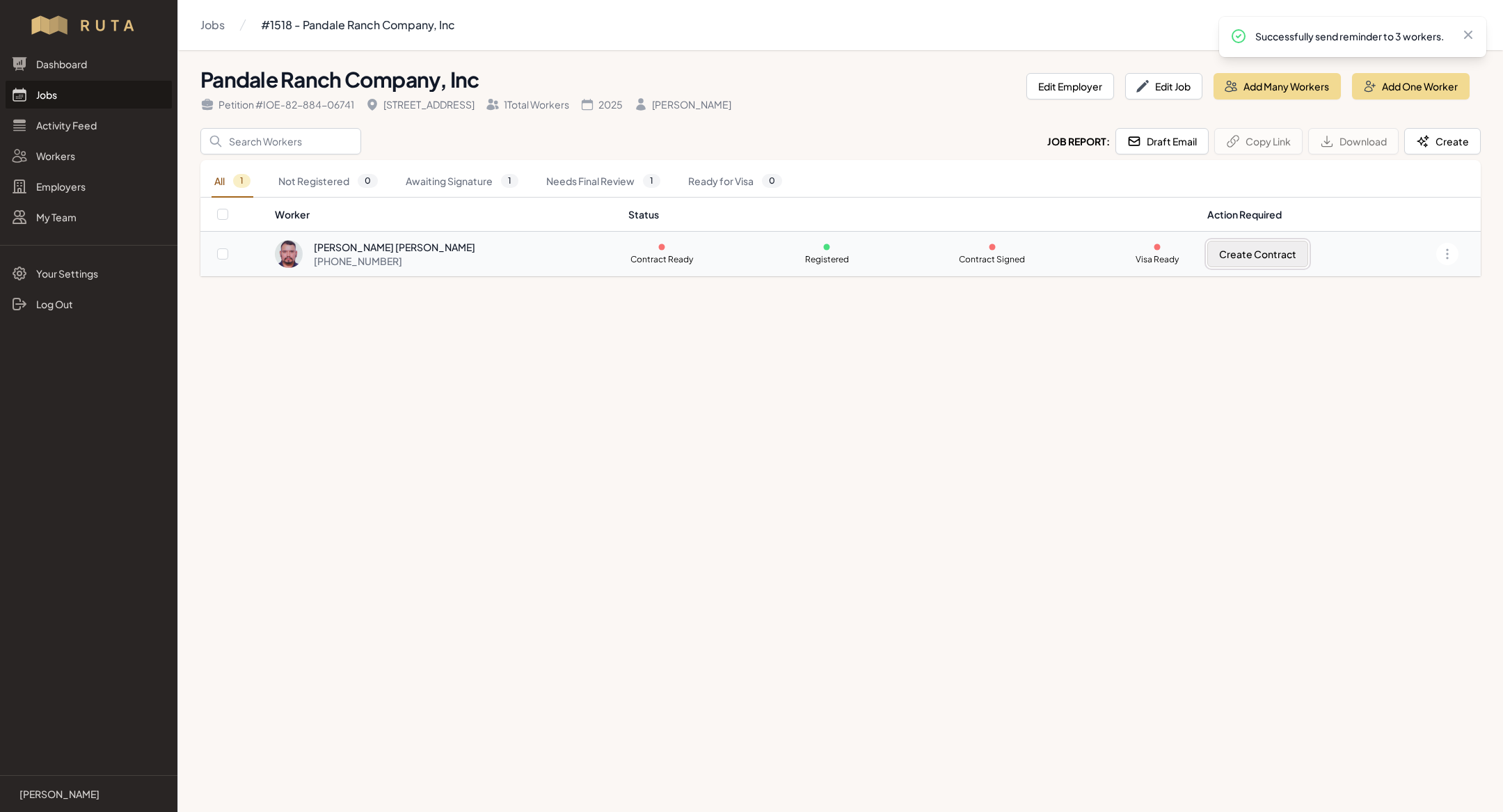
click at [1241, 258] on button "Create Contract" at bounding box center [1258, 254] width 101 height 26
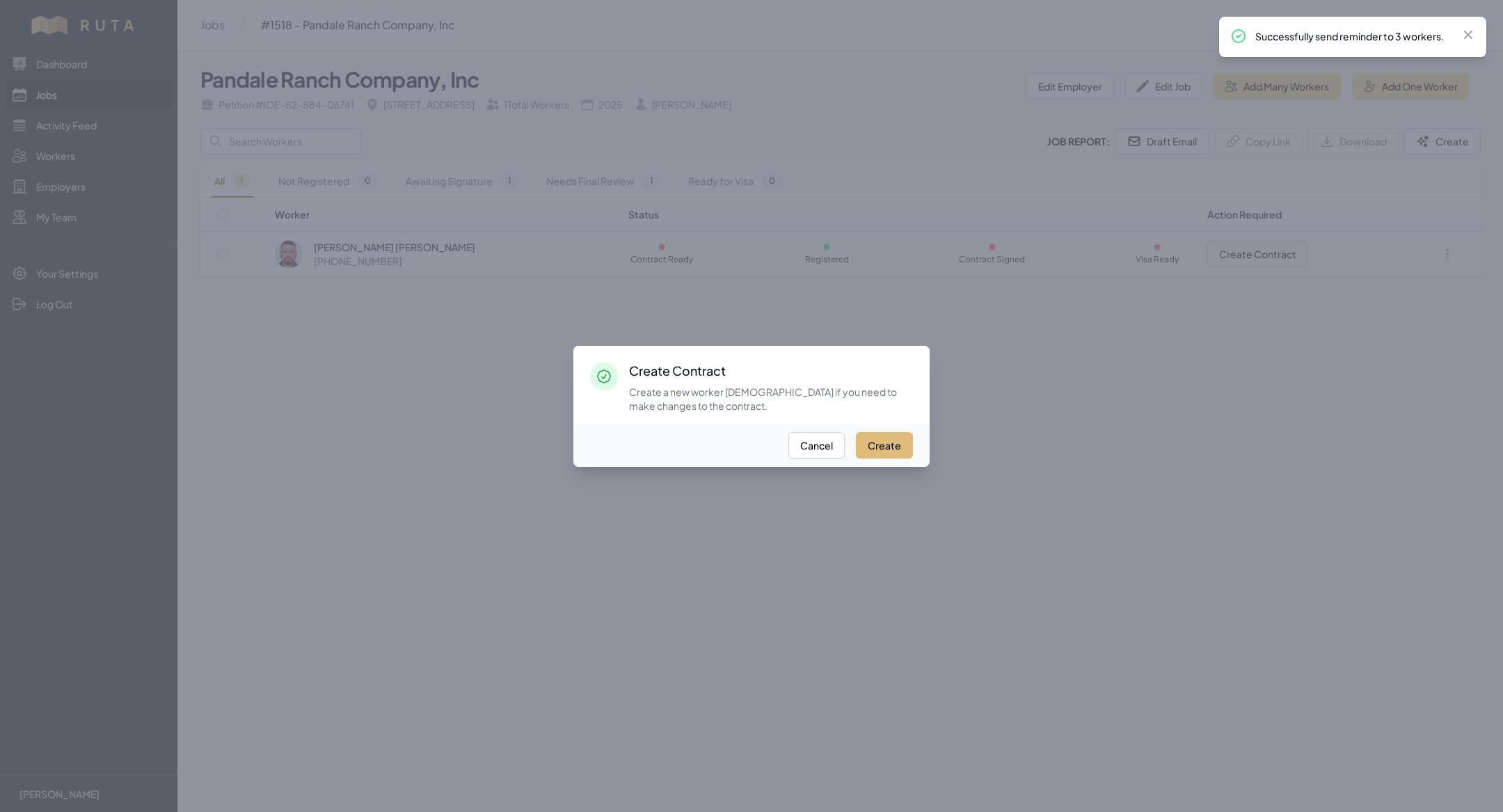
click at [894, 454] on button "Create" at bounding box center [884, 445] width 57 height 26
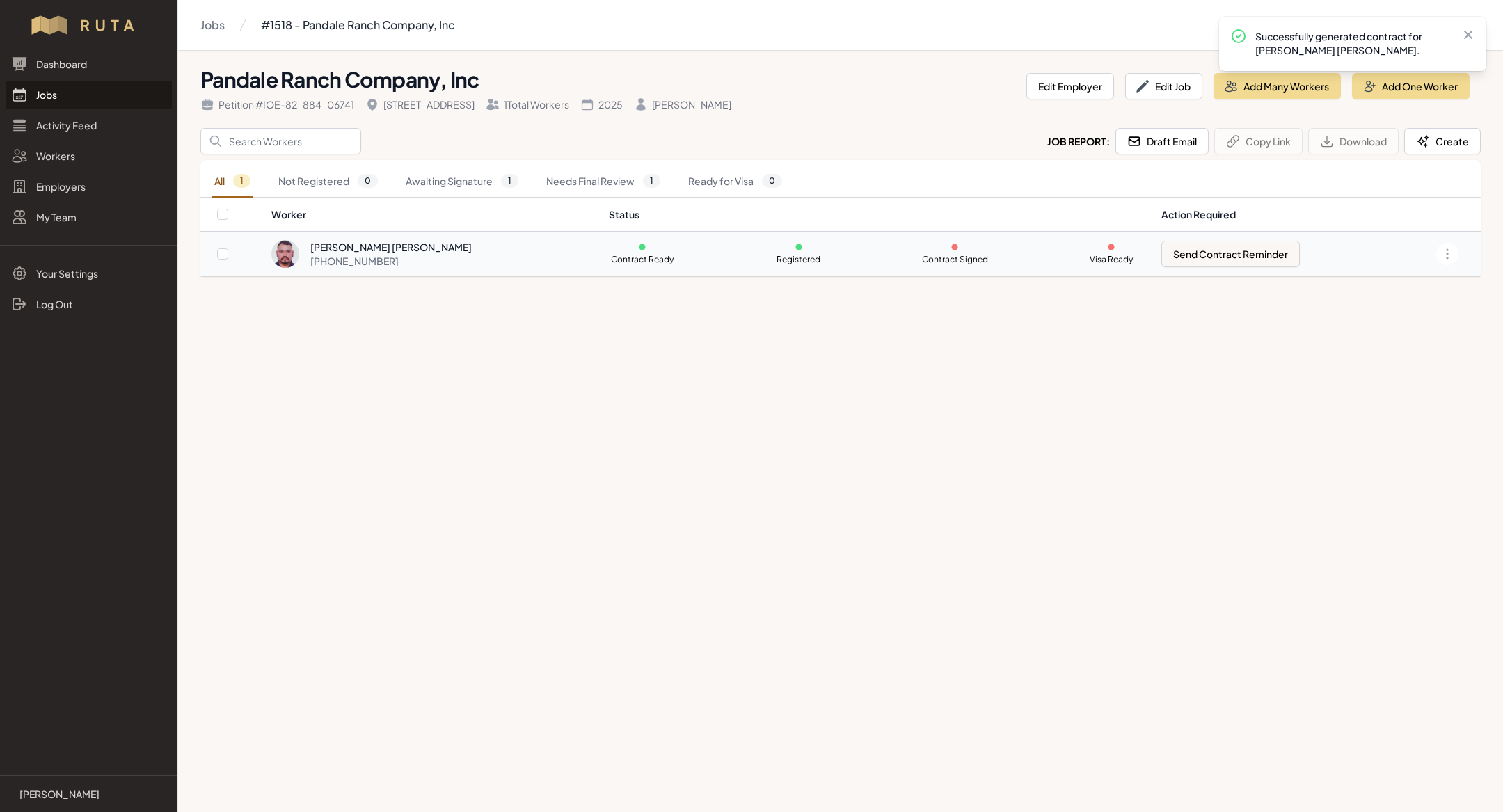
click at [537, 264] on div "[PERSON_NAME] [PERSON_NAME] [PHONE_NUMBER]" at bounding box center [431, 254] width 320 height 28
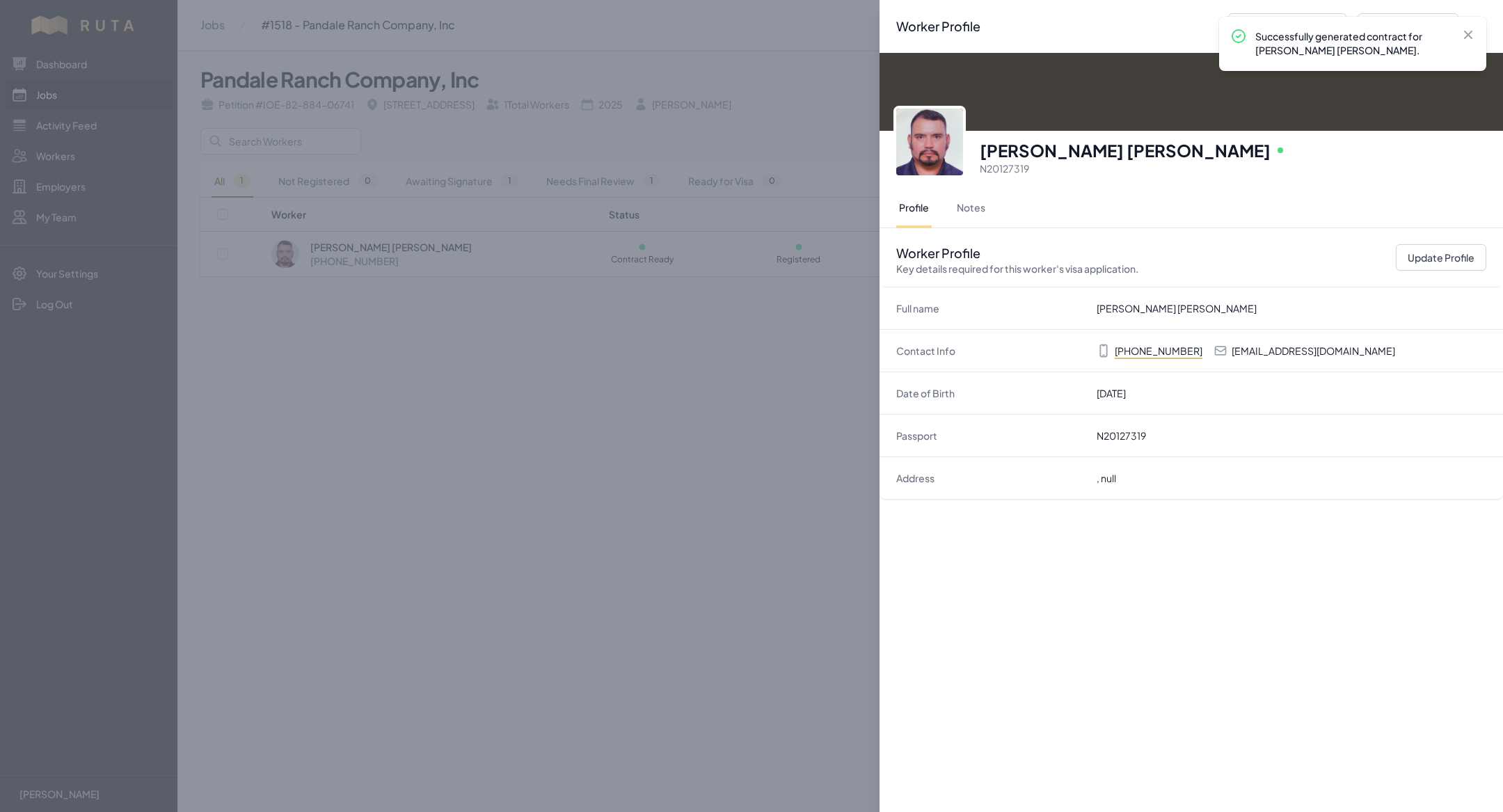
click at [745, 446] on div "Worker Profile Previous Worker Next Worker Close panel [PERSON_NAME] [PERSON_NA…" at bounding box center [752, 406] width 1503 height 812
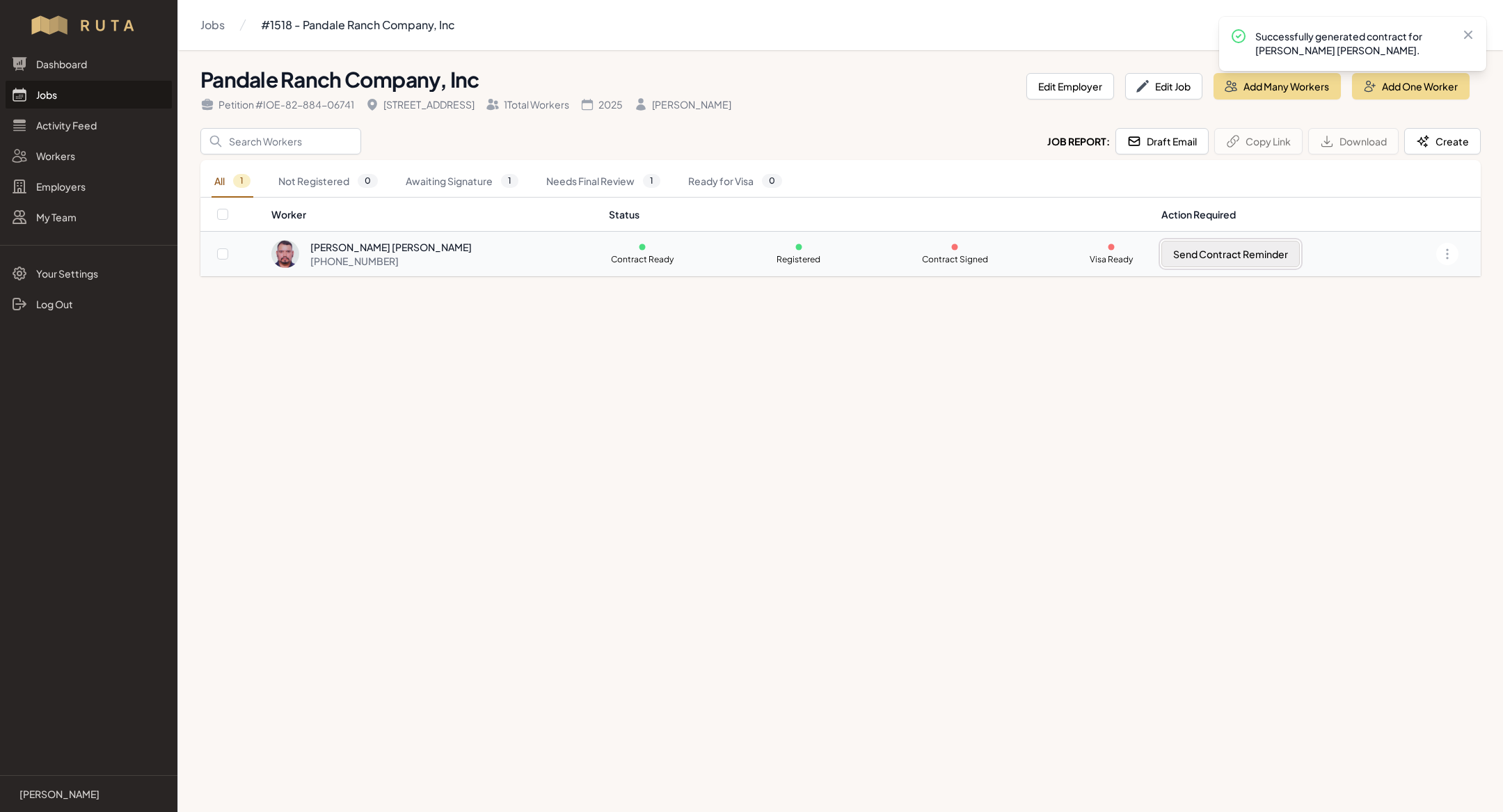
click at [1190, 253] on button "Send Contract Reminder" at bounding box center [1230, 254] width 139 height 26
checkbox input "true"
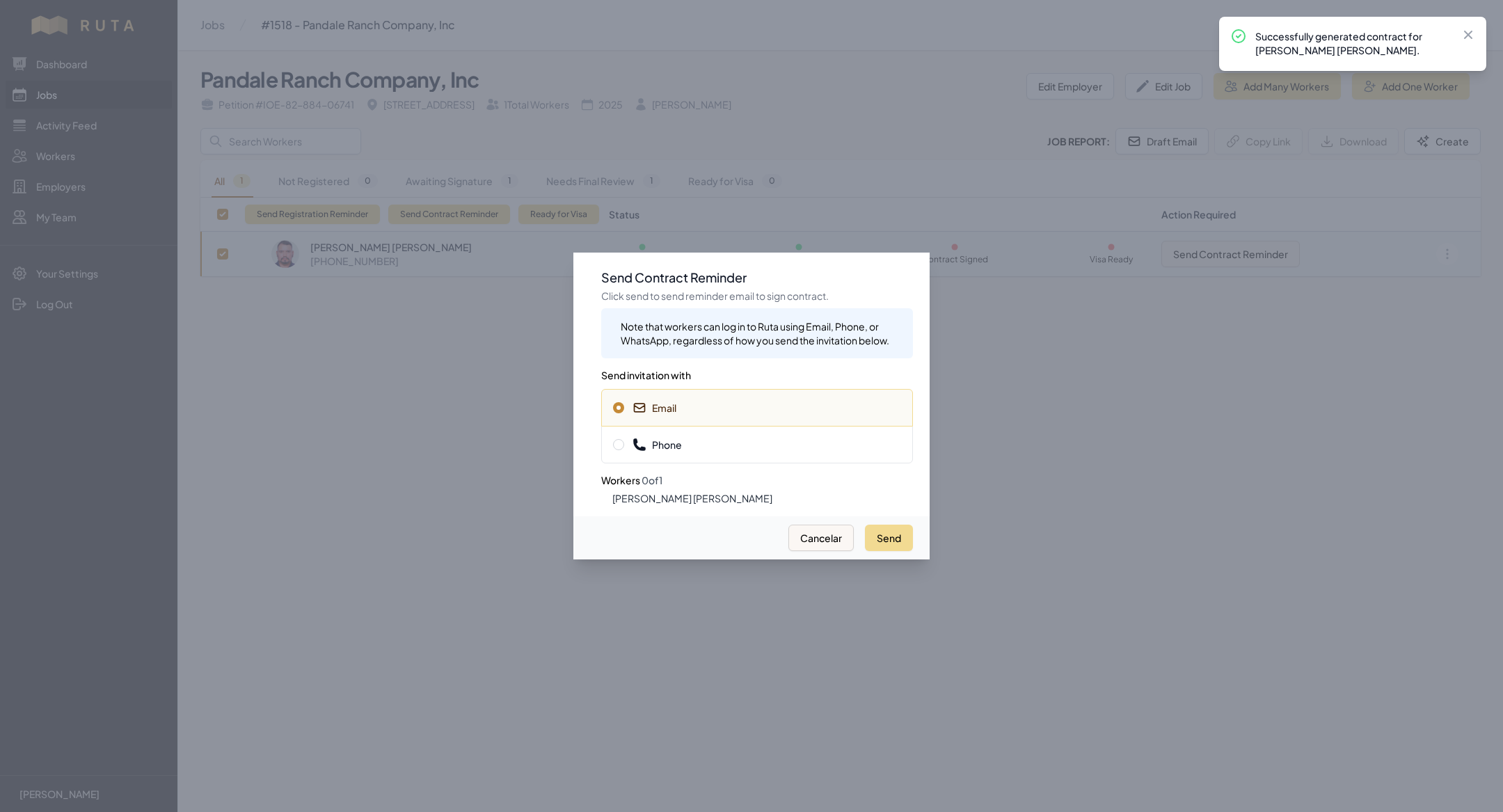
click at [857, 438] on span "Phone" at bounding box center [757, 445] width 288 height 14
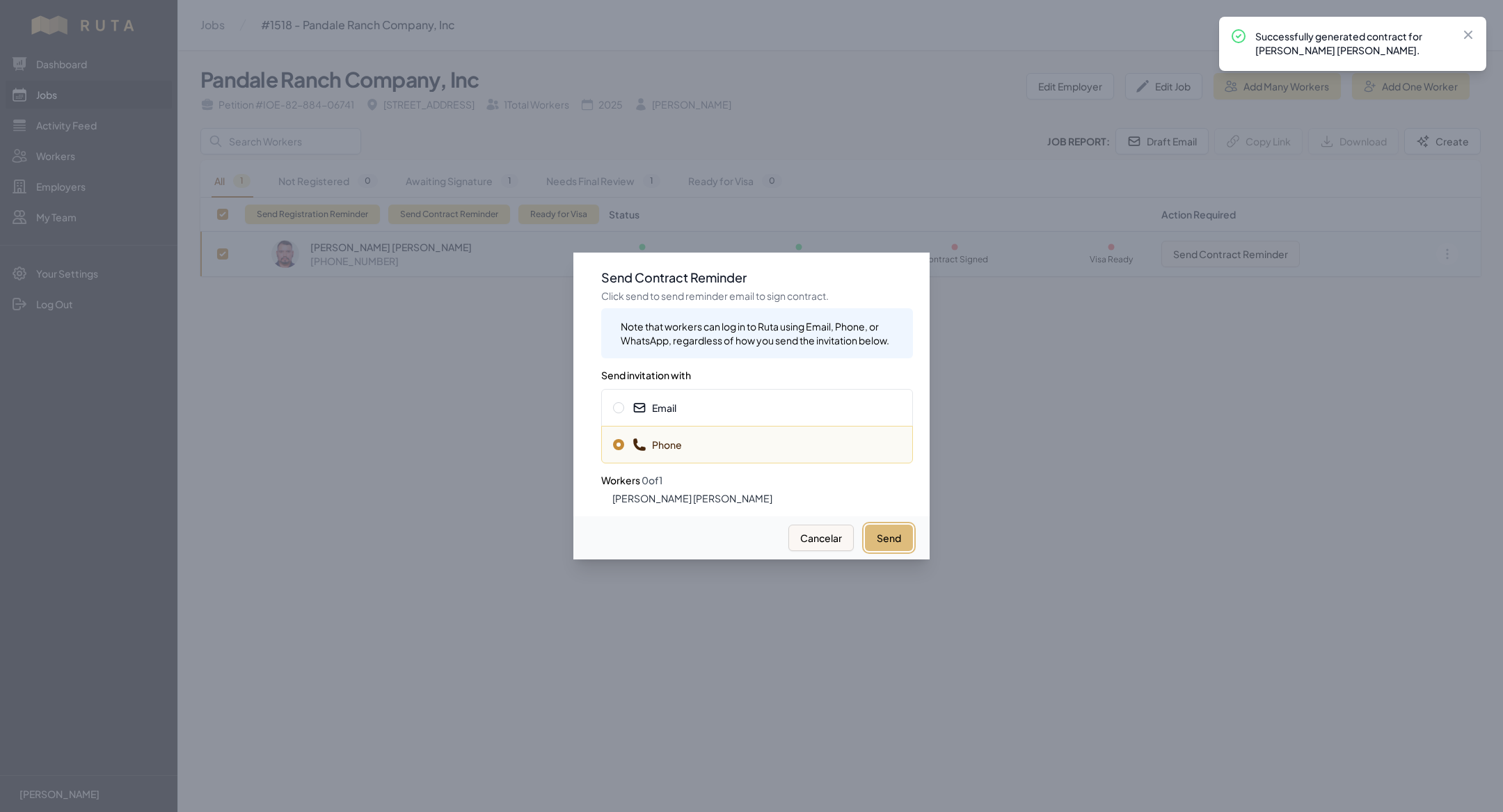
click at [892, 526] on button "Send" at bounding box center [889, 538] width 48 height 26
click at [753, 400] on div "Email" at bounding box center [757, 407] width 312 height 37
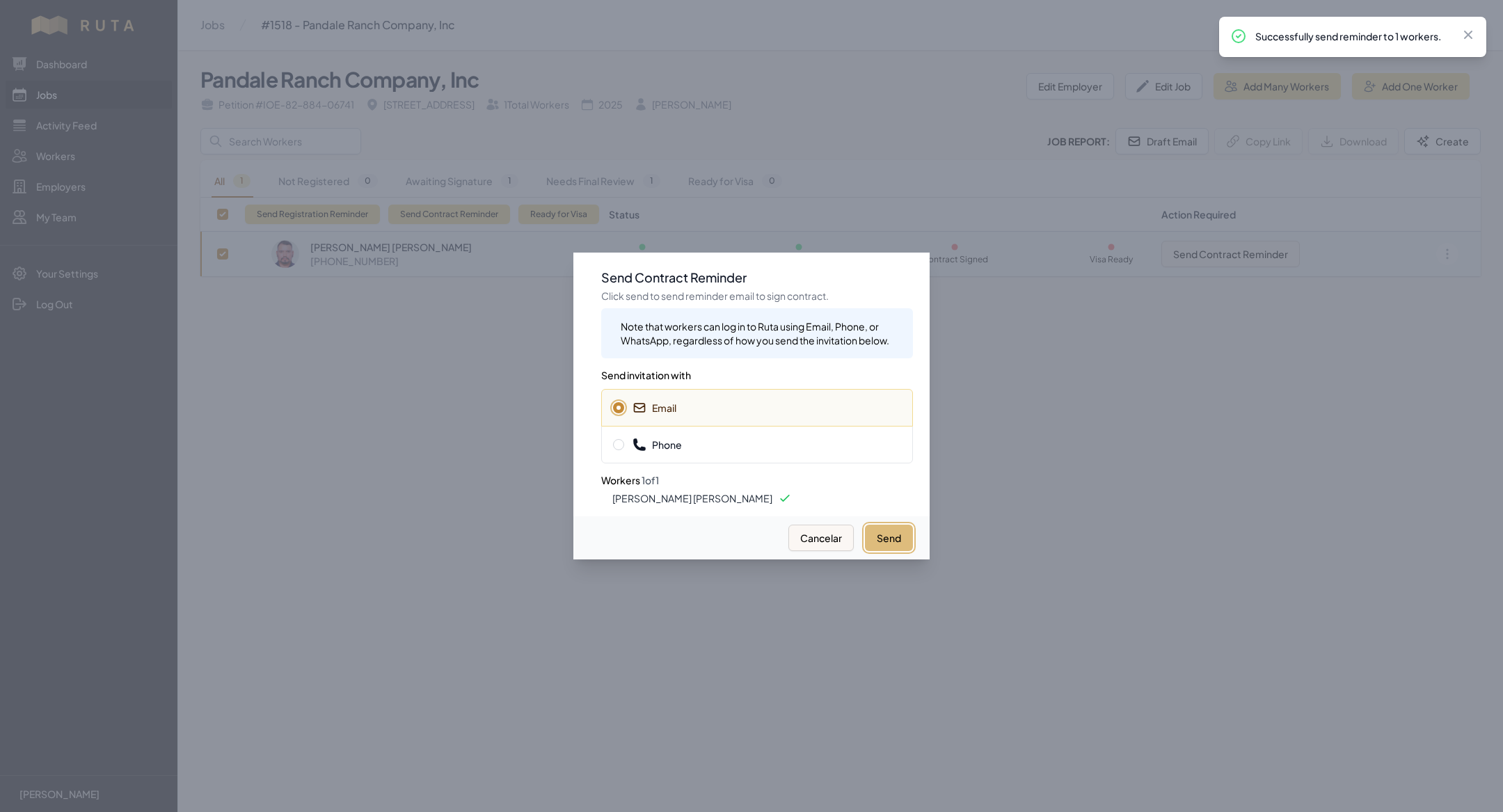
click at [890, 534] on button "Send" at bounding box center [889, 538] width 48 height 26
click at [347, 454] on div at bounding box center [752, 406] width 1503 height 812
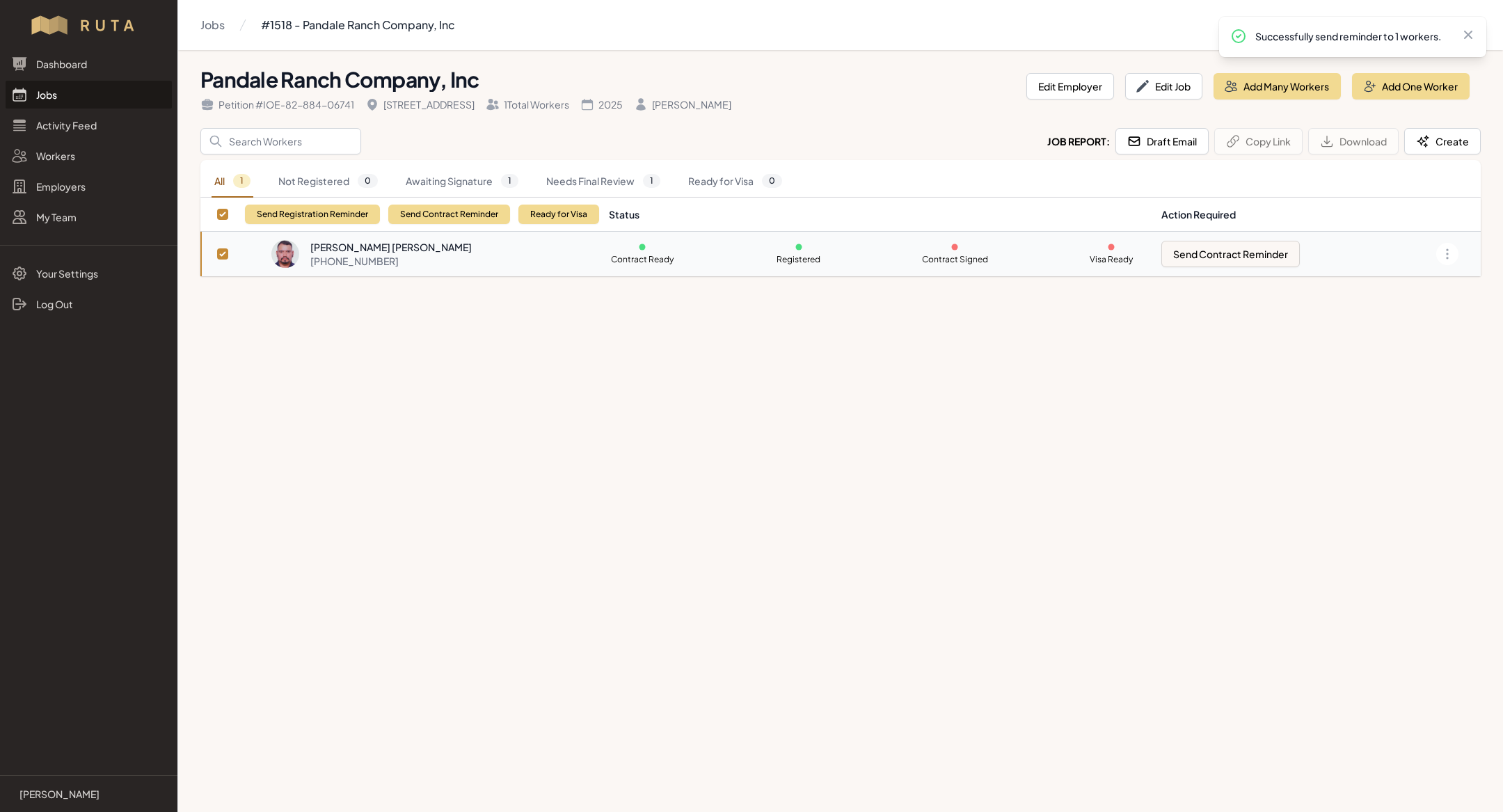
click at [94, 100] on link "Jobs" at bounding box center [89, 95] width 166 height 28
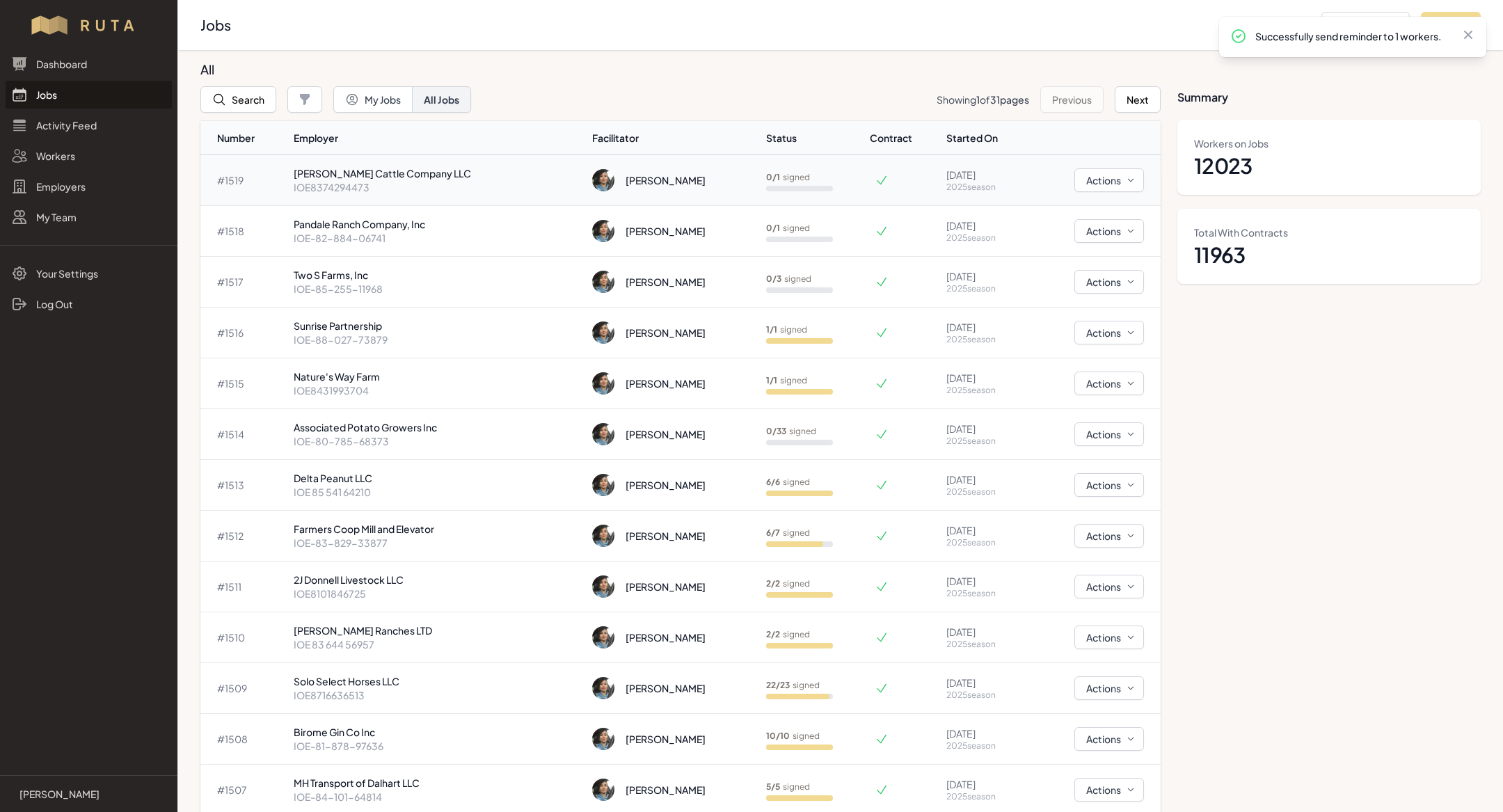
click at [404, 169] on p "[PERSON_NAME] Cattle Company LLC" at bounding box center [437, 173] width 287 height 14
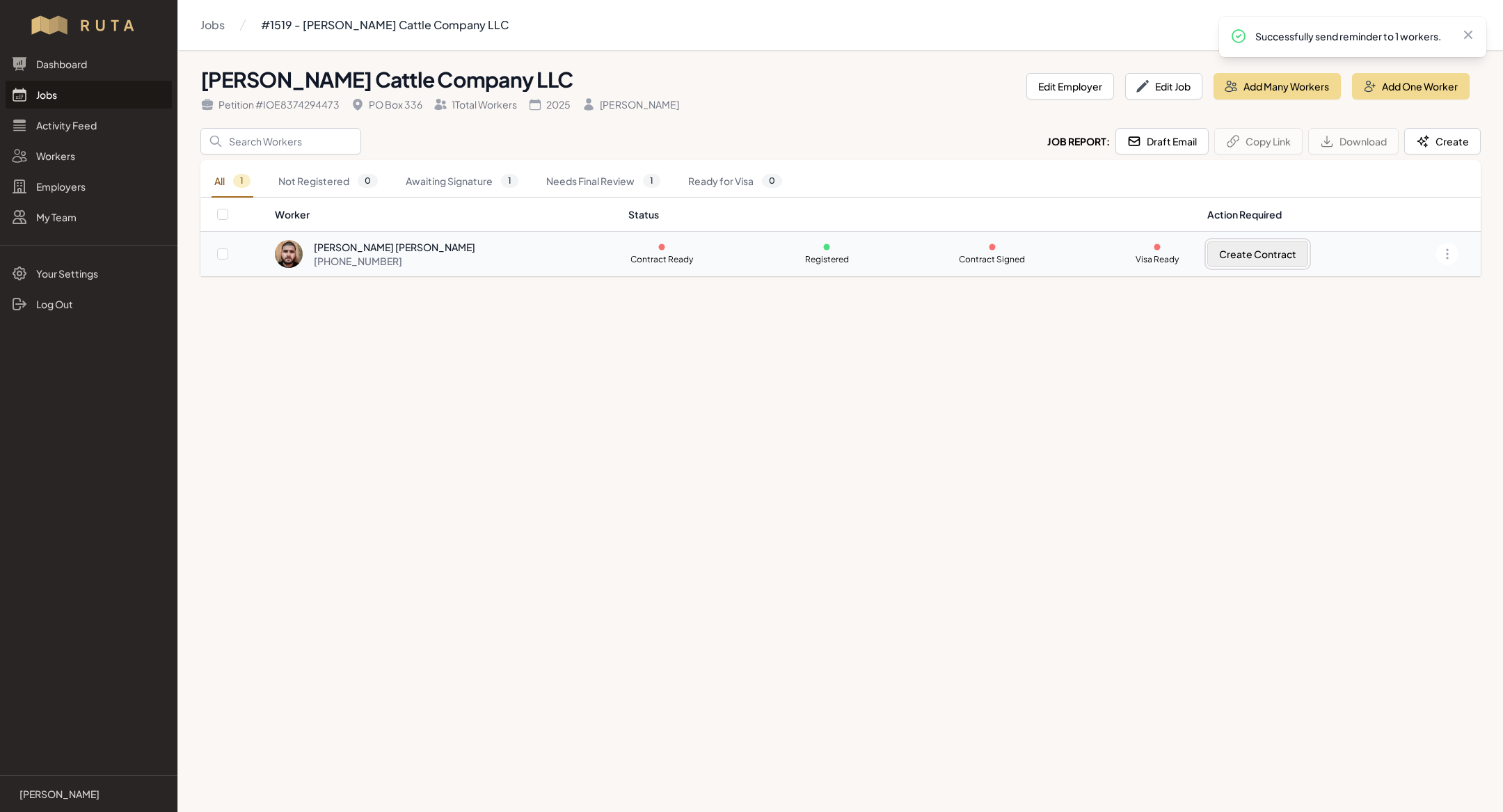
click at [1246, 250] on button "Create Contract" at bounding box center [1258, 254] width 101 height 26
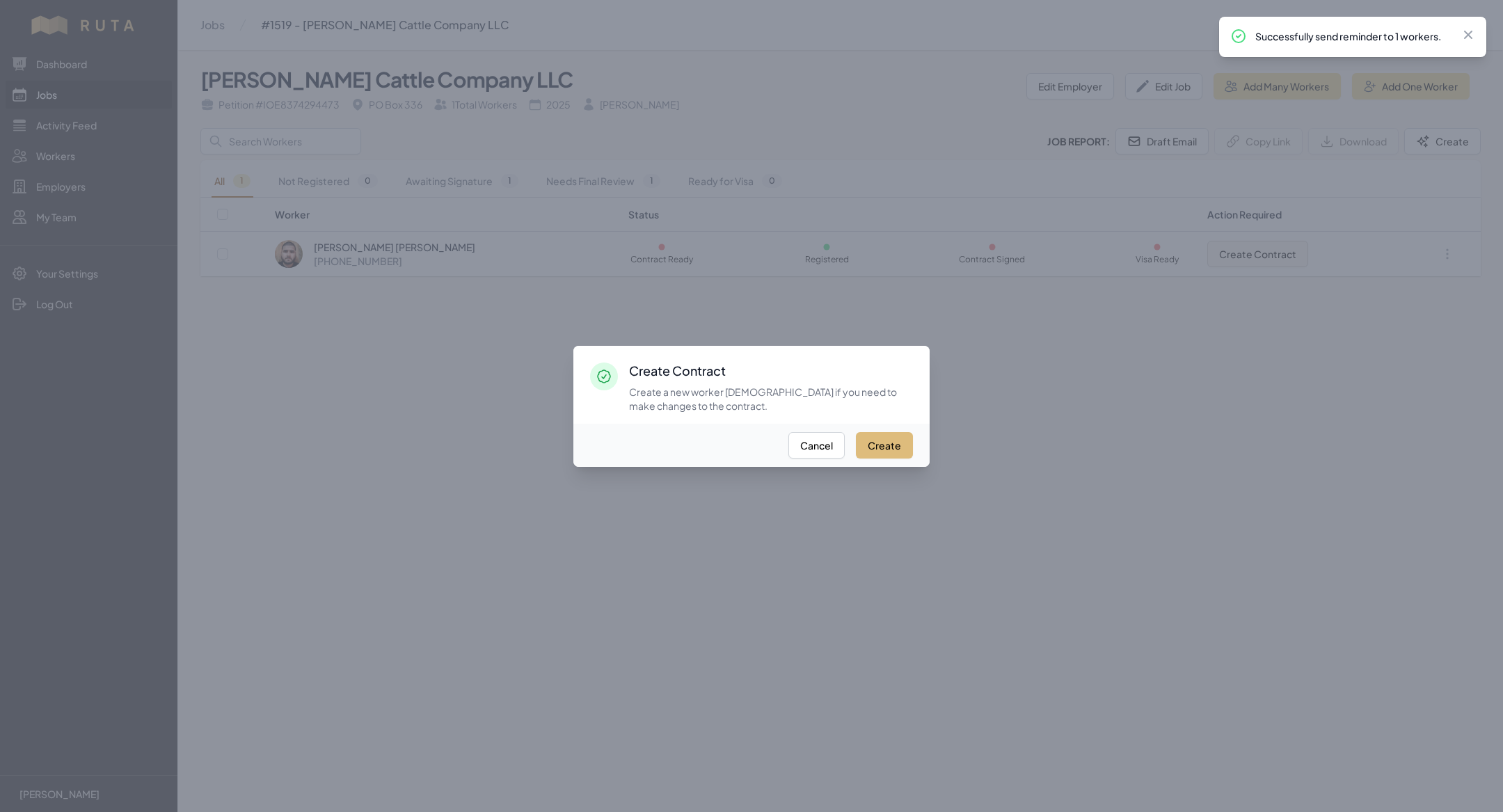
click at [895, 442] on button "Create" at bounding box center [884, 445] width 57 height 26
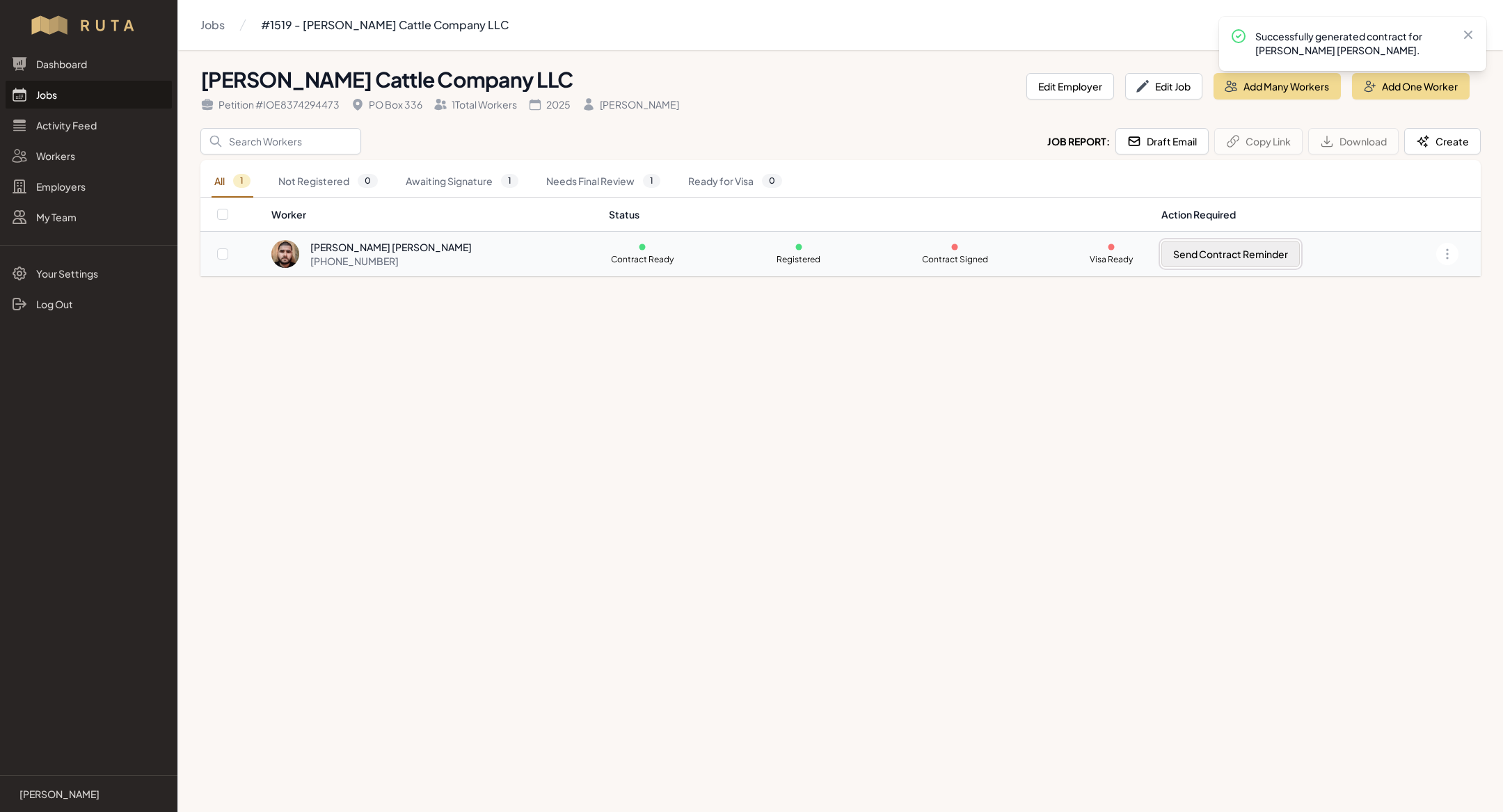
click at [1249, 249] on button "Send Contract Reminder" at bounding box center [1230, 254] width 139 height 26
checkbox input "true"
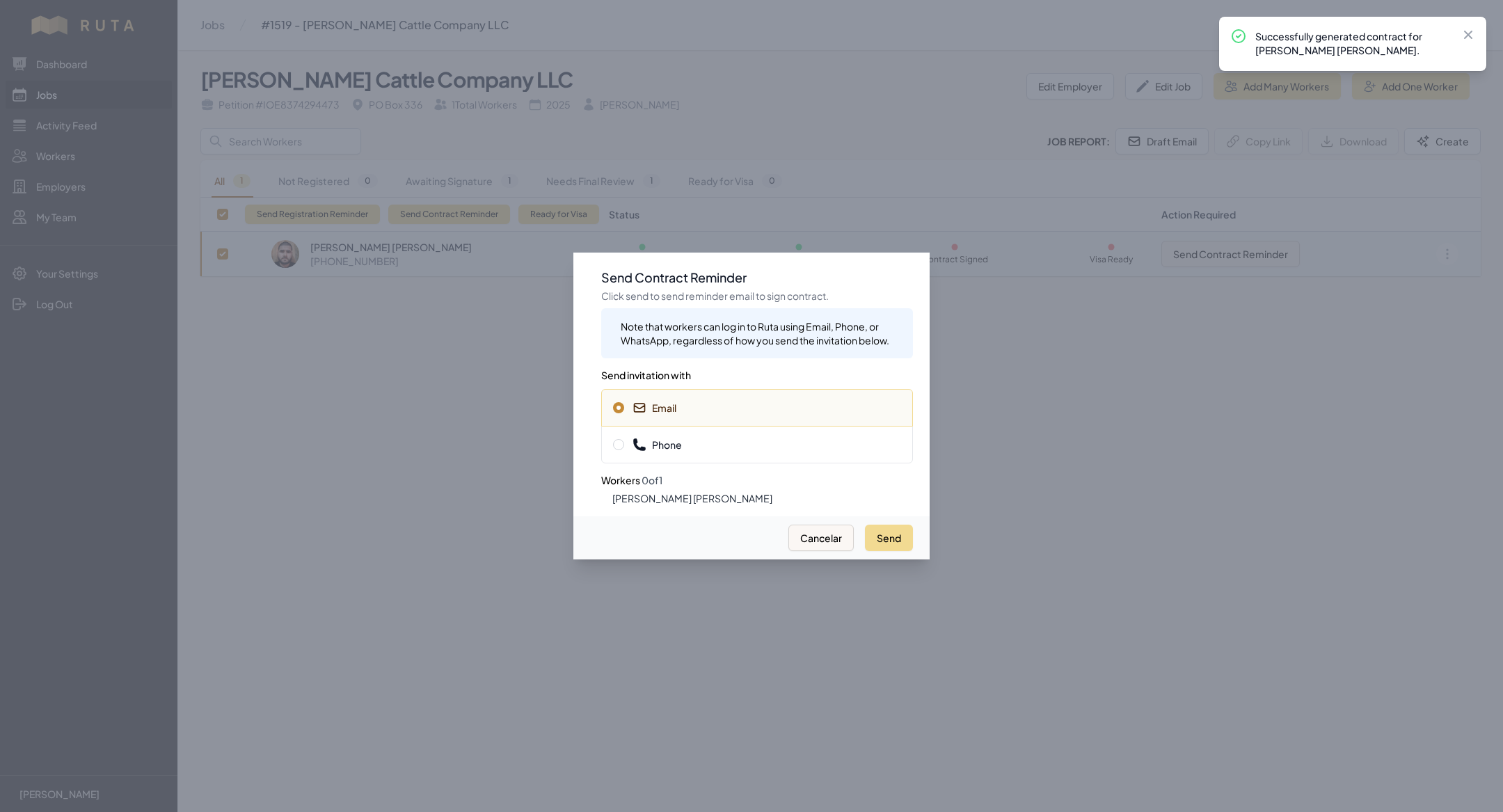
click at [871, 453] on div "Phone" at bounding box center [757, 445] width 312 height 37
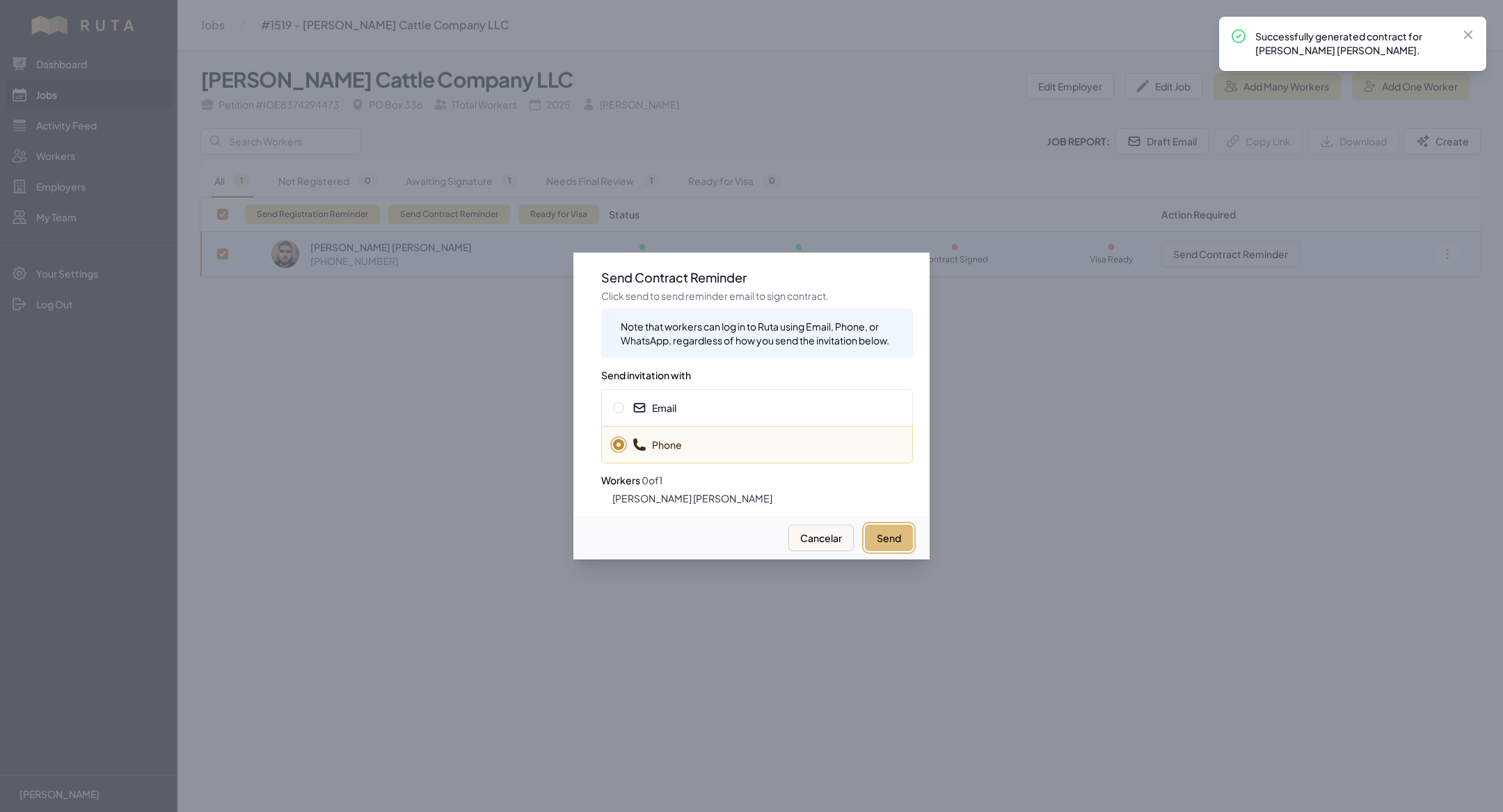
click at [894, 537] on button "Send" at bounding box center [889, 538] width 48 height 26
click at [723, 404] on span "Email" at bounding box center [757, 407] width 288 height 14
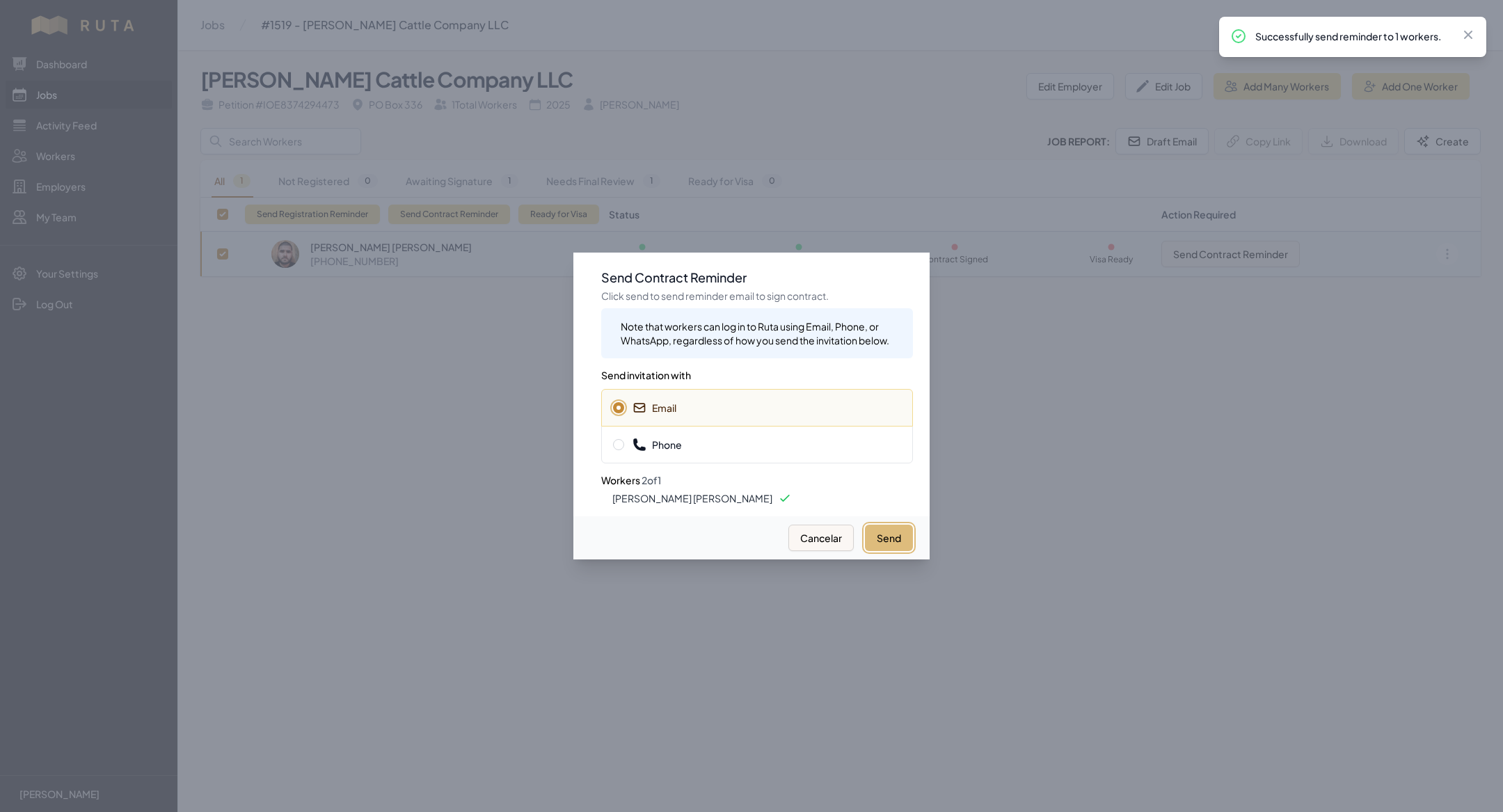
click at [895, 536] on button "Send" at bounding box center [889, 538] width 48 height 26
click at [428, 487] on div at bounding box center [752, 406] width 1503 height 812
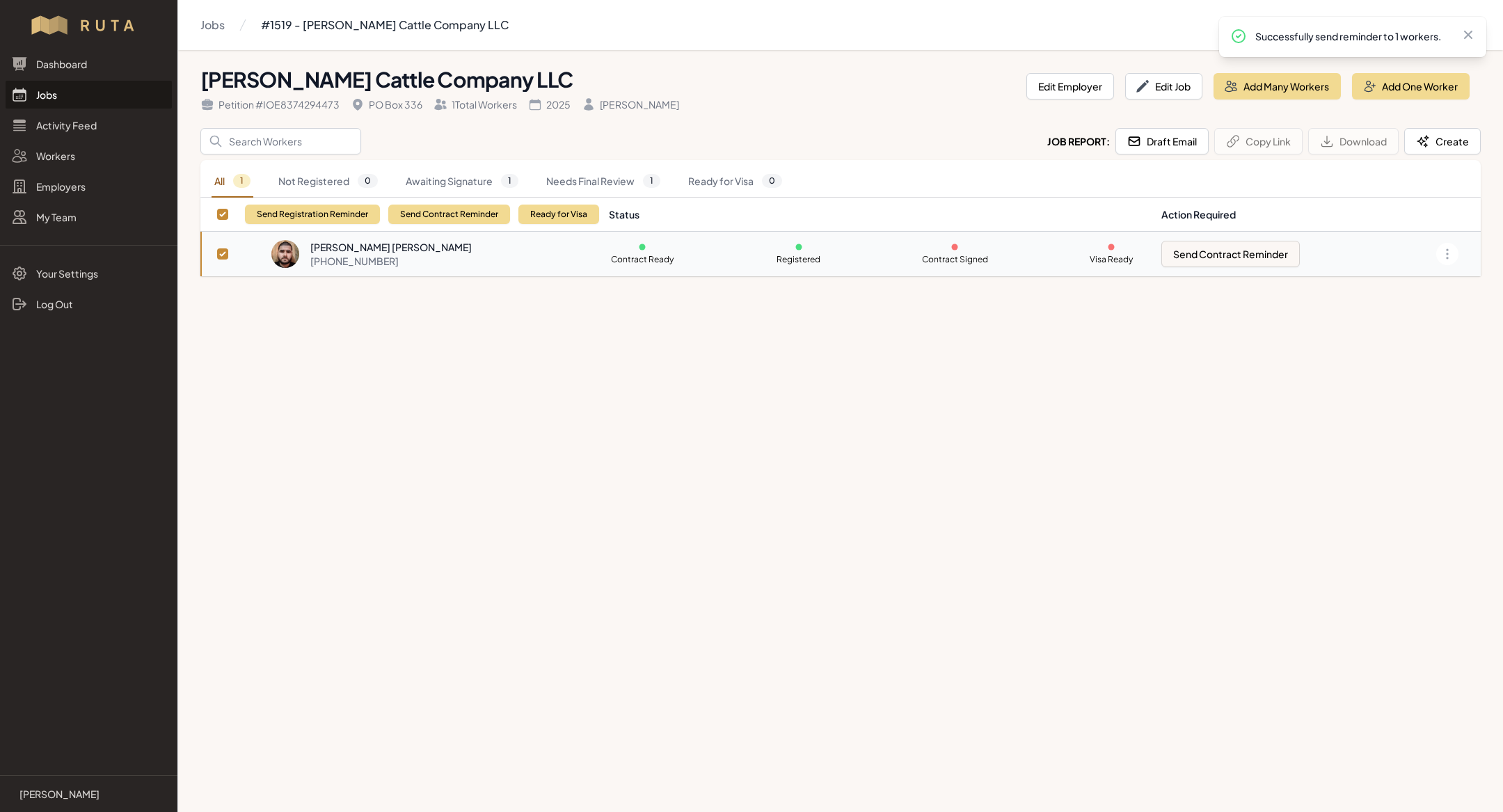
click at [67, 101] on link "Jobs" at bounding box center [89, 95] width 166 height 28
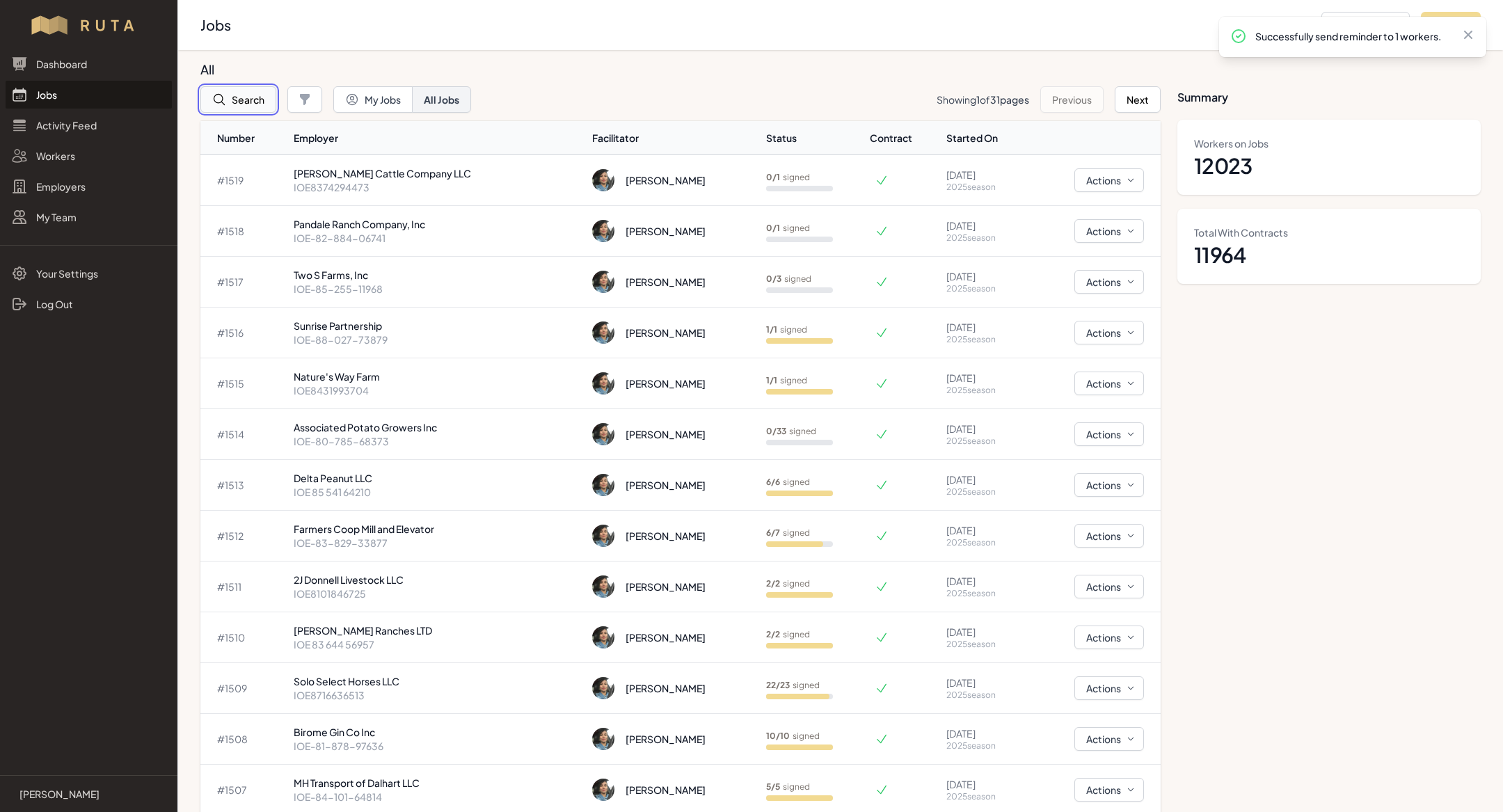
click at [260, 107] on button "Search" at bounding box center [238, 99] width 76 height 26
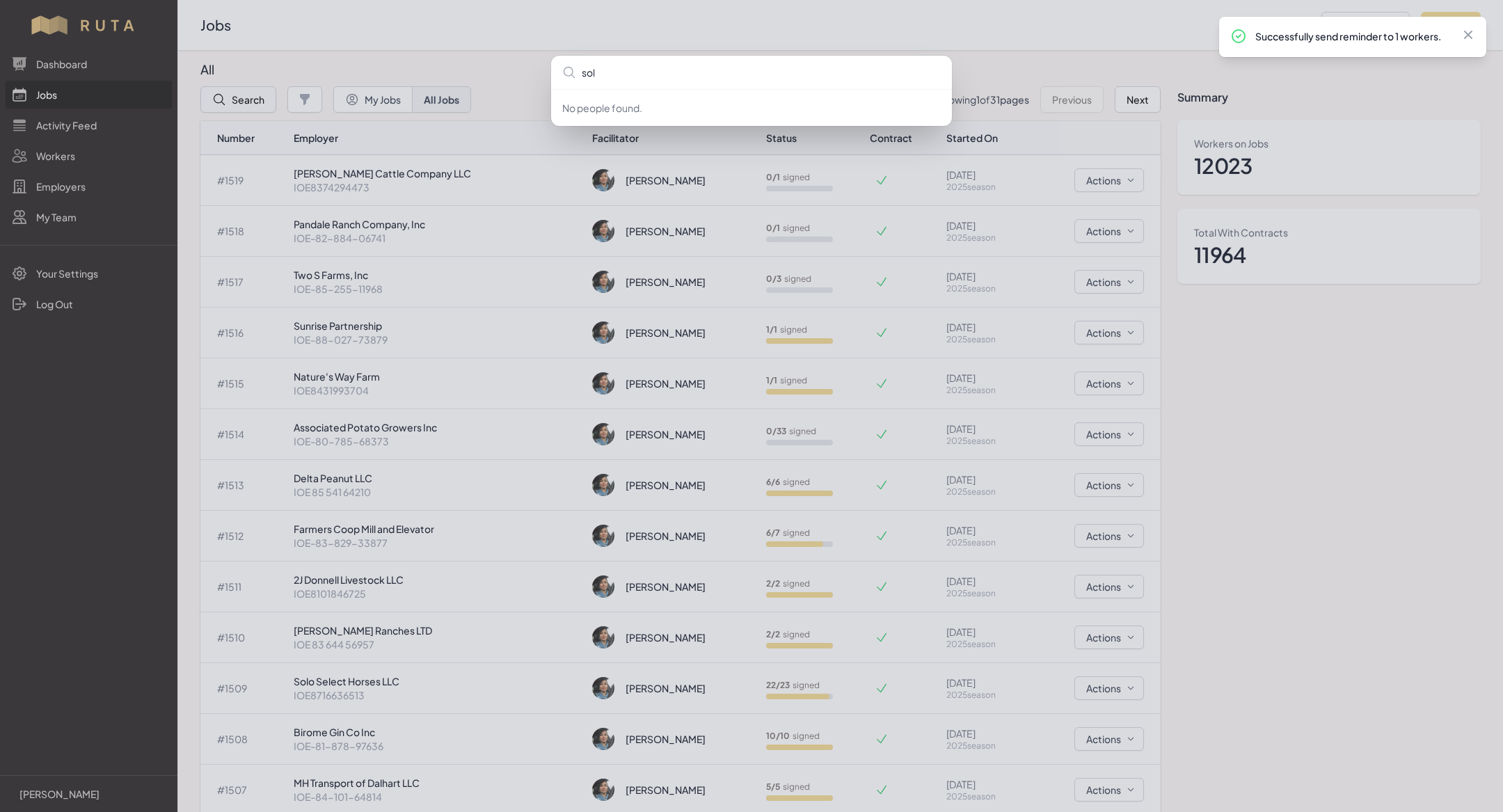
type input "solo"
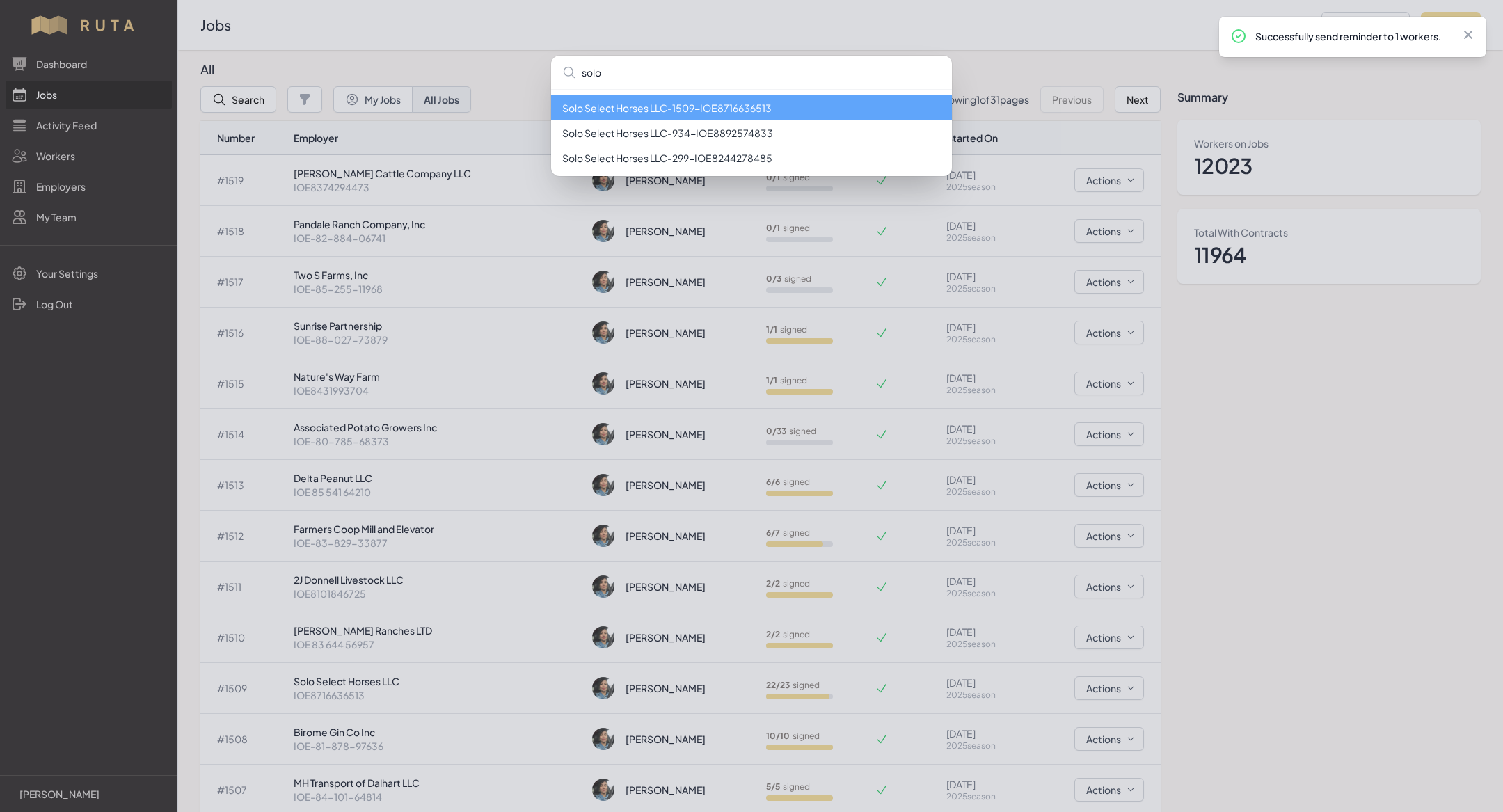
click at [644, 107] on li "Solo Select Horses LLC - 1509 - IOE8716636513" at bounding box center [752, 107] width 400 height 25
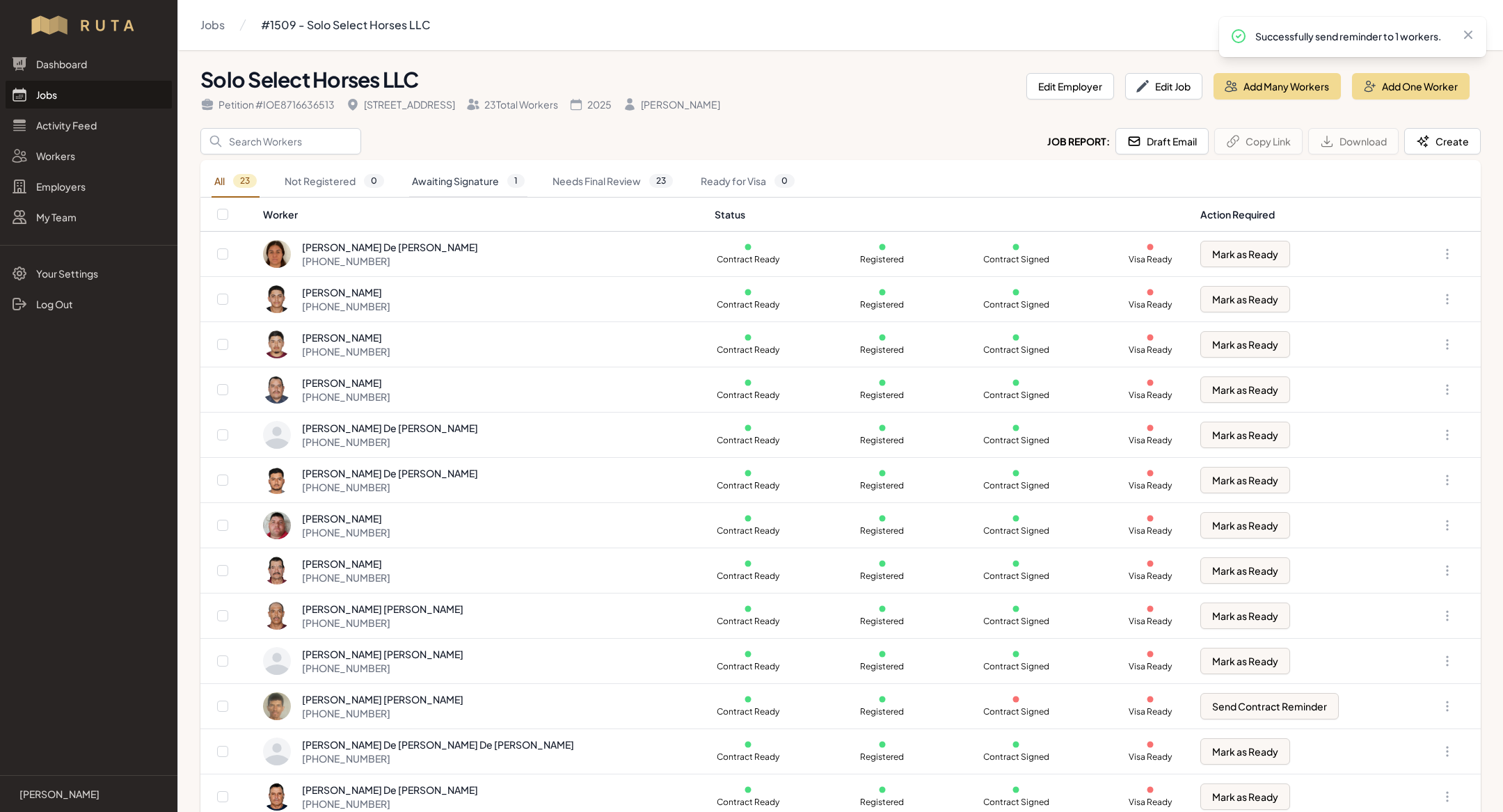
click at [480, 187] on link "Awaiting Signature 1" at bounding box center [468, 181] width 118 height 32
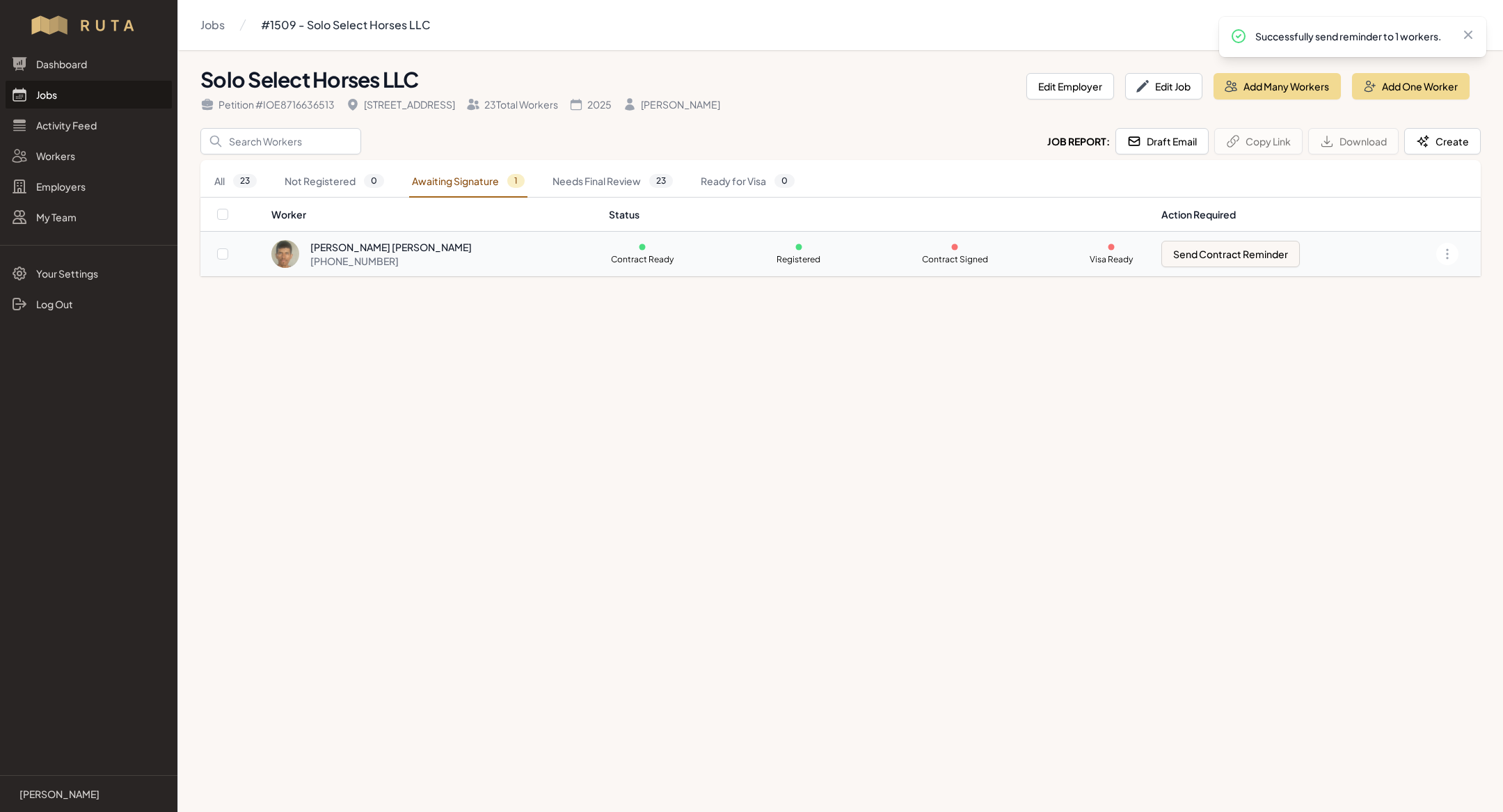
click at [577, 256] on td "[PERSON_NAME] [PERSON_NAME] [PHONE_NUMBER]" at bounding box center [435, 254] width 330 height 45
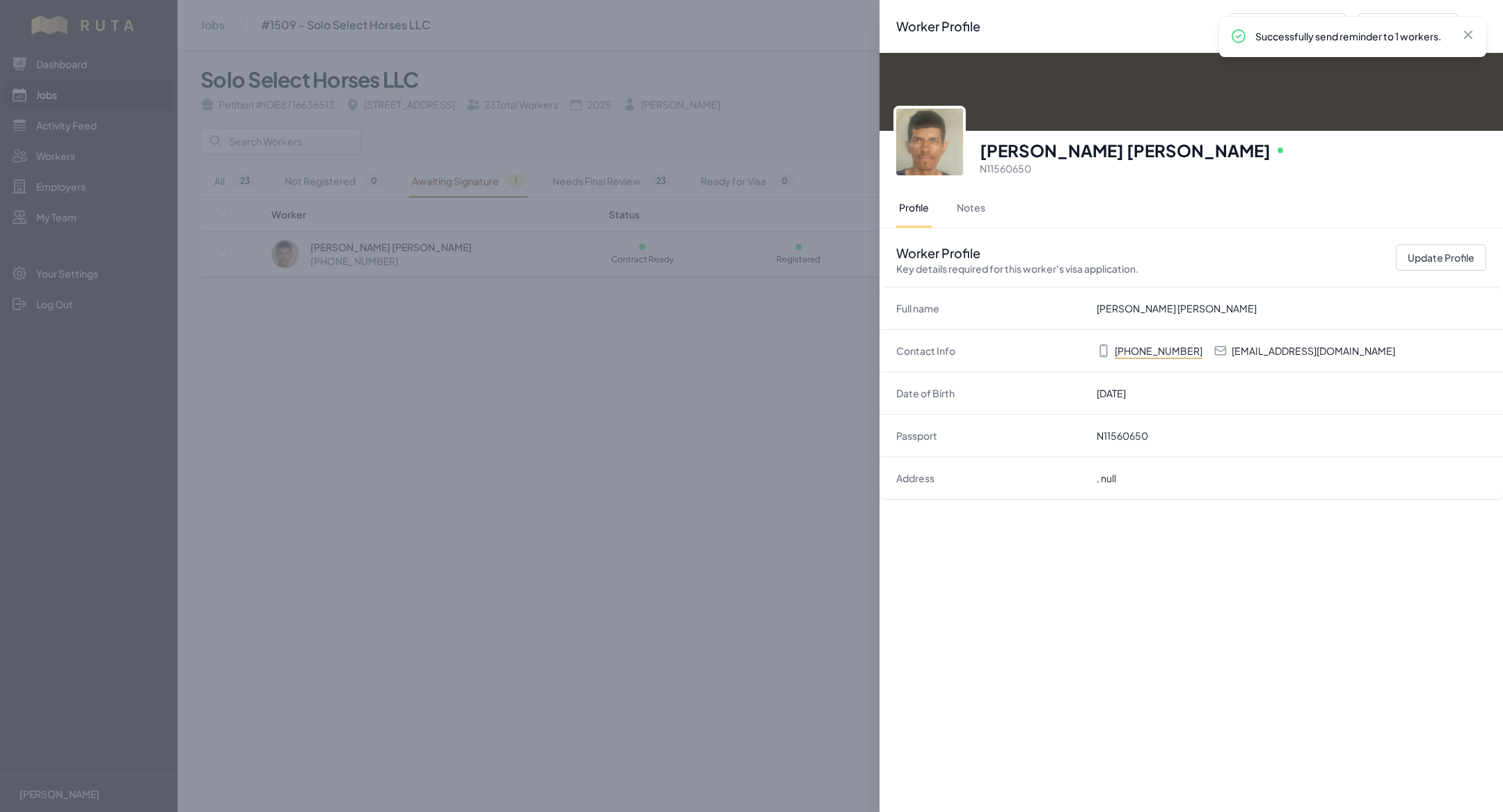
click at [1370, 351] on p "[EMAIL_ADDRESS][DOMAIN_NAME]" at bounding box center [1313, 350] width 164 height 14
copy p "[EMAIL_ADDRESS][DOMAIN_NAME]"
click at [598, 360] on div "Worker Profile Previous Worker Next Worker Close panel [PERSON_NAME] [PERSON_NA…" at bounding box center [752, 406] width 1503 height 812
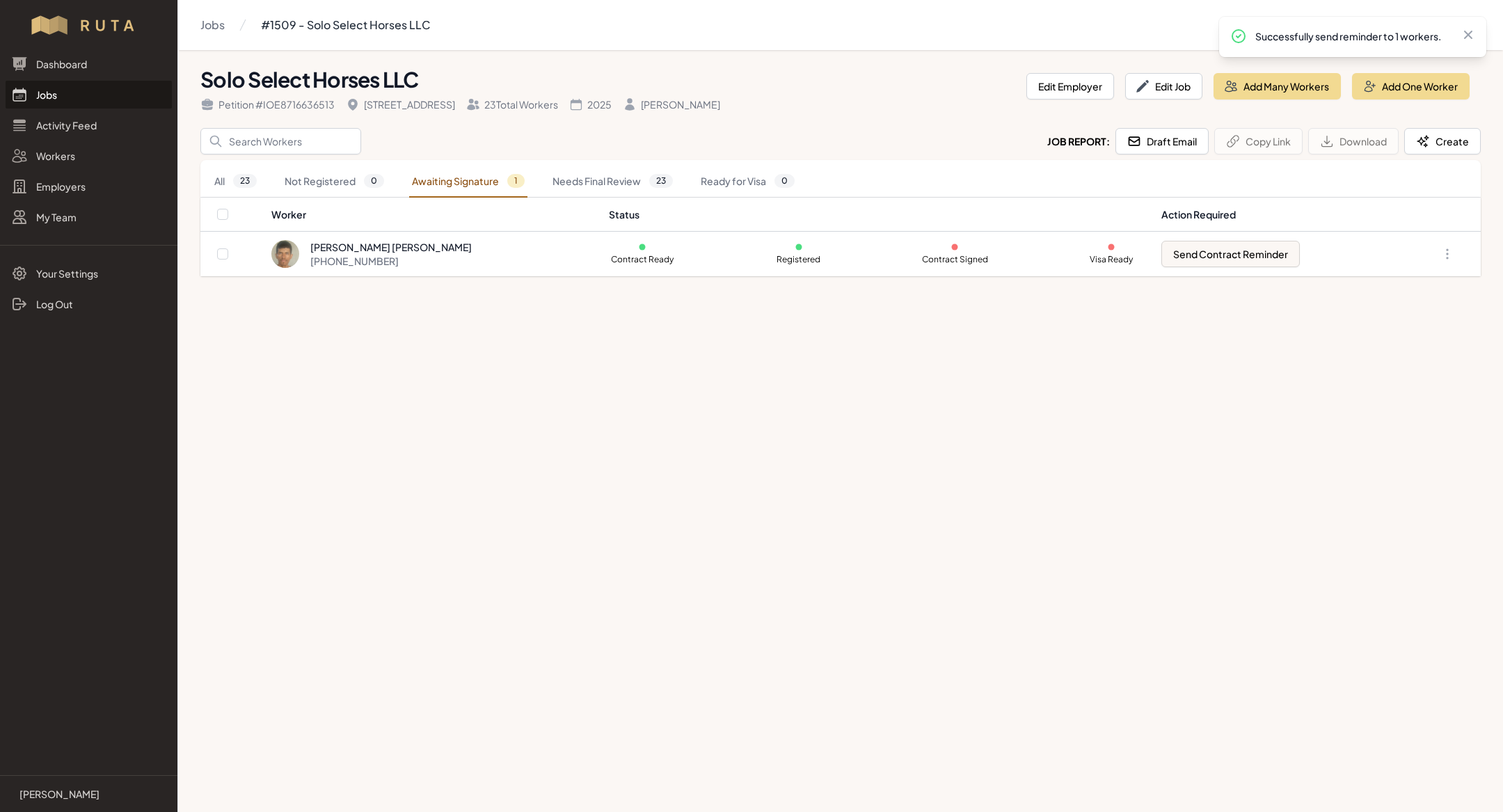
click at [95, 88] on link "Jobs" at bounding box center [89, 95] width 166 height 28
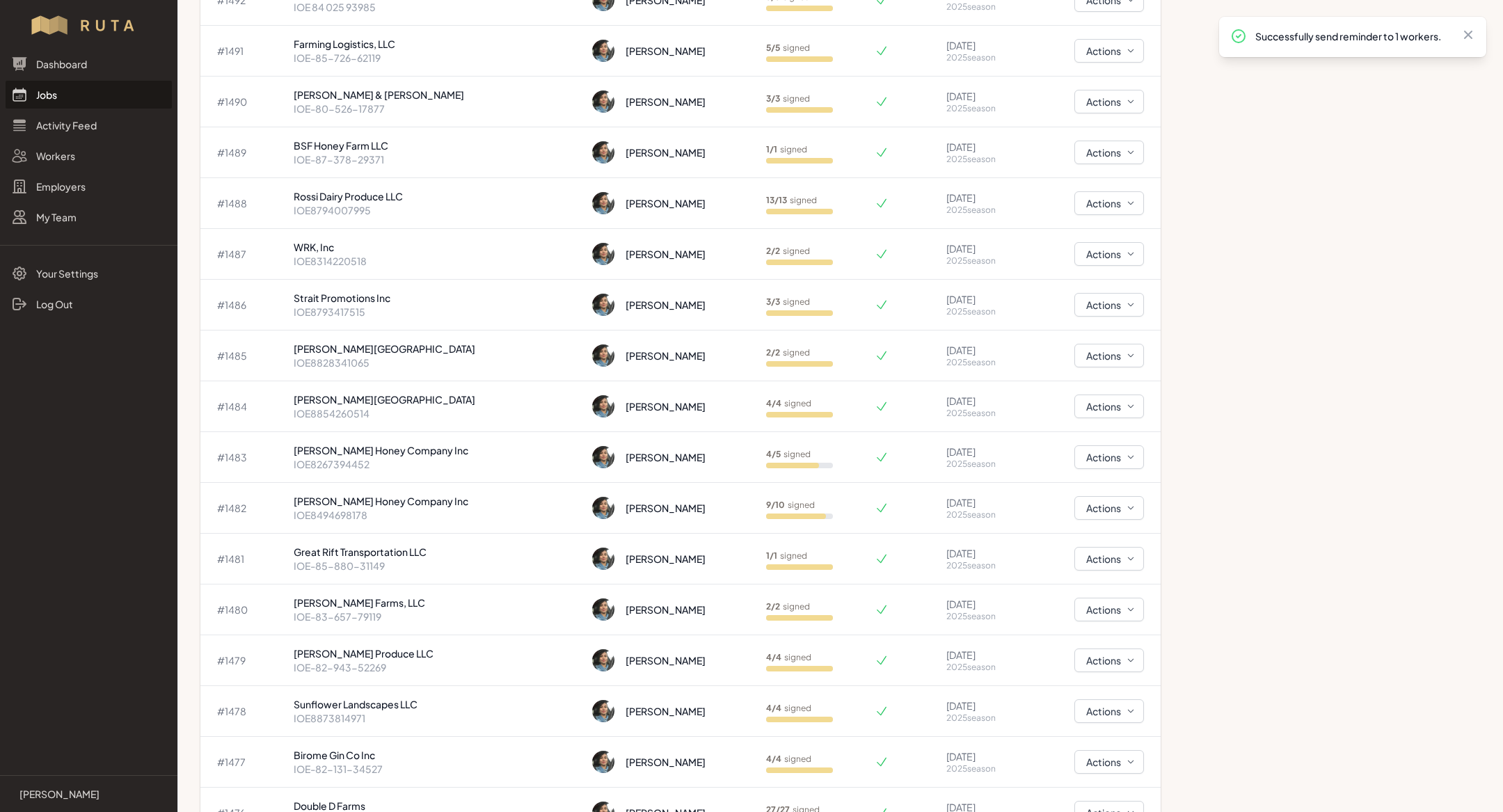
scroll to position [1661, 0]
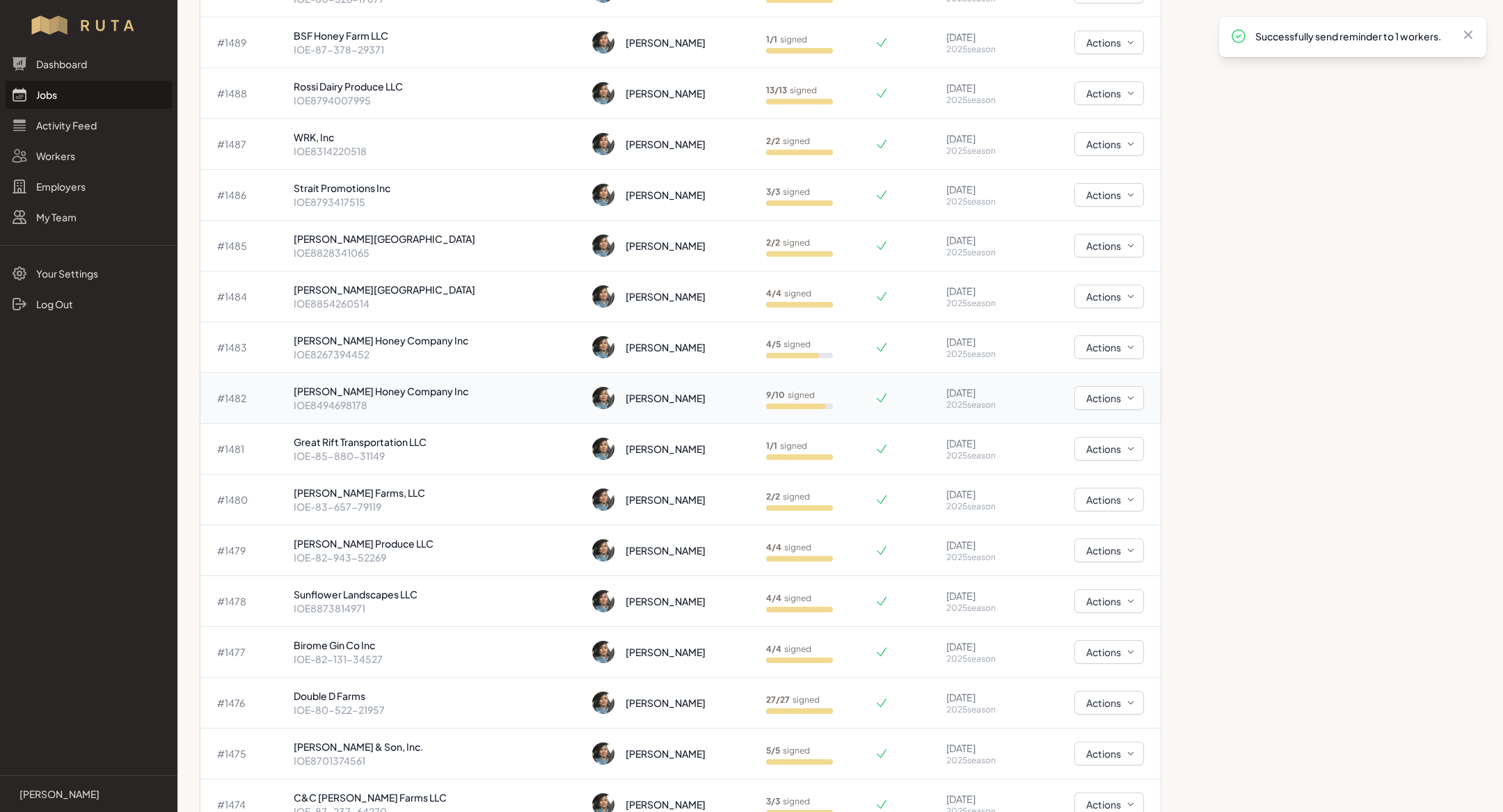
click at [396, 388] on p "[PERSON_NAME] Honey Company Inc" at bounding box center [437, 391] width 287 height 14
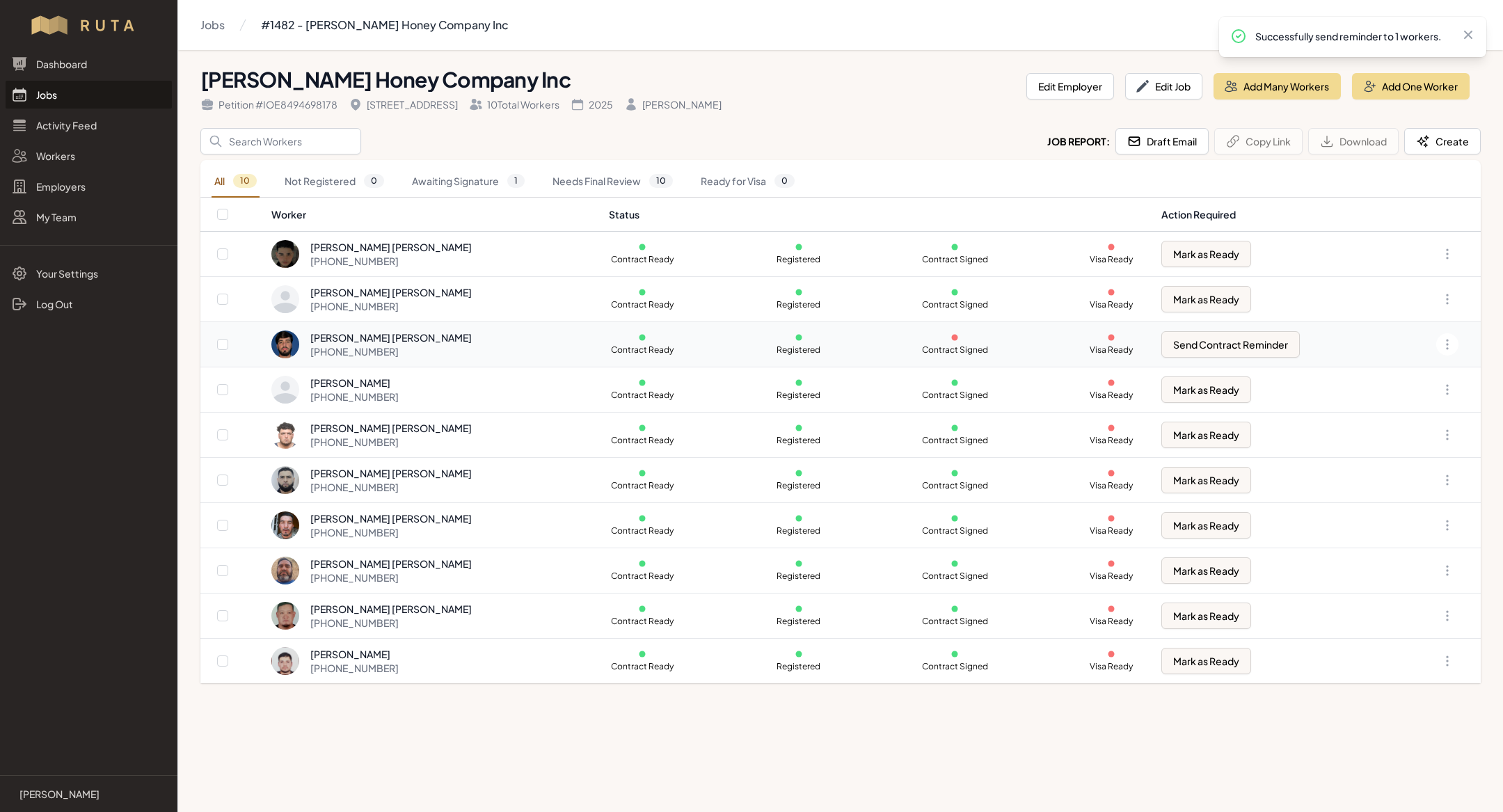
click at [500, 339] on div "[PERSON_NAME] [PERSON_NAME] [PHONE_NUMBER]" at bounding box center [431, 344] width 320 height 28
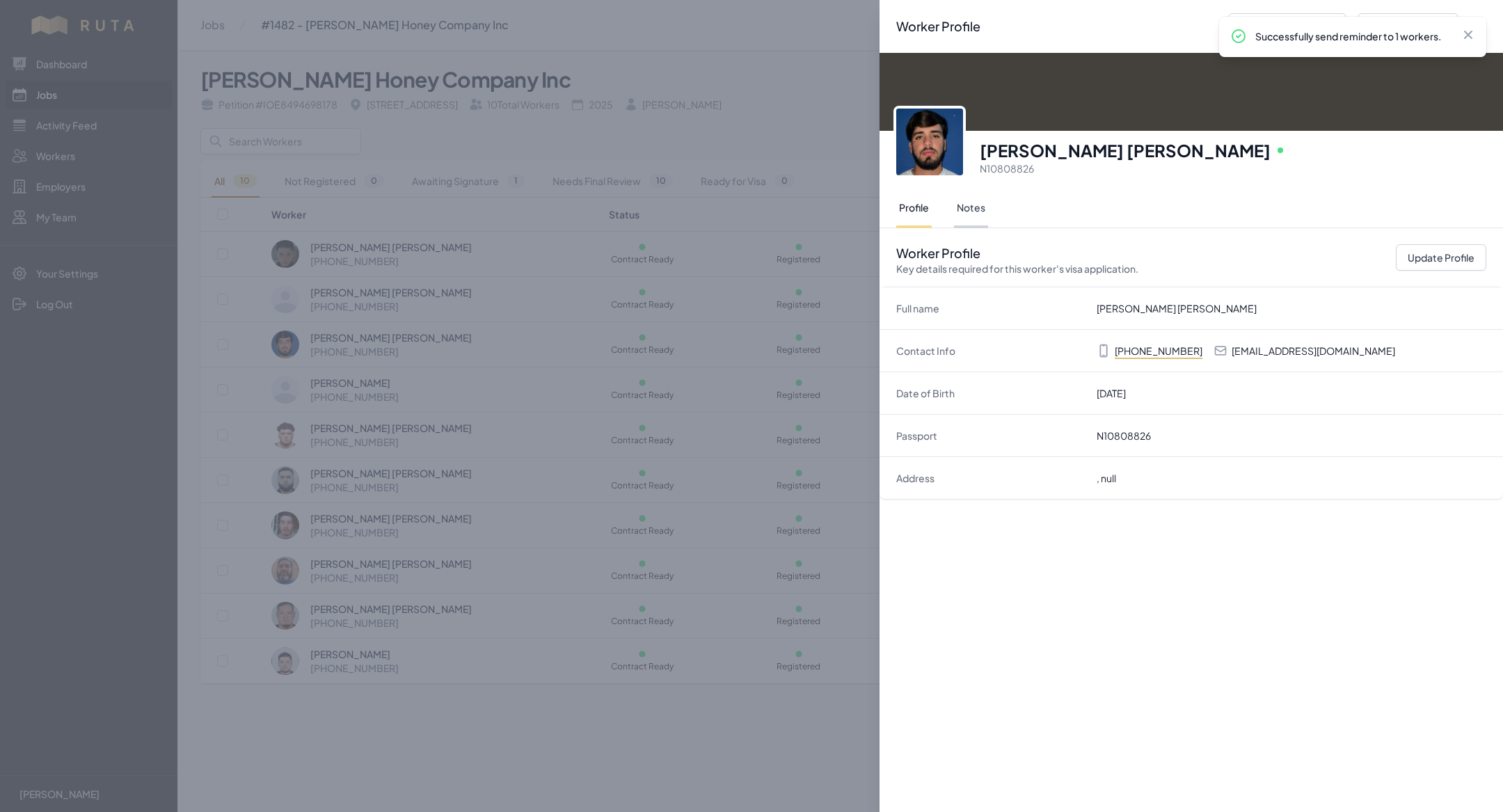
click at [976, 200] on button "Notes" at bounding box center [971, 209] width 34 height 39
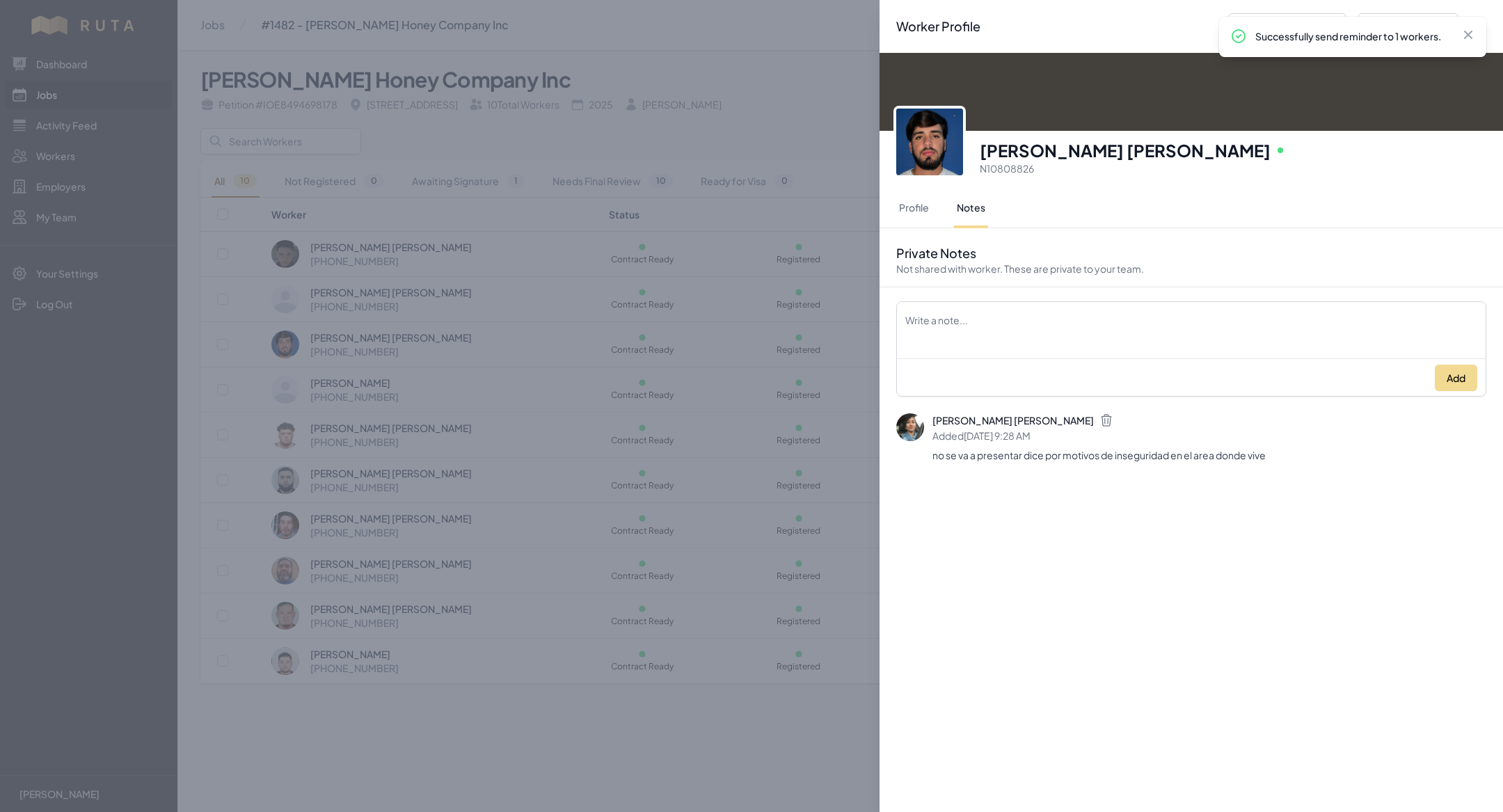
click at [665, 483] on div "Worker Profile Previous Worker Next Worker Close panel [PERSON_NAME] [PERSON_NA…" at bounding box center [752, 406] width 1503 height 812
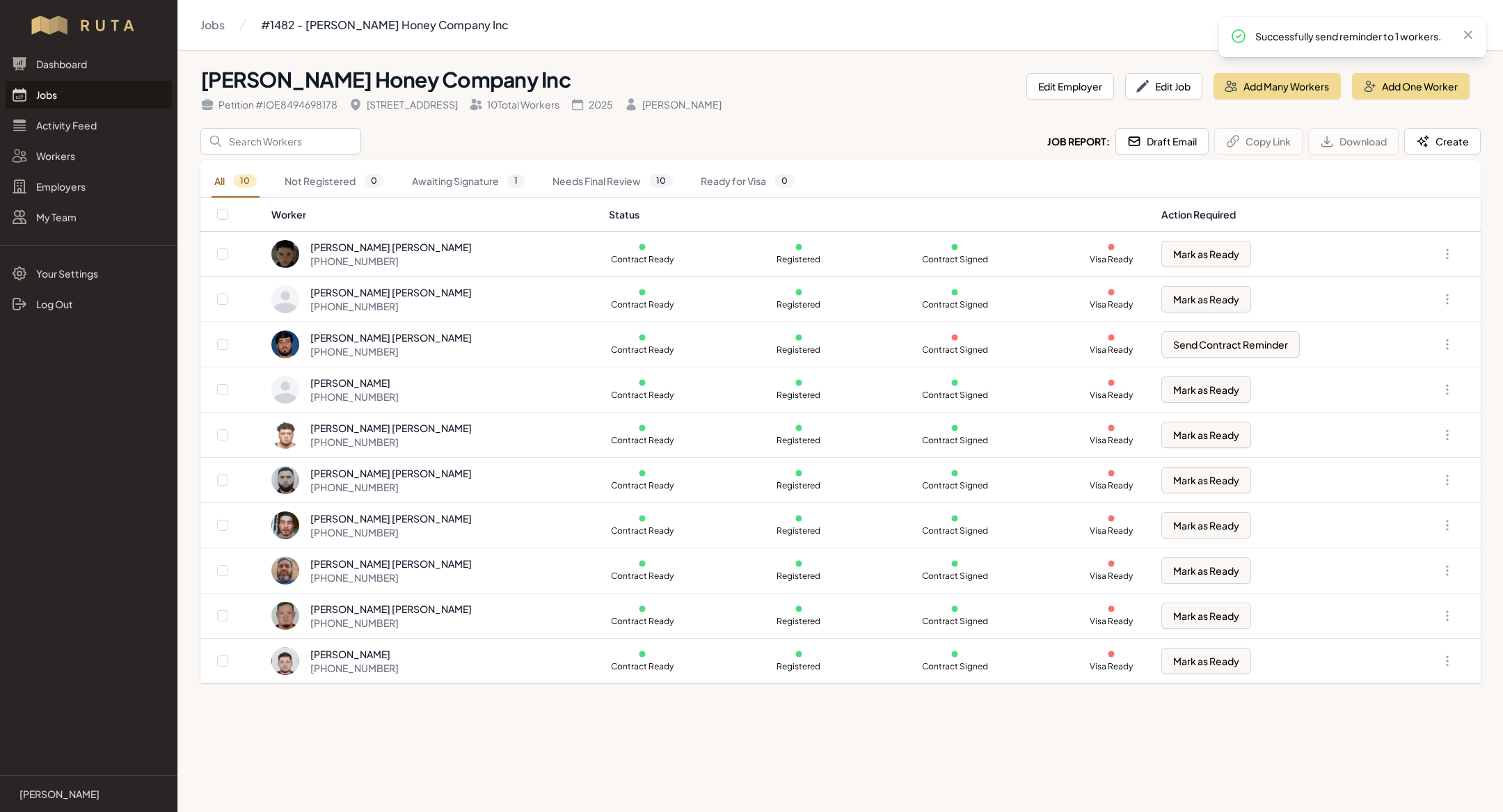
click at [112, 84] on link "Jobs" at bounding box center [89, 95] width 166 height 28
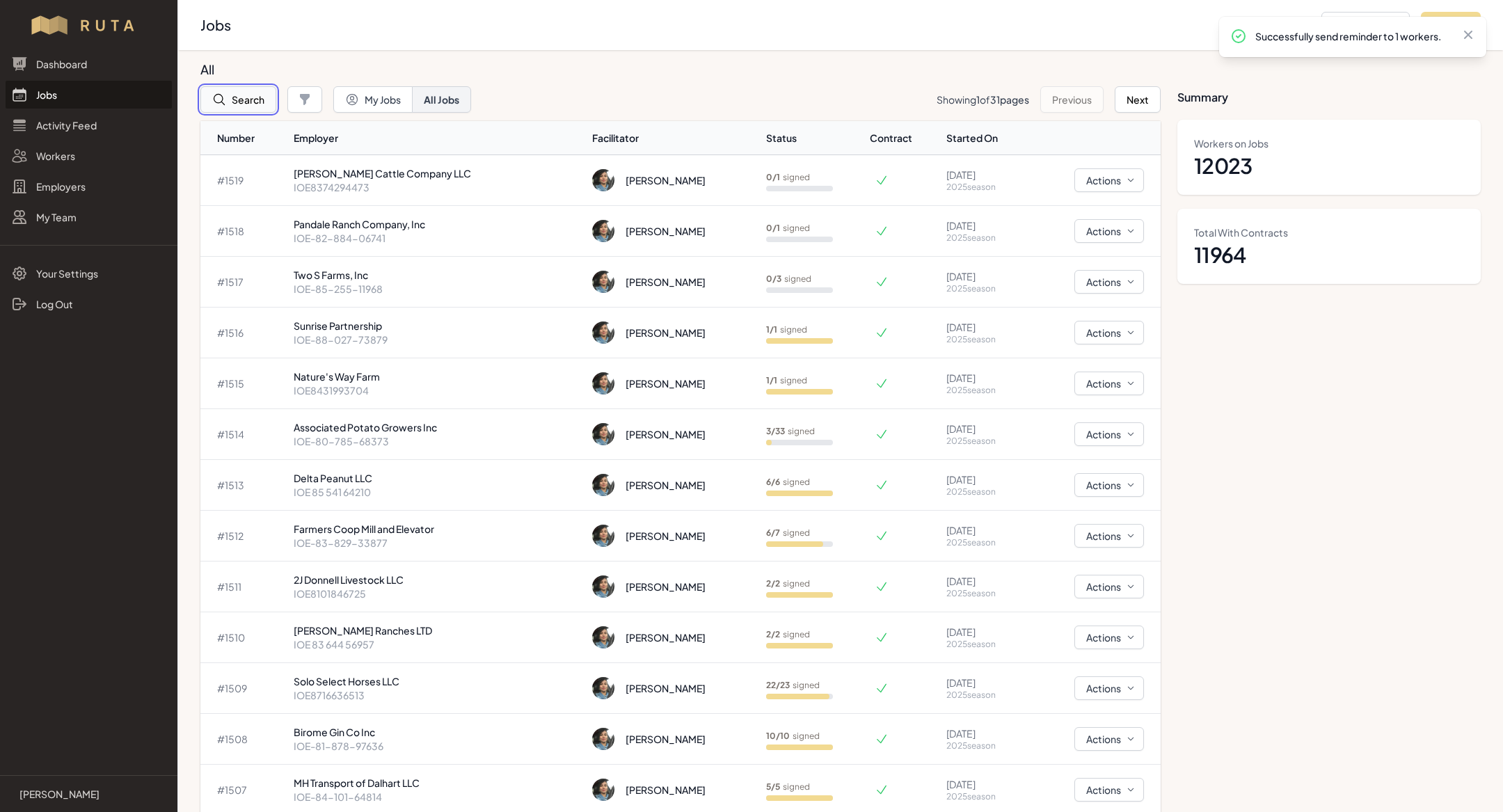
click at [250, 88] on button "Search" at bounding box center [238, 99] width 76 height 26
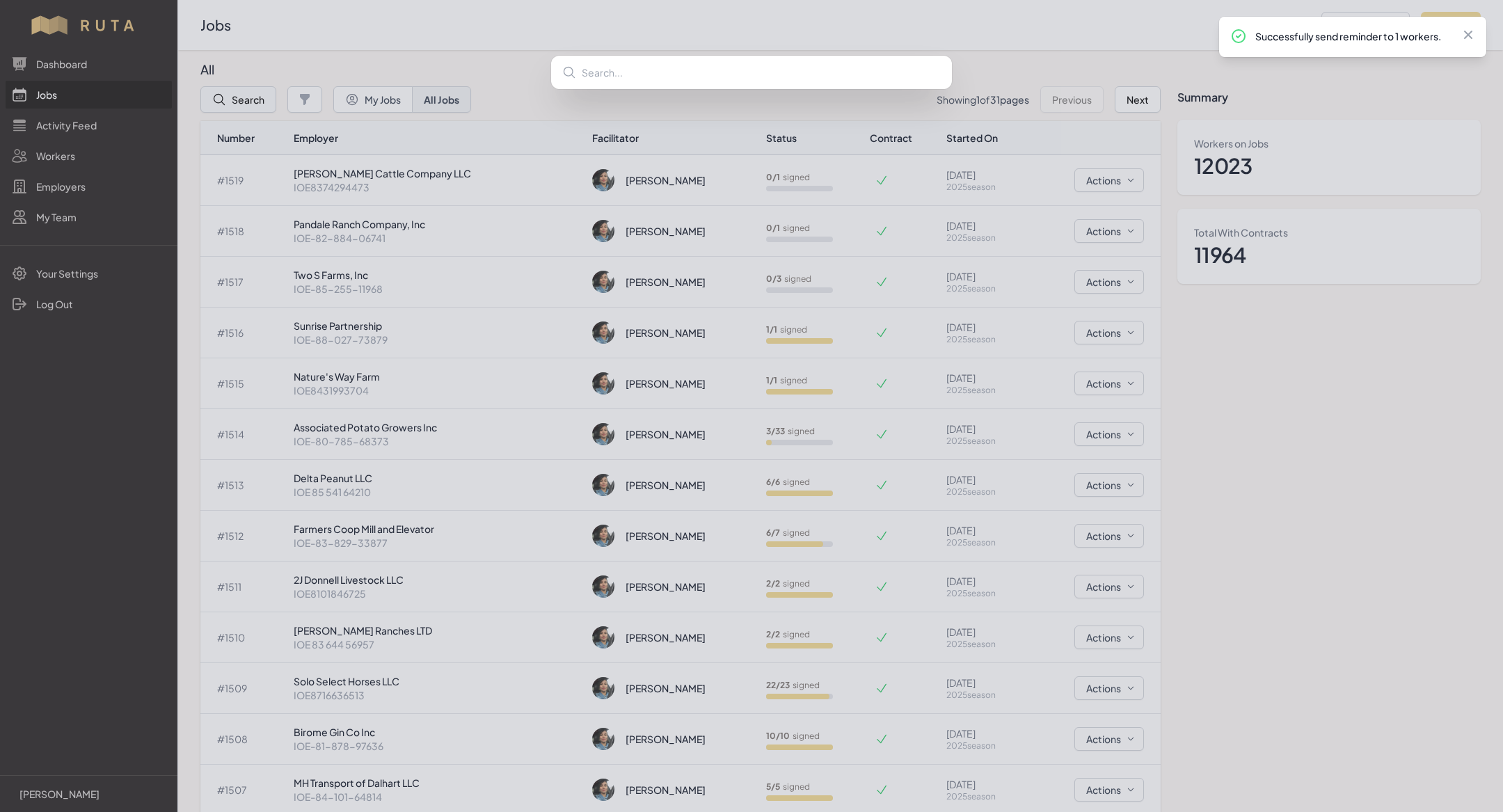
type input "a"
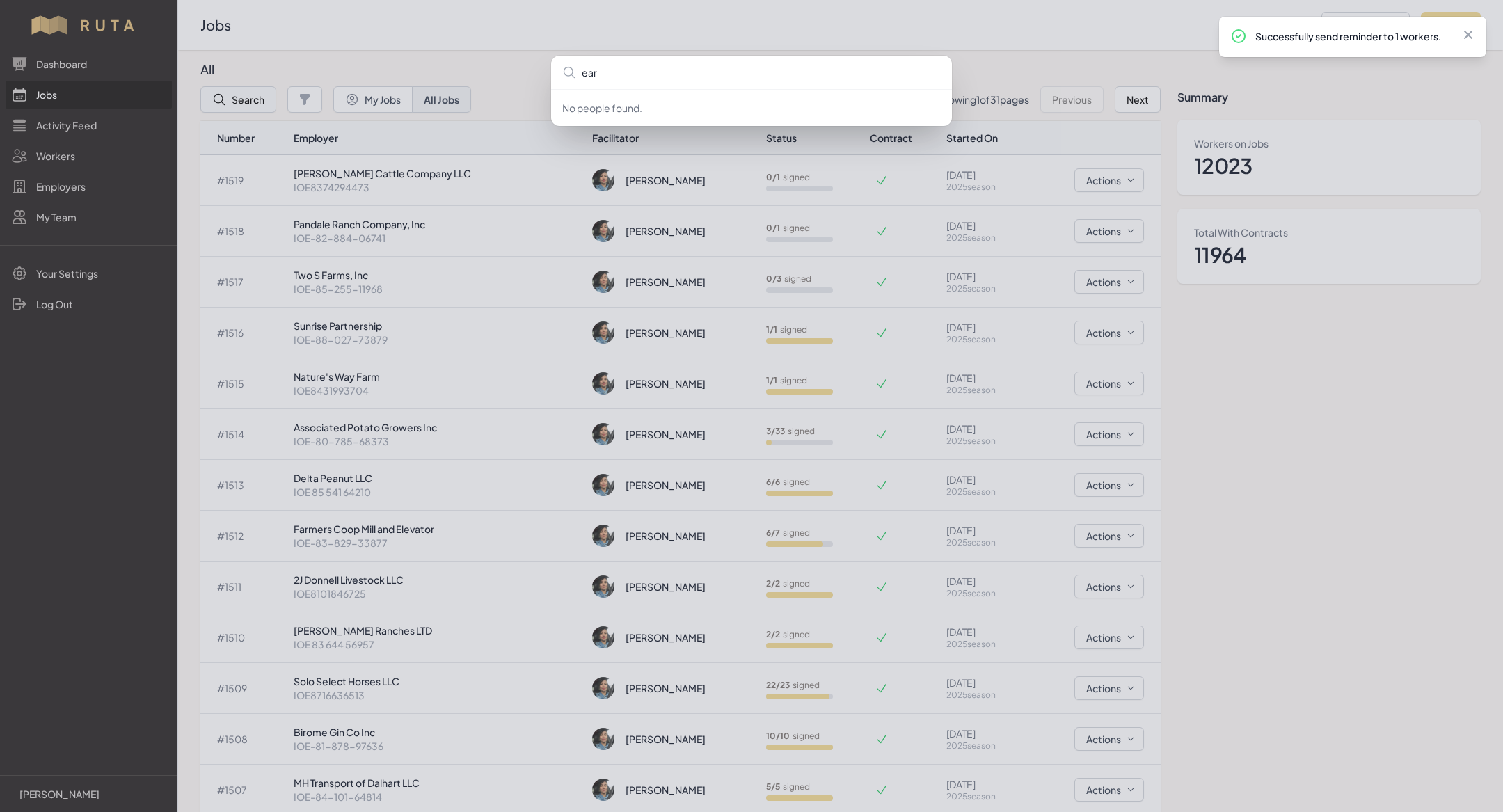
type input "[PERSON_NAME]"
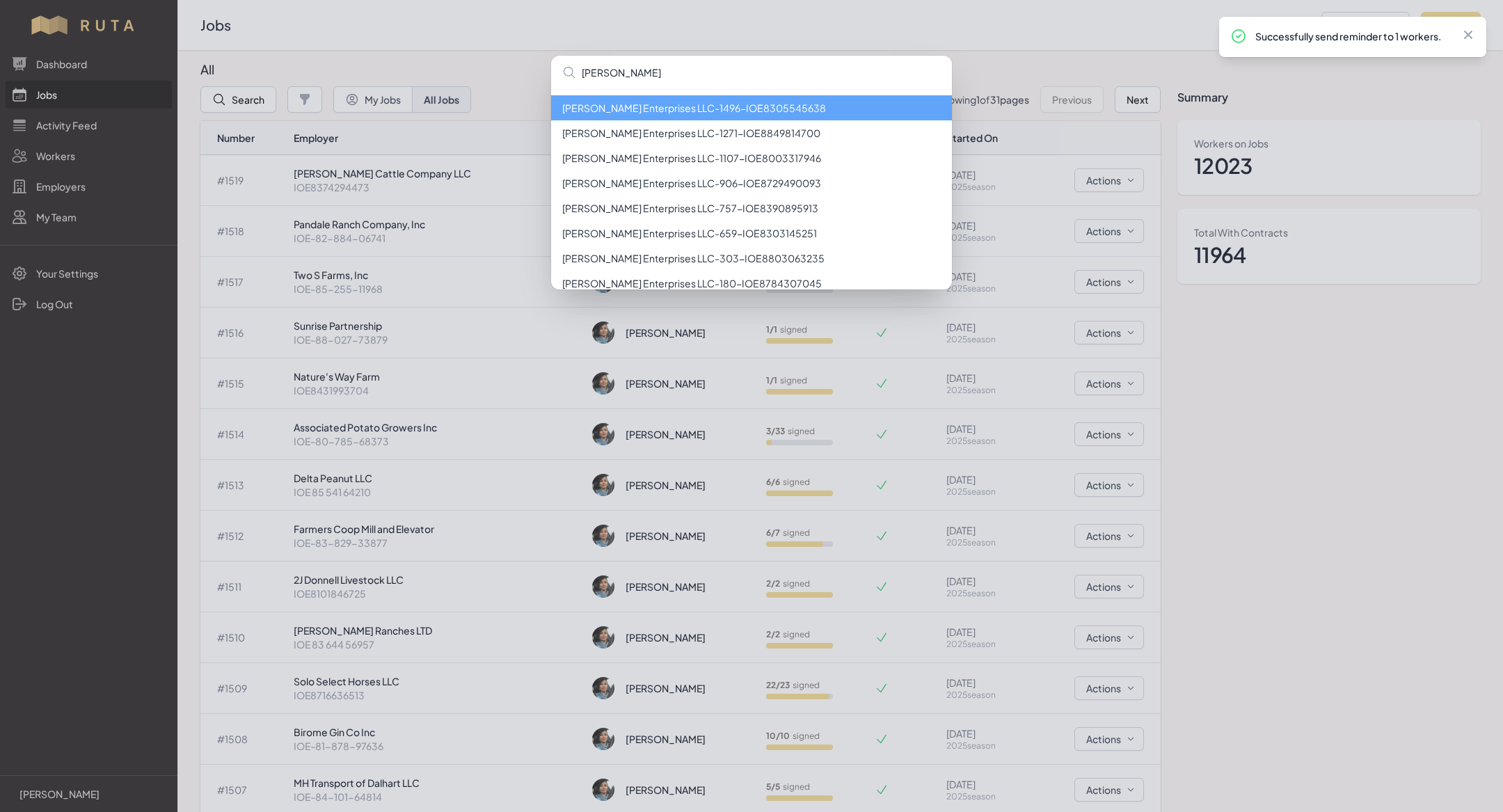
click at [608, 111] on li "[PERSON_NAME] Enterprises LLC - 1496 - IOE8305545638" at bounding box center [752, 107] width 400 height 25
